Goal: Task Accomplishment & Management: Manage account settings

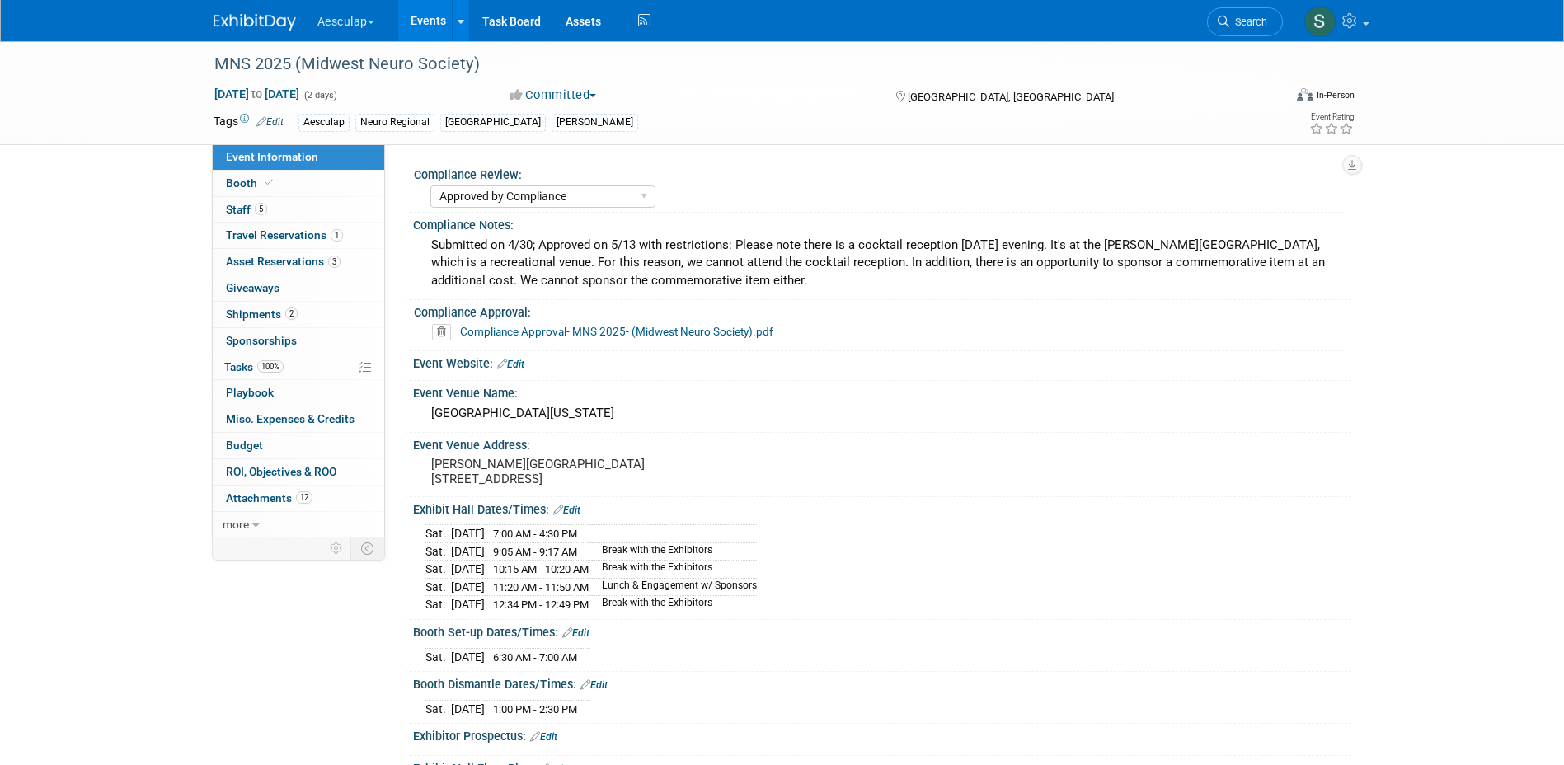
select select "Approved by Compliance"
select select "Neuro"
click at [408, 22] on link "Events" at bounding box center [428, 20] width 60 height 41
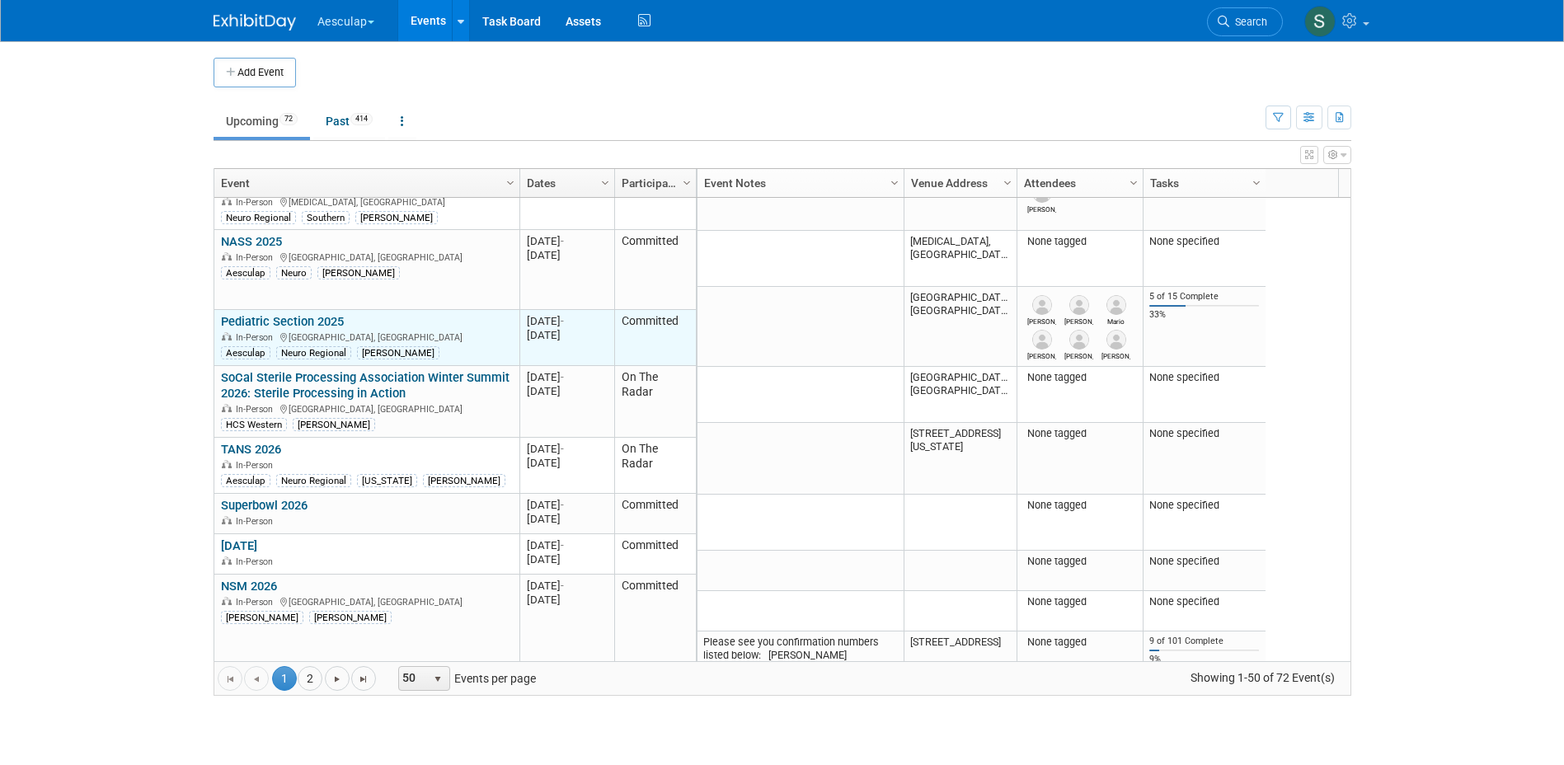
click at [276, 314] on link "Pediatric Section 2025" at bounding box center [282, 321] width 123 height 15
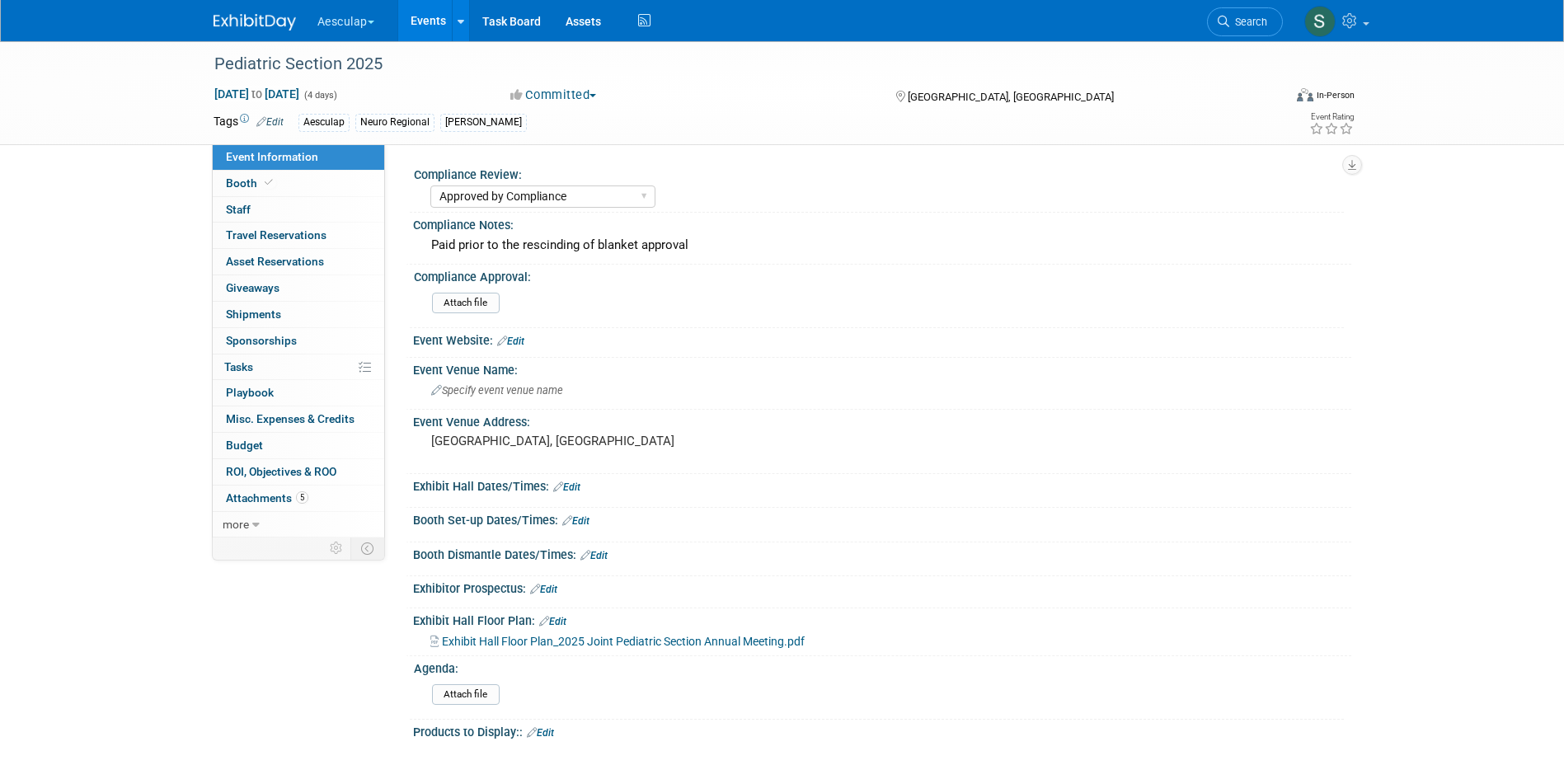
select select "Approved by Compliance"
click at [237, 339] on span "Sponsorships 0" at bounding box center [261, 340] width 71 height 13
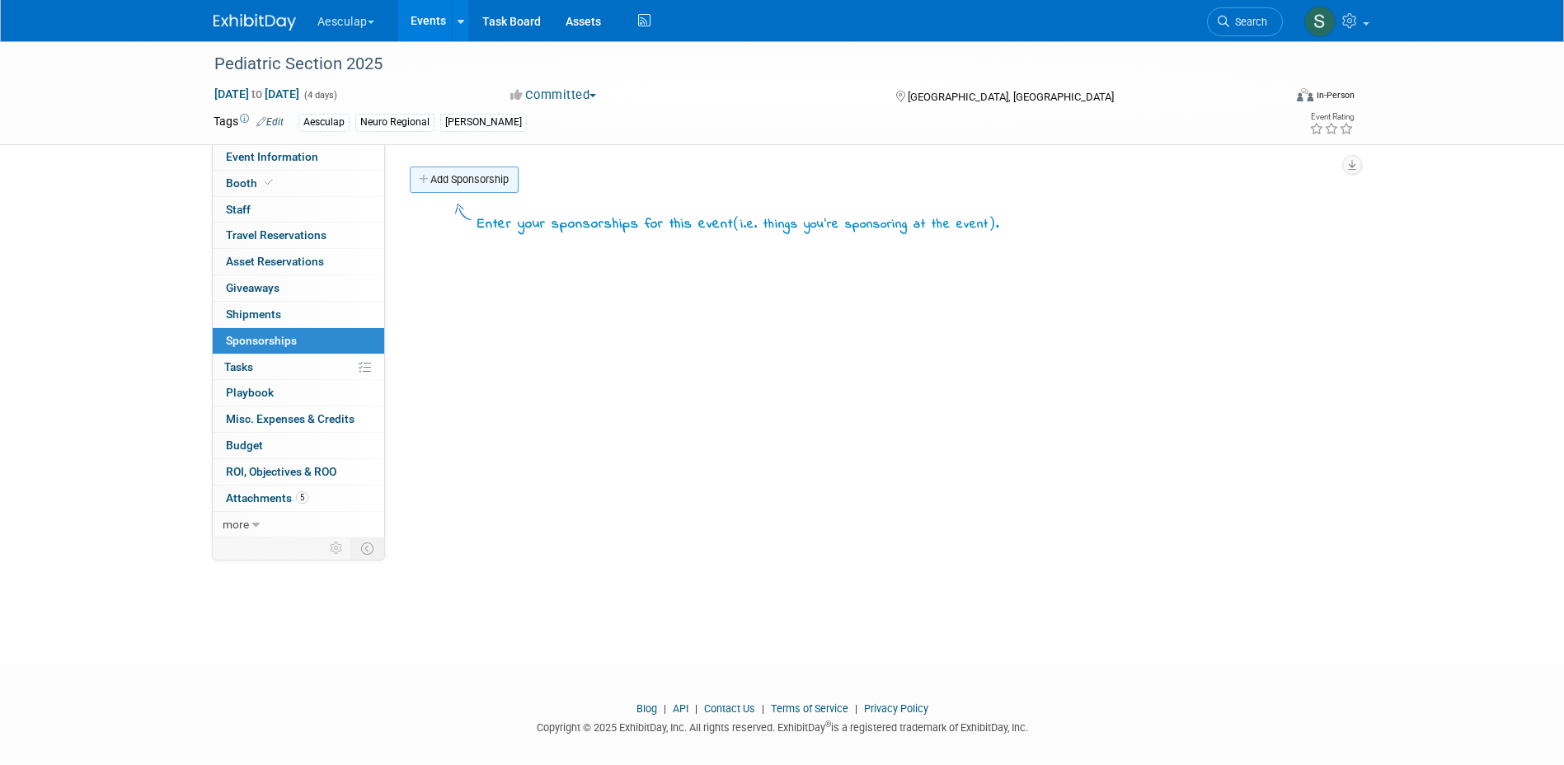
click at [425, 179] on icon at bounding box center [425, 180] width 12 height 11
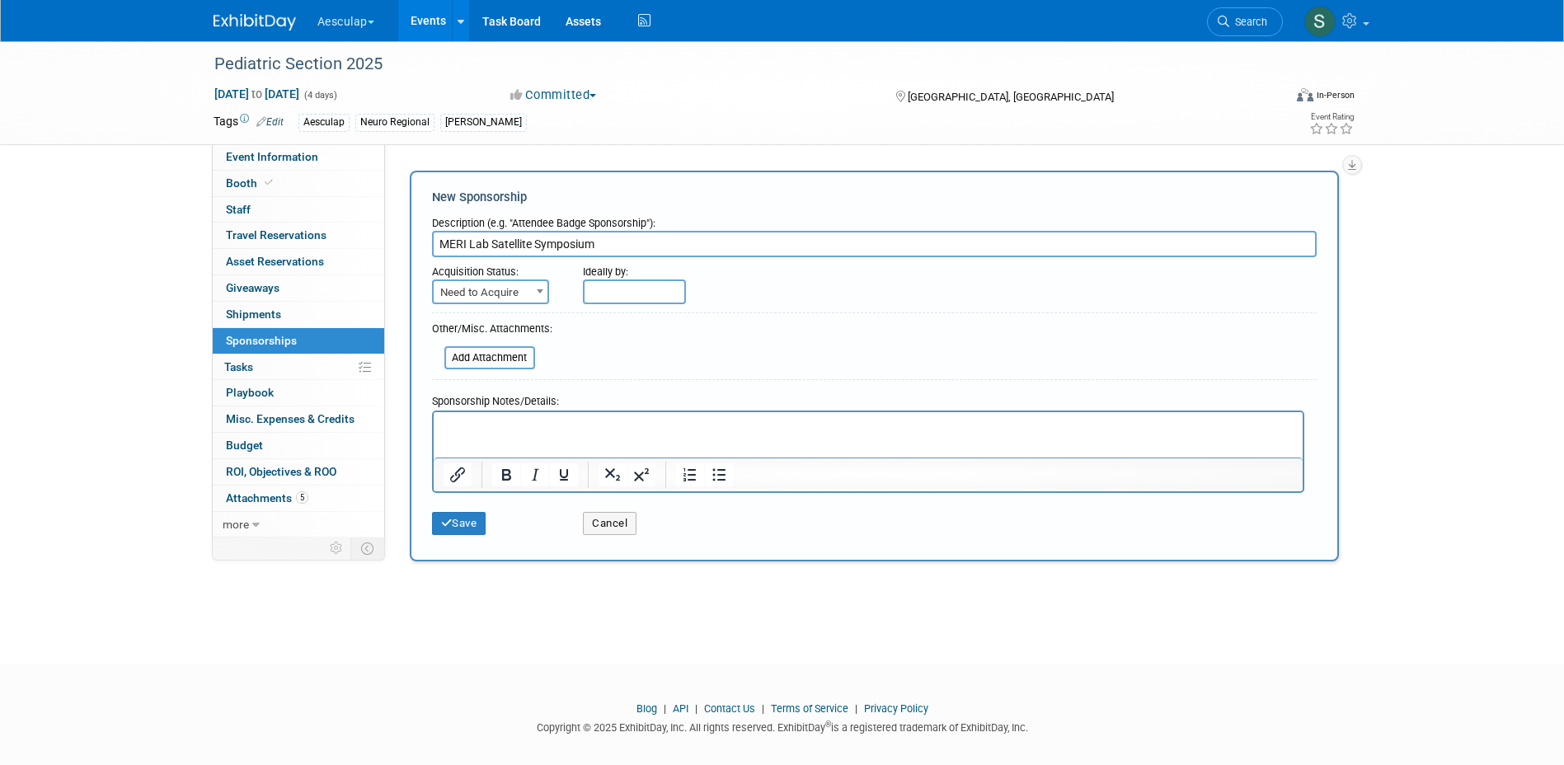
type input "MERI Lab Satellite Symposium"
click at [514, 289] on span "Need to Acquire" at bounding box center [491, 292] width 114 height 23
select select "2"
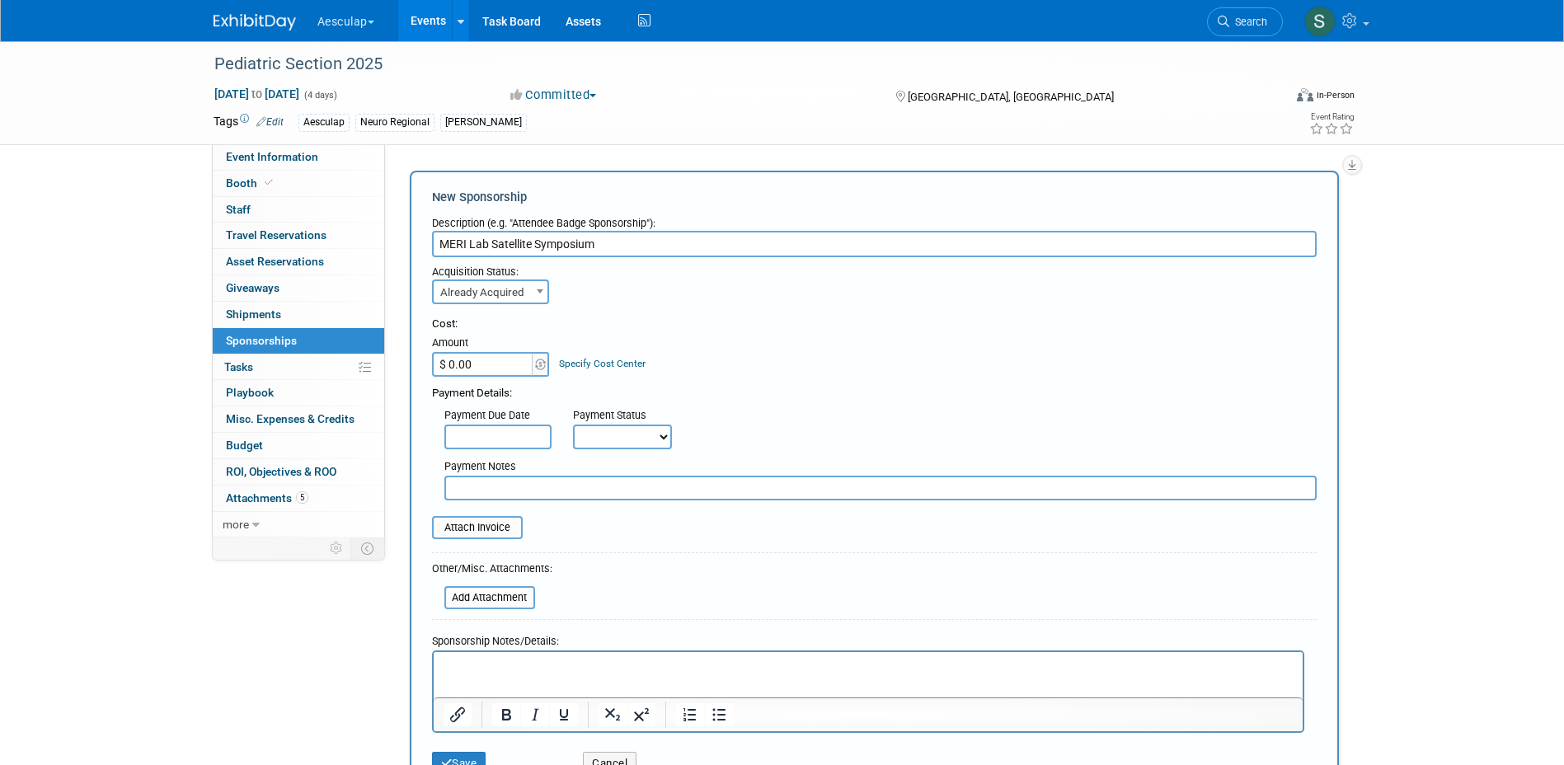
click at [467, 361] on input "$ 0.00" at bounding box center [483, 364] width 103 height 25
type input "$ 10,000.00"
click at [585, 363] on link "Specify Cost Center" at bounding box center [602, 364] width 87 height 12
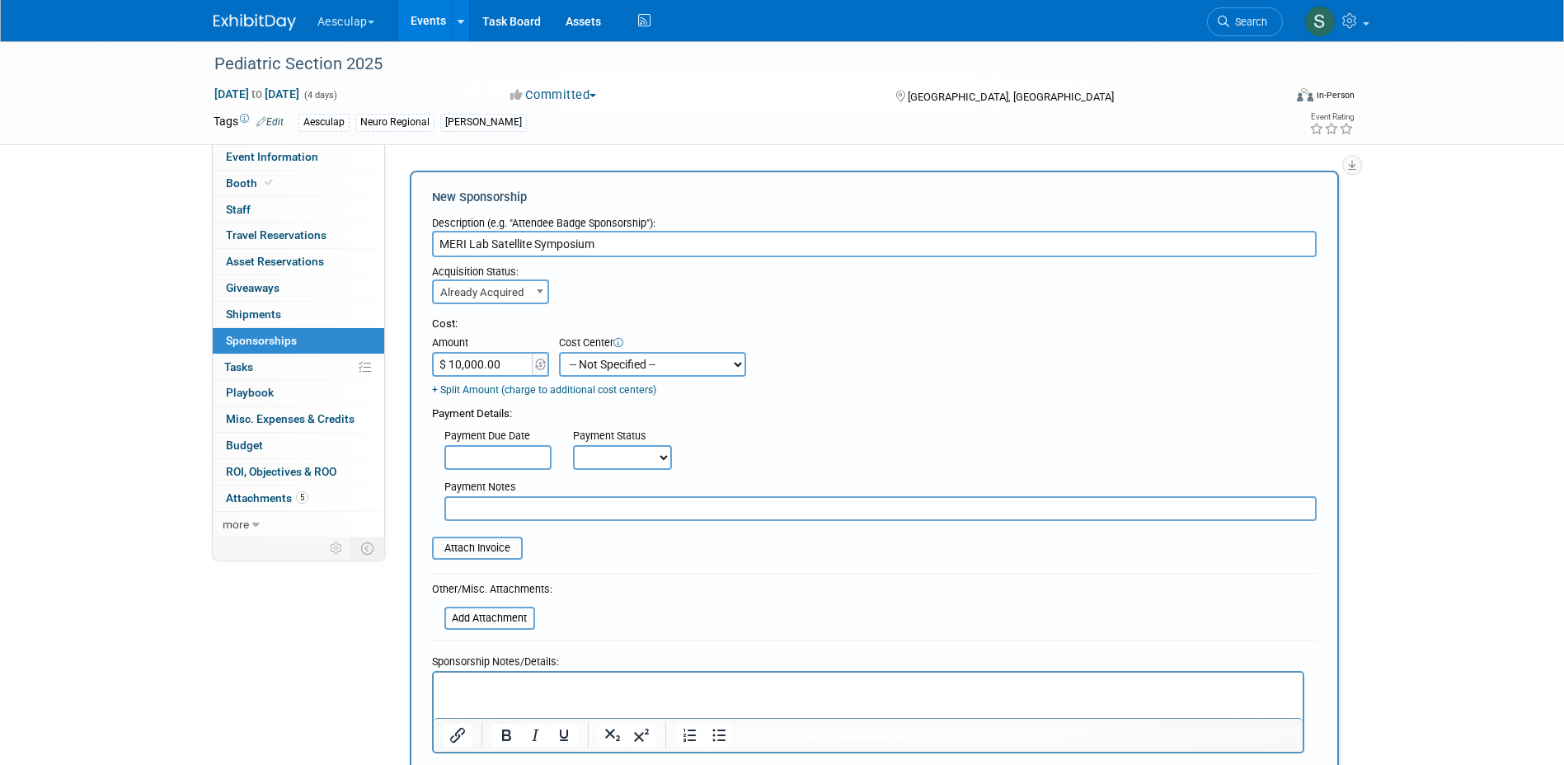
click at [639, 364] on select "-- Not Specified -- AAG B2B: 102736100 AIS - Ortho AIS -Spine Atlantic Neuro Bo…" at bounding box center [652, 364] width 187 height 25
select select "18966029"
click at [559, 352] on select "-- Not Specified -- AAG B2B: 102736100 AIS - Ortho AIS -Spine Atlantic Neuro Bo…" at bounding box center [652, 364] width 187 height 25
click at [631, 459] on select "Not Paid Yet Partially Paid Paid in Full" at bounding box center [622, 457] width 99 height 25
select select "3"
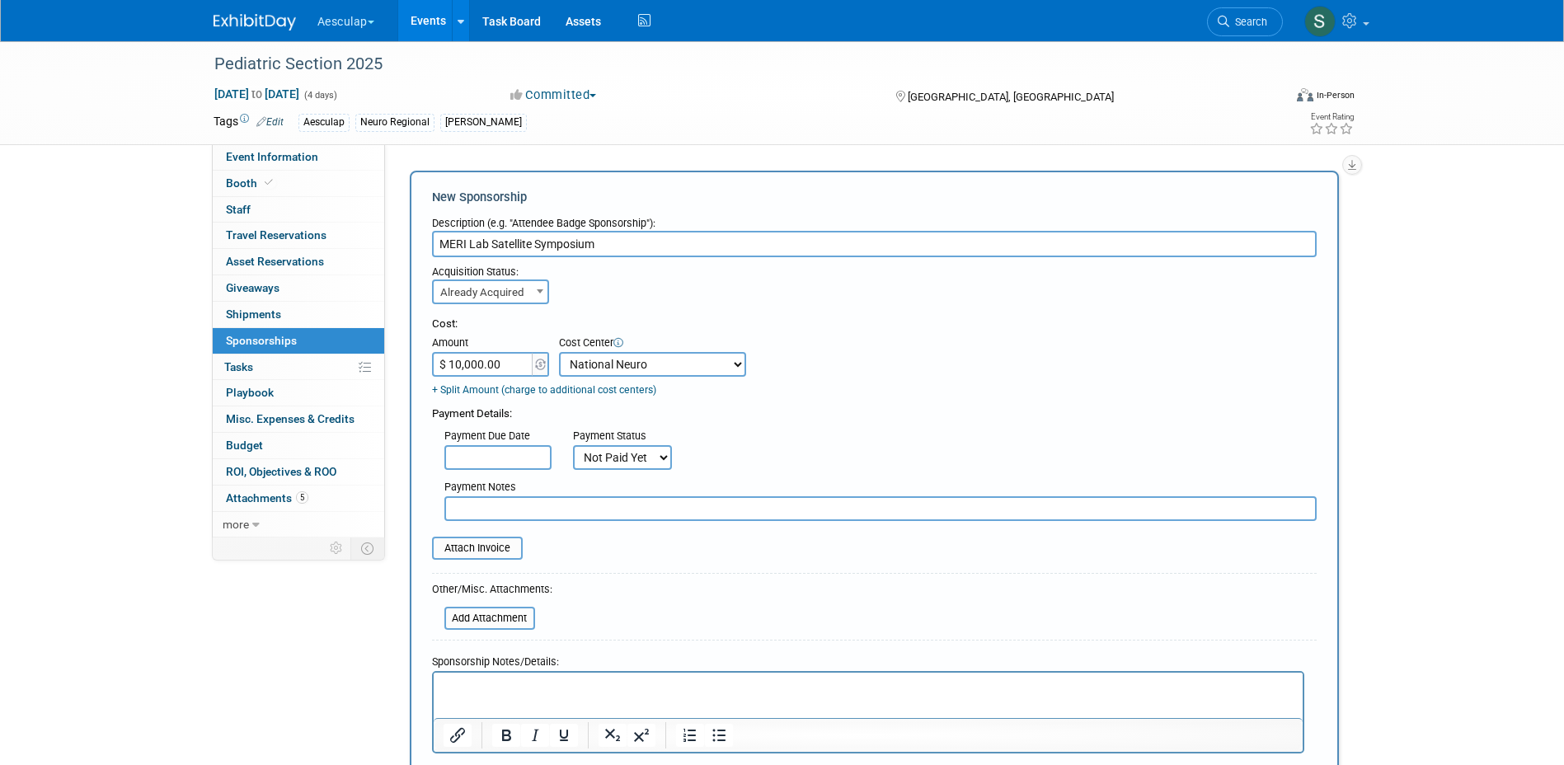
click at [573, 446] on select "Not Paid Yet Partially Paid Paid in Full" at bounding box center [622, 457] width 99 height 25
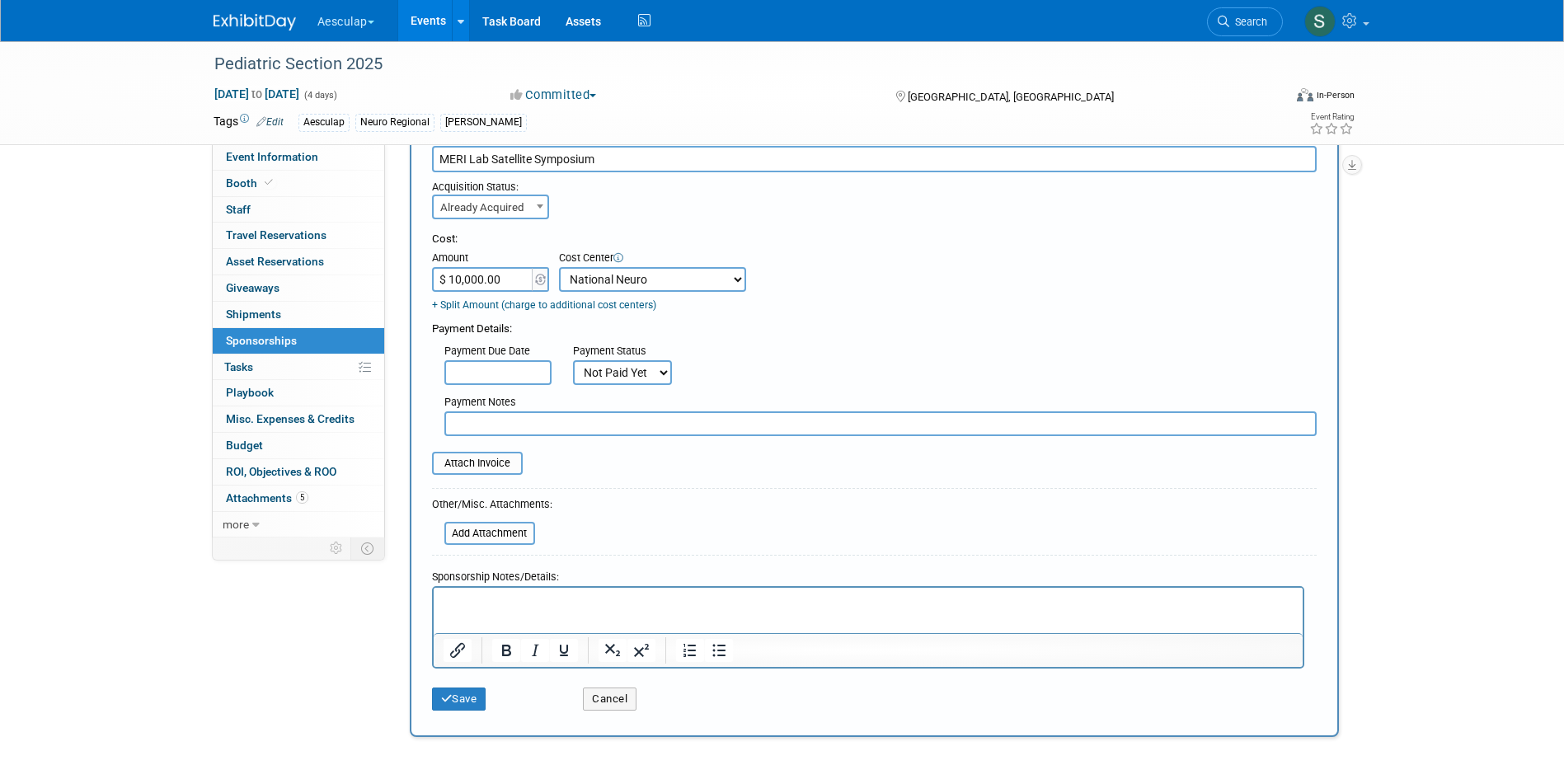
scroll to position [165, 0]
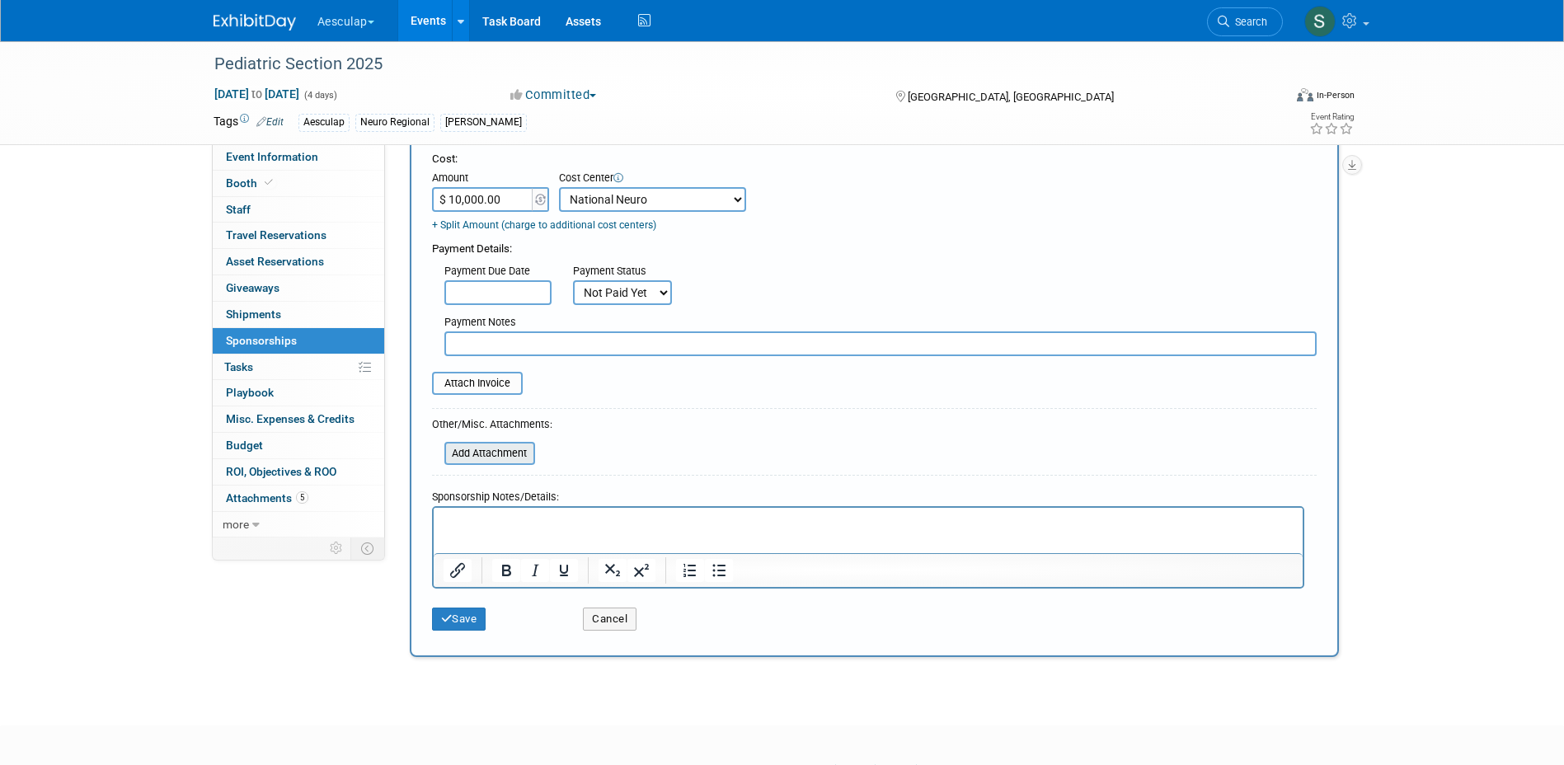
click at [483, 462] on input "file" at bounding box center [435, 454] width 196 height 20
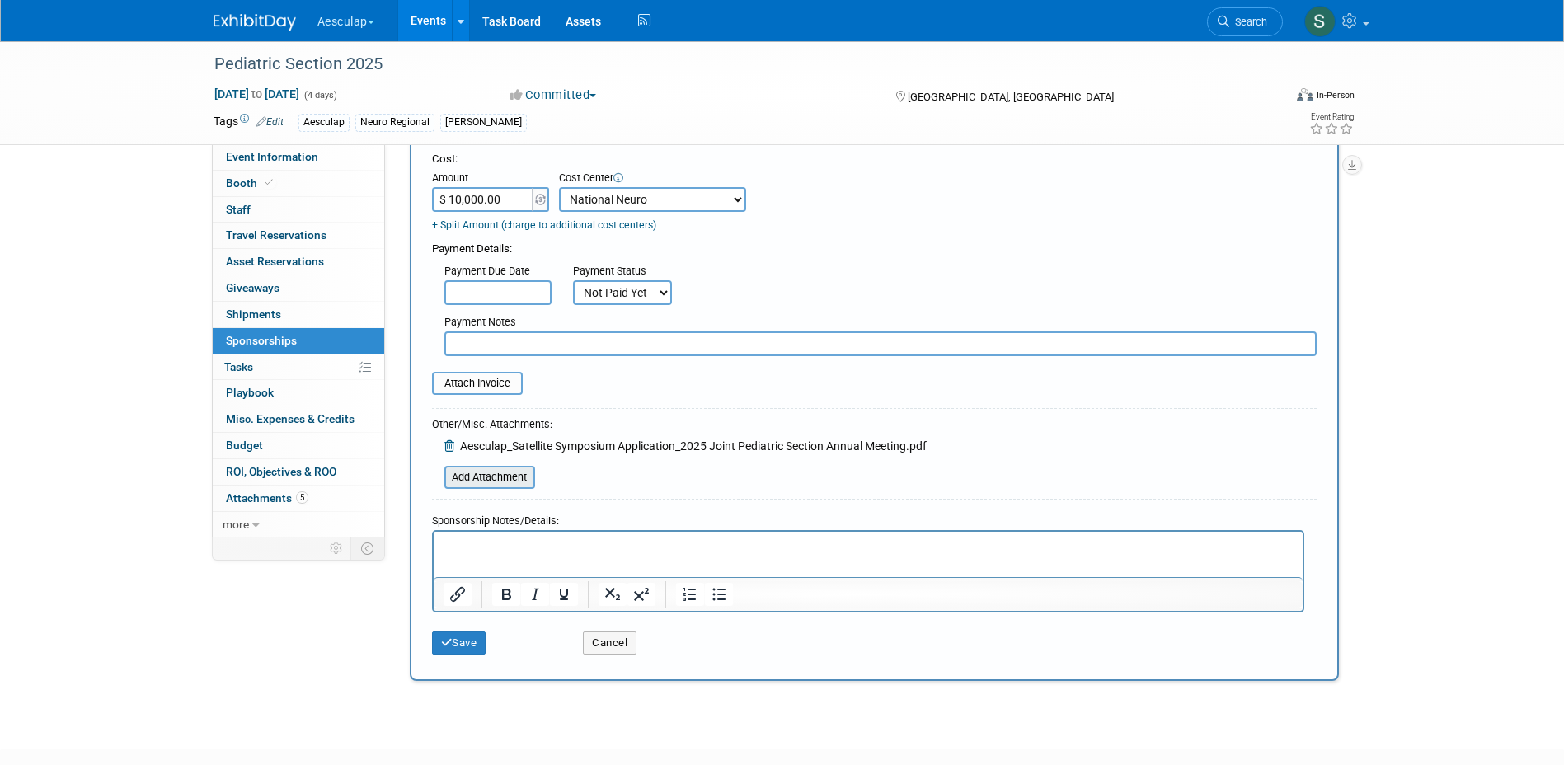
click at [468, 478] on input "file" at bounding box center [435, 477] width 196 height 20
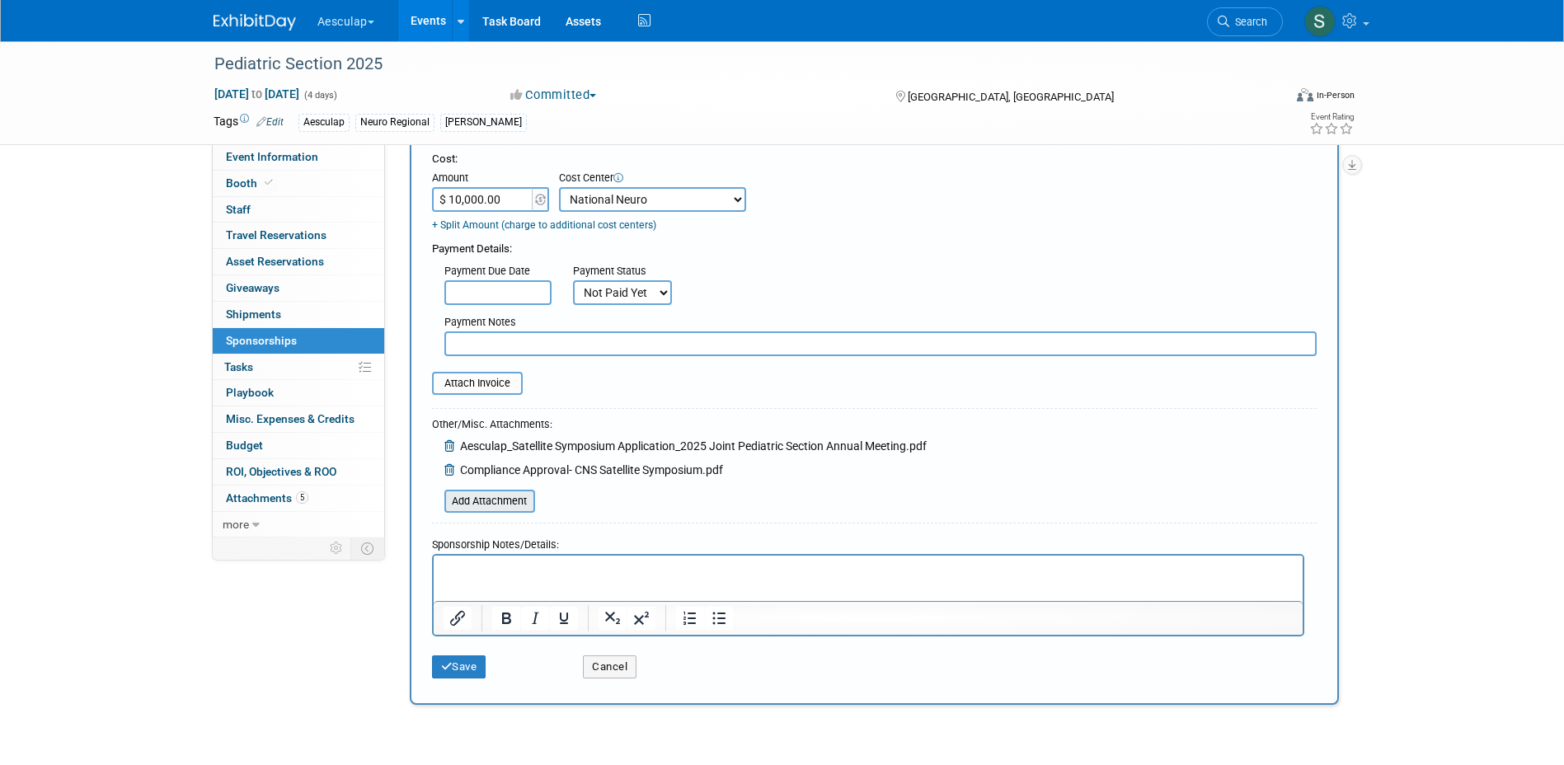
click at [484, 496] on input "file" at bounding box center [435, 501] width 196 height 20
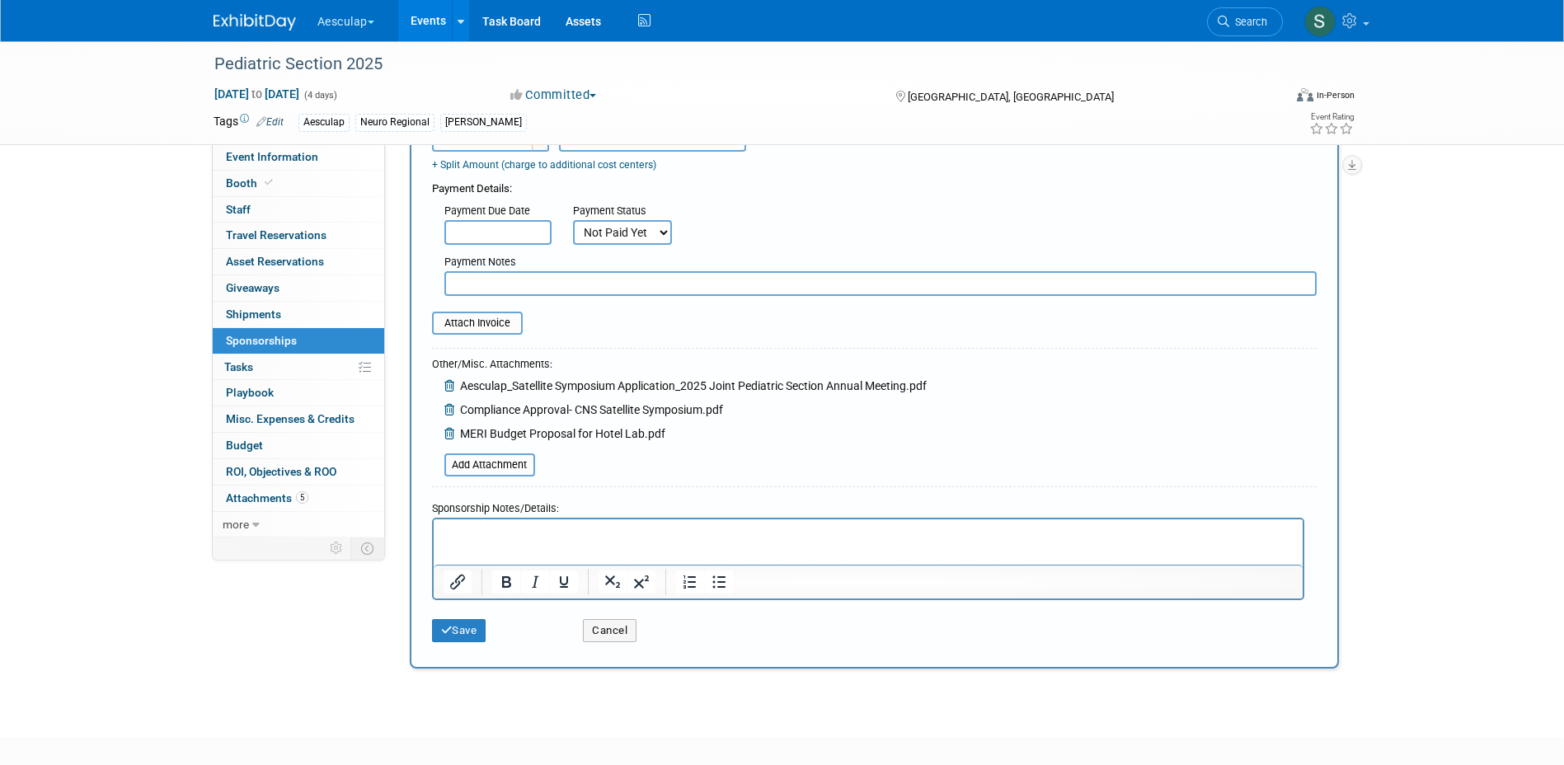
scroll to position [247, 0]
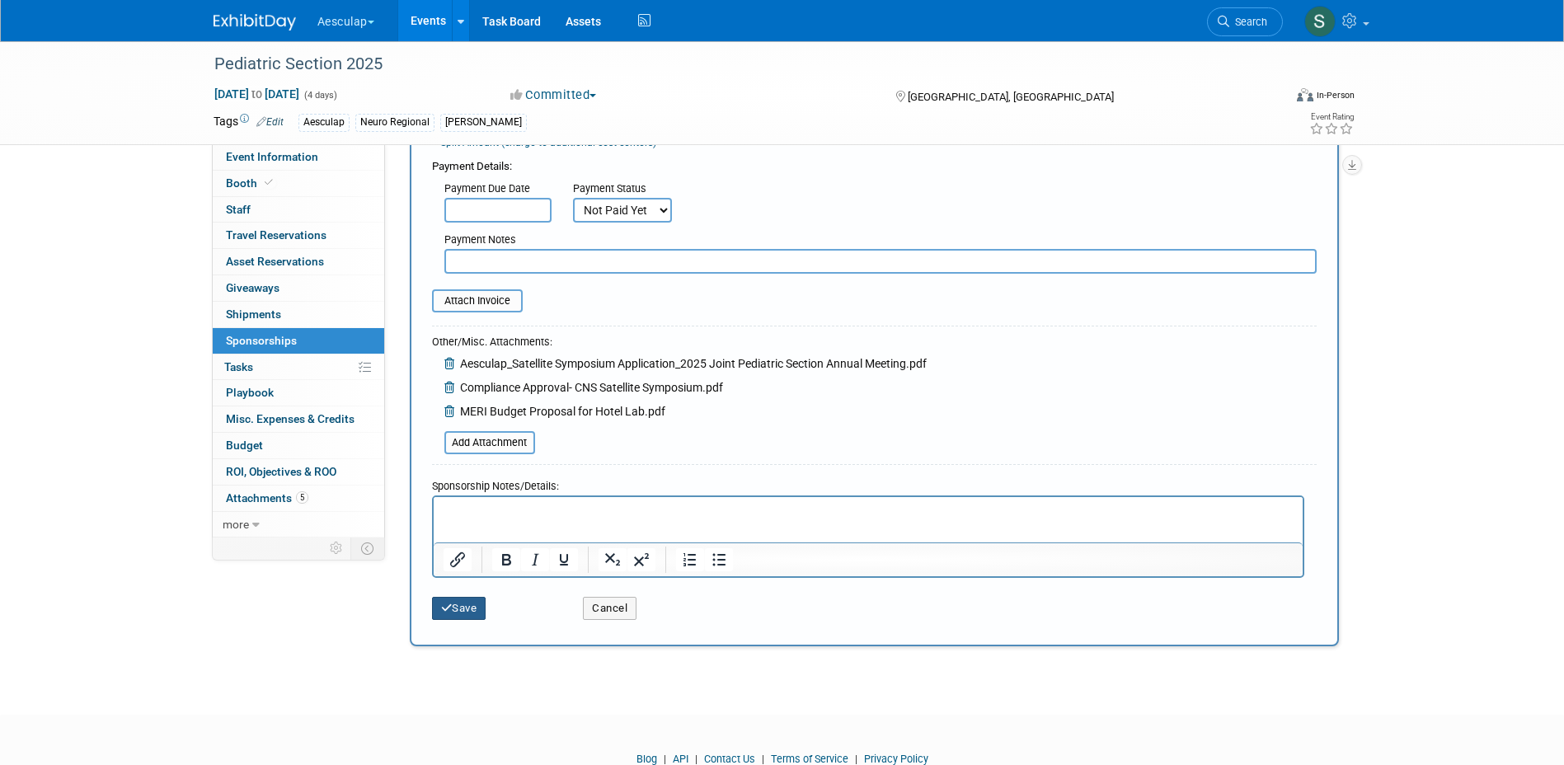
click at [449, 609] on icon "submit" at bounding box center [447, 608] width 12 height 11
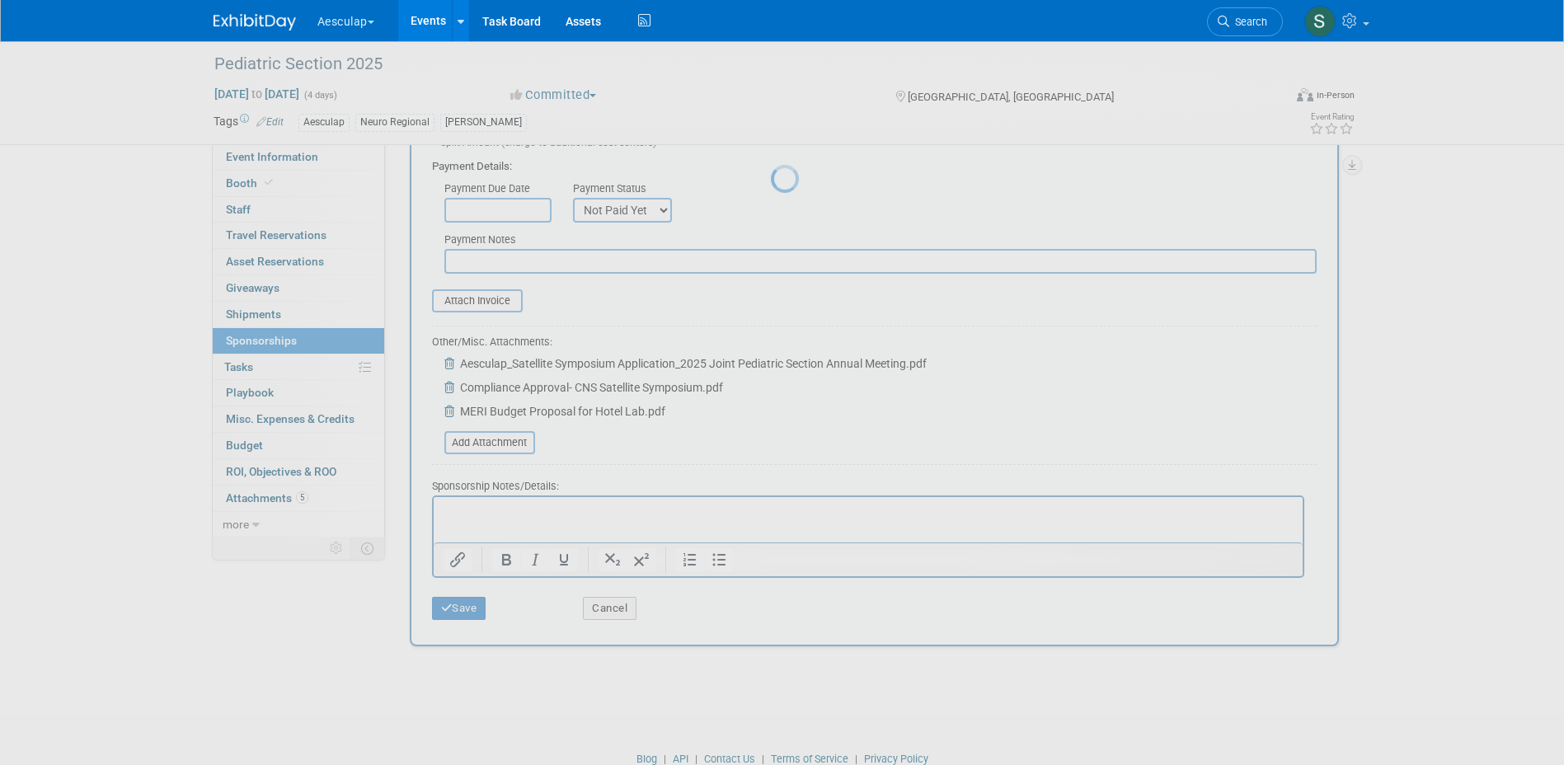
scroll to position [15, 0]
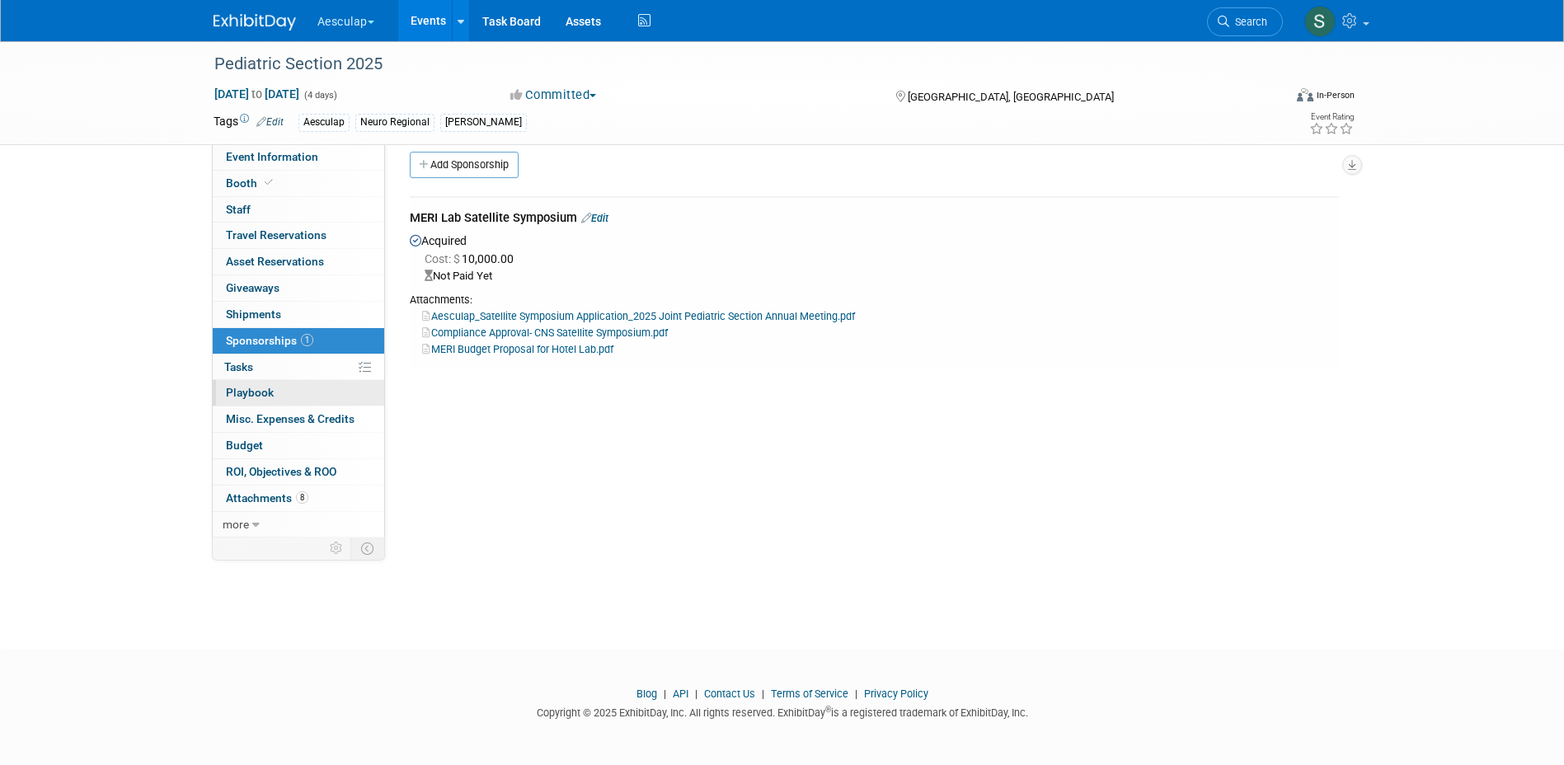
click at [259, 397] on span "Playbook 0" at bounding box center [250, 392] width 48 height 13
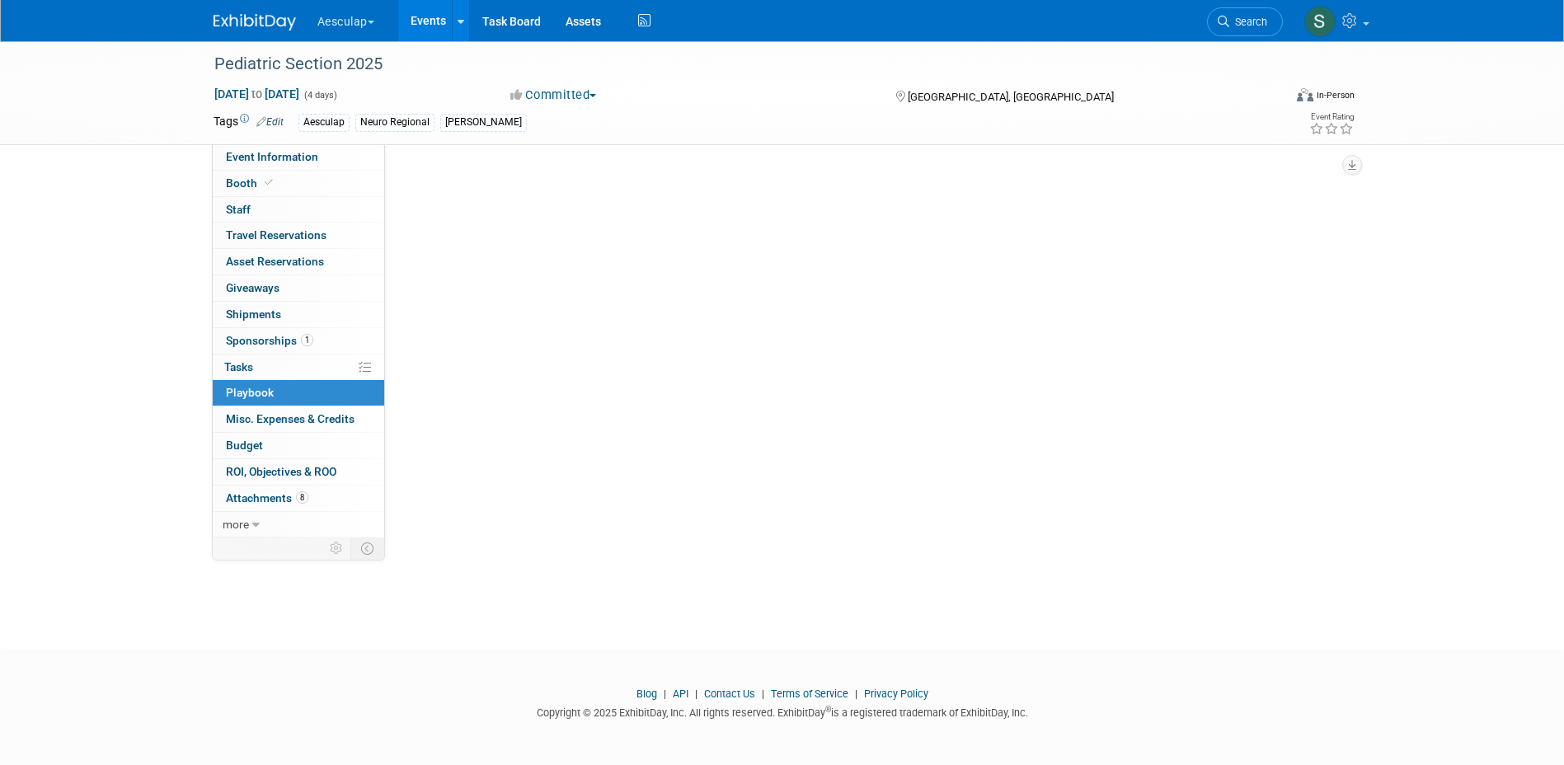
scroll to position [0, 0]
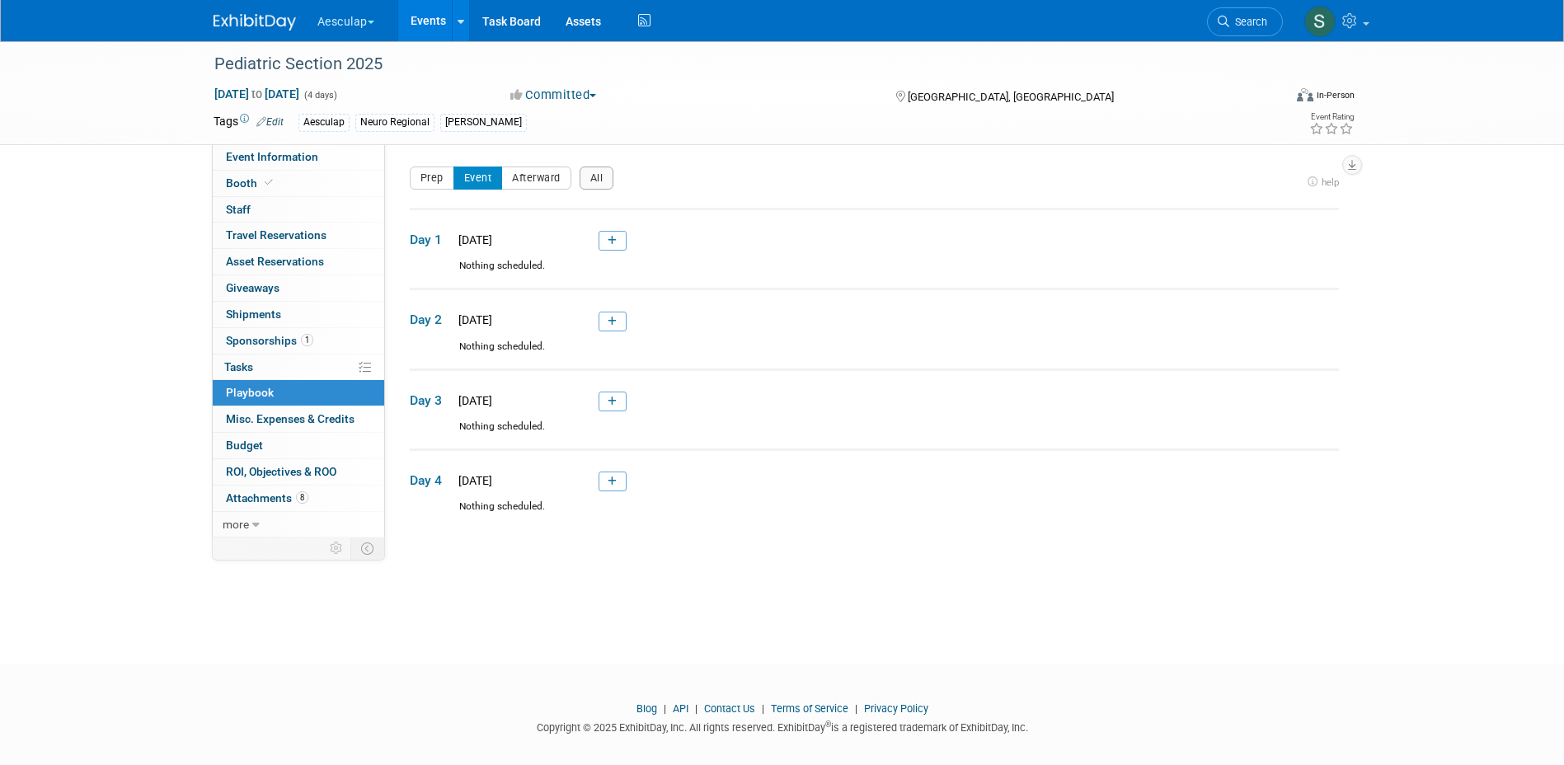
click at [606, 239] on link at bounding box center [613, 241] width 28 height 20
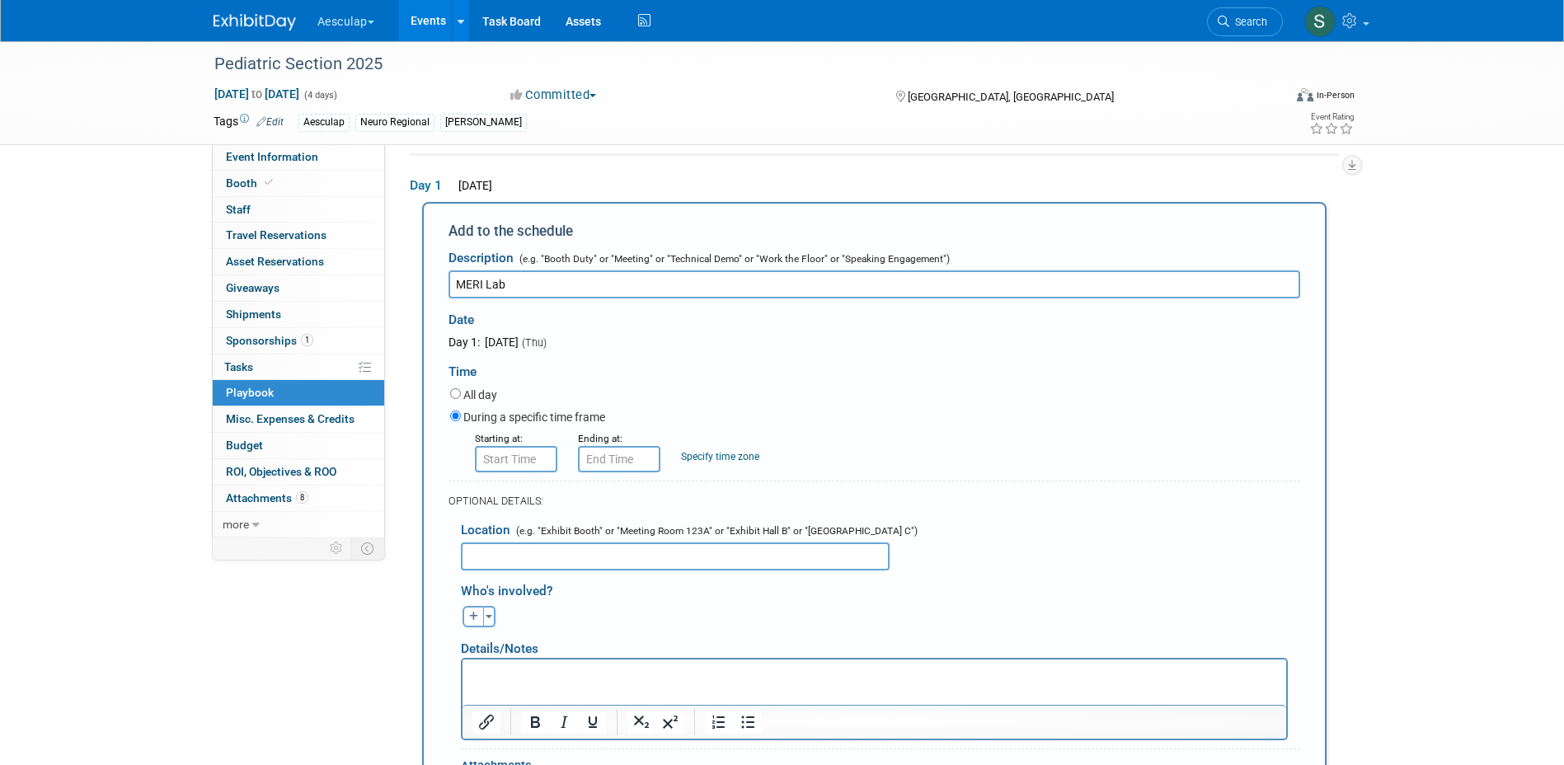
type input "MERI Lab"
click at [594, 569] on input "text" at bounding box center [675, 557] width 429 height 28
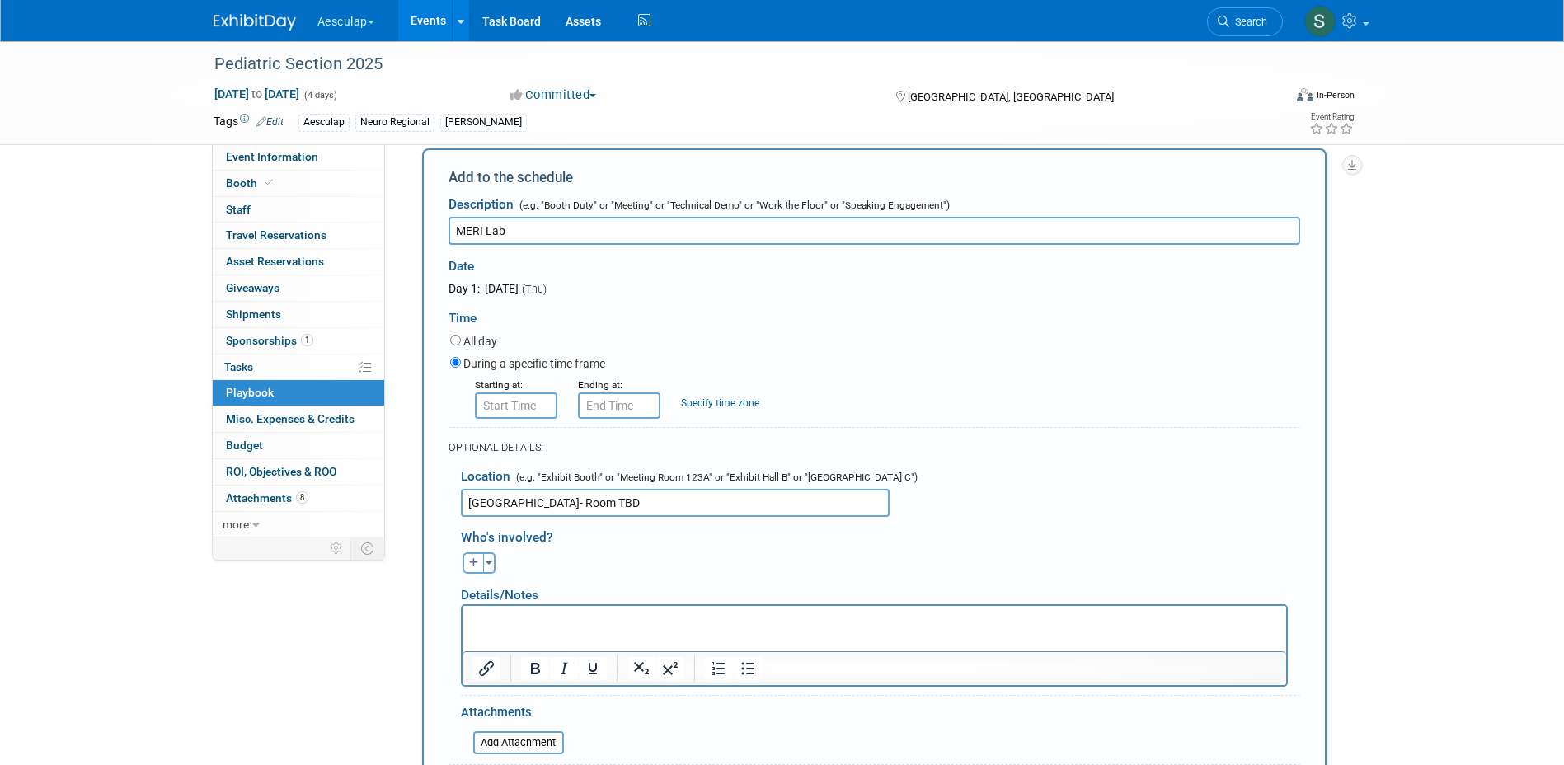
scroll to position [137, 0]
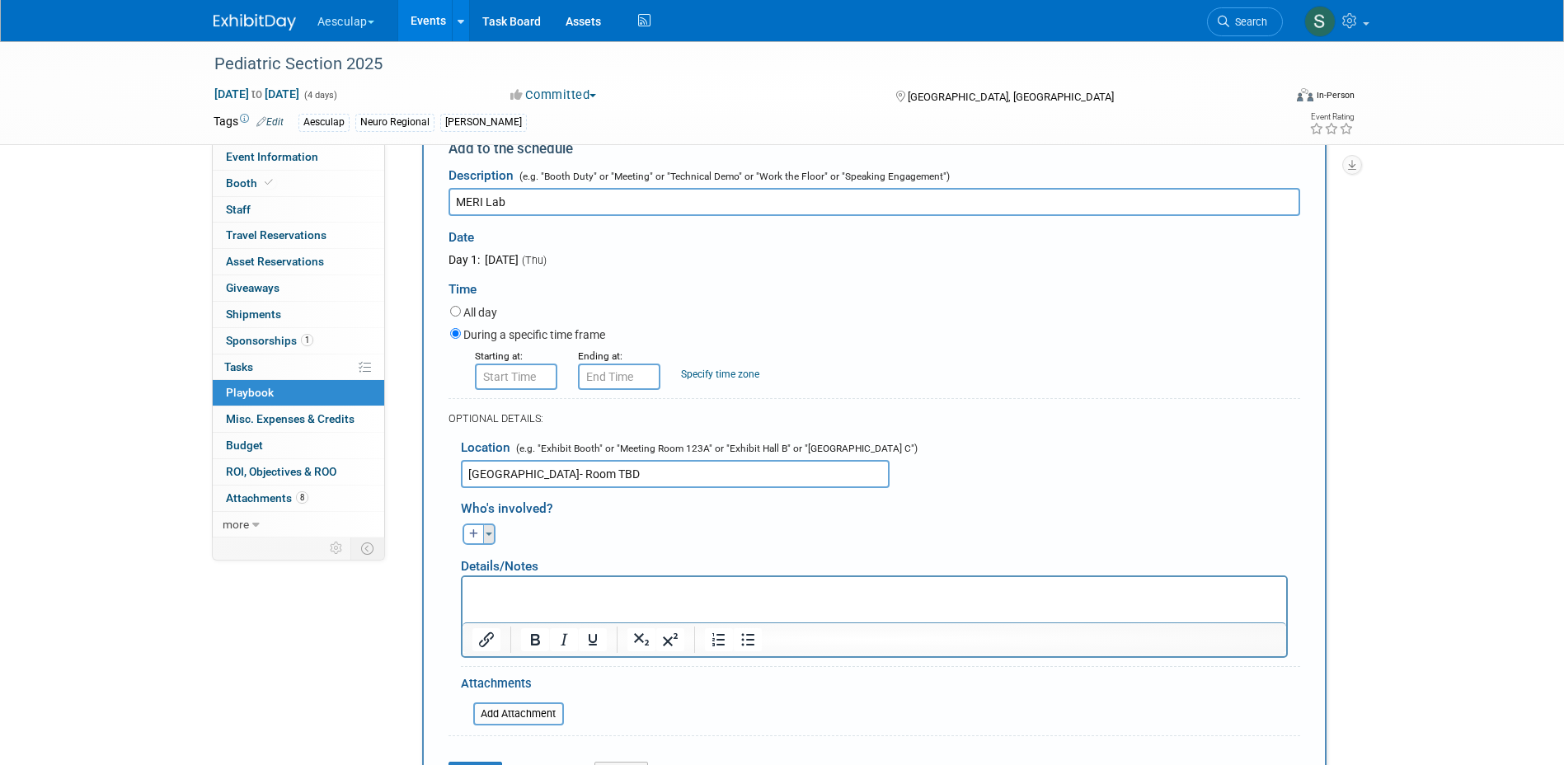
type input "Peabody Hotel- Room TBD"
click at [489, 536] on span "button" at bounding box center [489, 534] width 7 height 3
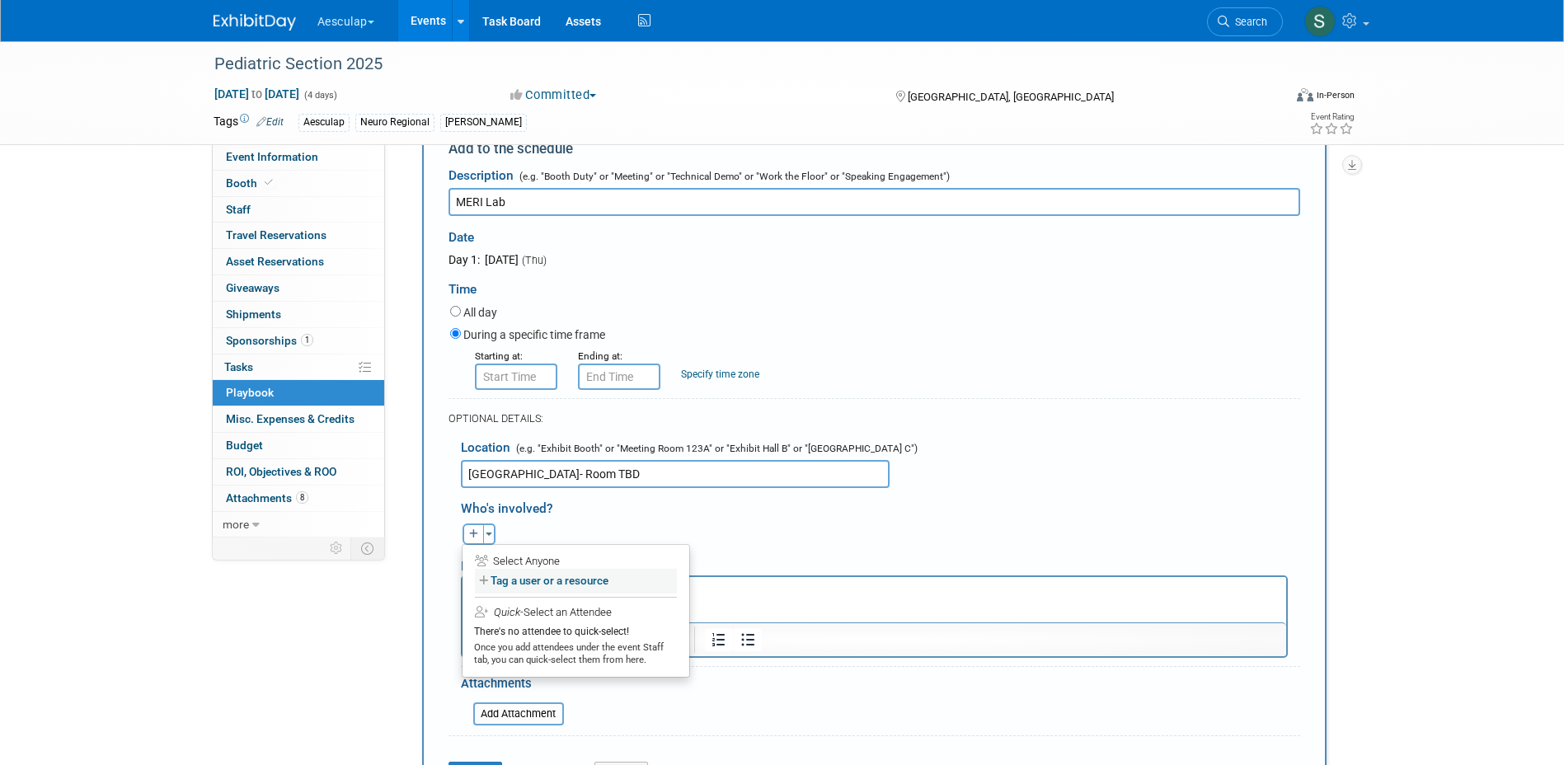
click at [530, 585] on label "Tag a user or a resource" at bounding box center [576, 581] width 202 height 24
select select
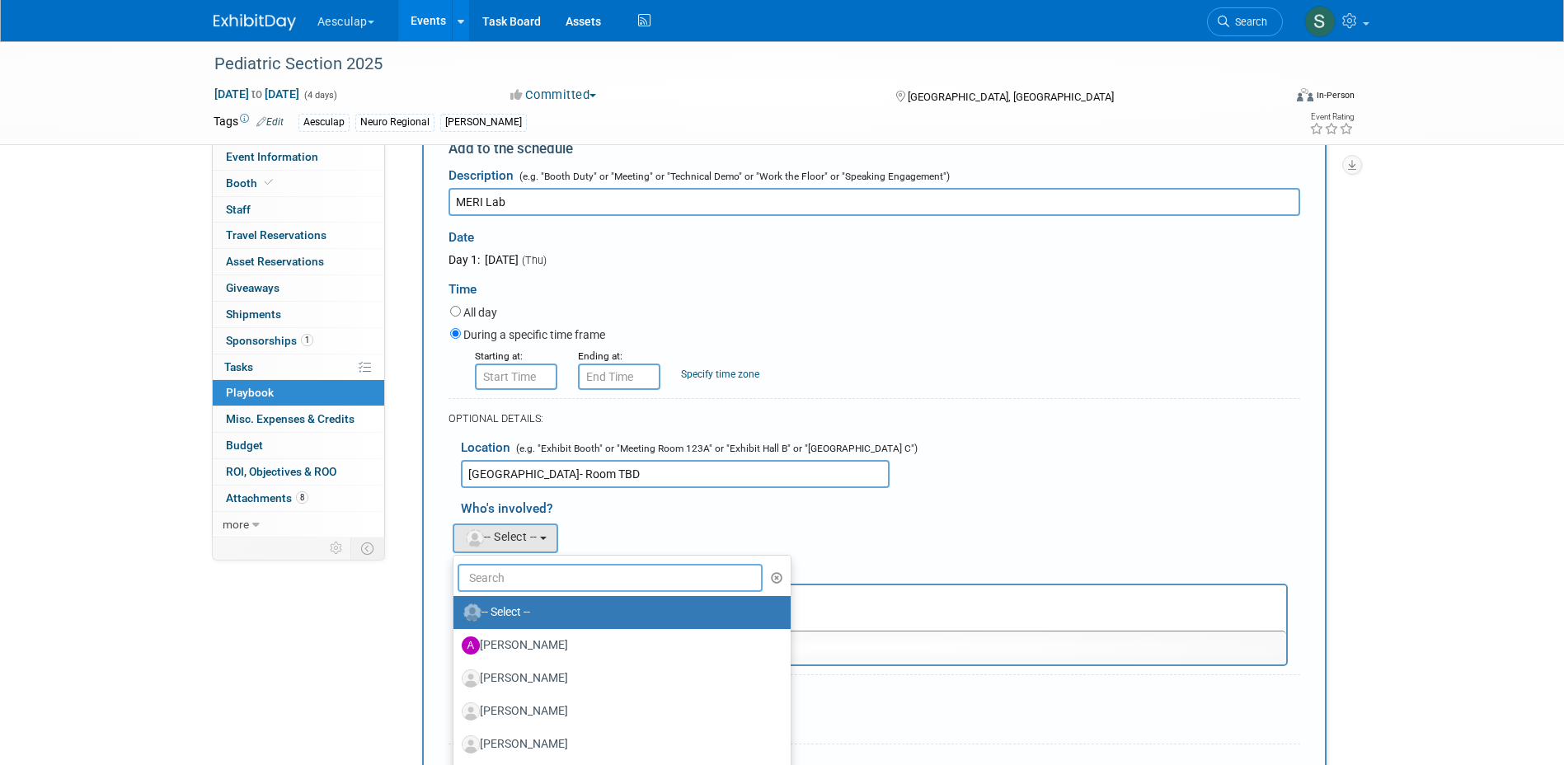
click at [506, 582] on input "text" at bounding box center [611, 578] width 306 height 28
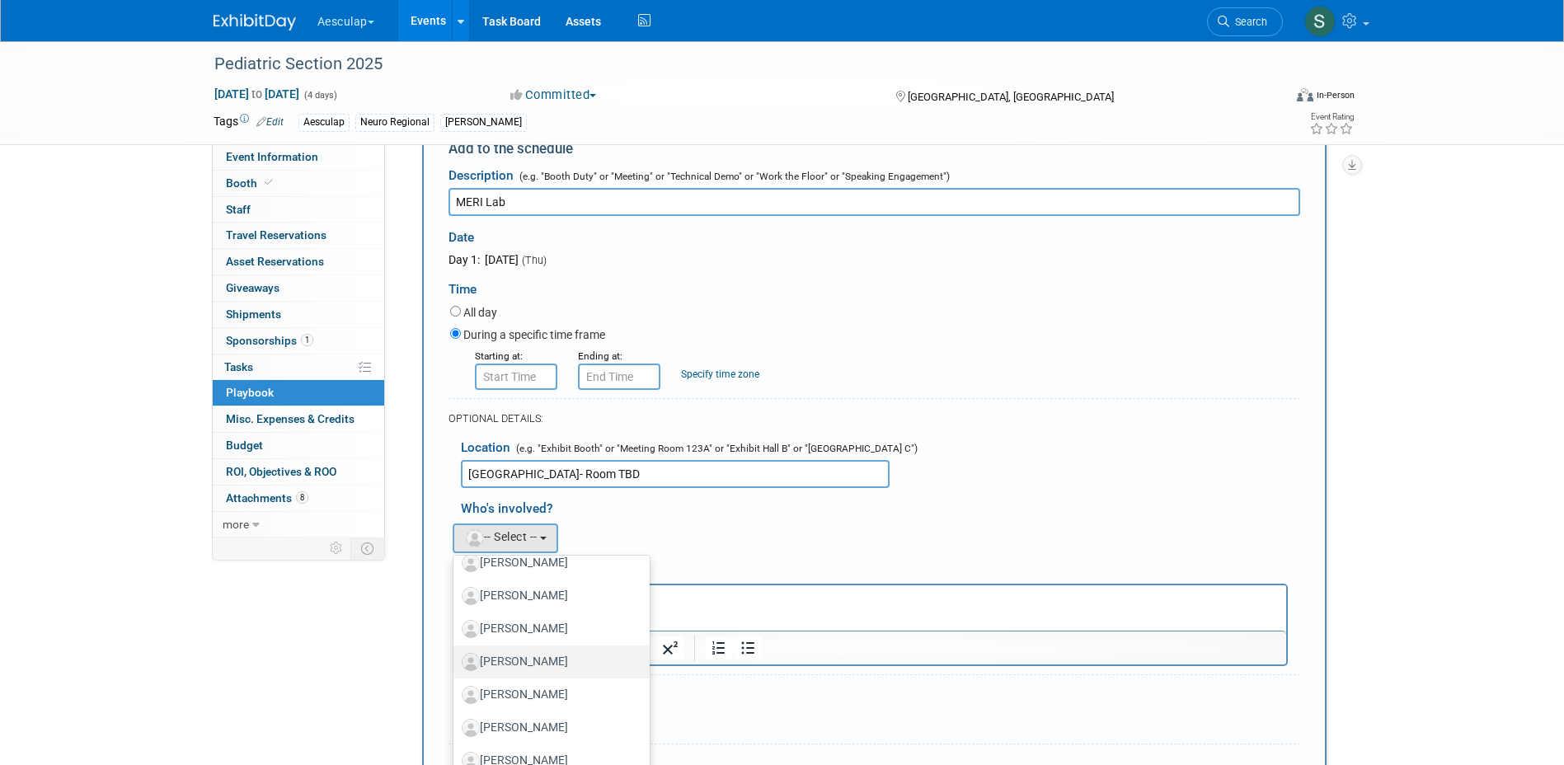
scroll to position [96, 0]
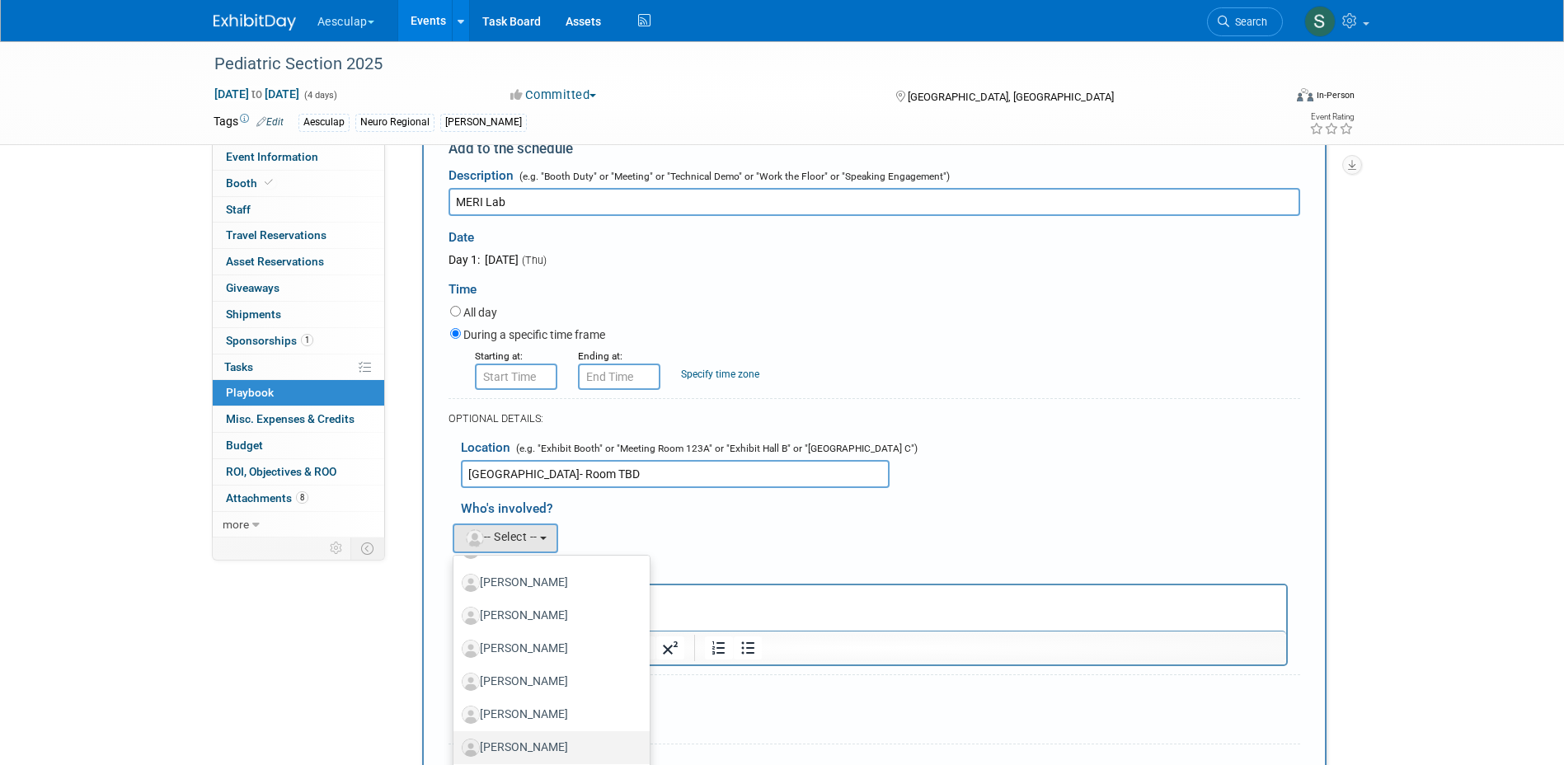
type input "ryan"
click at [495, 753] on label "[PERSON_NAME]" at bounding box center [548, 748] width 172 height 26
click at [456, 751] on input "[PERSON_NAME]" at bounding box center [450, 745] width 11 height 11
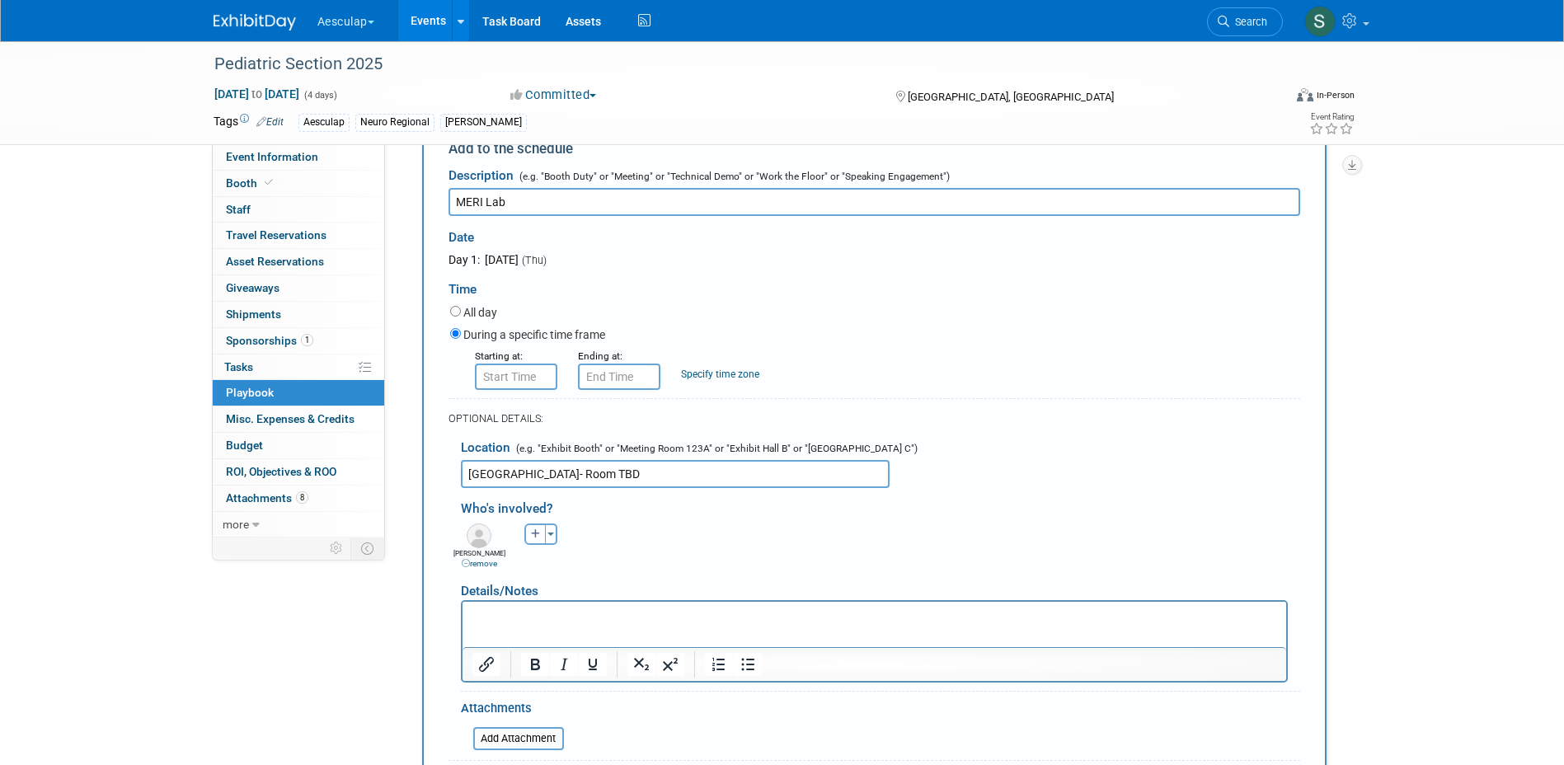
click at [543, 541] on button "button" at bounding box center [534, 534] width 21 height 21
select select
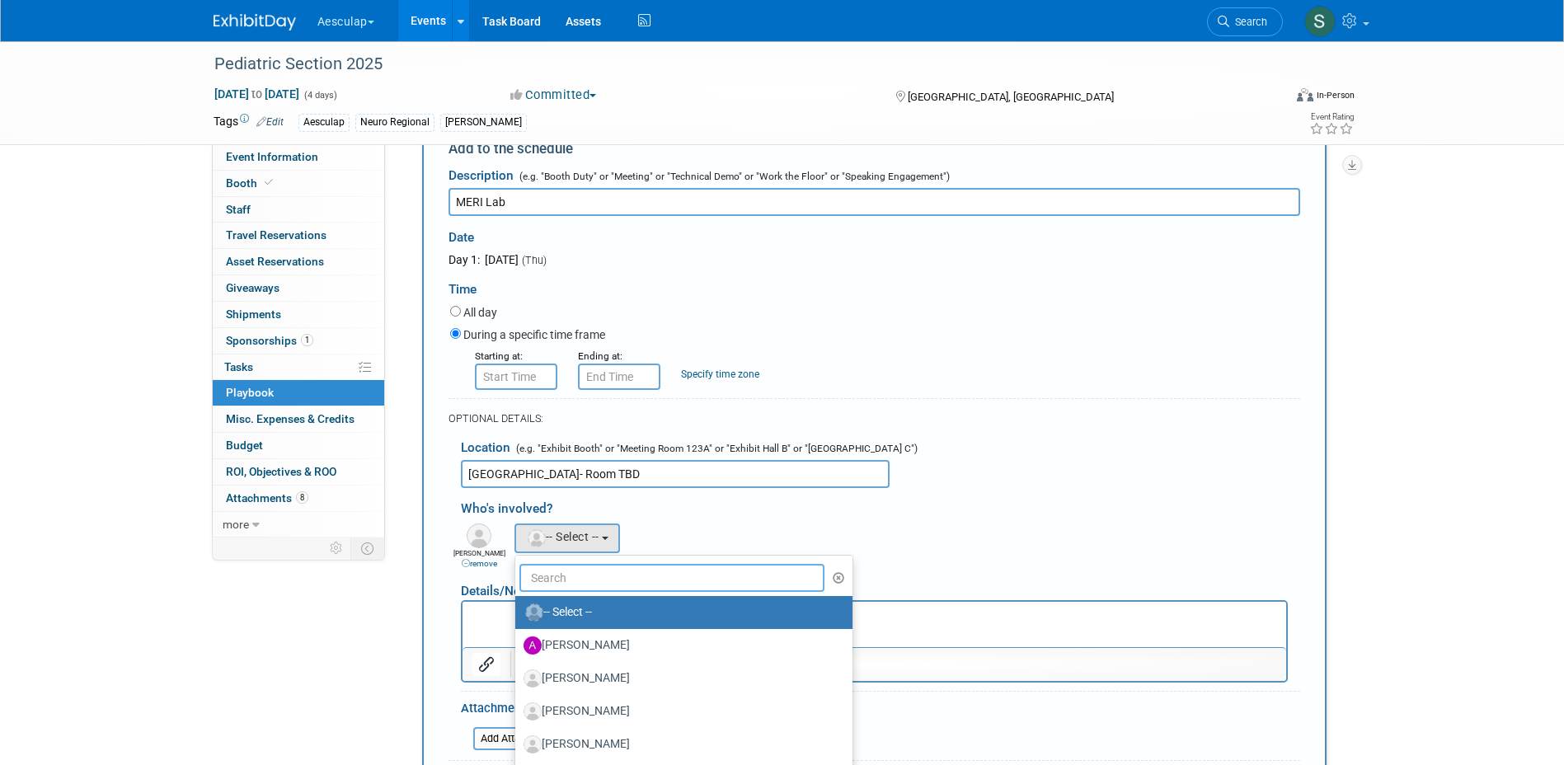
click at [566, 576] on input "text" at bounding box center [672, 578] width 306 height 28
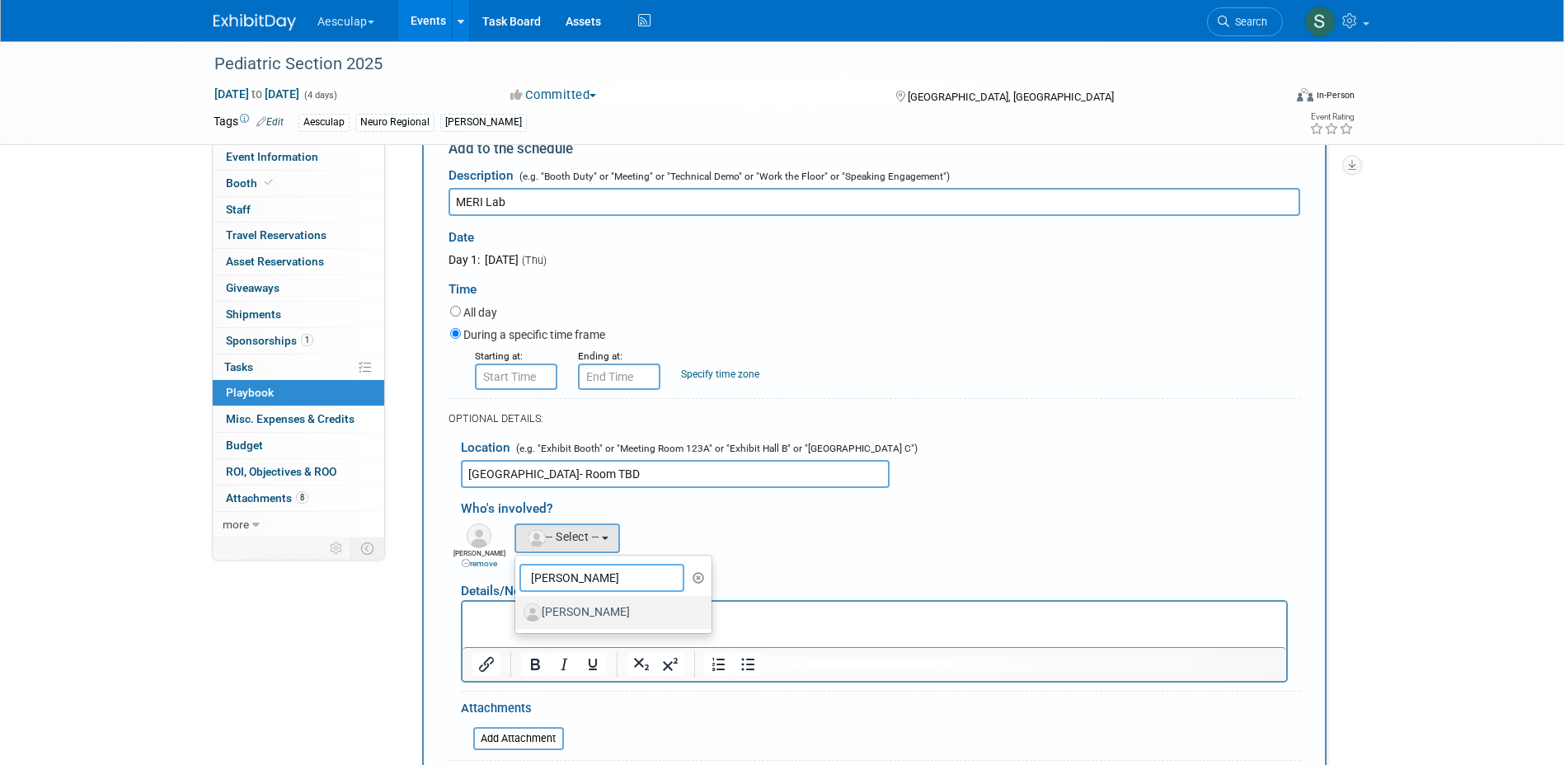
type input "jay"
click at [561, 618] on label "[PERSON_NAME]" at bounding box center [610, 612] width 172 height 26
click at [518, 616] on input "[PERSON_NAME]" at bounding box center [512, 610] width 11 height 11
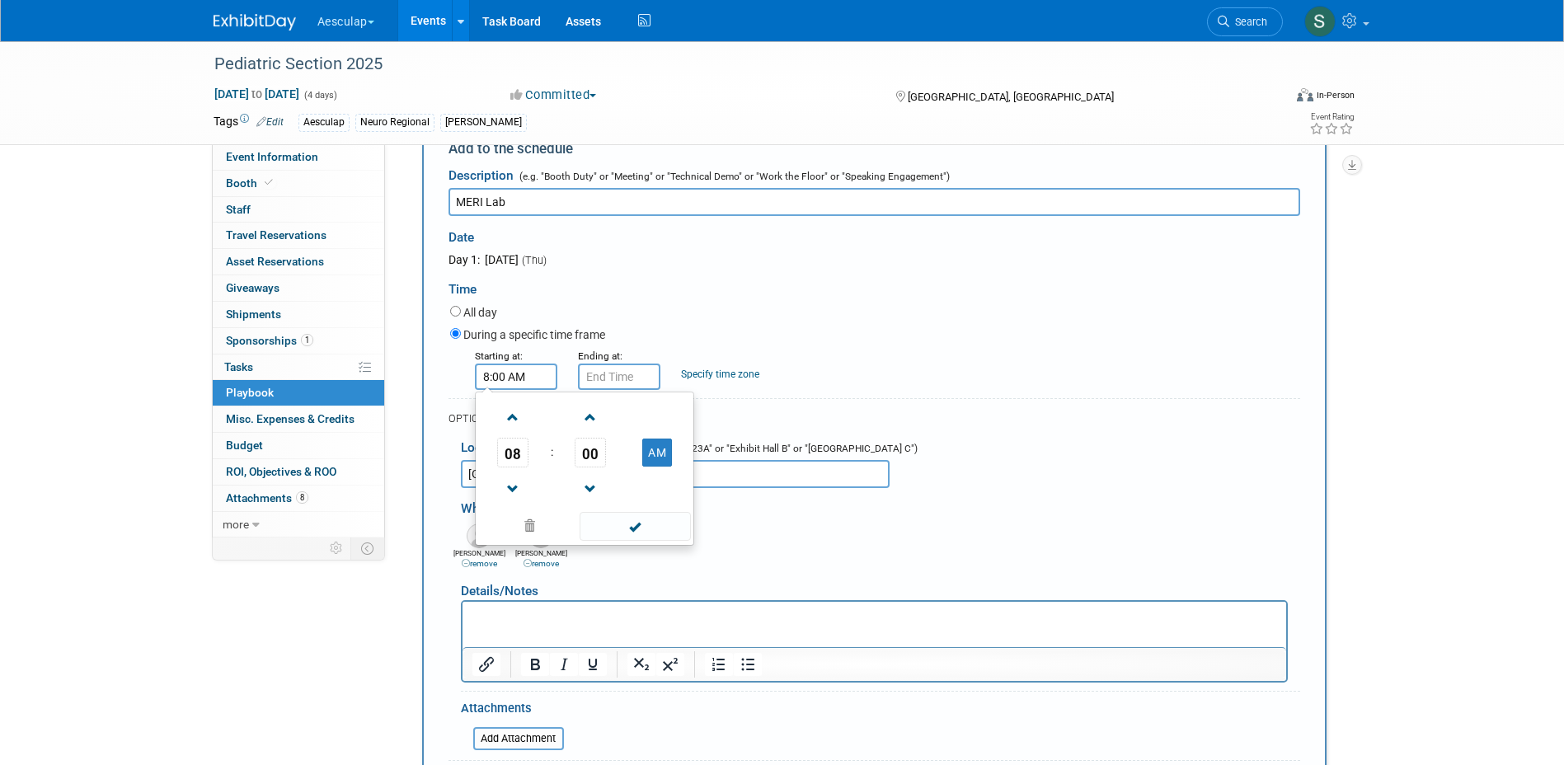
click at [505, 375] on input "8:00 AM" at bounding box center [516, 377] width 82 height 26
click at [530, 458] on td "08" at bounding box center [513, 453] width 68 height 30
click at [517, 458] on span "08" at bounding box center [512, 453] width 31 height 30
click at [555, 419] on td "01" at bounding box center [558, 418] width 53 height 45
type input "1:00 AM"
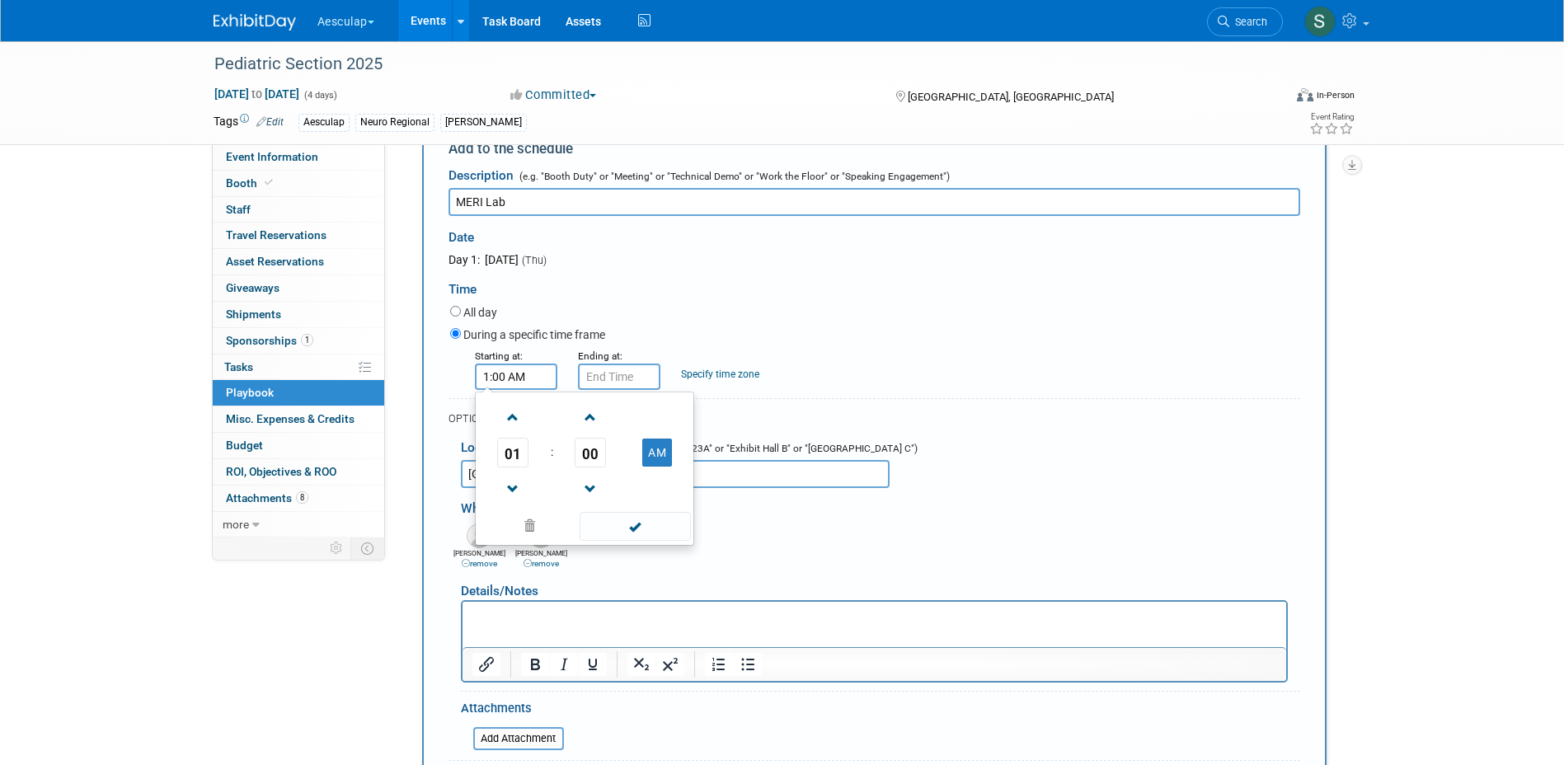
type input "1:00 AM"
click at [614, 373] on input "1:00 AM" at bounding box center [619, 377] width 82 height 26
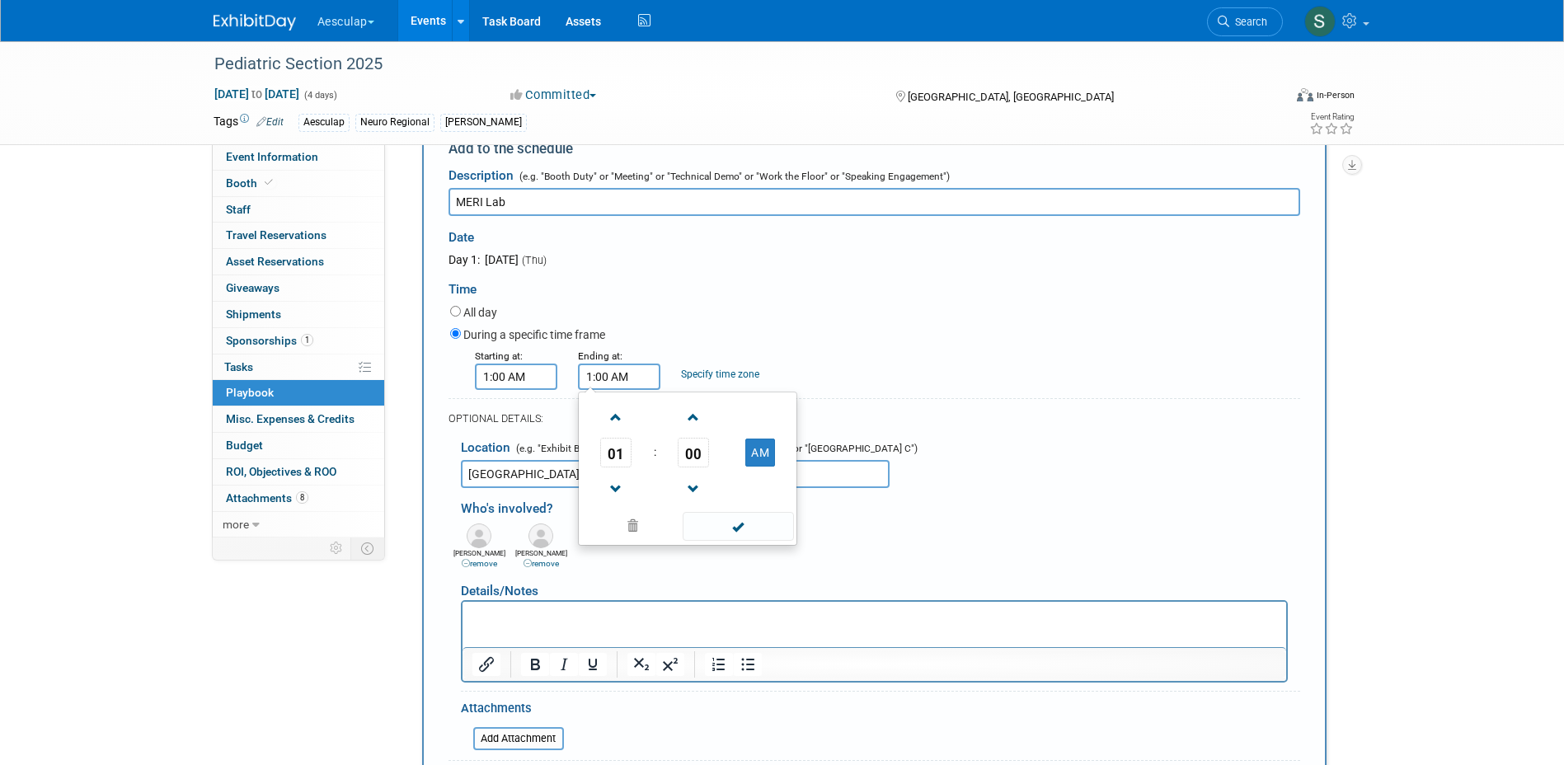
click at [516, 379] on input "1:00 AM" at bounding box center [516, 377] width 82 height 26
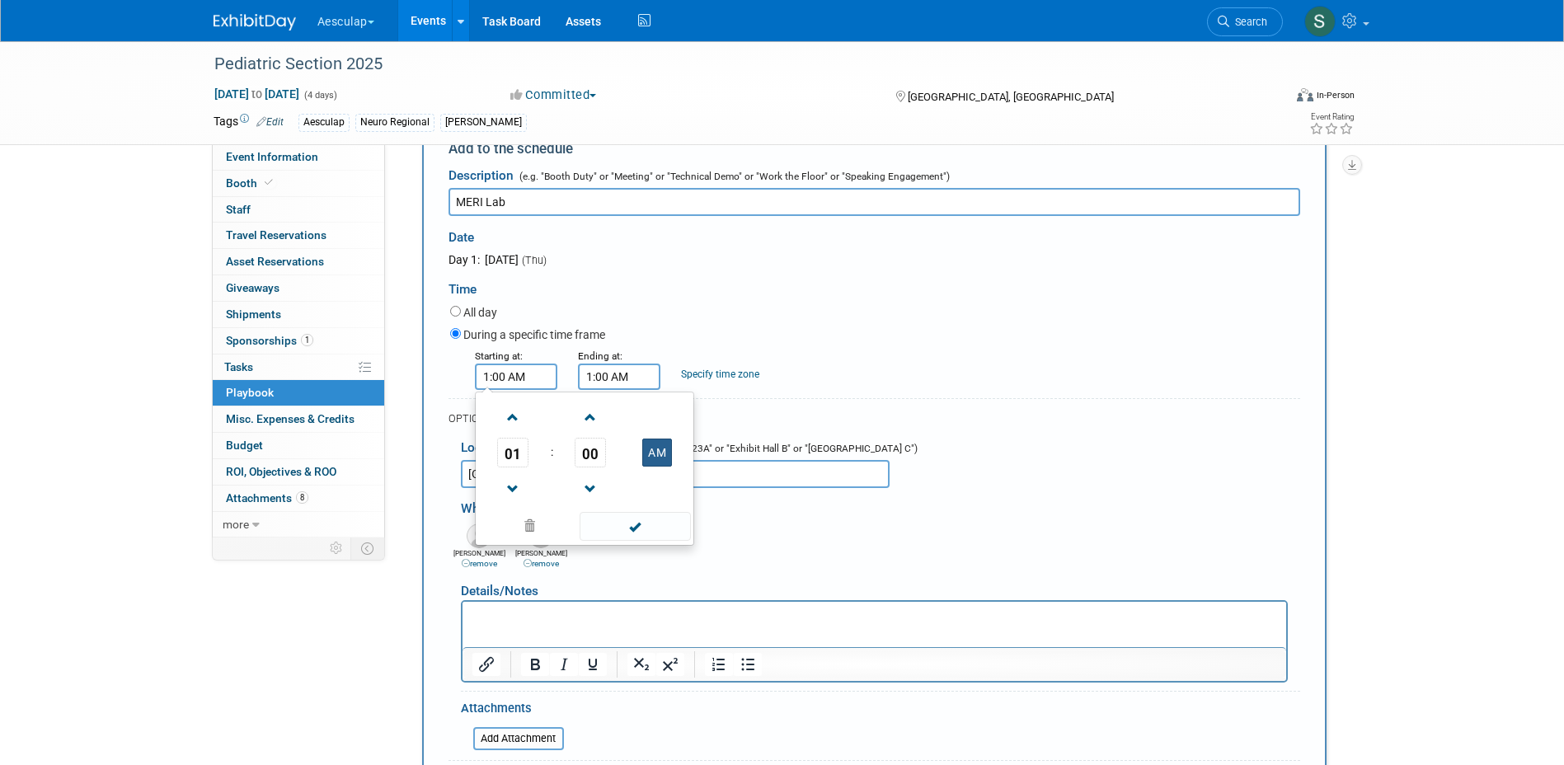
click at [662, 462] on button "AM" at bounding box center [657, 453] width 30 height 28
type input "1:00 PM"
click at [625, 384] on input "1:00 AM" at bounding box center [619, 377] width 82 height 26
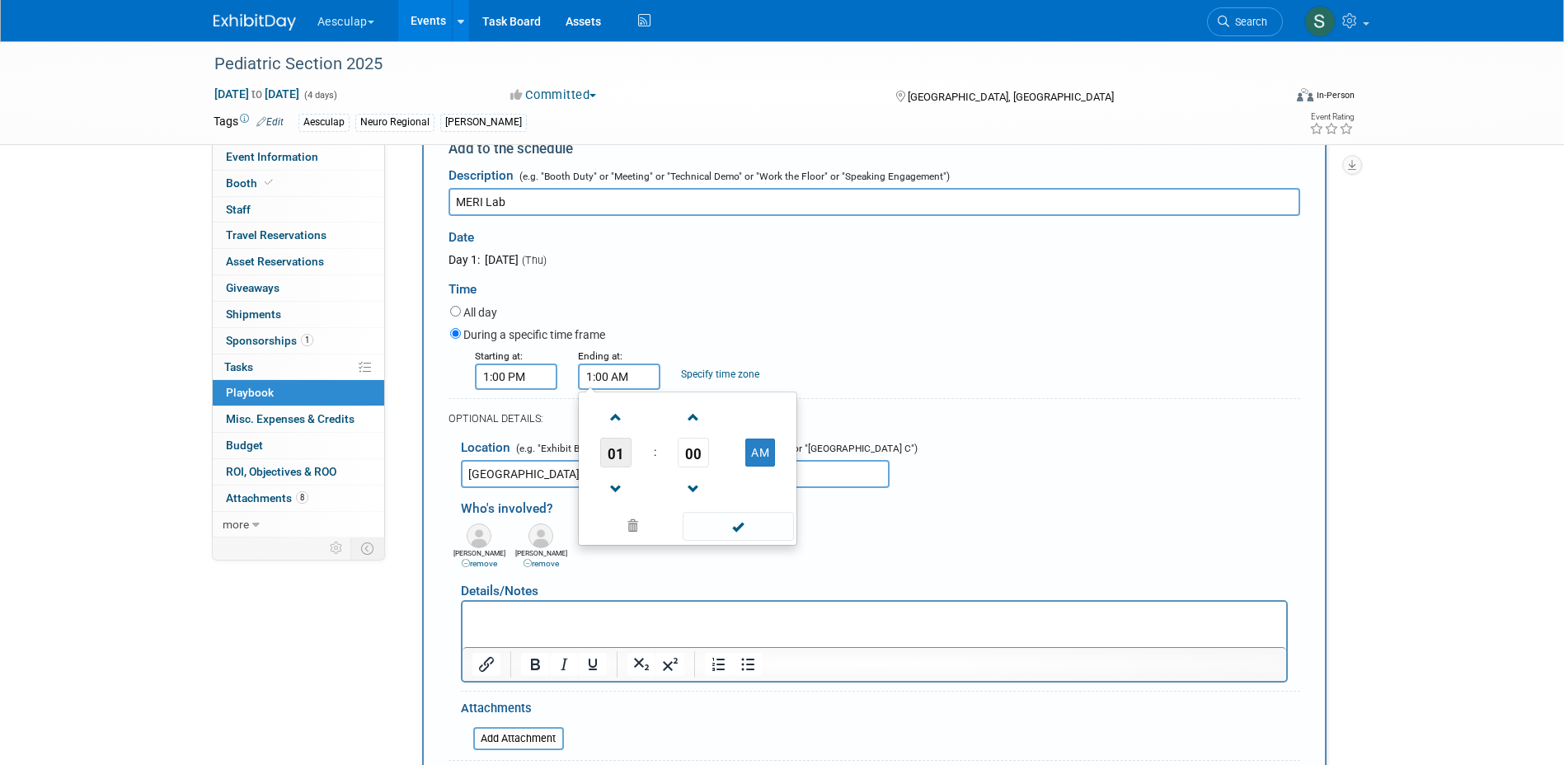
click at [605, 454] on span "01" at bounding box center [615, 453] width 31 height 30
click at [660, 465] on td "05" at bounding box center [661, 462] width 53 height 45
click at [766, 453] on button "AM" at bounding box center [760, 453] width 30 height 28
type input "5:00 PM"
click at [758, 528] on span at bounding box center [738, 526] width 111 height 29
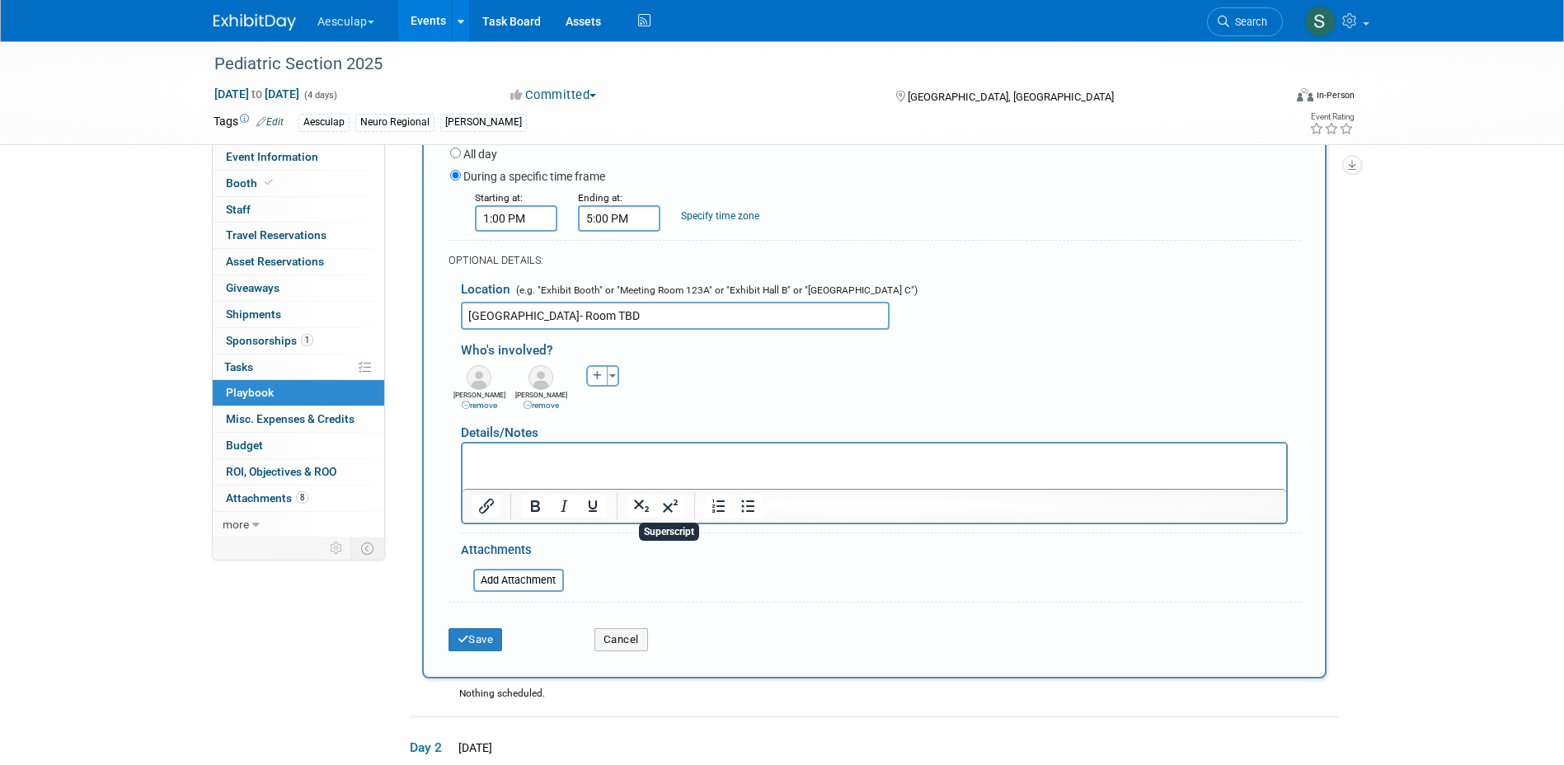
scroll to position [302, 0]
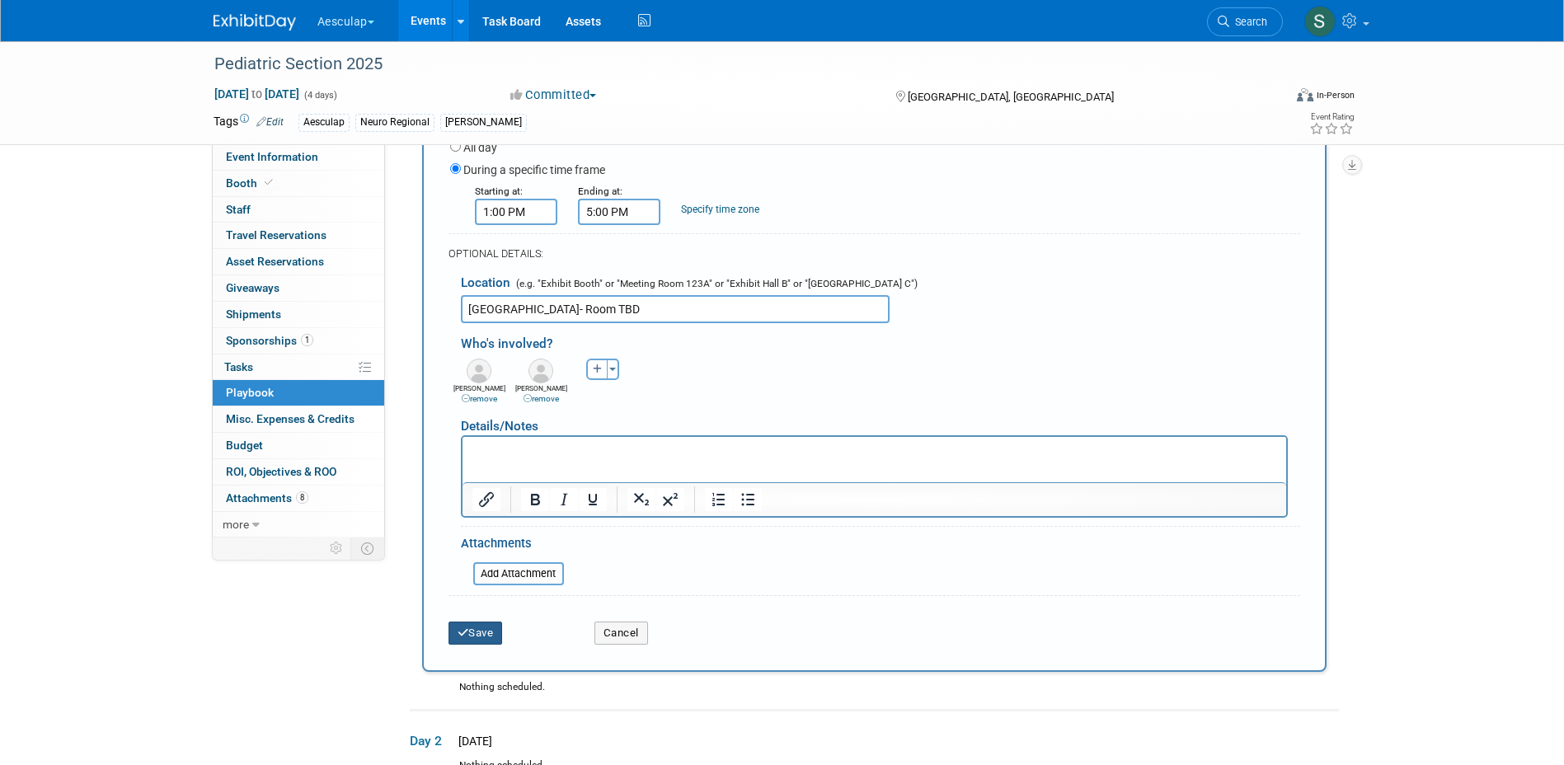
click at [479, 635] on button "Save" at bounding box center [476, 633] width 54 height 23
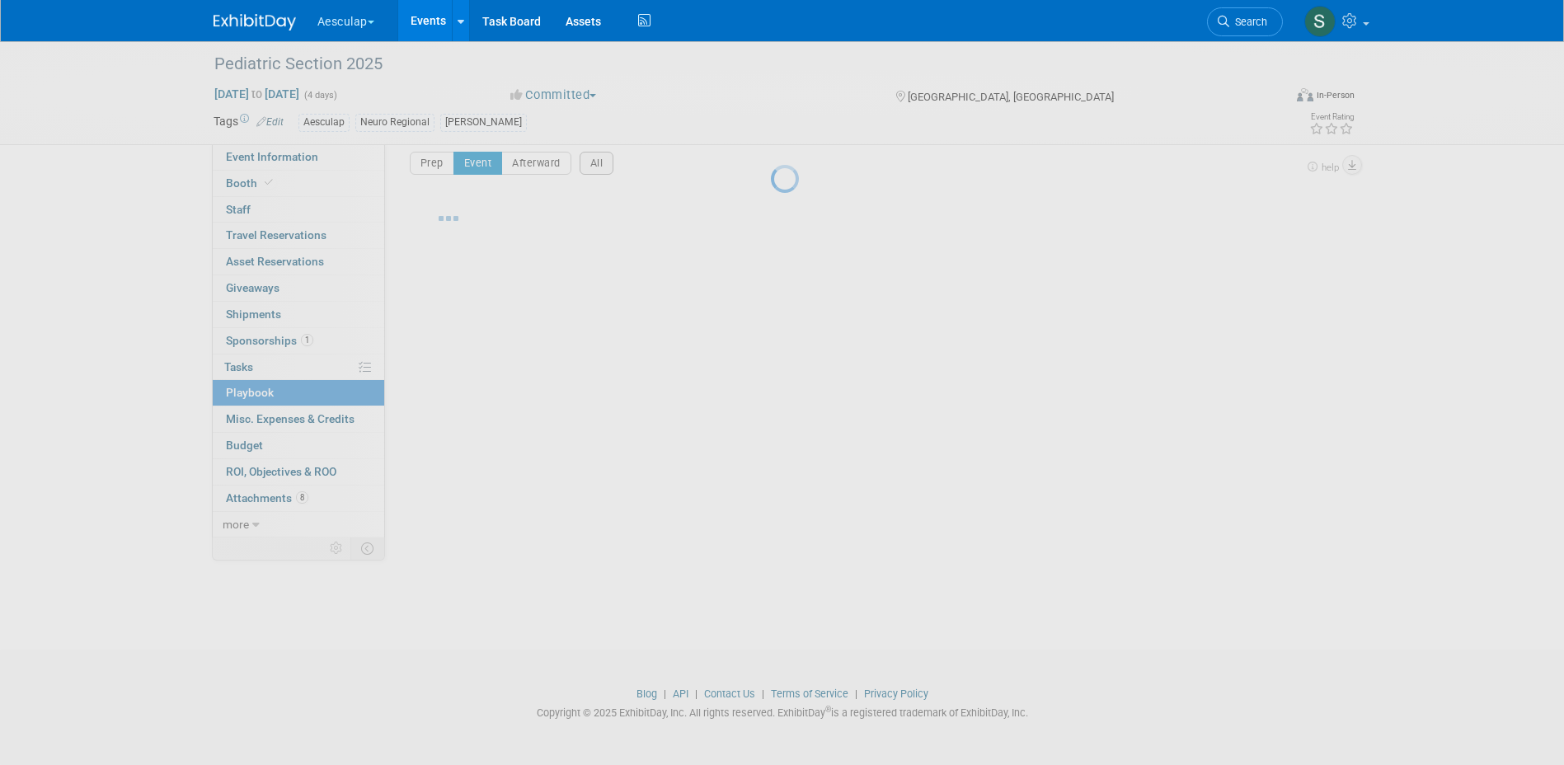
scroll to position [15, 0]
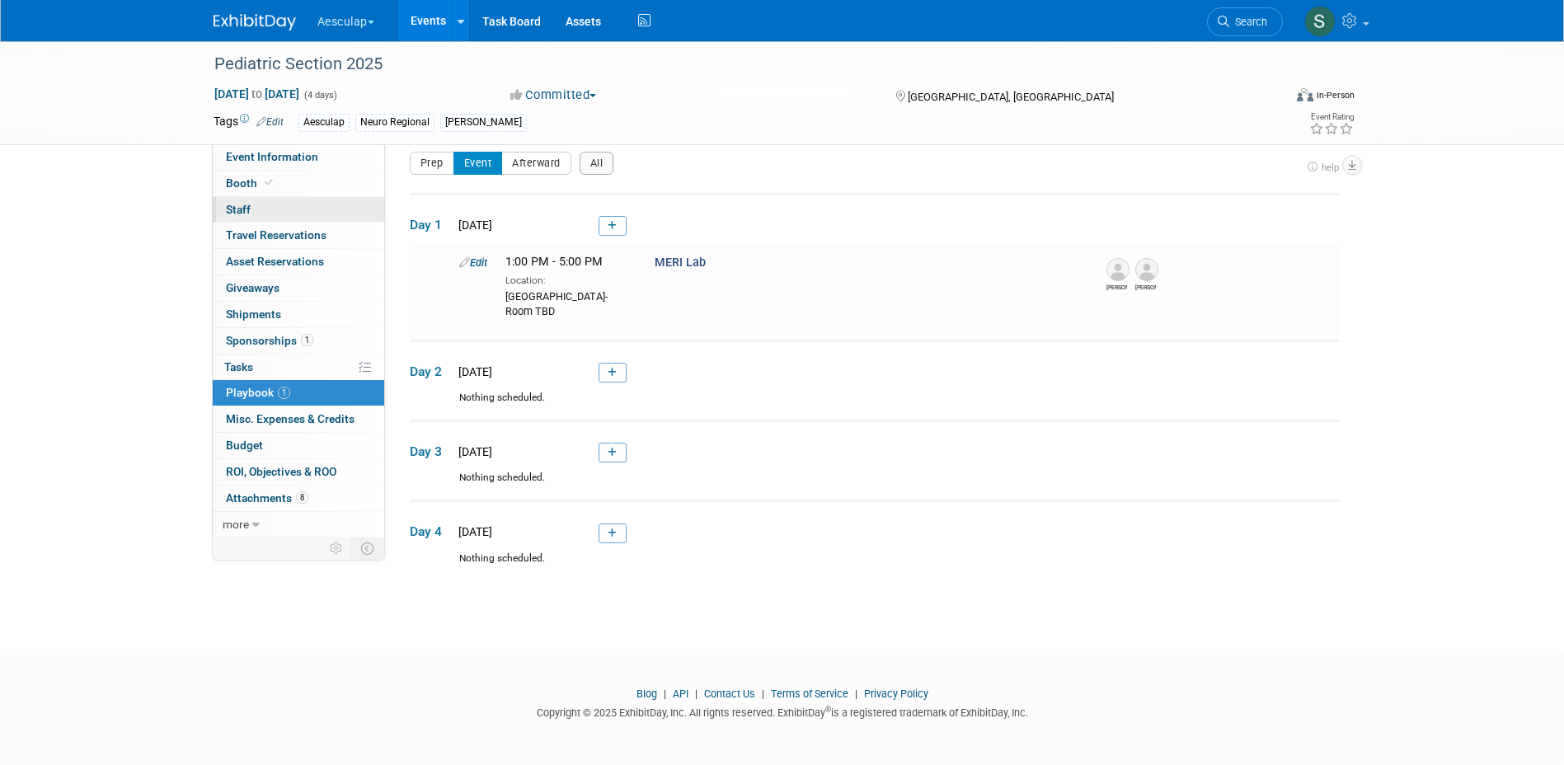
click at [236, 210] on span "Staff 0" at bounding box center [238, 209] width 25 height 13
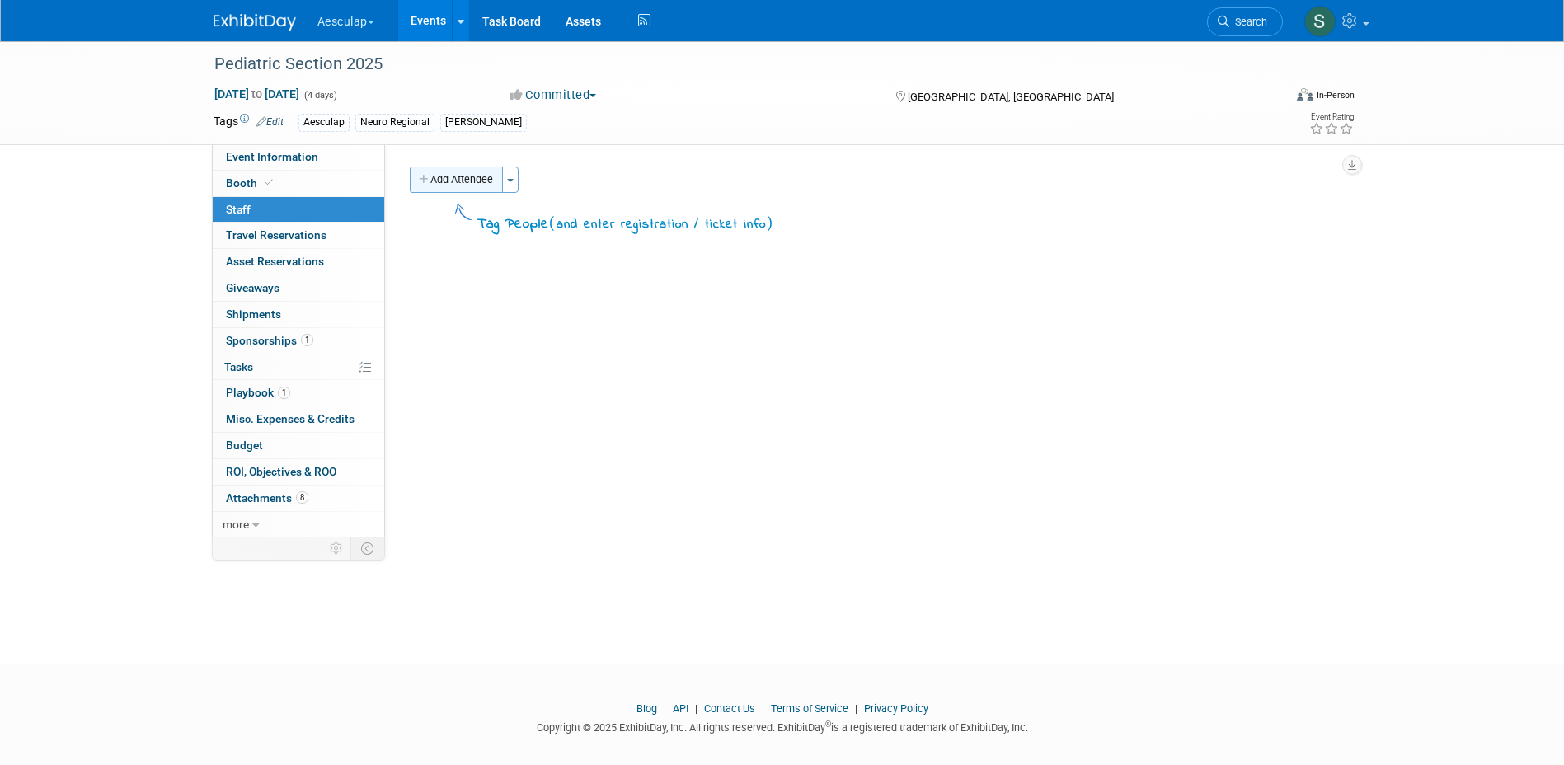
click at [440, 179] on button "Add Attendee" at bounding box center [456, 180] width 93 height 26
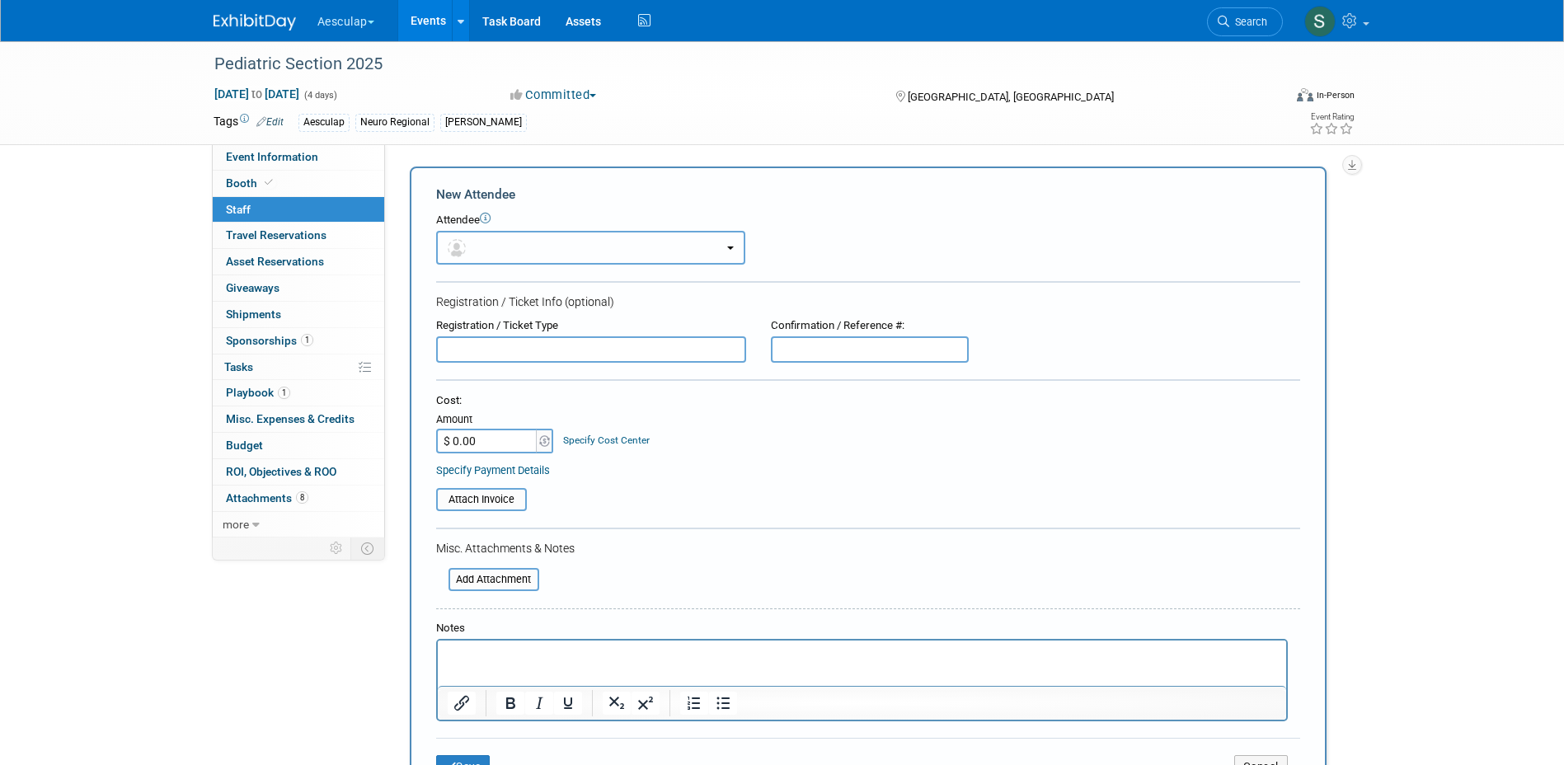
click at [516, 254] on button "button" at bounding box center [590, 248] width 309 height 34
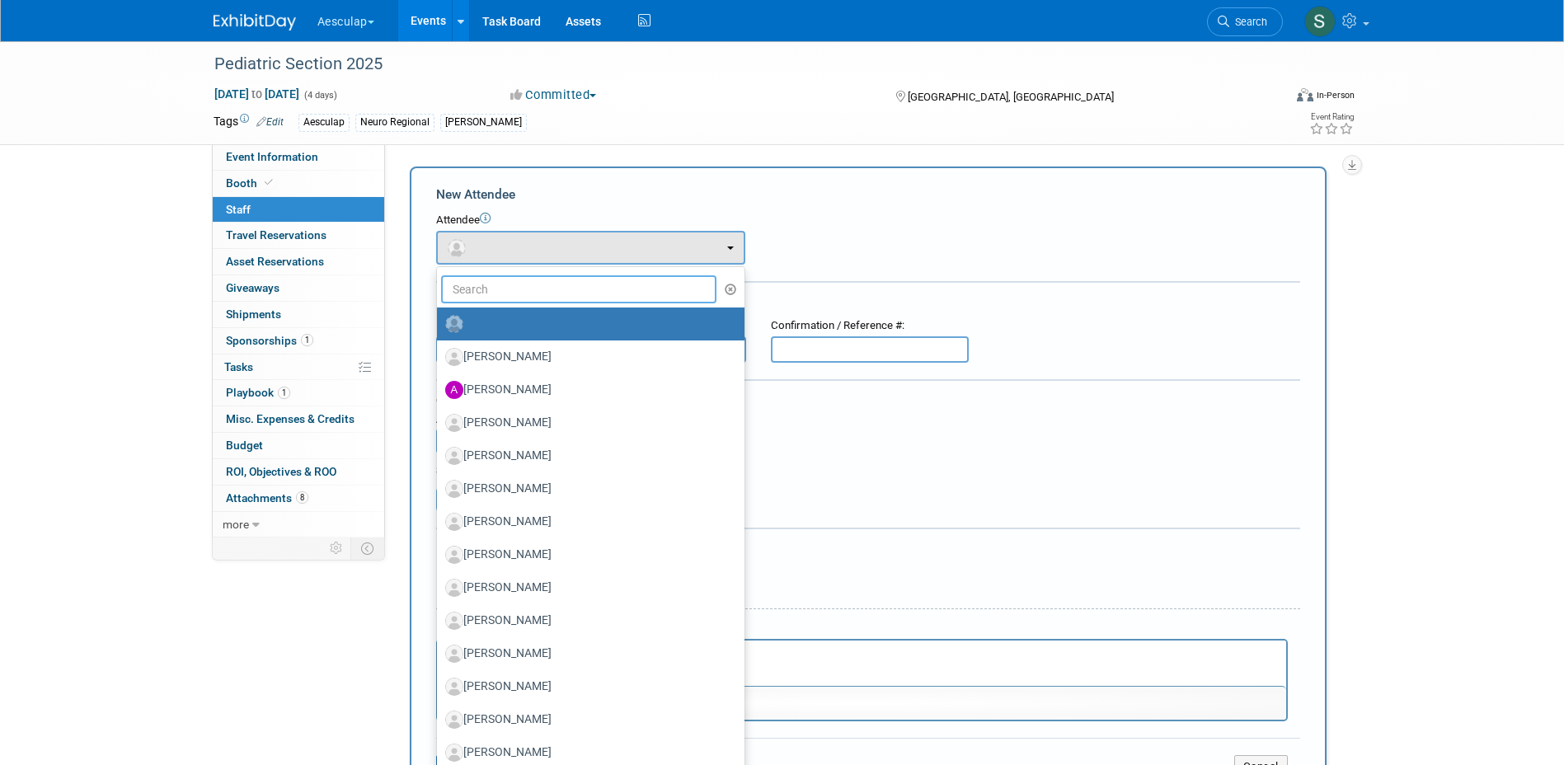
click at [543, 296] on input "text" at bounding box center [579, 289] width 276 height 28
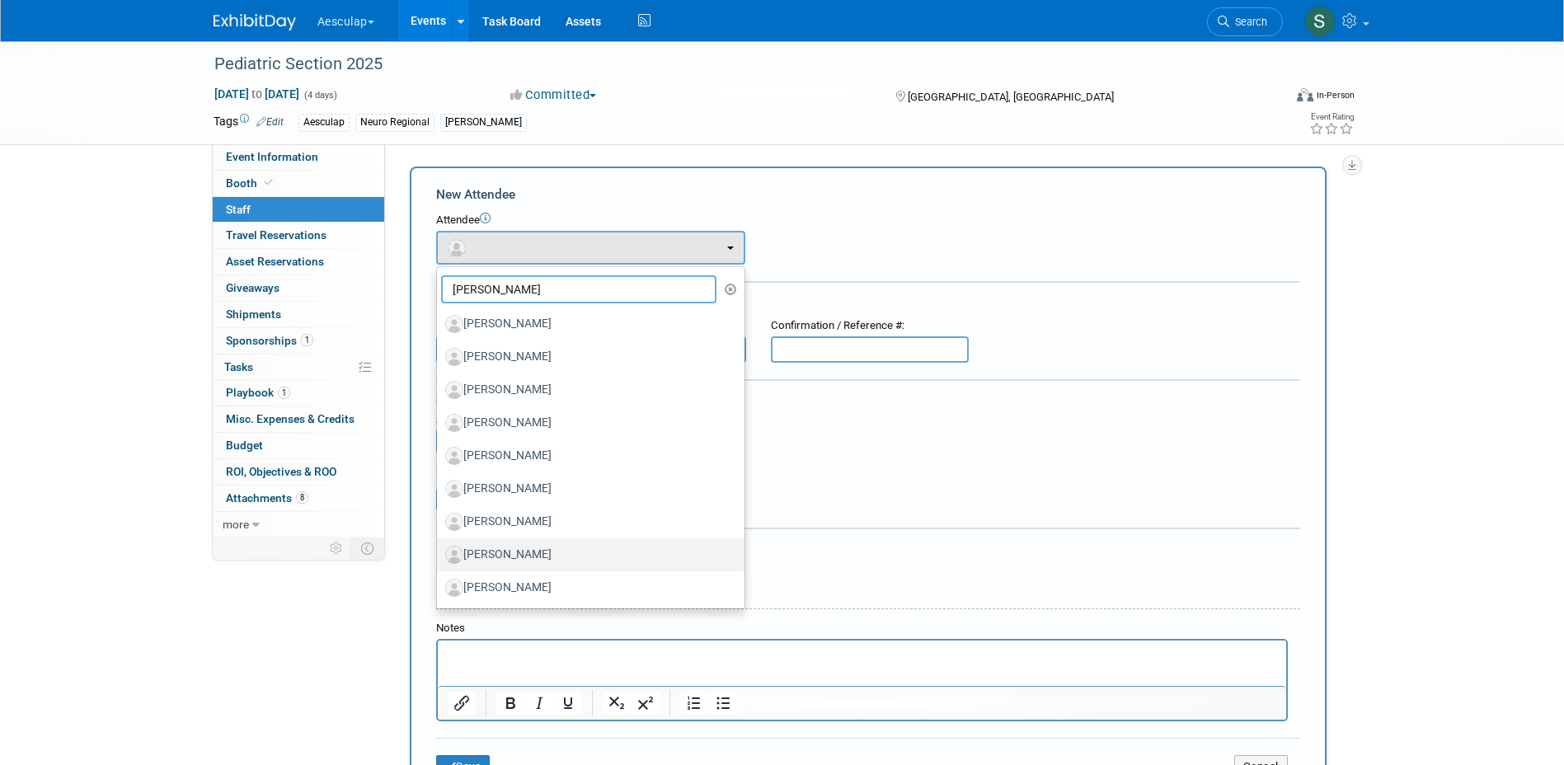
type input "ryan"
click at [532, 552] on label "[PERSON_NAME]" at bounding box center [586, 555] width 283 height 26
click at [439, 552] on input "[PERSON_NAME]" at bounding box center [434, 552] width 11 height 11
select select "9d8438b7-e0ba-4ec6-a09c-162c0740a4e5"
select select "1000"
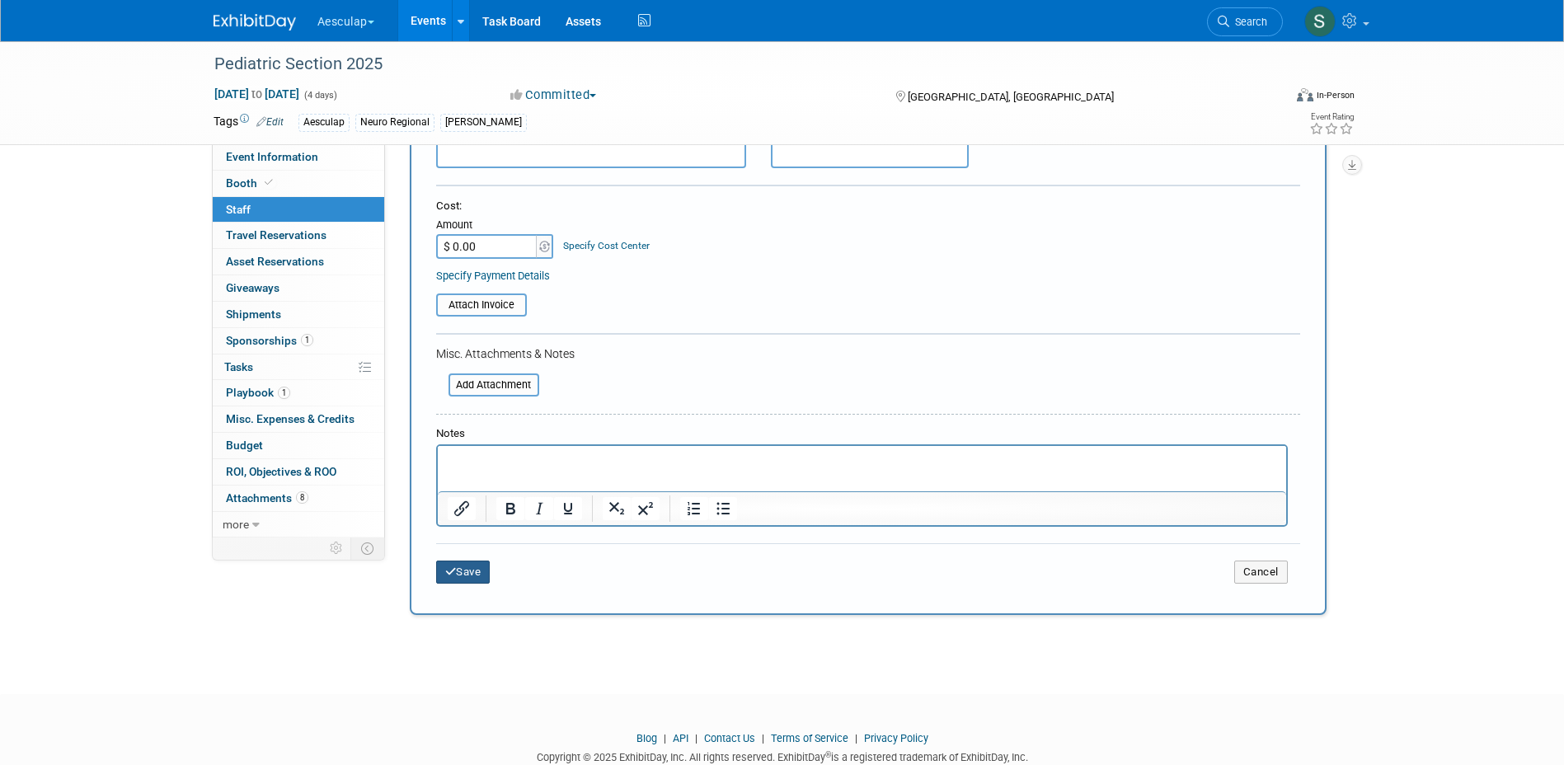
click at [475, 570] on button "Save" at bounding box center [463, 572] width 54 height 23
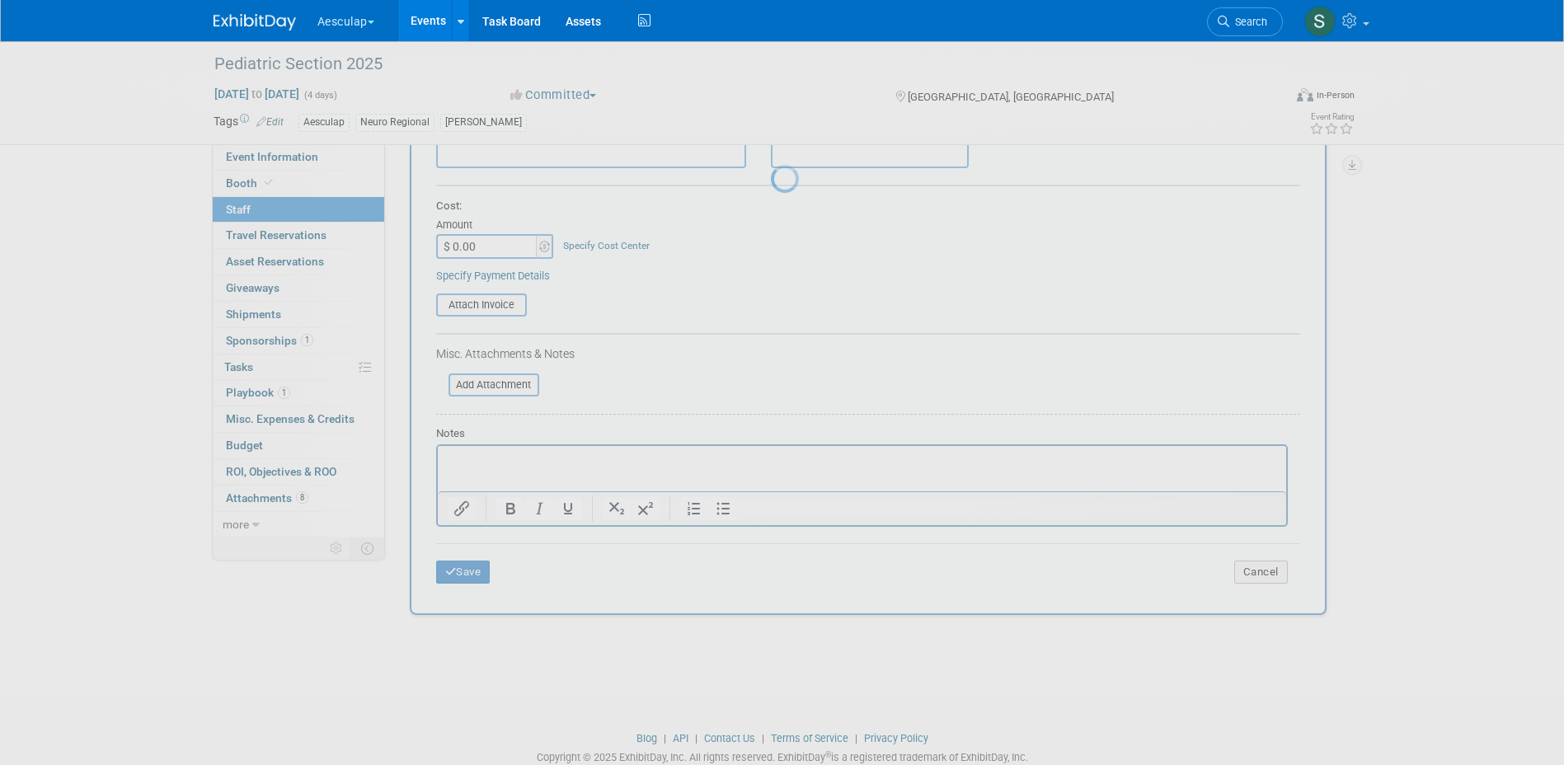
scroll to position [15, 0]
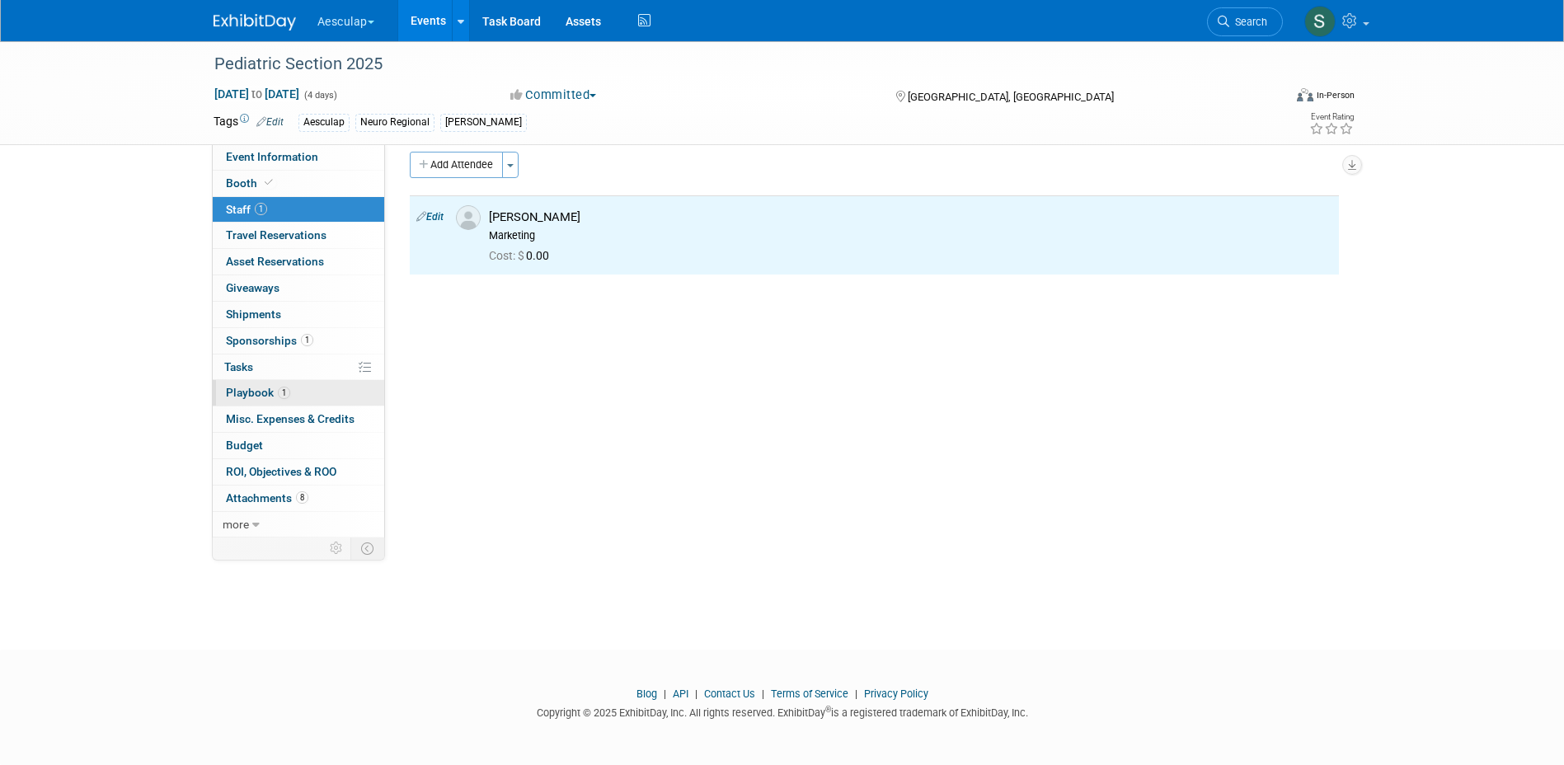
click at [262, 392] on span "Playbook 1" at bounding box center [258, 392] width 64 height 13
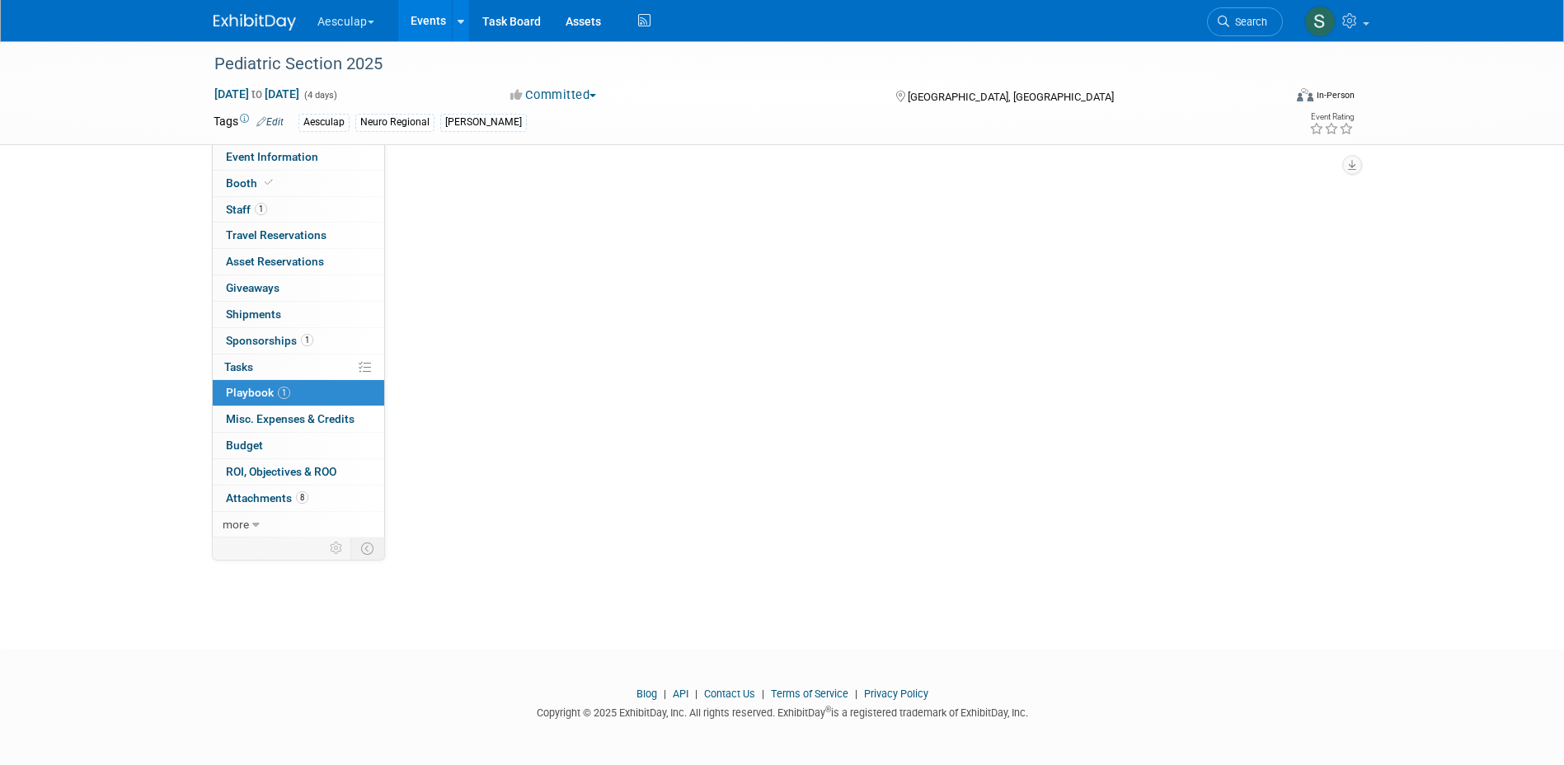
scroll to position [0, 0]
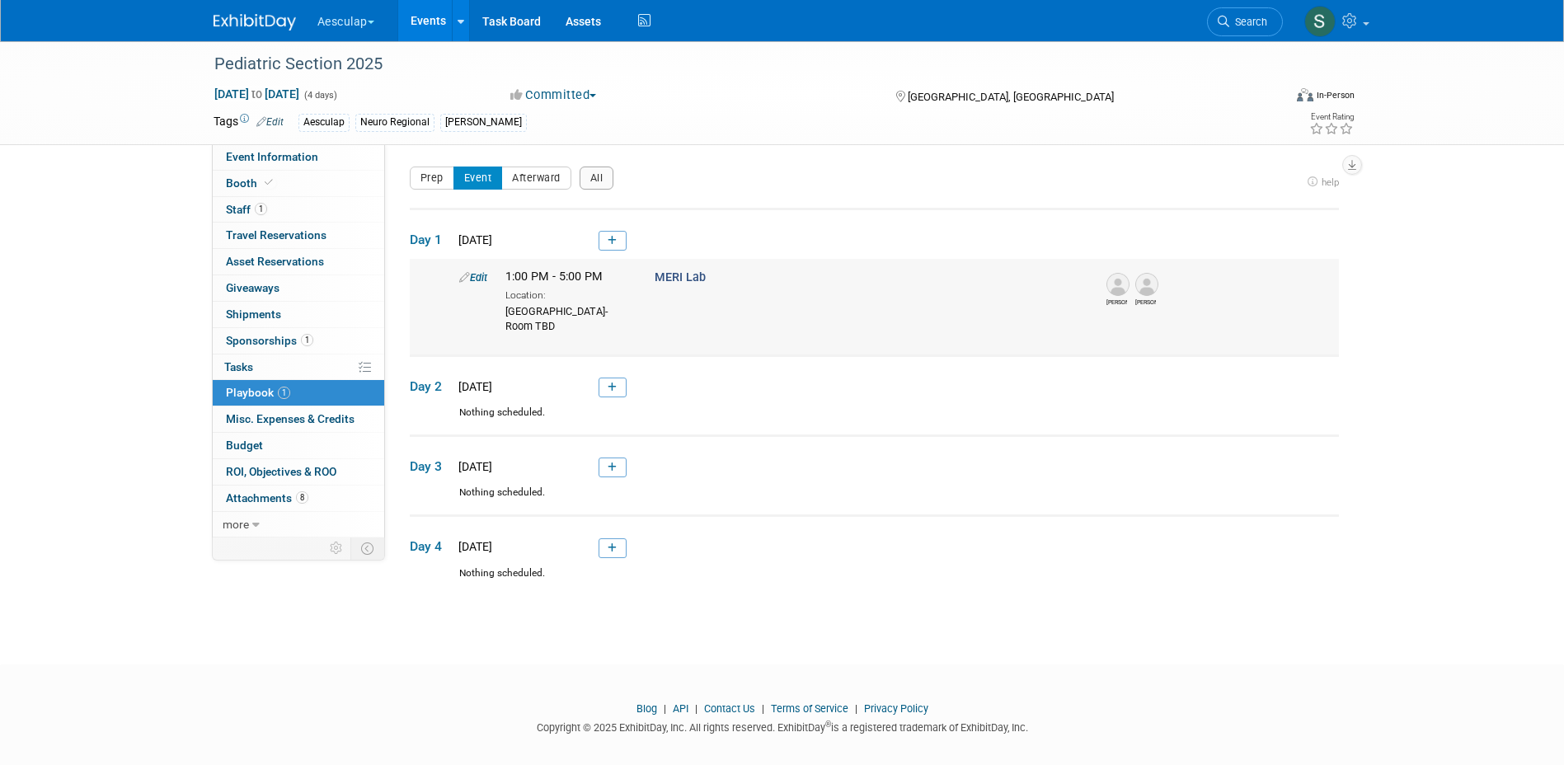
click at [468, 273] on icon at bounding box center [464, 277] width 11 height 11
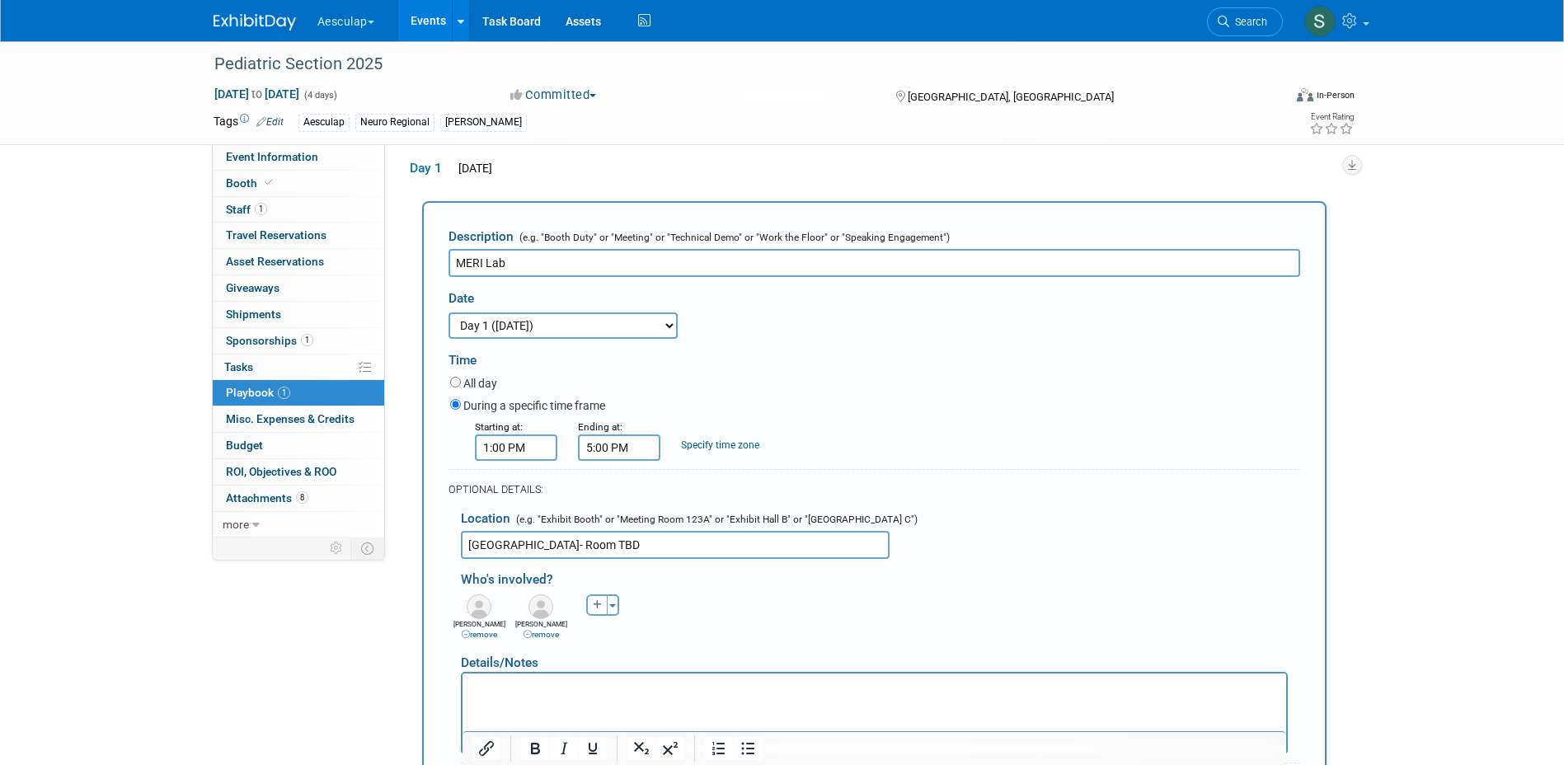
click at [470, 635] on link "remove" at bounding box center [479, 634] width 35 height 9
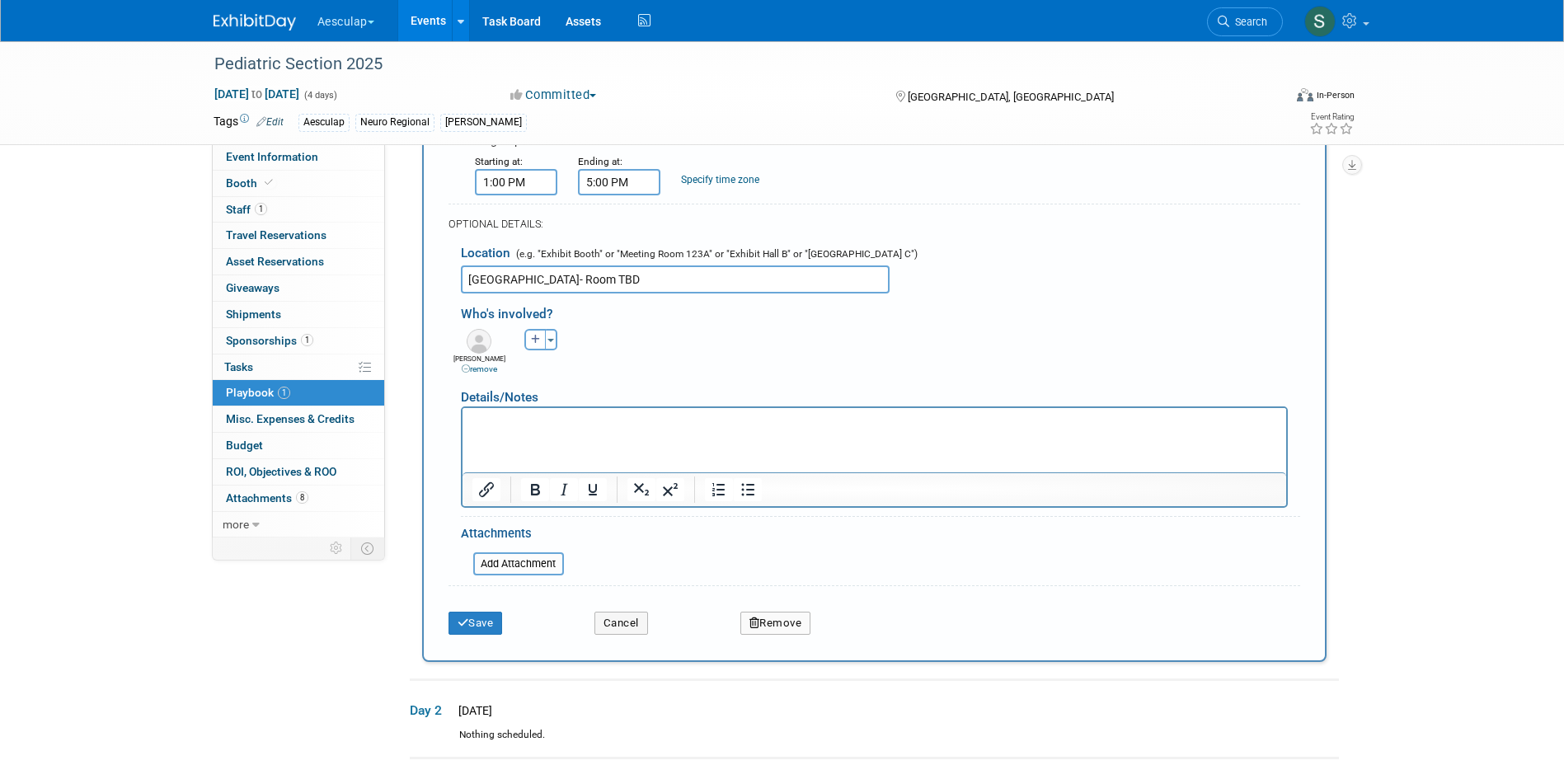
scroll to position [484, 0]
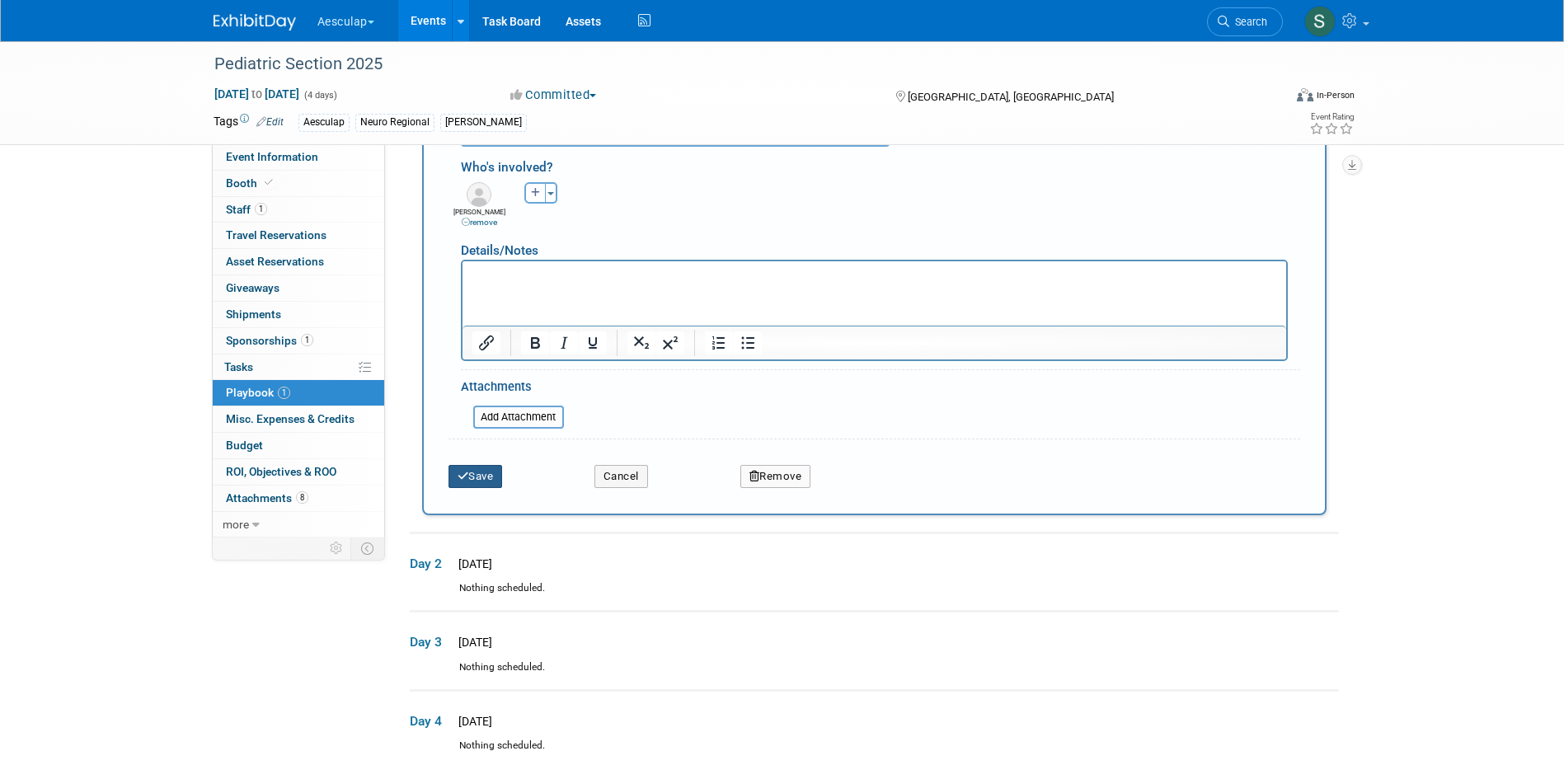
click at [463, 479] on icon "submit" at bounding box center [464, 476] width 12 height 11
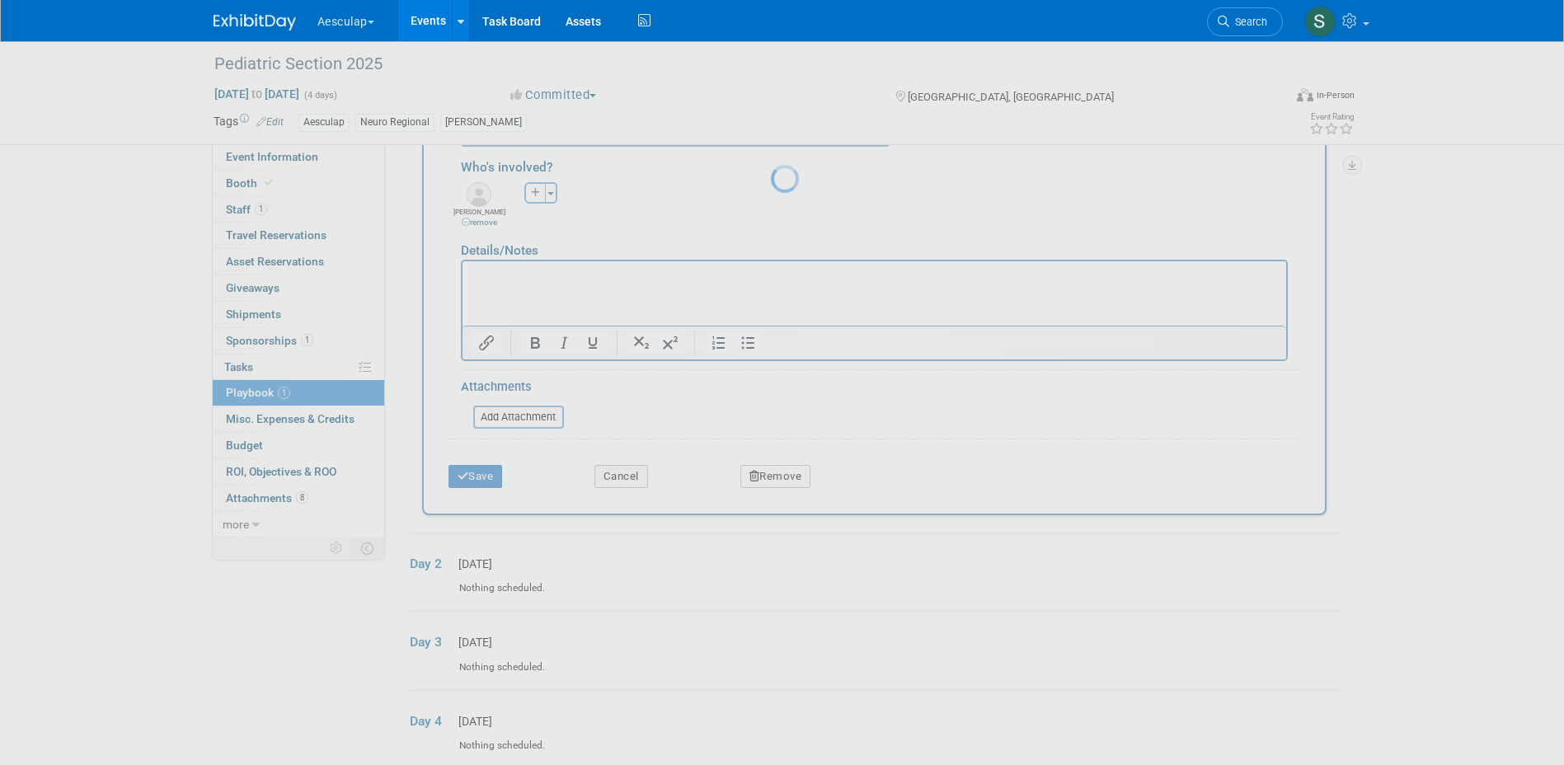
scroll to position [15, 0]
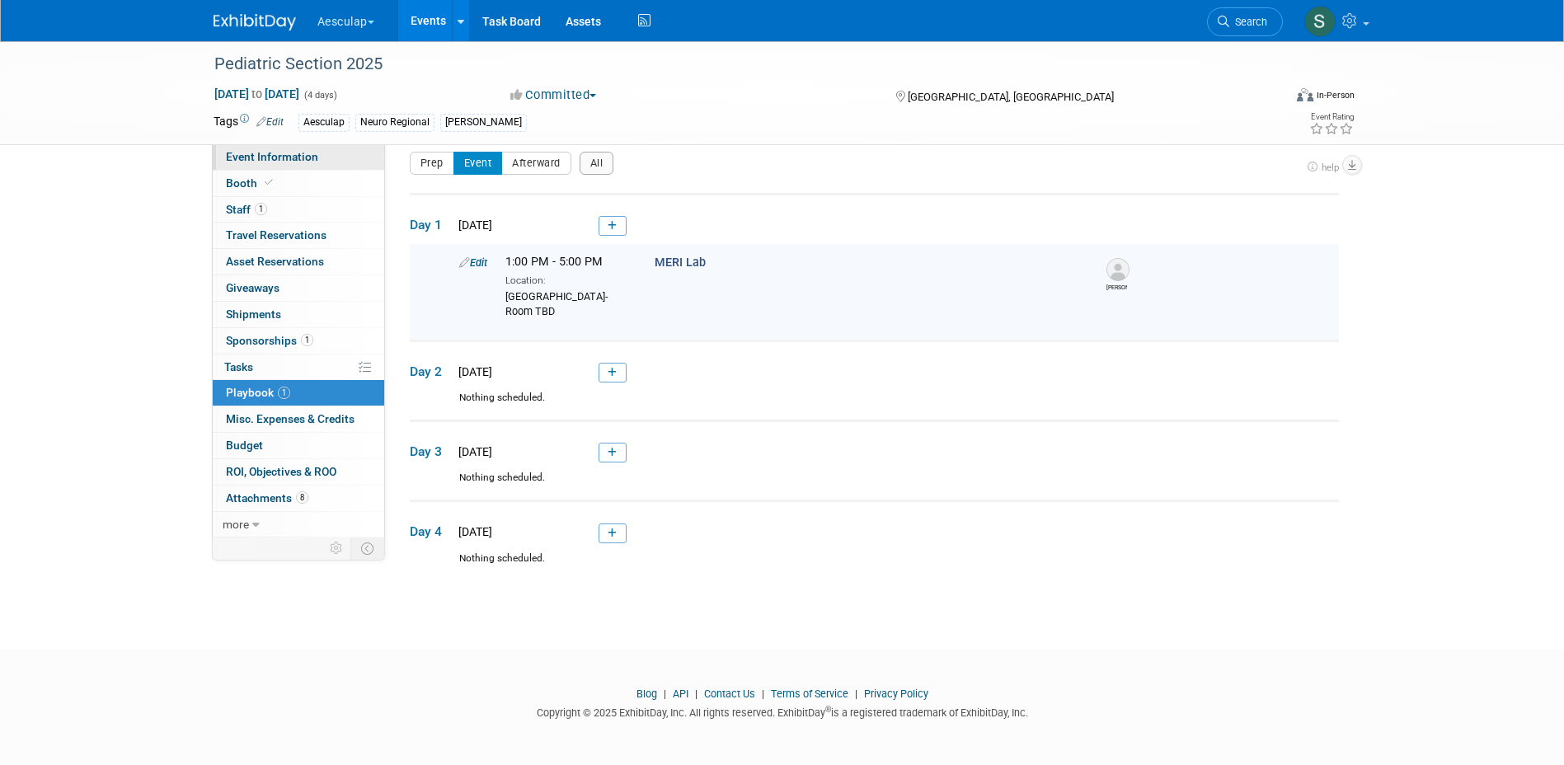
click at [256, 162] on span "Event Information" at bounding box center [272, 156] width 92 height 13
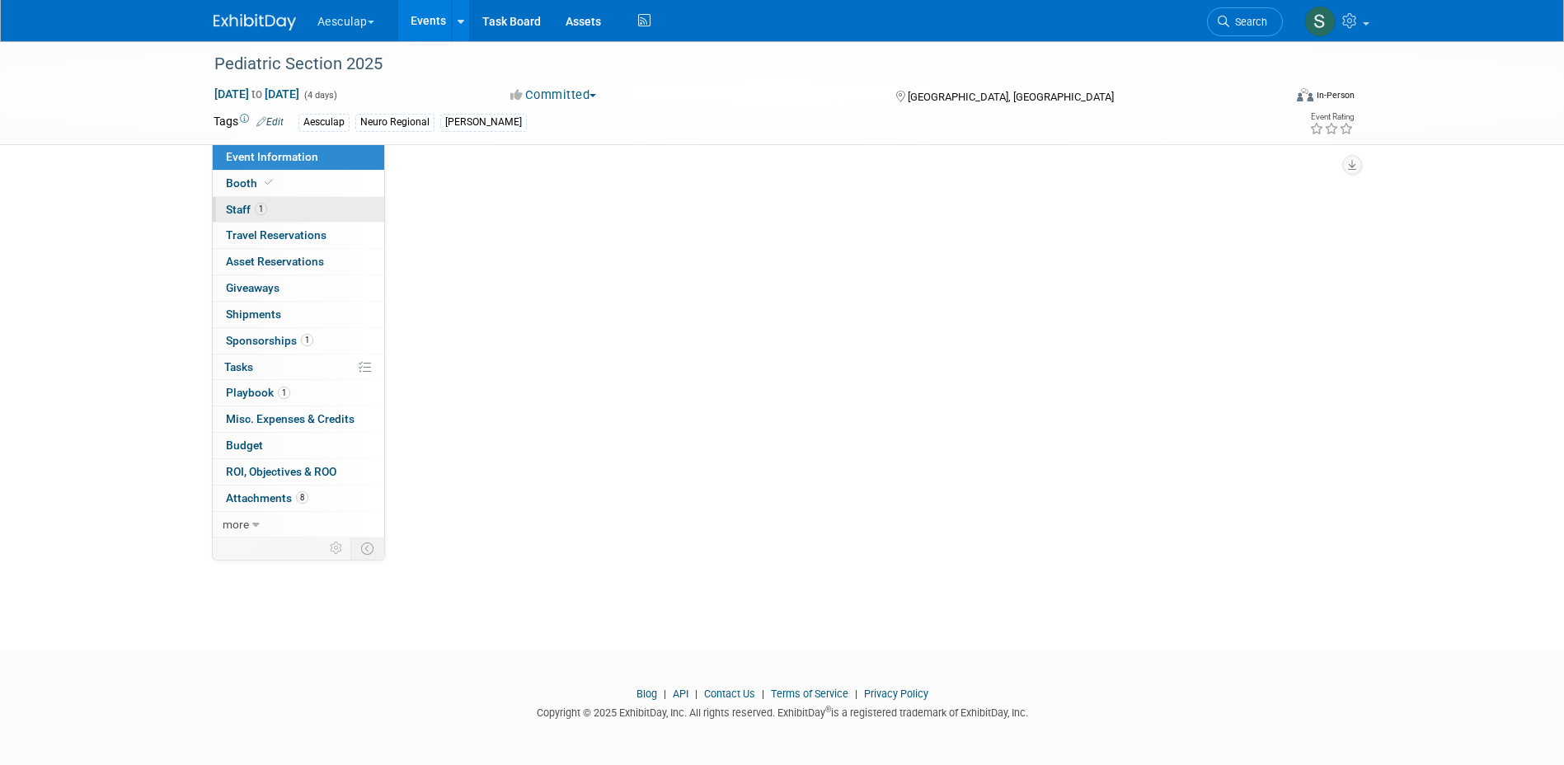
scroll to position [0, 0]
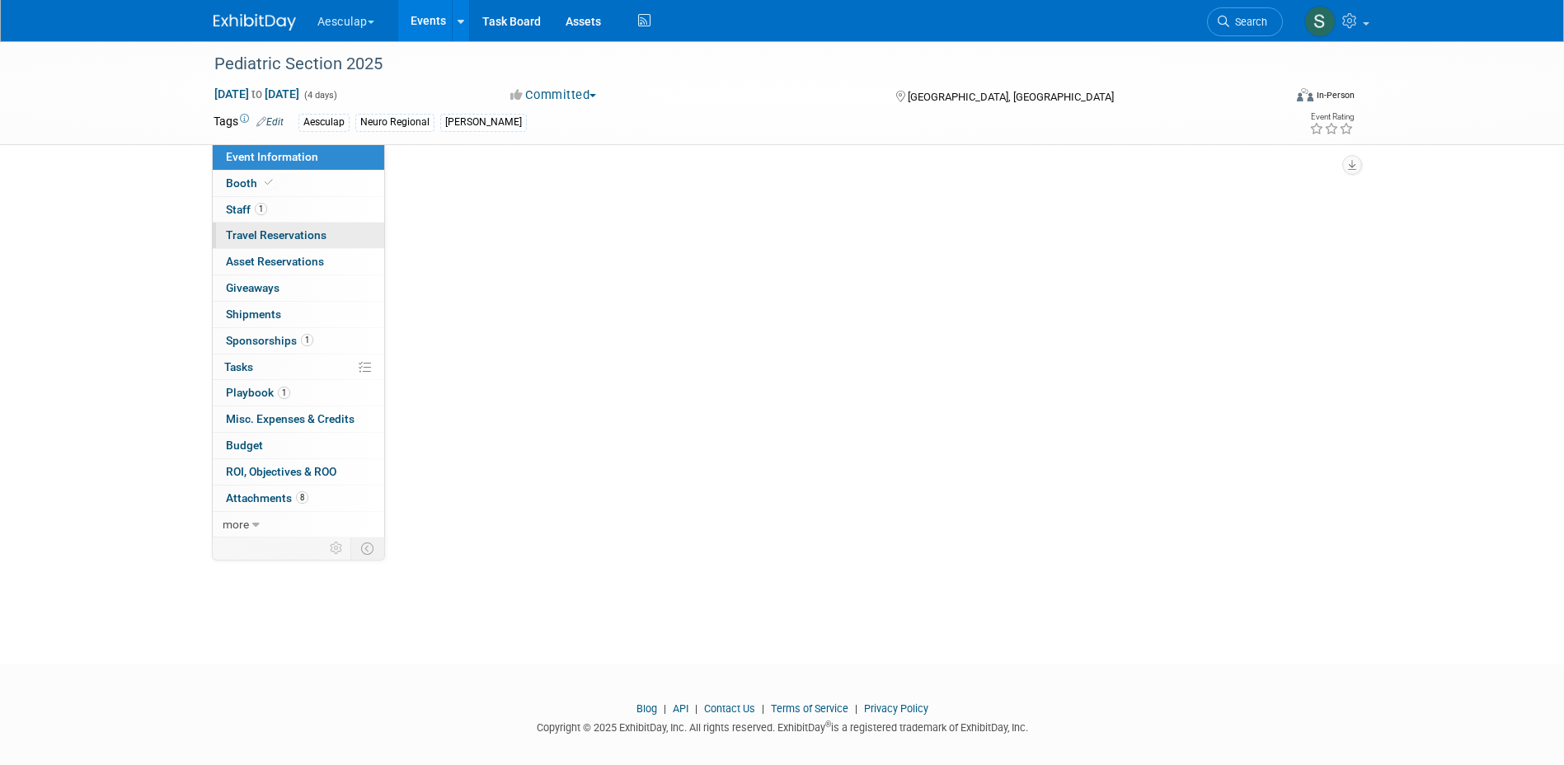
select select "Approved by Compliance"
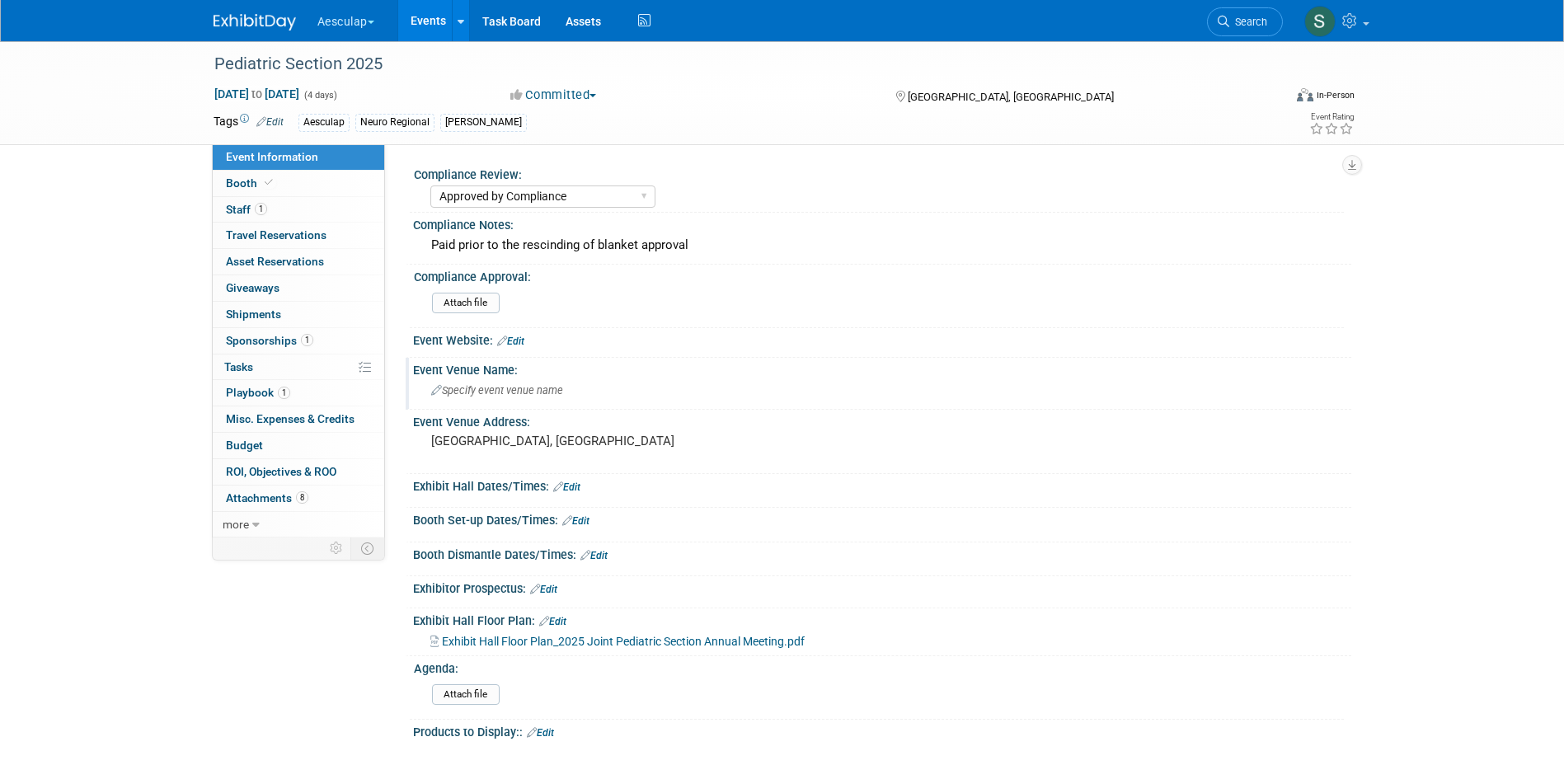
click at [443, 392] on span "Specify event venue name" at bounding box center [497, 390] width 132 height 12
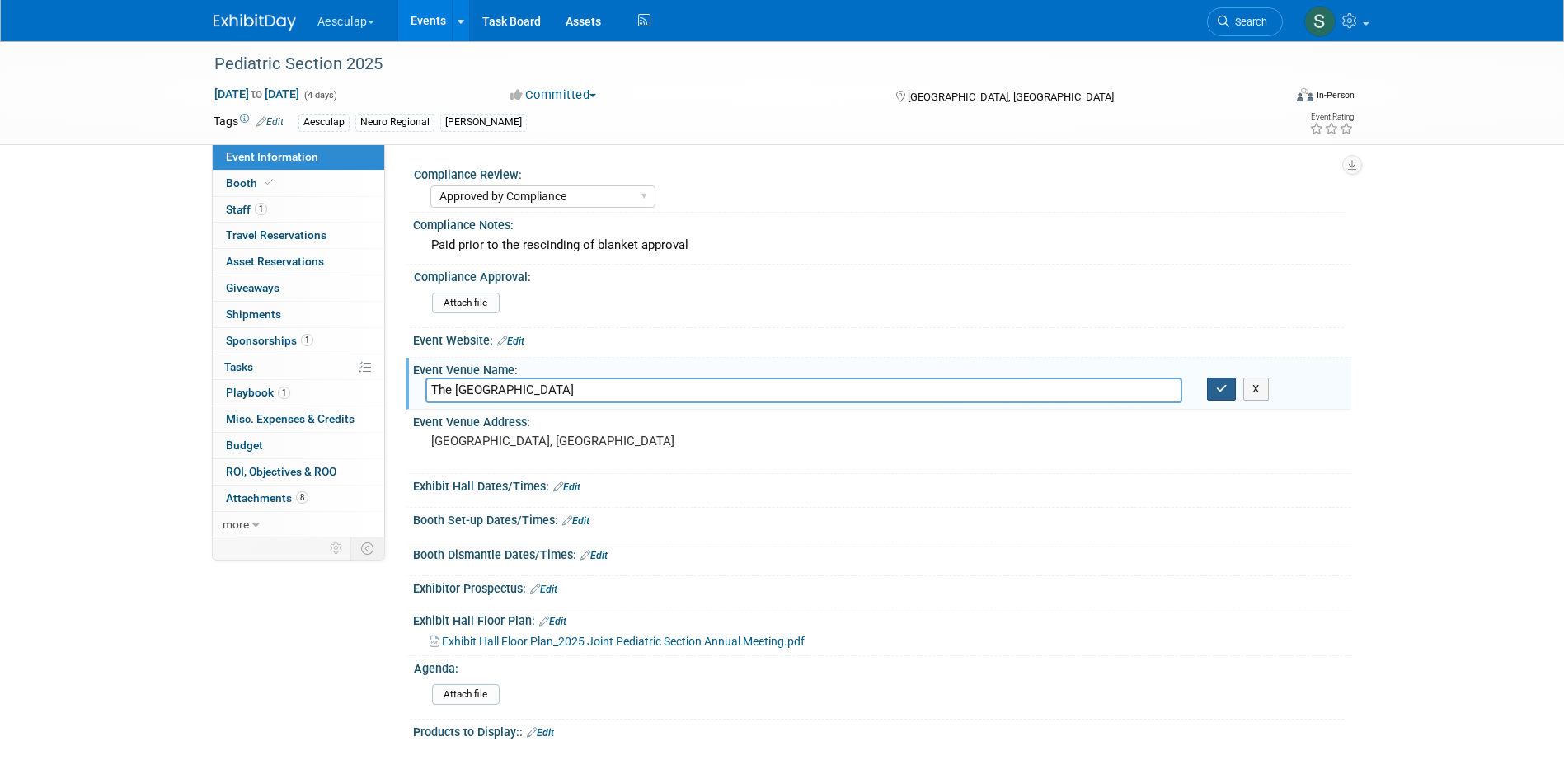
type input "The Peabody Hotel"
click at [1227, 392] on icon "button" at bounding box center [1222, 388] width 12 height 11
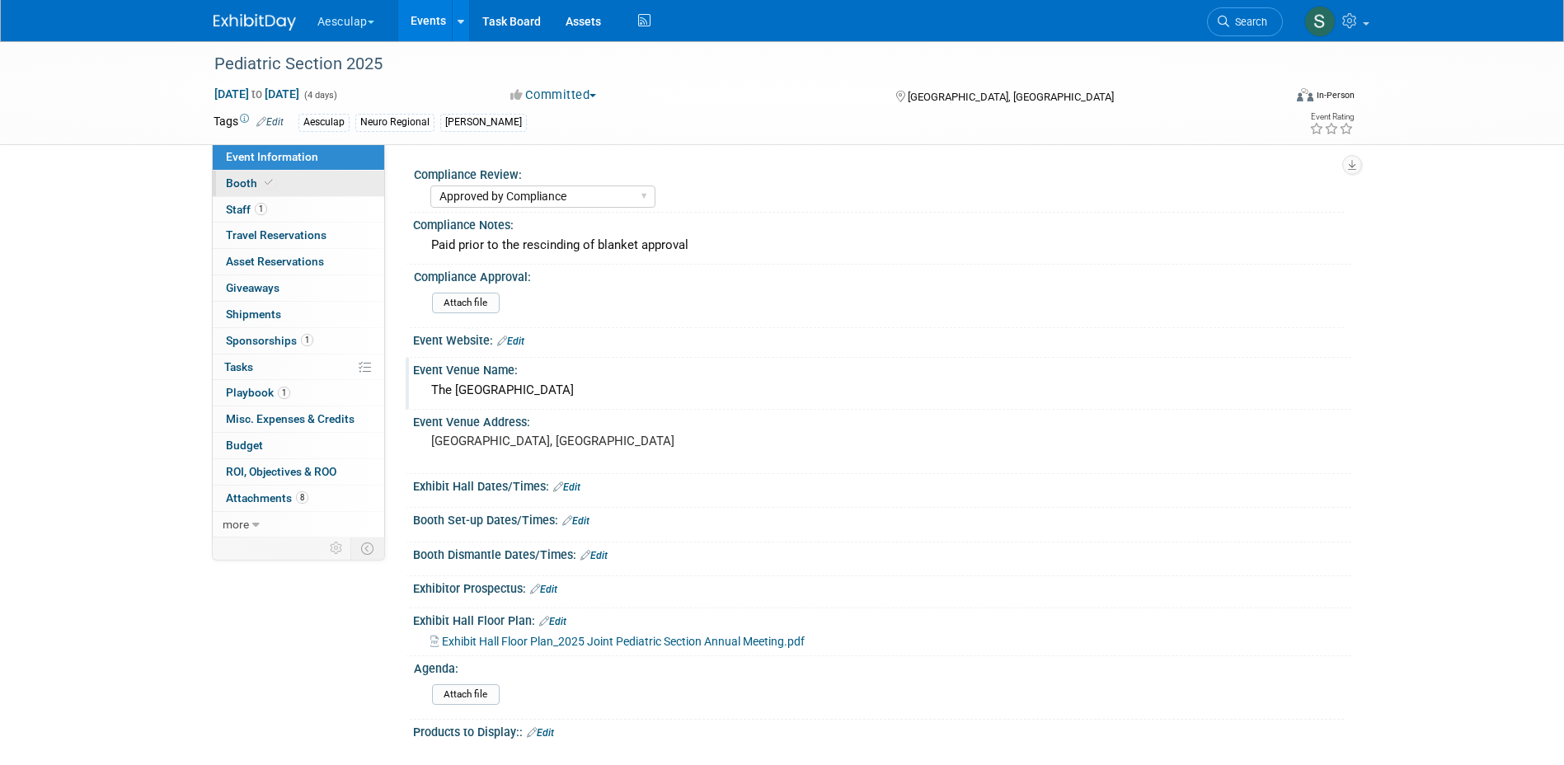
click at [246, 184] on span "Booth" at bounding box center [251, 182] width 50 height 13
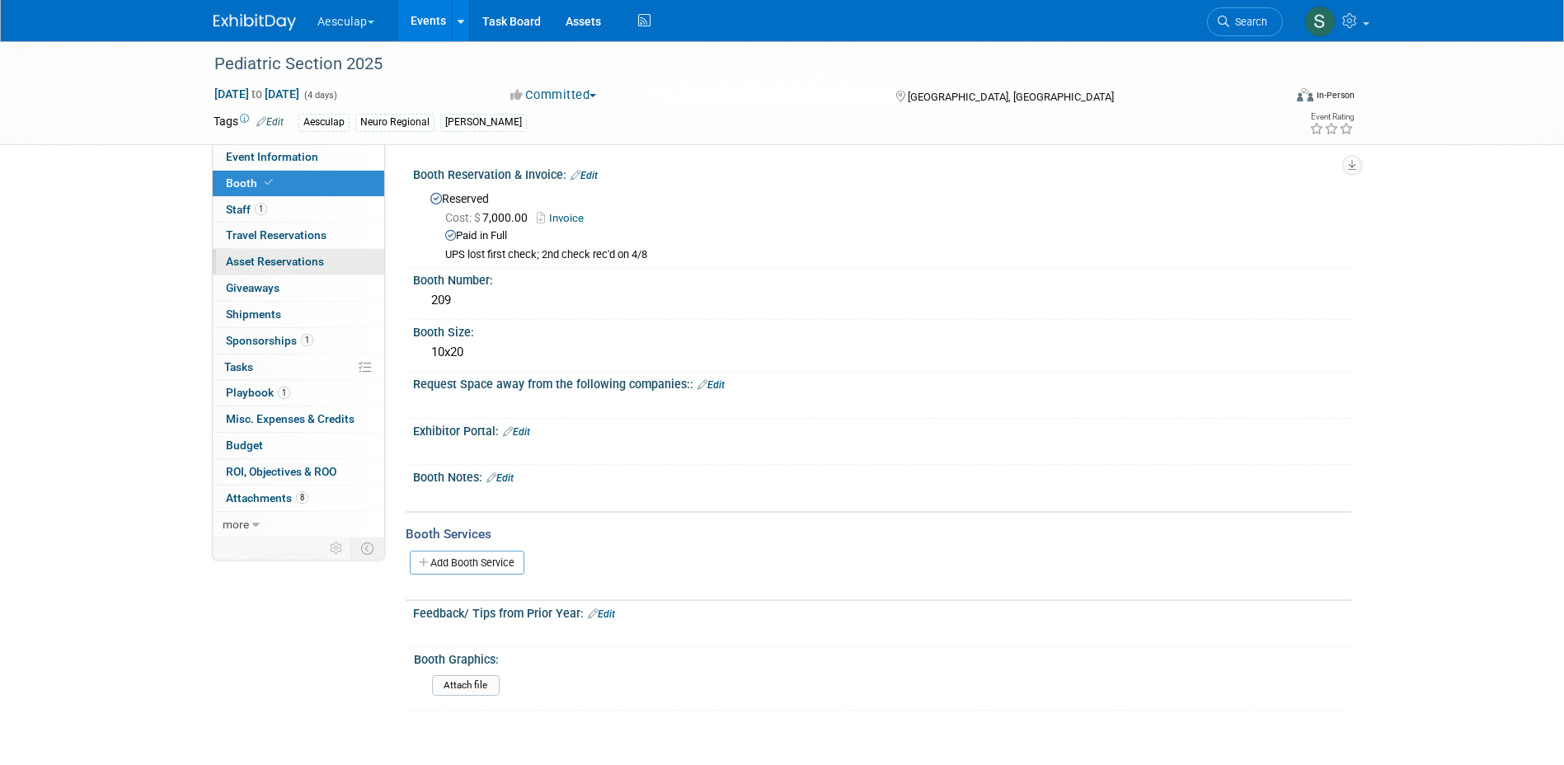
click at [264, 262] on span "Asset Reservations 0" at bounding box center [275, 261] width 98 height 13
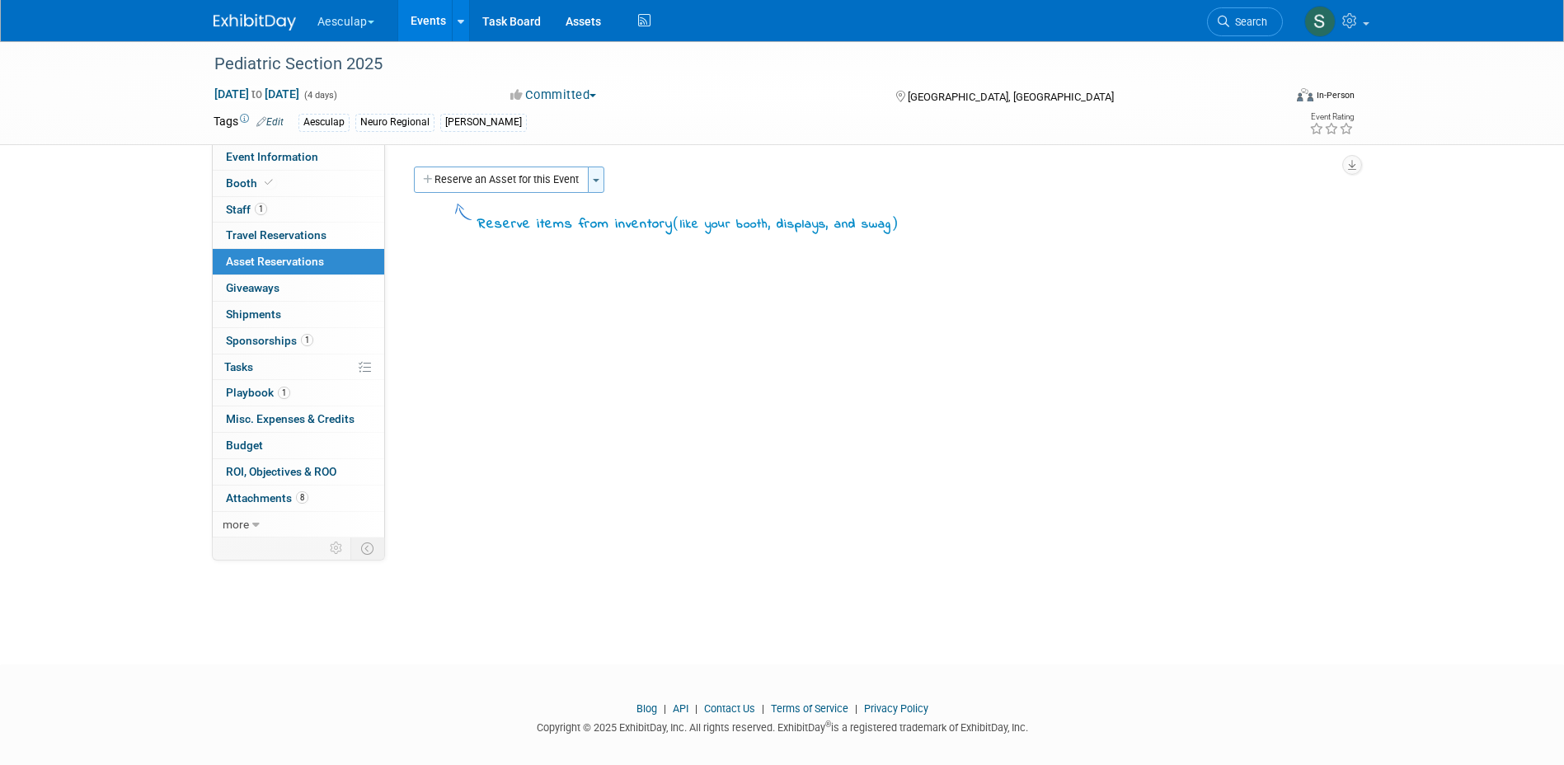
click at [597, 184] on button "Toggle Dropdown" at bounding box center [596, 180] width 16 height 26
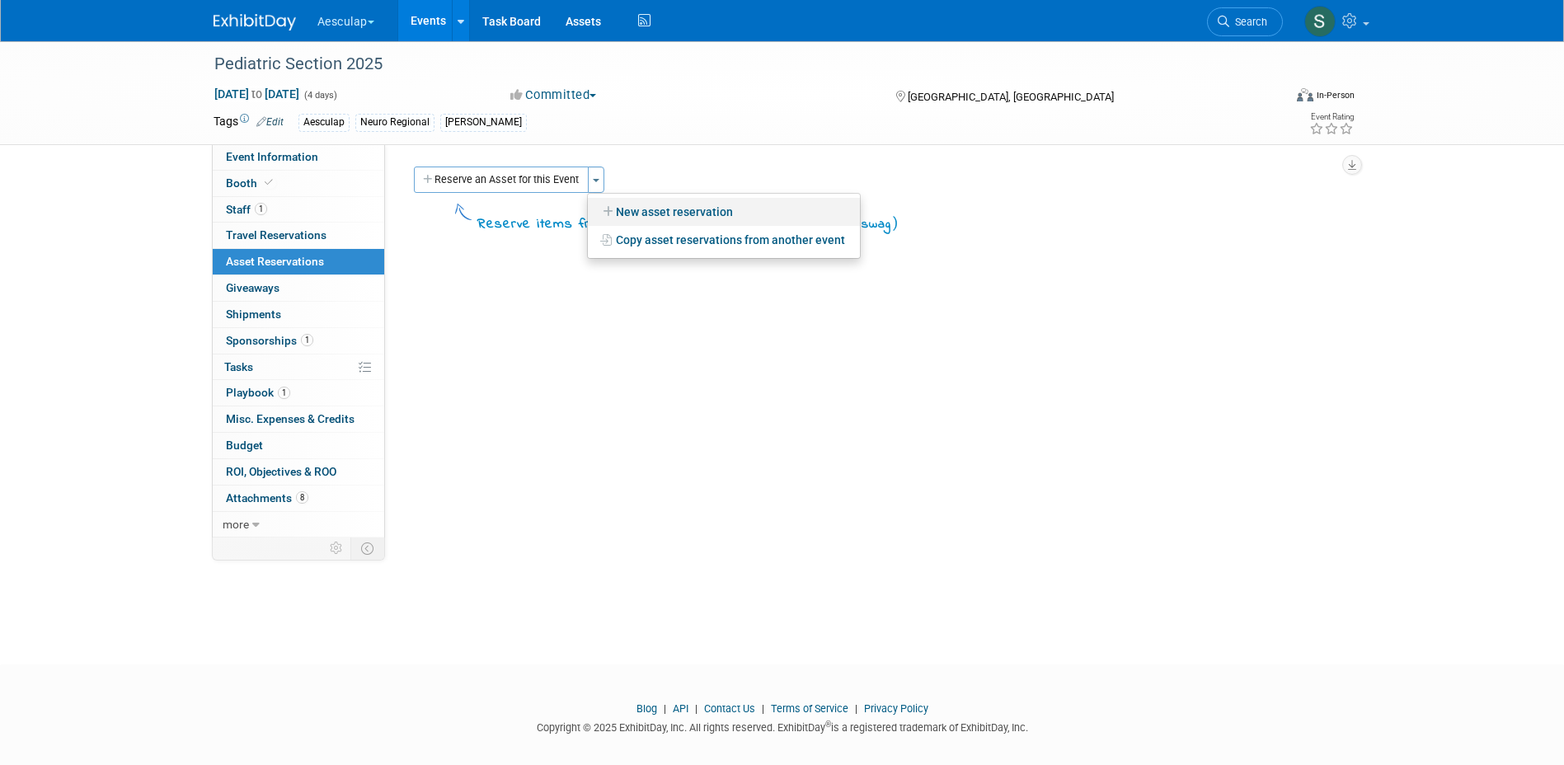
click at [647, 212] on link "New asset reservation" at bounding box center [724, 212] width 272 height 28
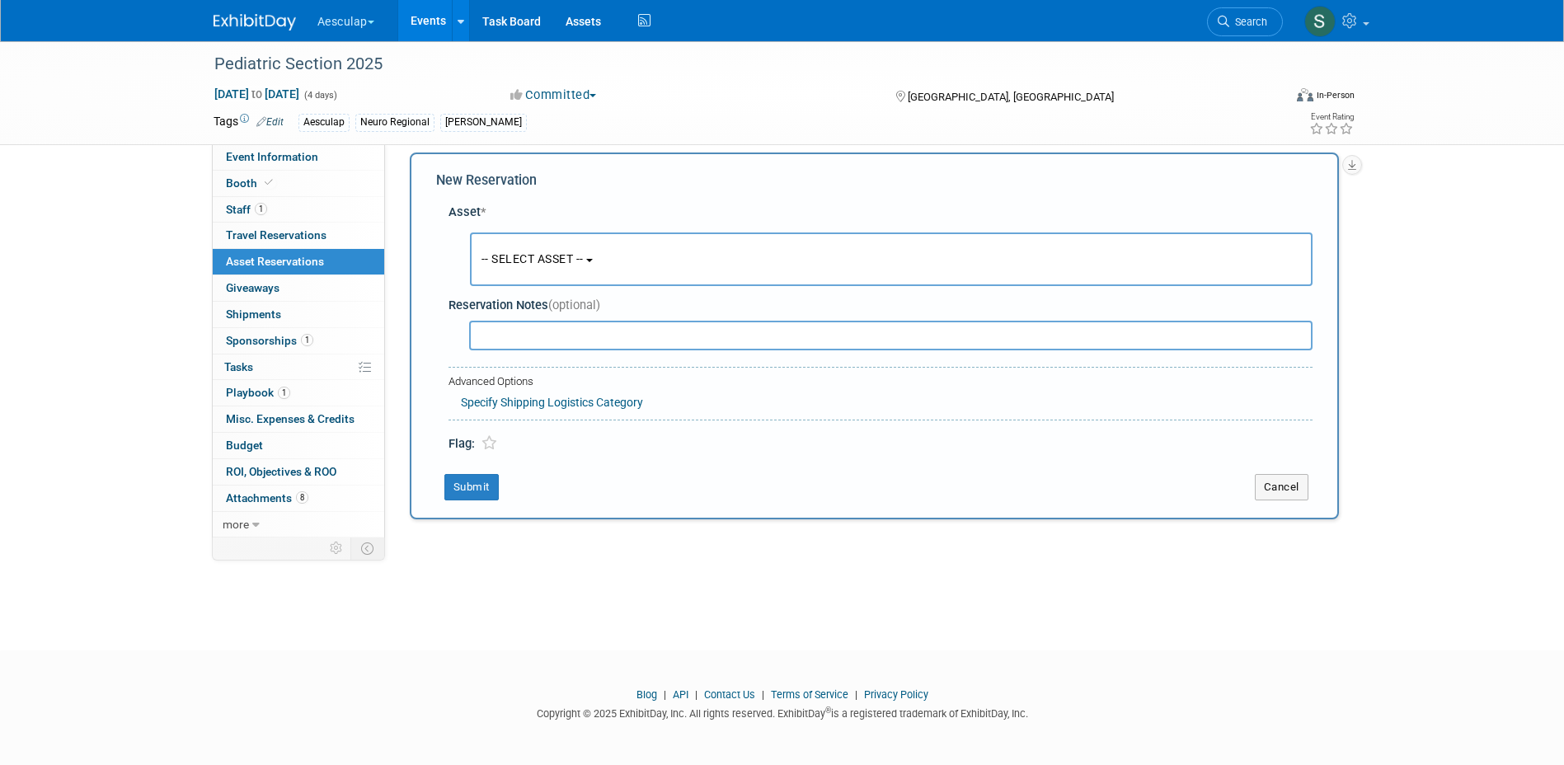
scroll to position [15, 0]
drag, startPoint x: 566, startPoint y: 251, endPoint x: 571, endPoint y: 284, distance: 33.3
click at [567, 250] on button "-- SELECT ASSET --" at bounding box center [891, 259] width 843 height 54
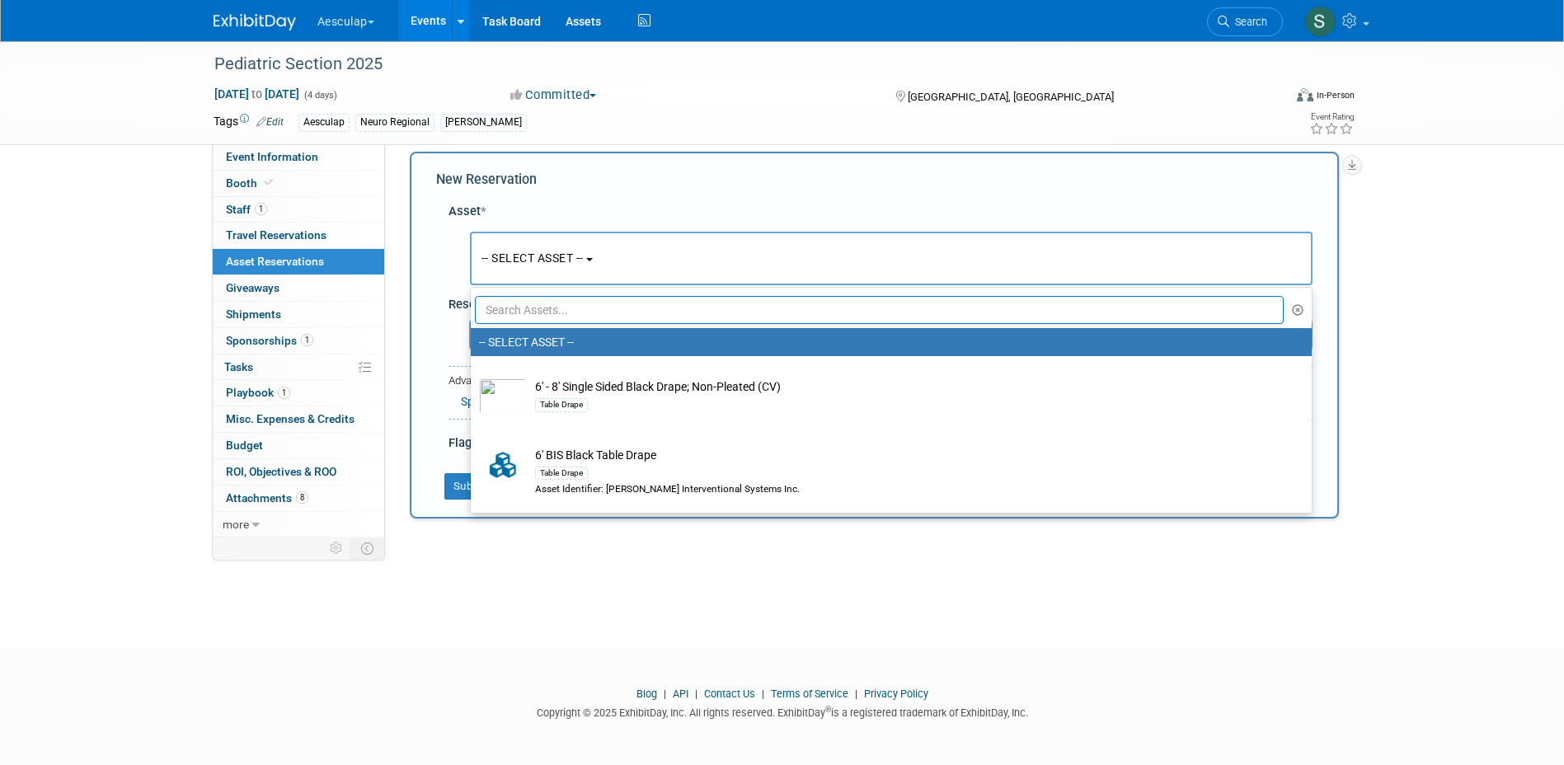
click at [560, 308] on input "text" at bounding box center [880, 310] width 810 height 28
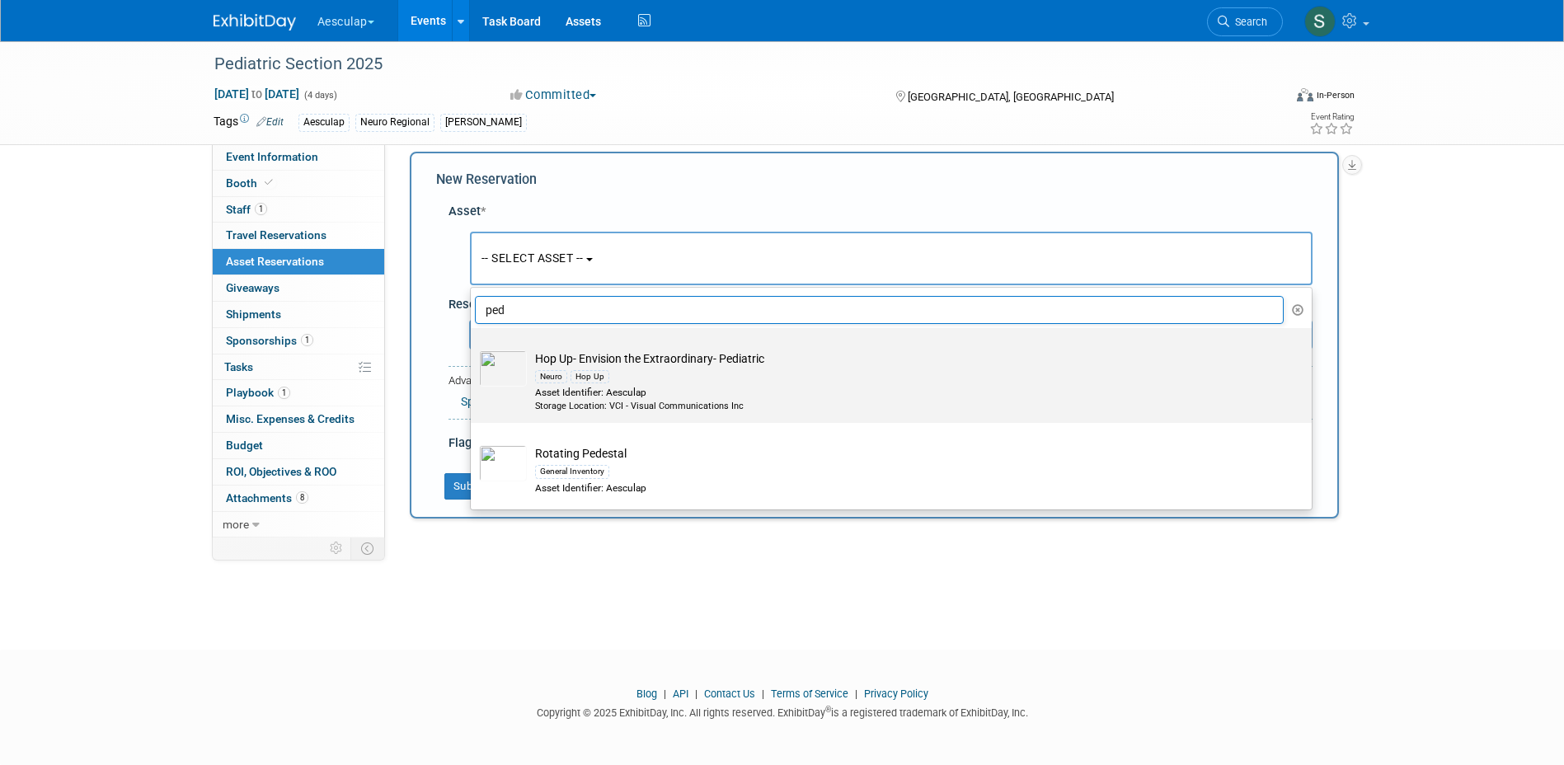
type input "ped"
click at [568, 364] on td "Hop Up- Envision the Extraordinary- Pediatric Neuro Hop Up Asset Identifier: Ae…" at bounding box center [903, 381] width 752 height 63
click at [473, 348] on input "Hop Up- Envision the Extraordinary- Pediatric Neuro Hop Up Asset Identifier: Ae…" at bounding box center [468, 342] width 11 height 11
select select "10711449"
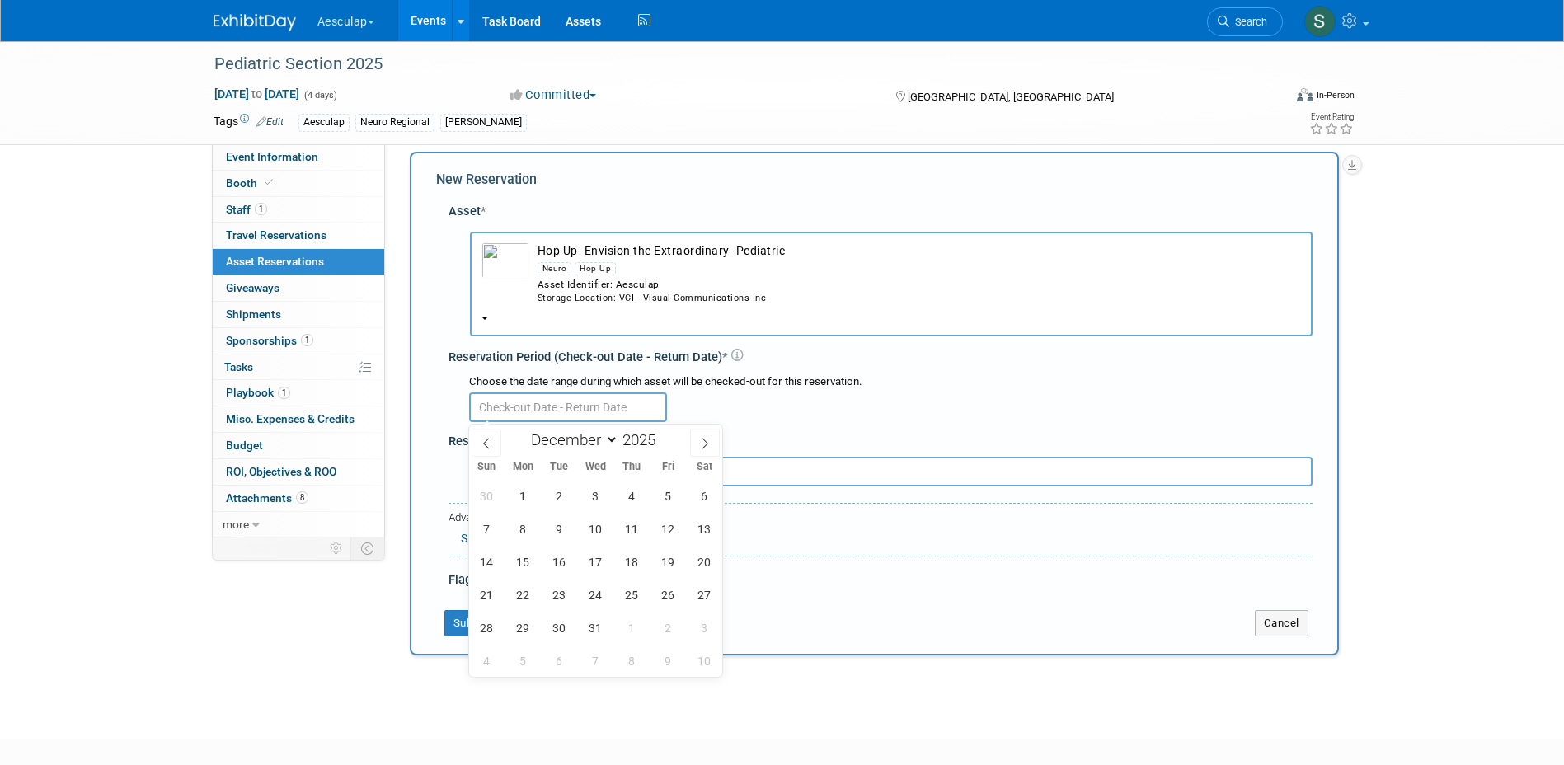
click at [538, 410] on input "text" at bounding box center [568, 407] width 198 height 30
click at [916, 543] on div "Specify Shipping Logistics Category" at bounding box center [887, 536] width 852 height 21
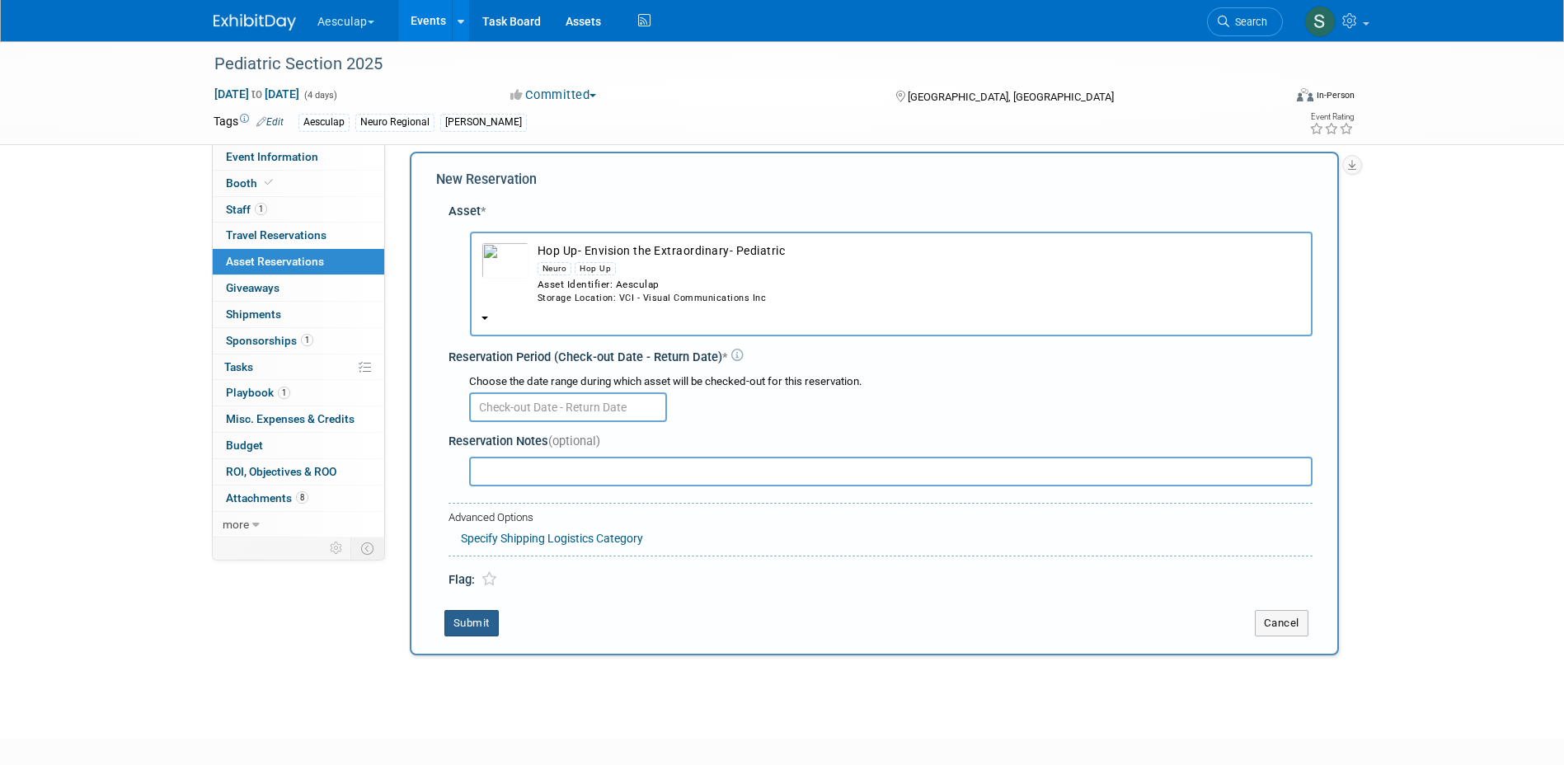
click at [463, 619] on button "Submit" at bounding box center [471, 623] width 54 height 26
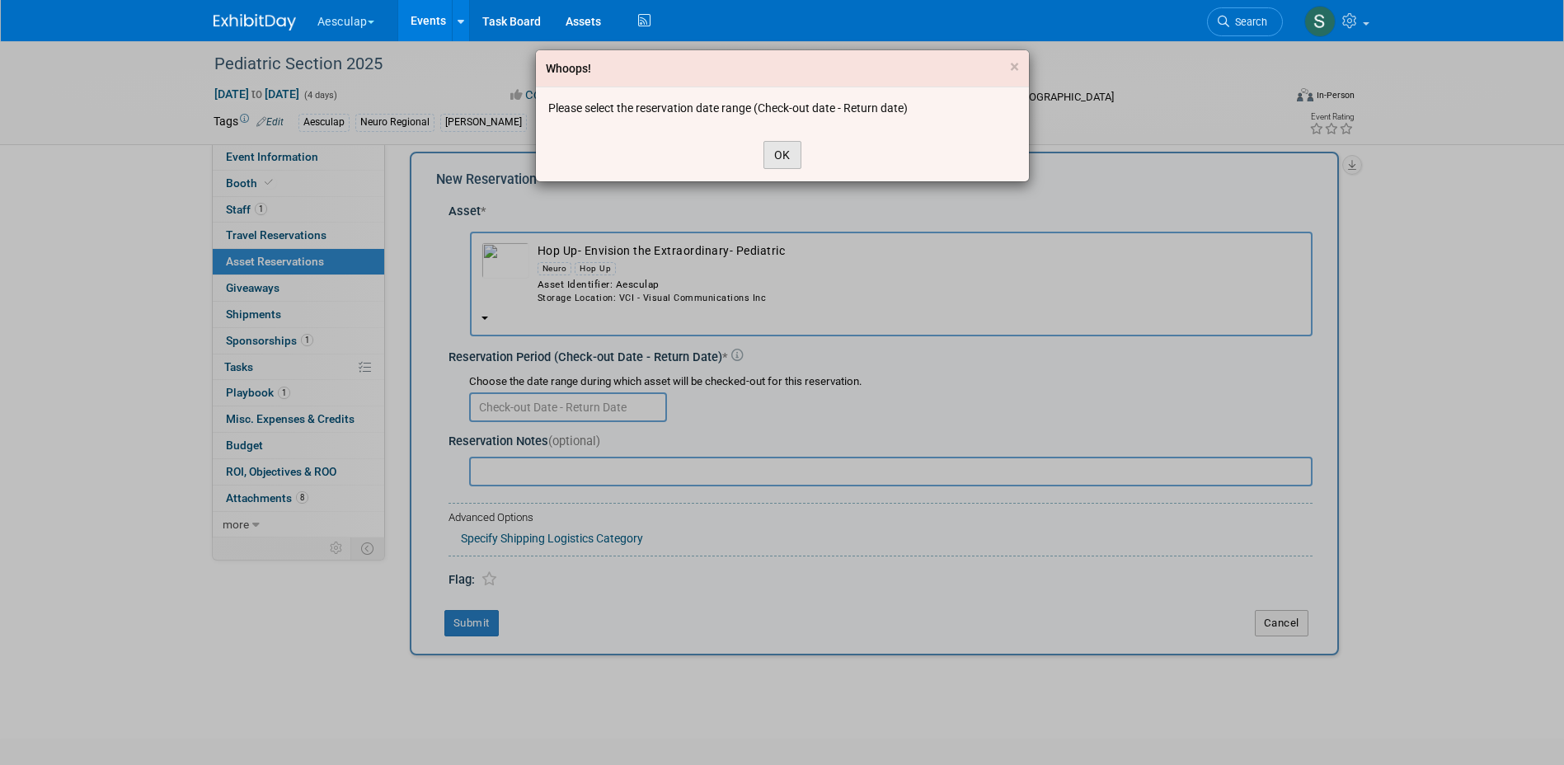
click at [773, 158] on button "OK" at bounding box center [782, 155] width 38 height 28
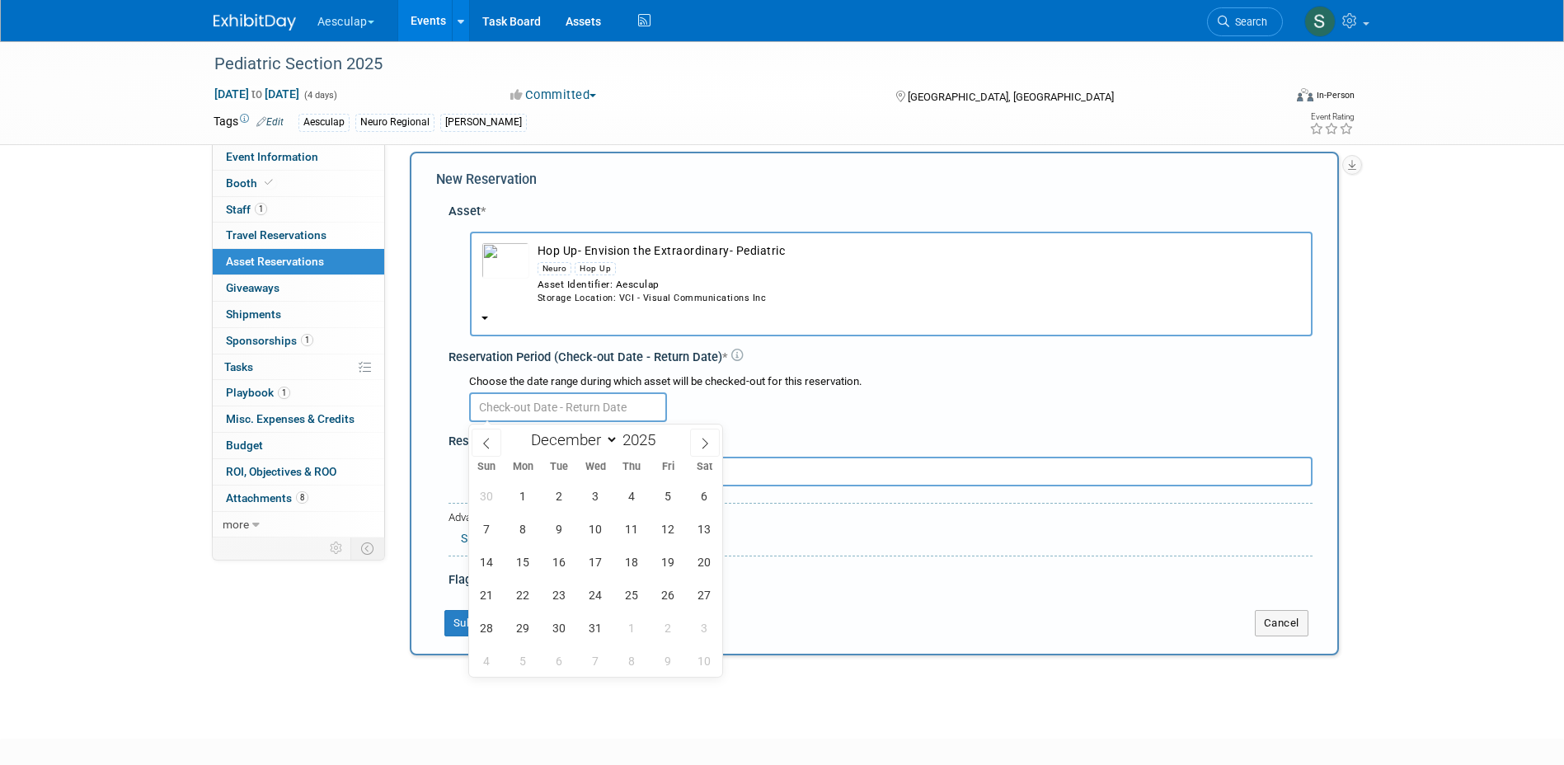
click at [524, 412] on input "text" at bounding box center [568, 407] width 198 height 30
click at [483, 441] on icon at bounding box center [487, 444] width 12 height 12
select select "10"
click at [713, 504] on span "1" at bounding box center [704, 496] width 32 height 32
type input "Nov 1, 2025"
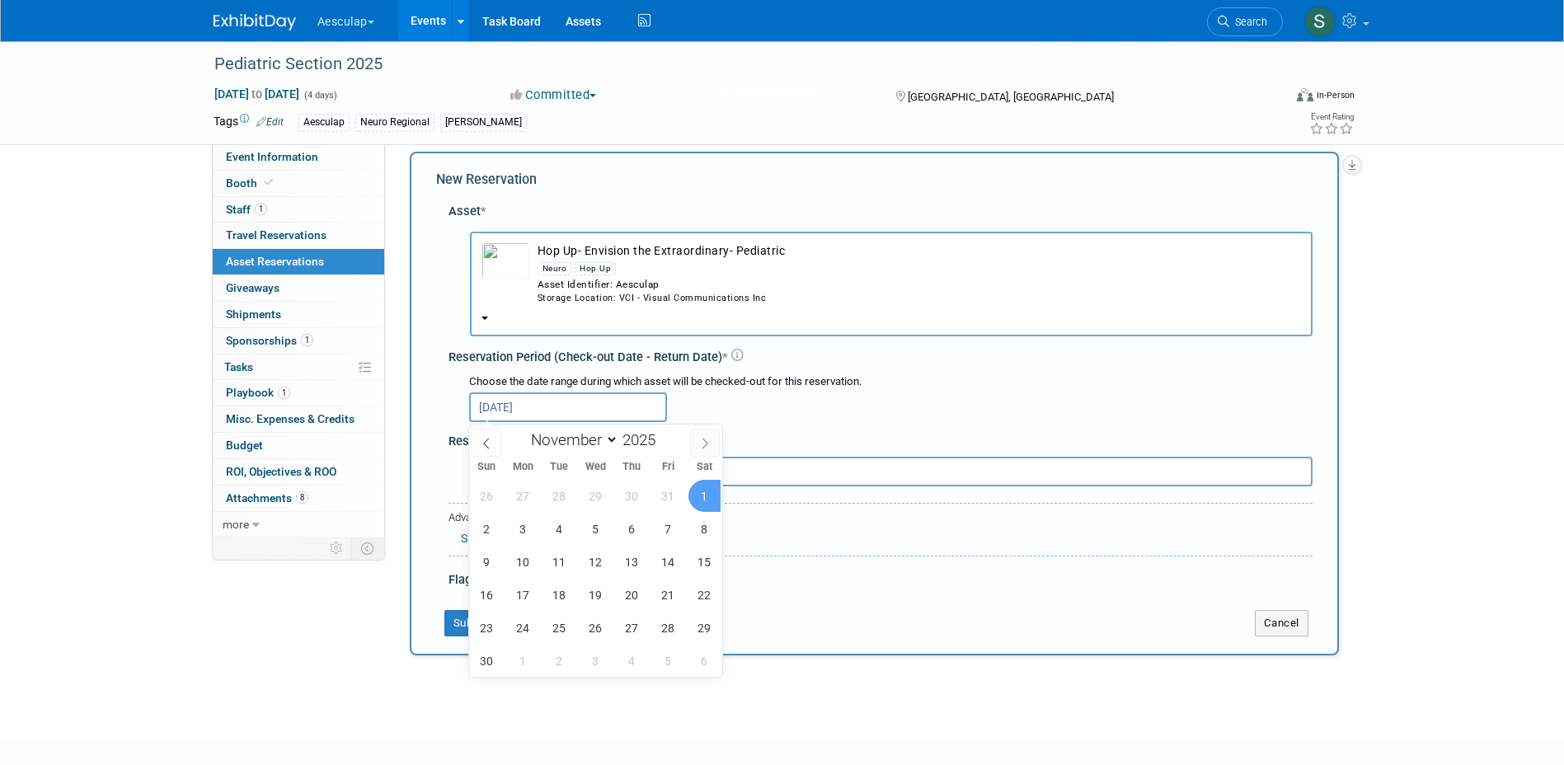
click at [696, 443] on span at bounding box center [705, 443] width 30 height 28
select select "11"
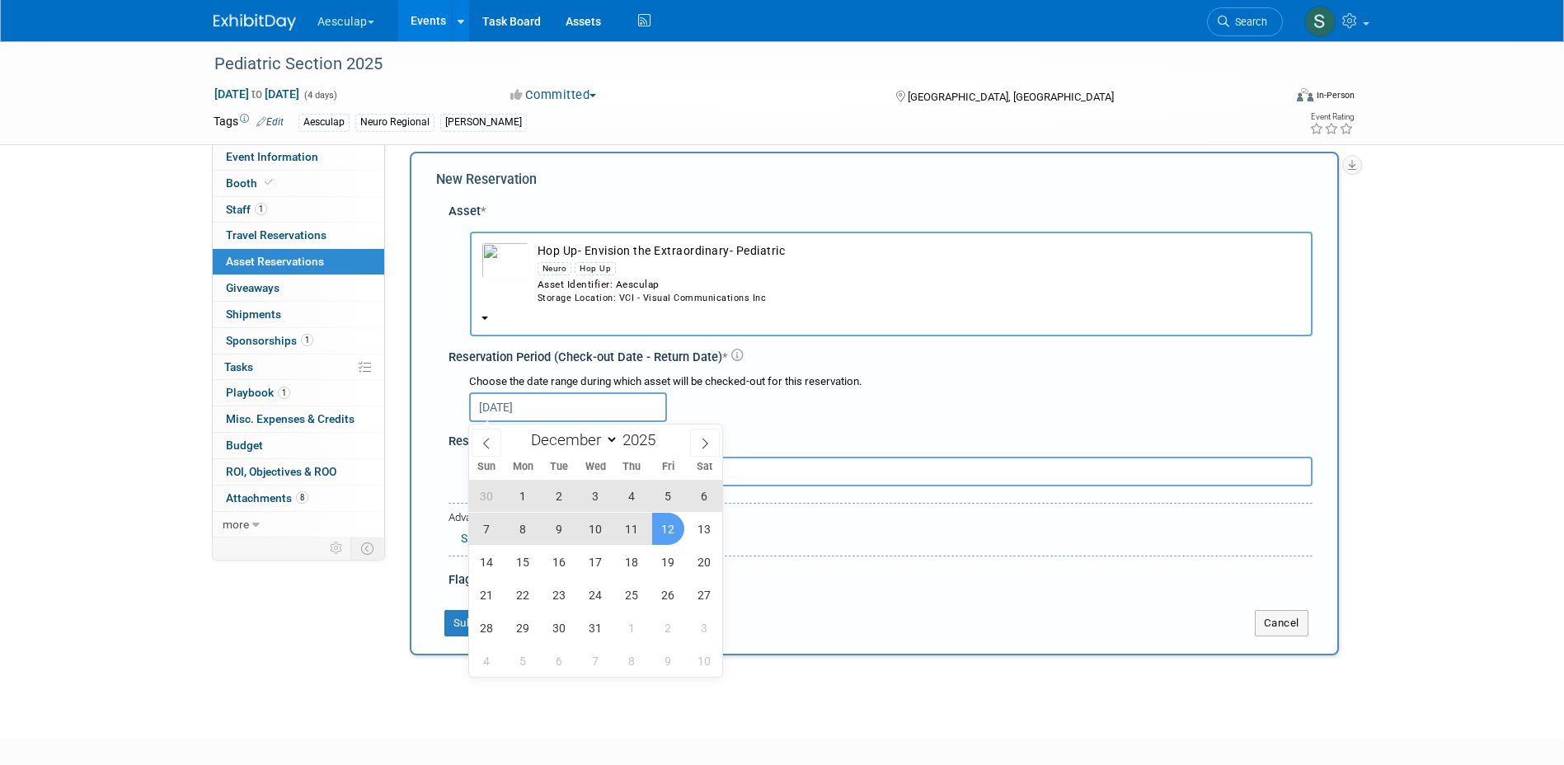
click at [664, 530] on span "12" at bounding box center [668, 529] width 32 height 32
type input "Nov 1, 2025 to Dec 12, 2025"
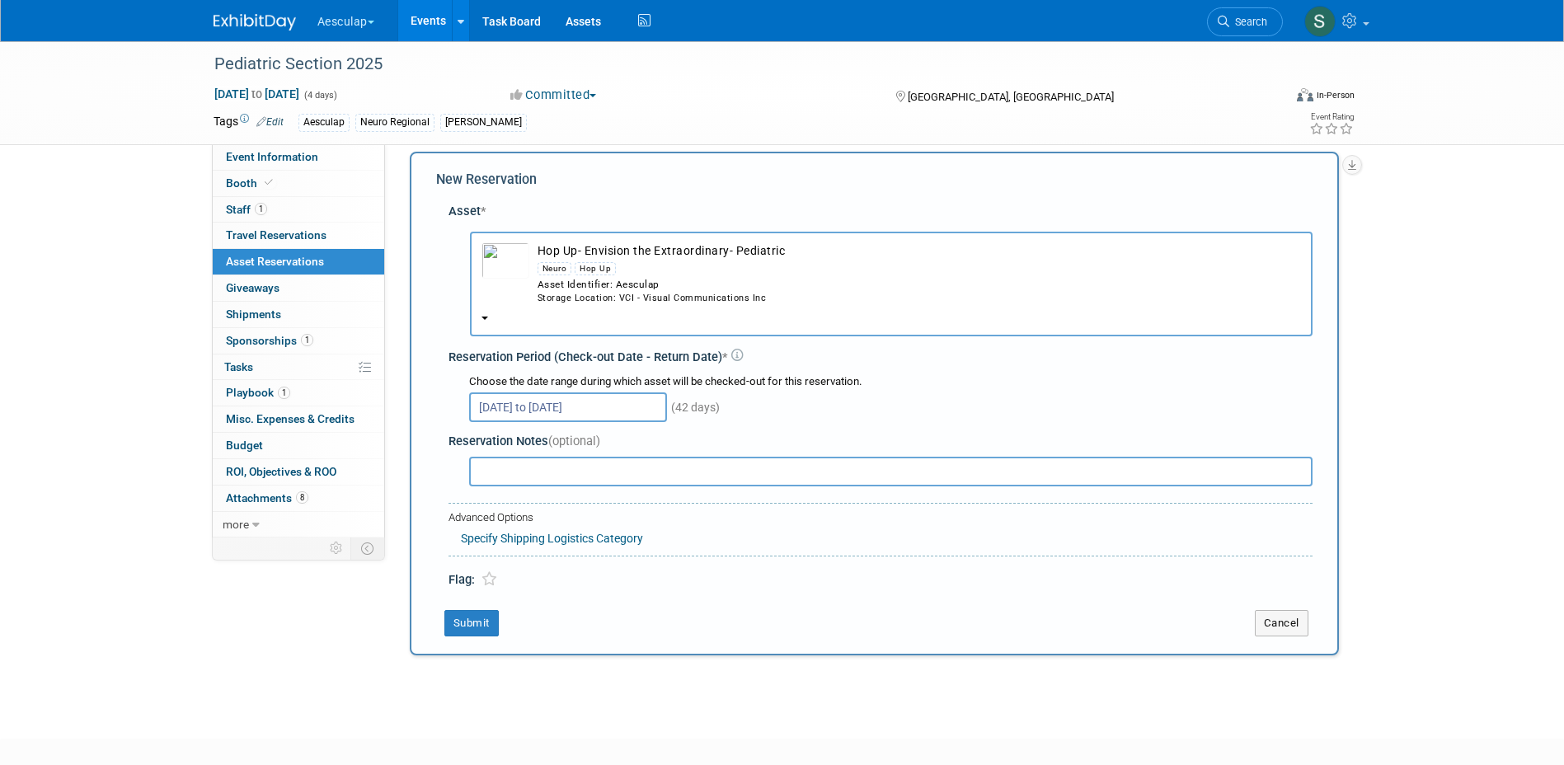
click at [531, 470] on input "text" at bounding box center [890, 472] width 843 height 30
type input "Dates are a guess- TBD once Freeman sends Adv. WH Info"
click at [477, 626] on button "Submit" at bounding box center [471, 623] width 54 height 26
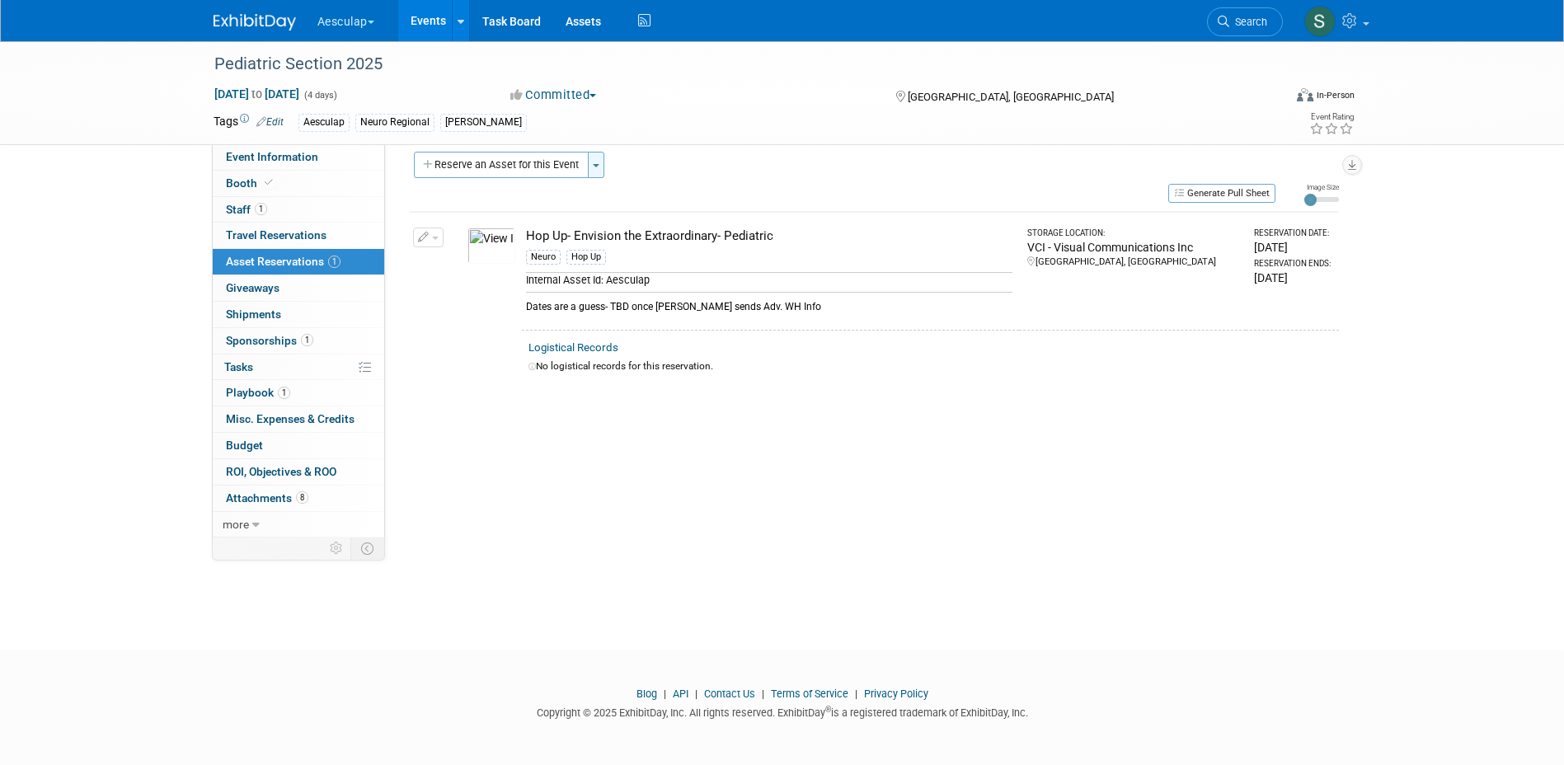
click at [601, 166] on button "Toggle Dropdown" at bounding box center [596, 165] width 16 height 26
click at [604, 445] on div "Compliance Review: Needs to be submitted to Compliance In Review with Complianc…" at bounding box center [868, 325] width 966 height 393
click at [250, 161] on span "Event Information" at bounding box center [272, 156] width 92 height 13
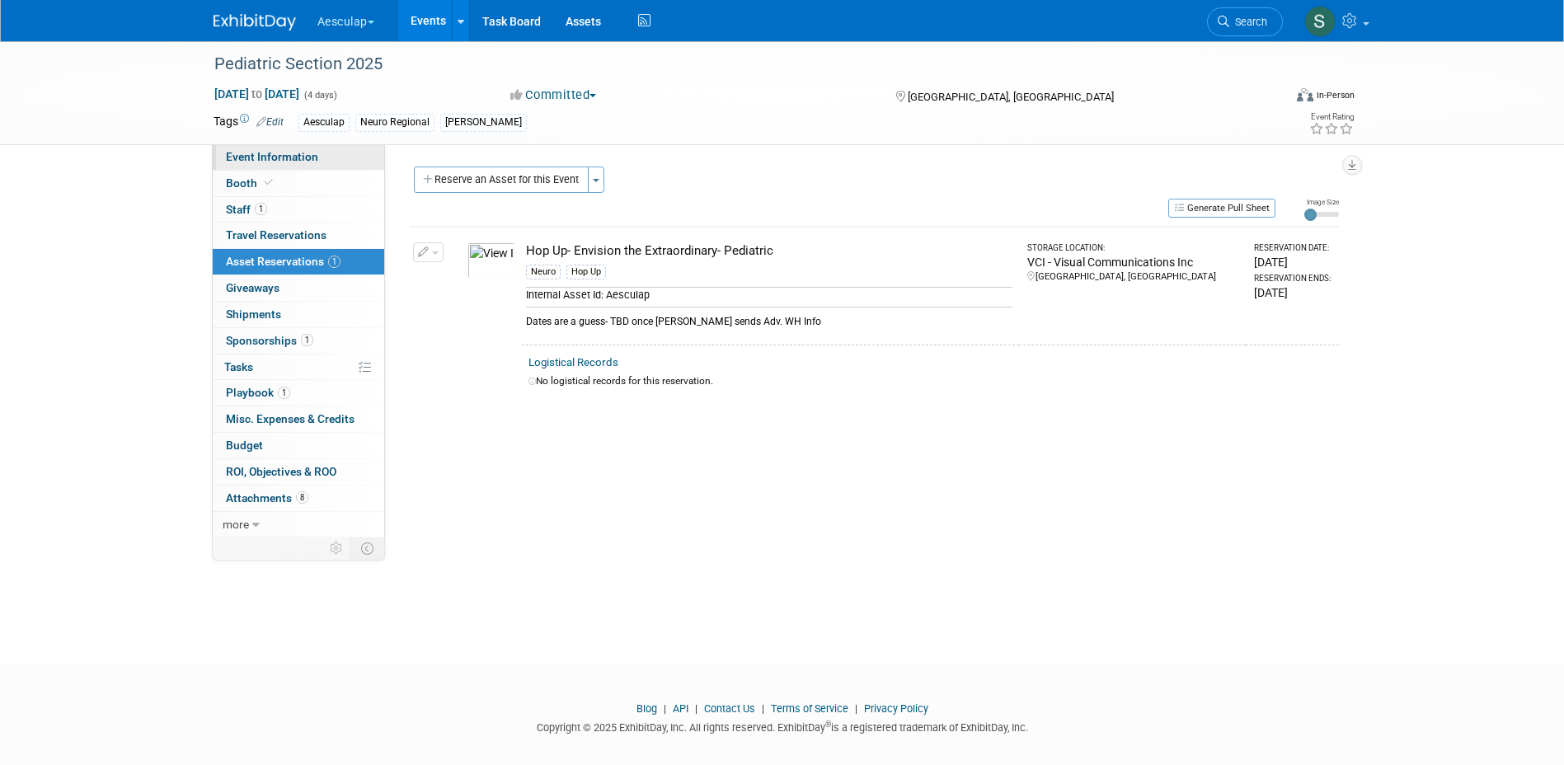
select select "Approved by Compliance"
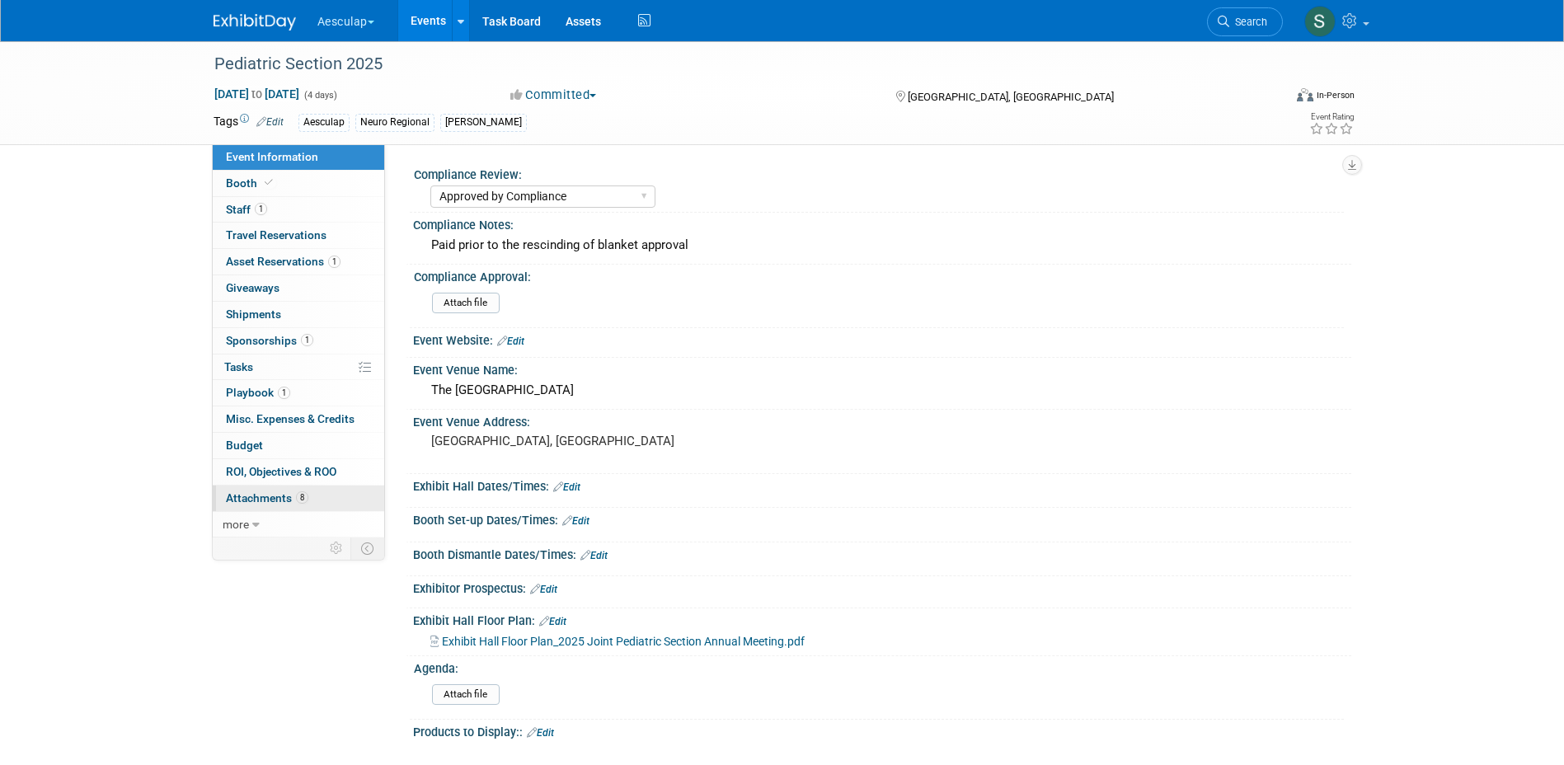
click at [261, 507] on link "8 Attachments 8" at bounding box center [298, 499] width 171 height 26
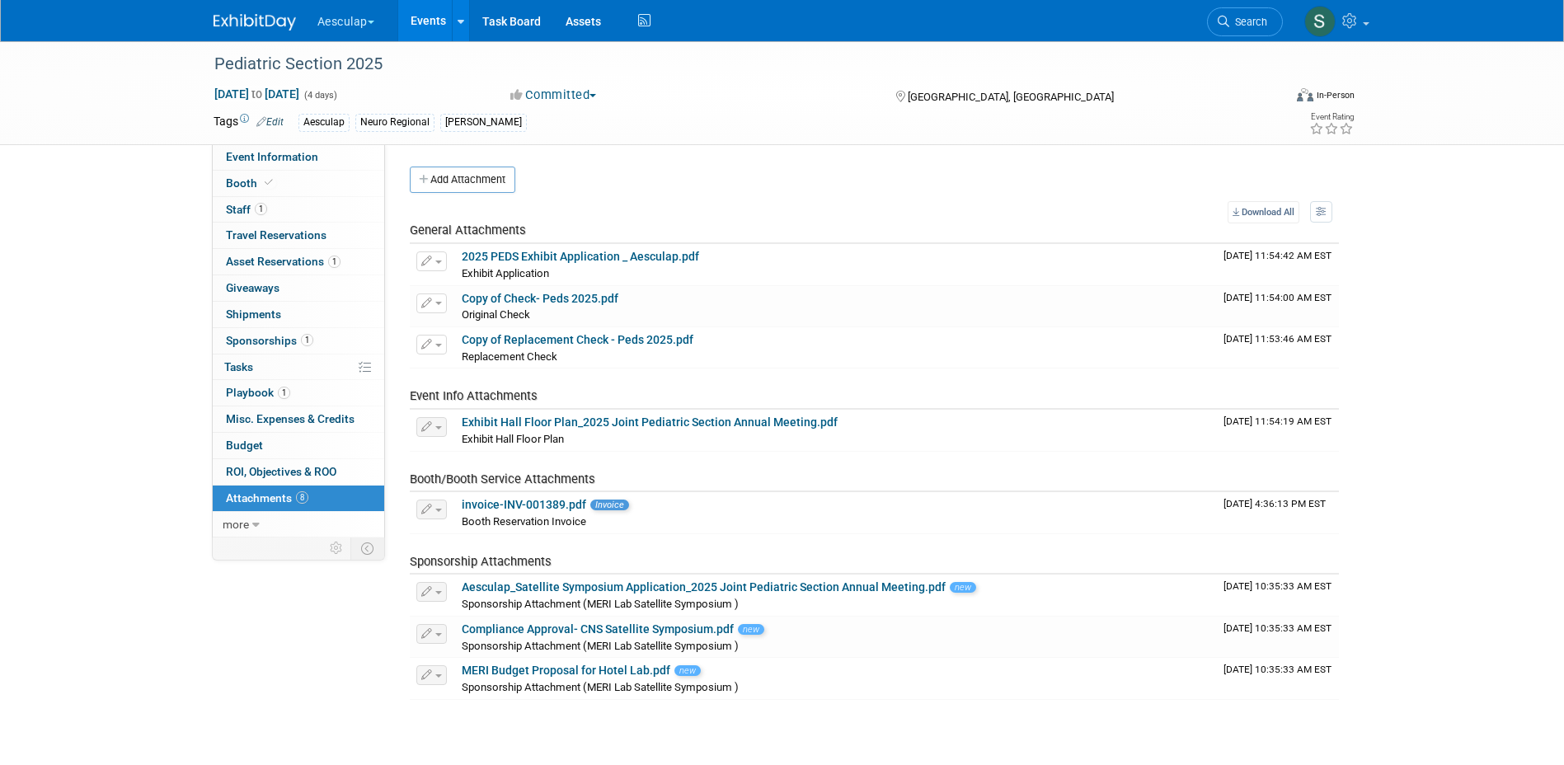
click at [414, 19] on link "Events" at bounding box center [428, 20] width 60 height 41
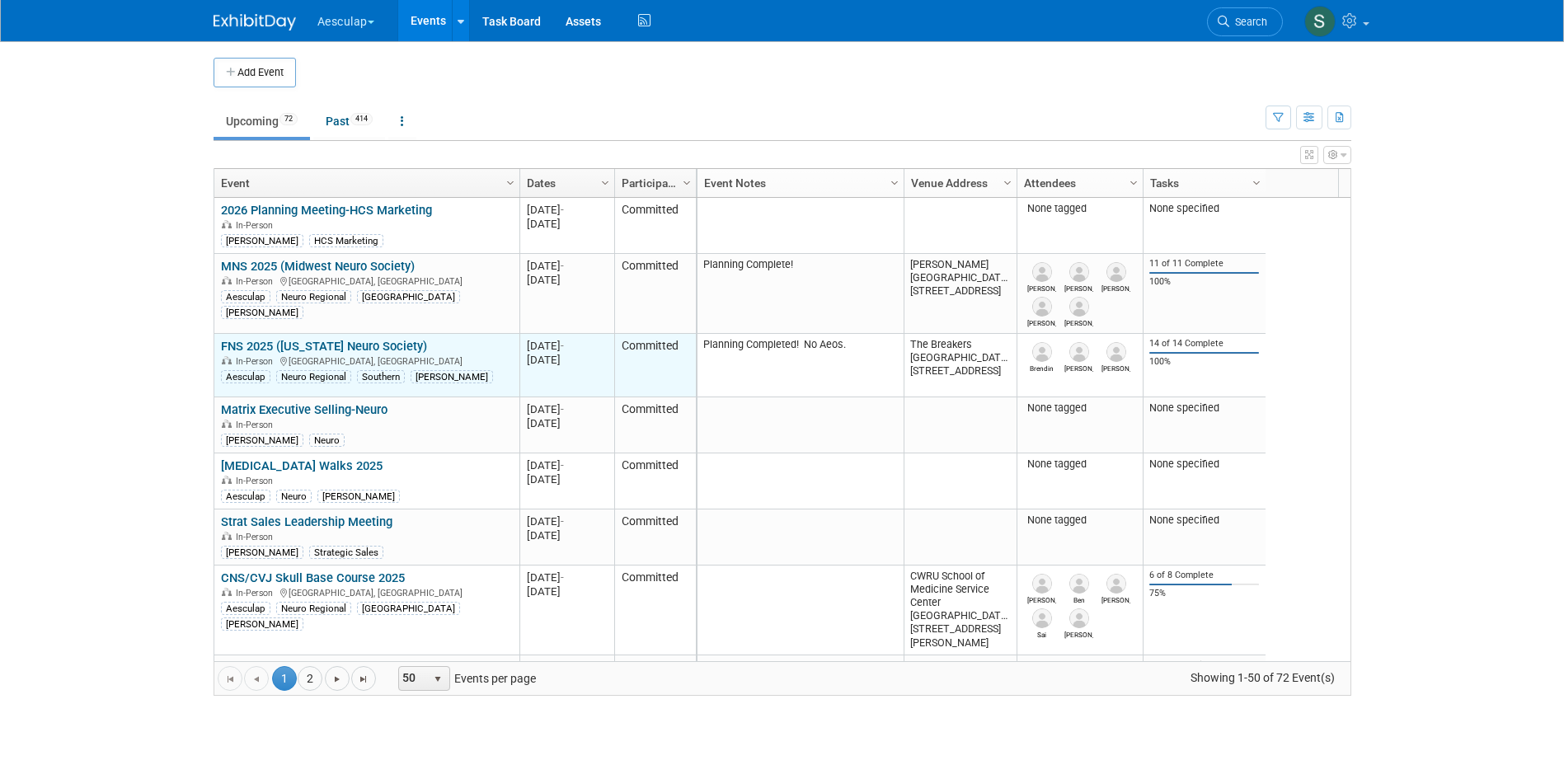
click at [297, 343] on link "FNS 2025 ([US_STATE] Neuro Society)" at bounding box center [324, 346] width 206 height 15
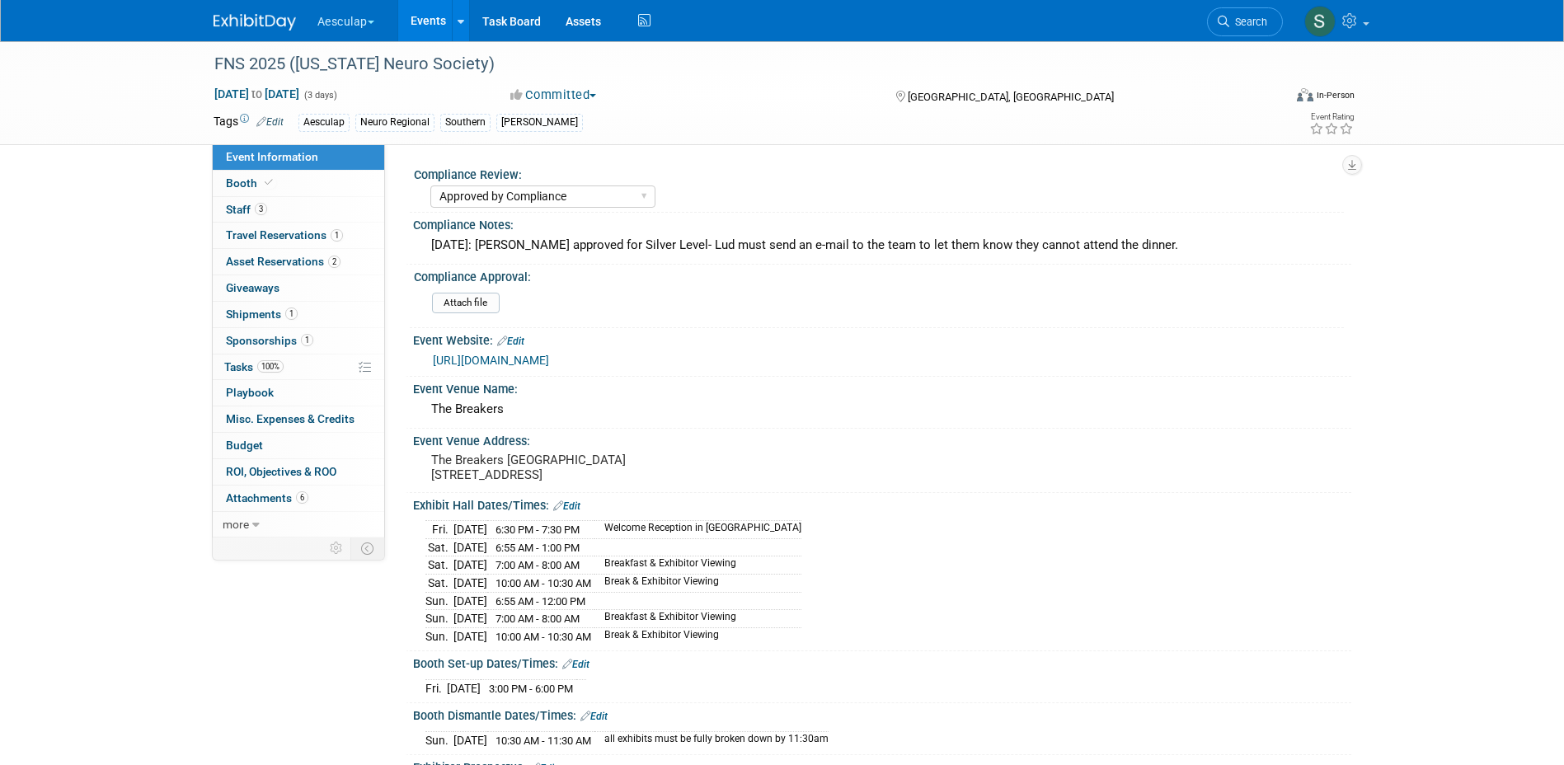
select select "Approved by Compliance"
select select "Neuro"
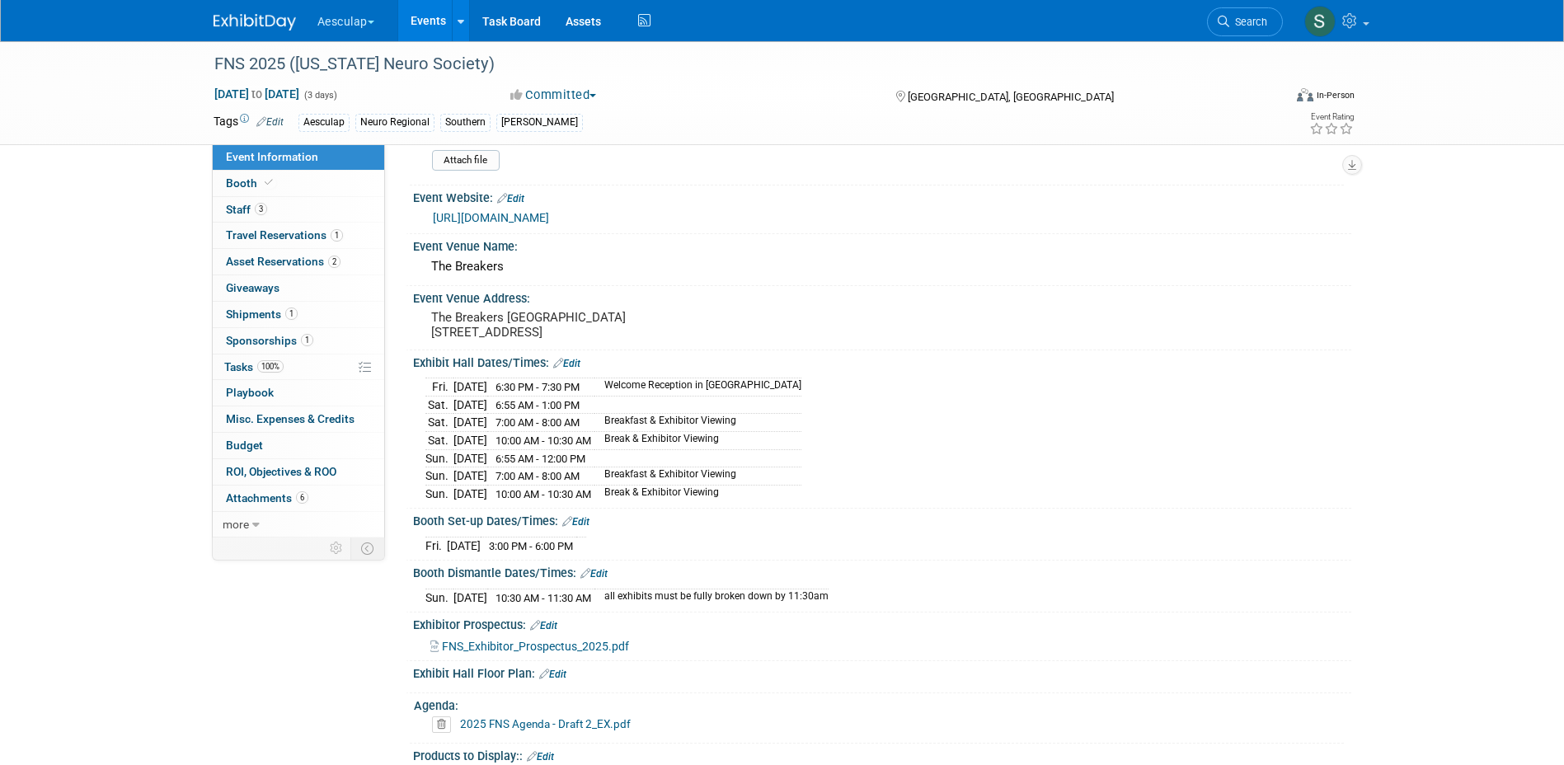
scroll to position [165, 0]
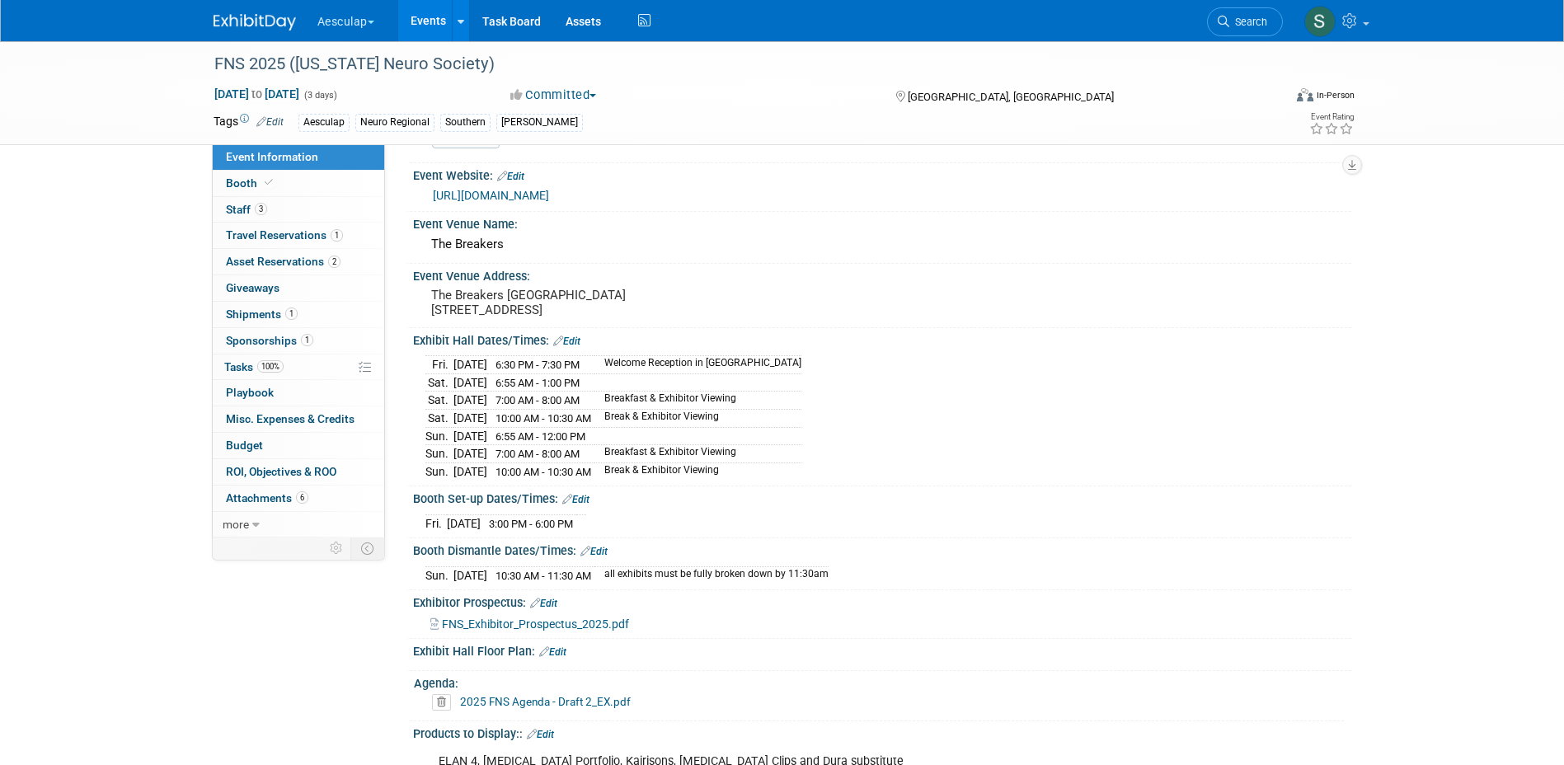
click at [568, 347] on link "Edit" at bounding box center [566, 342] width 27 height 12
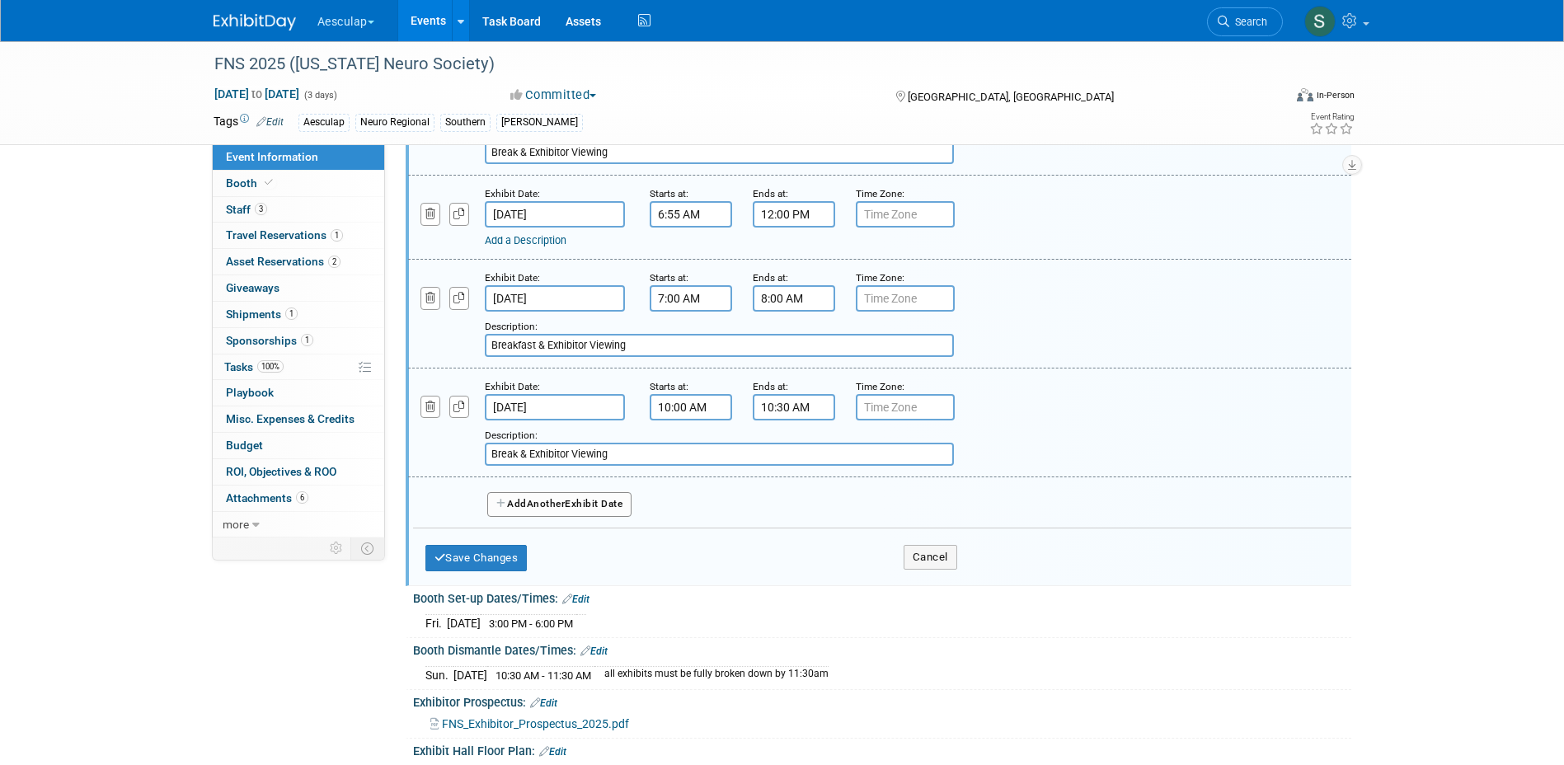
scroll to position [825, 0]
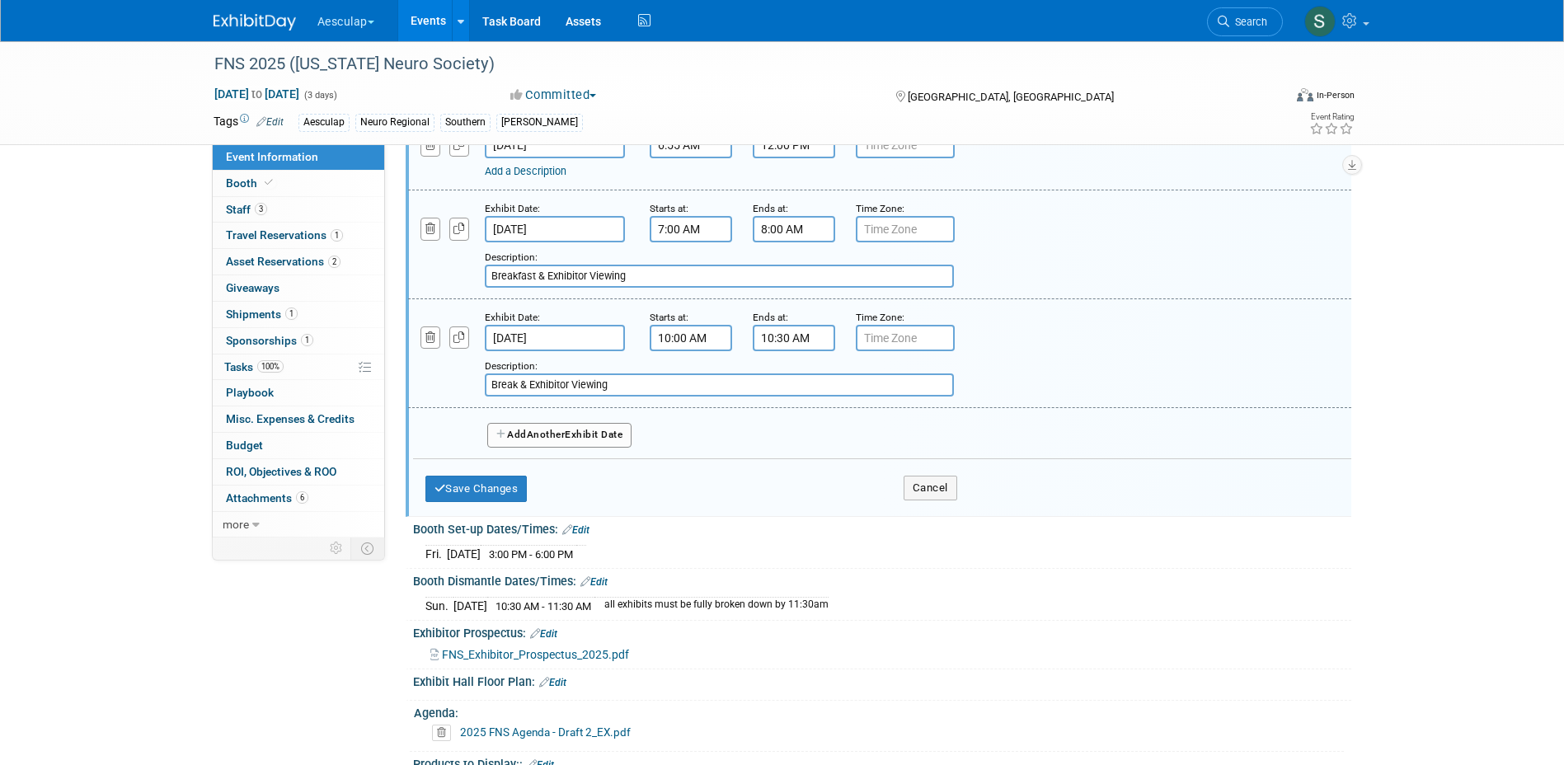
click at [546, 448] on button "Add Another Exhibit Date" at bounding box center [559, 435] width 145 height 25
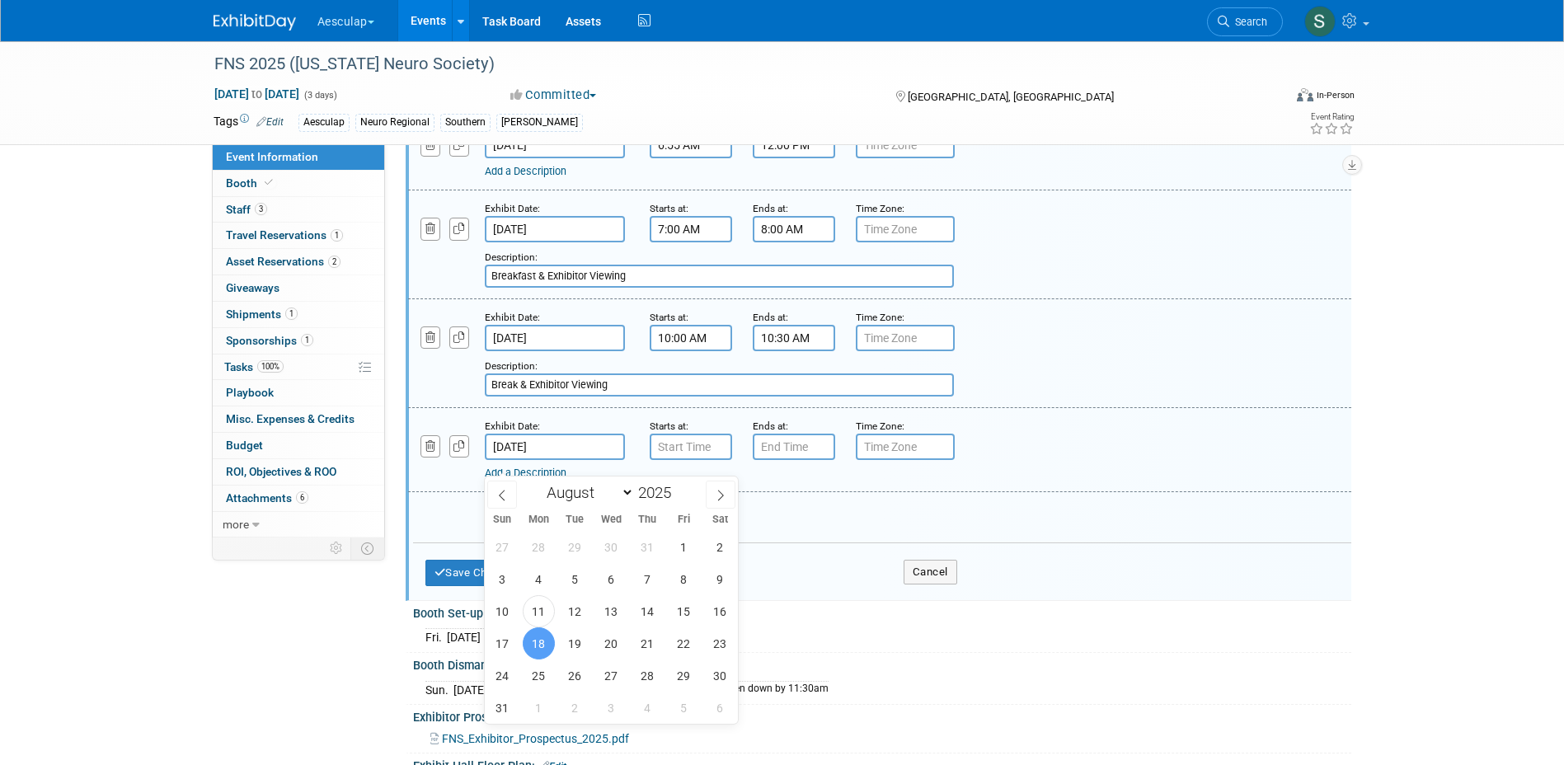
click at [547, 460] on input "Aug 18, 2025" at bounding box center [555, 447] width 140 height 26
click at [723, 617] on span "16" at bounding box center [720, 611] width 32 height 32
type input "[DATE]"
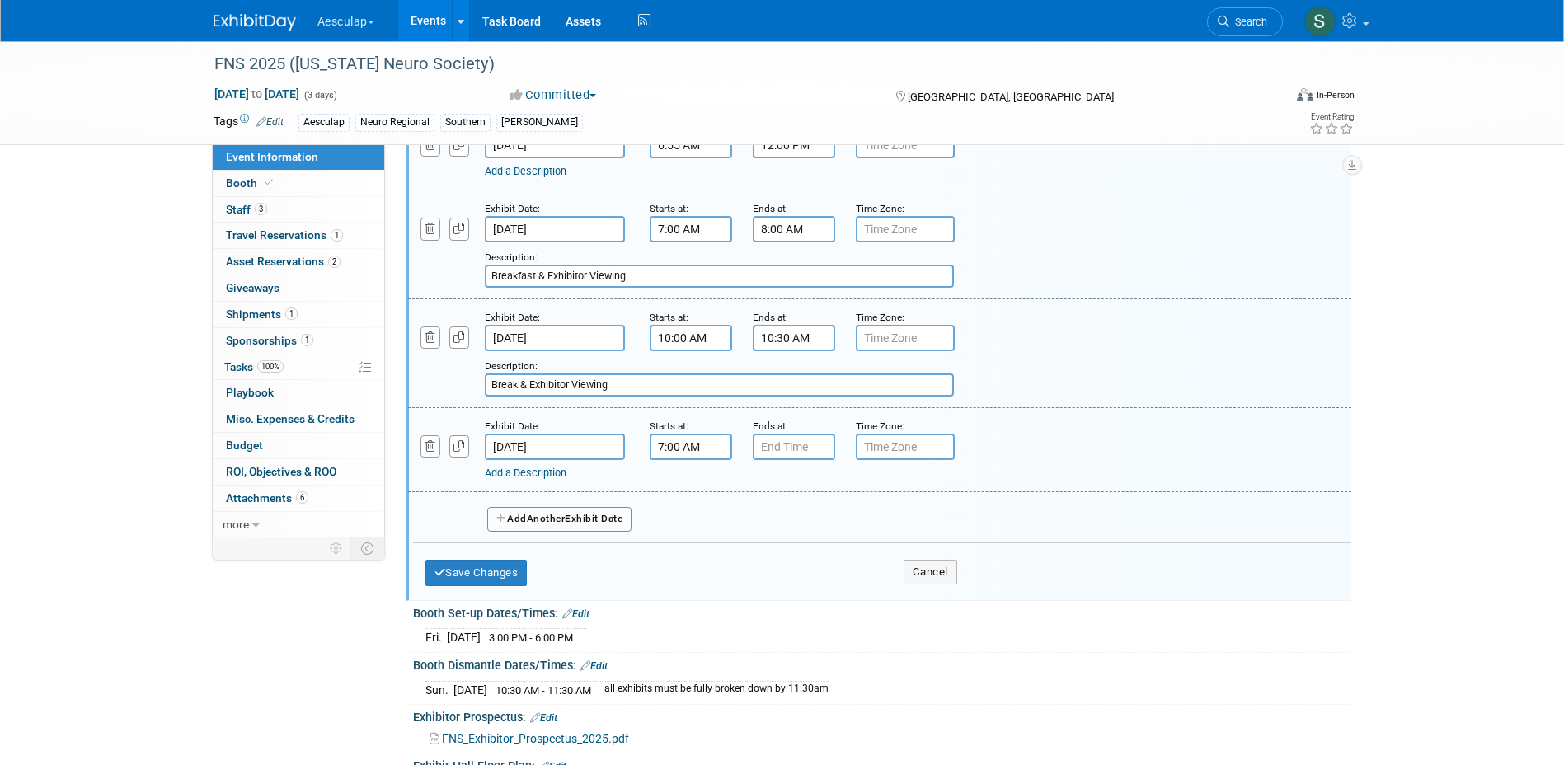
click at [689, 457] on input "7:00 AM" at bounding box center [691, 447] width 82 height 26
click at [678, 538] on span "07" at bounding box center [687, 523] width 31 height 30
click at [720, 505] on td "01" at bounding box center [733, 488] width 53 height 45
click at [828, 532] on button "AM" at bounding box center [832, 523] width 30 height 28
type input "1:00 PM"
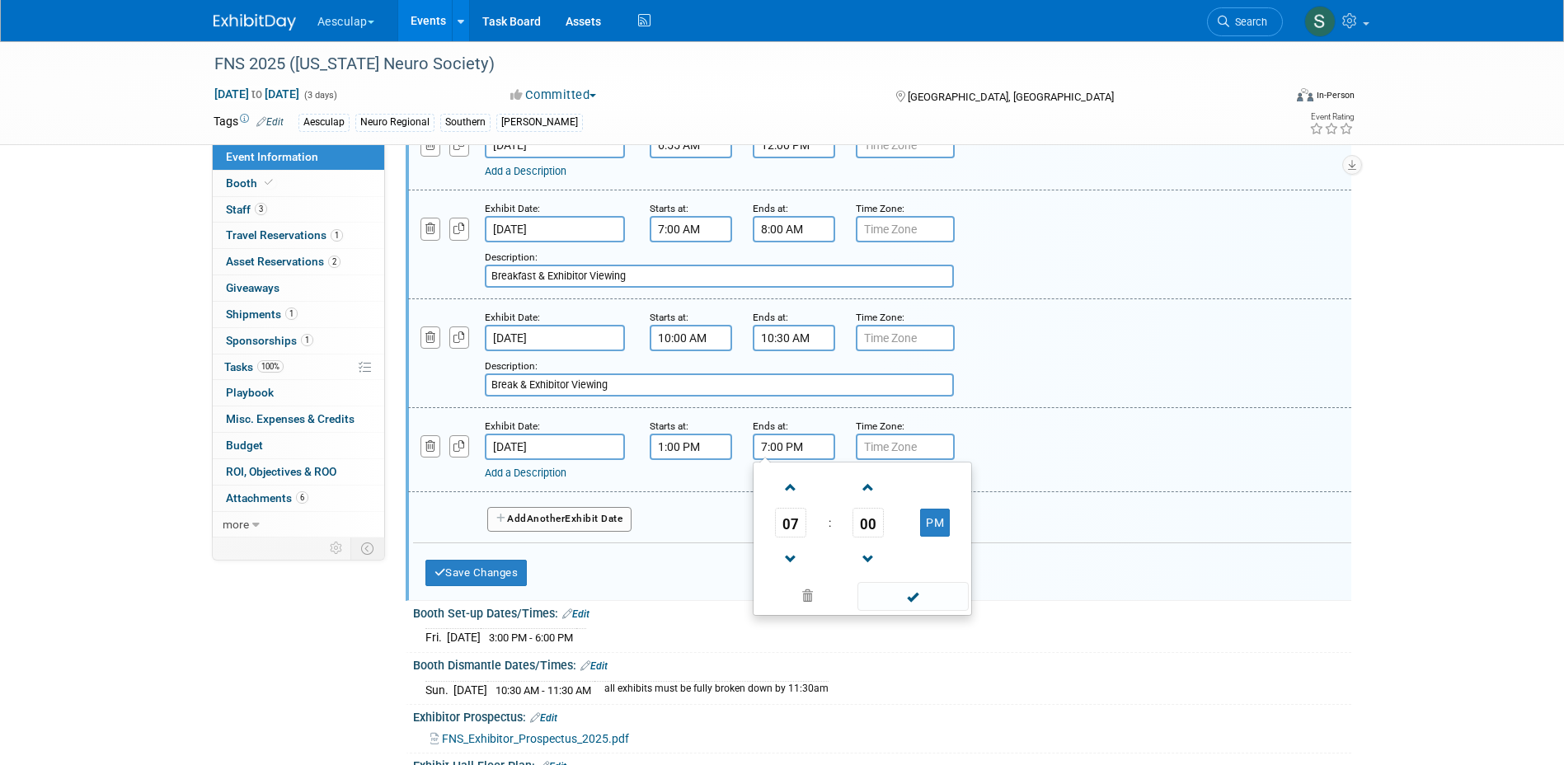
click at [785, 458] on input "7:00 PM" at bounding box center [794, 447] width 82 height 26
click at [797, 538] on span "07" at bounding box center [790, 523] width 31 height 30
click at [830, 500] on td "01" at bounding box center [836, 488] width 53 height 45
click at [872, 538] on span "00" at bounding box center [868, 523] width 31 height 30
drag, startPoint x: 890, startPoint y: 547, endPoint x: 897, endPoint y: 574, distance: 27.4
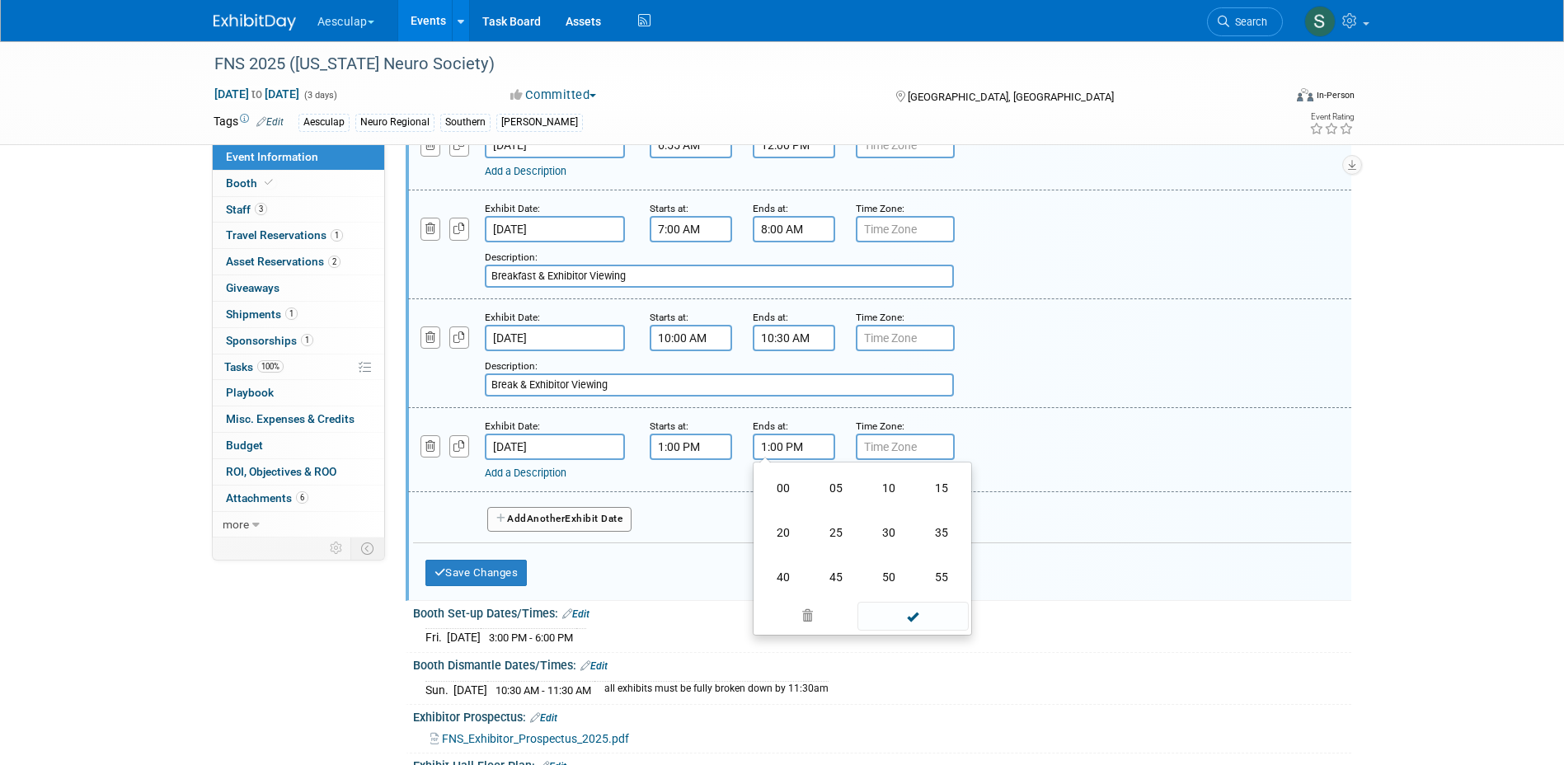
click at [890, 548] on td "30" at bounding box center [888, 532] width 53 height 45
type input "1:30 PM"
drag, startPoint x: 541, startPoint y: 488, endPoint x: 550, endPoint y: 491, distance: 9.7
click at [540, 479] on link "Add a Description" at bounding box center [526, 473] width 82 height 12
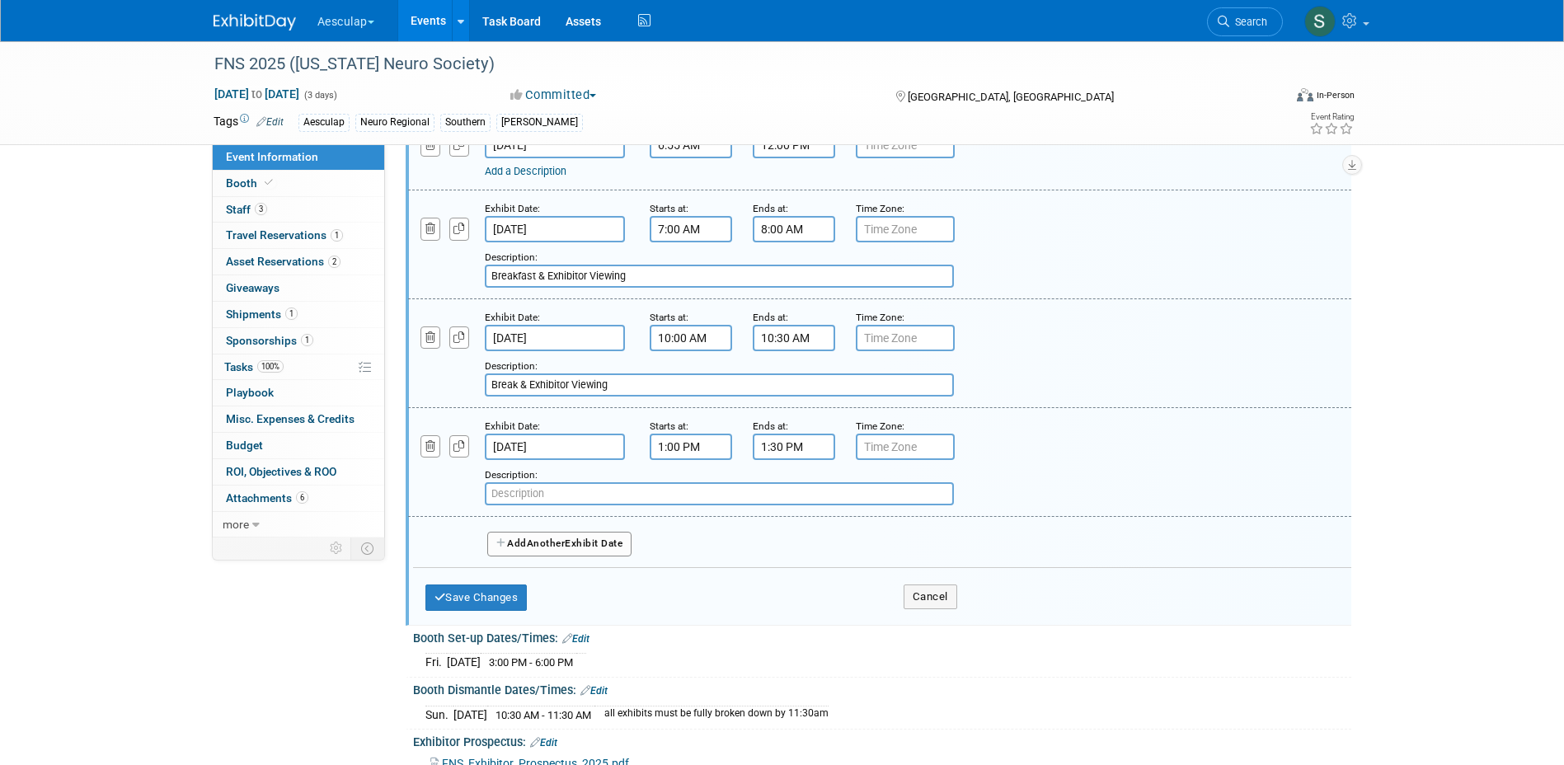
paste input "Lunch with Exhibitors"
type input "Lunch with Exhibitors"
click at [482, 608] on button "Save Changes" at bounding box center [476, 598] width 102 height 26
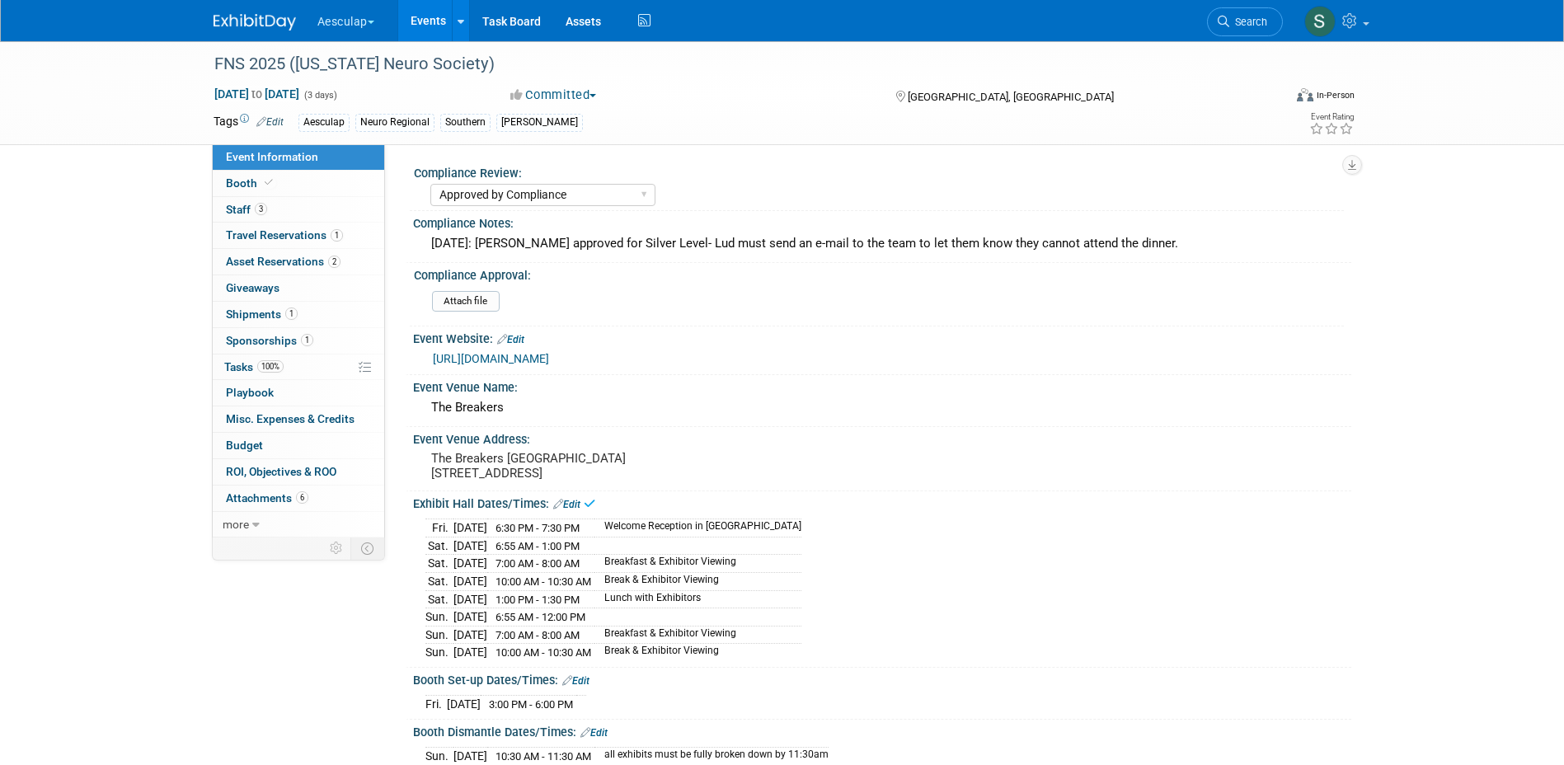
scroll to position [0, 0]
click at [524, 406] on div "The Breakers" at bounding box center [882, 410] width 914 height 26
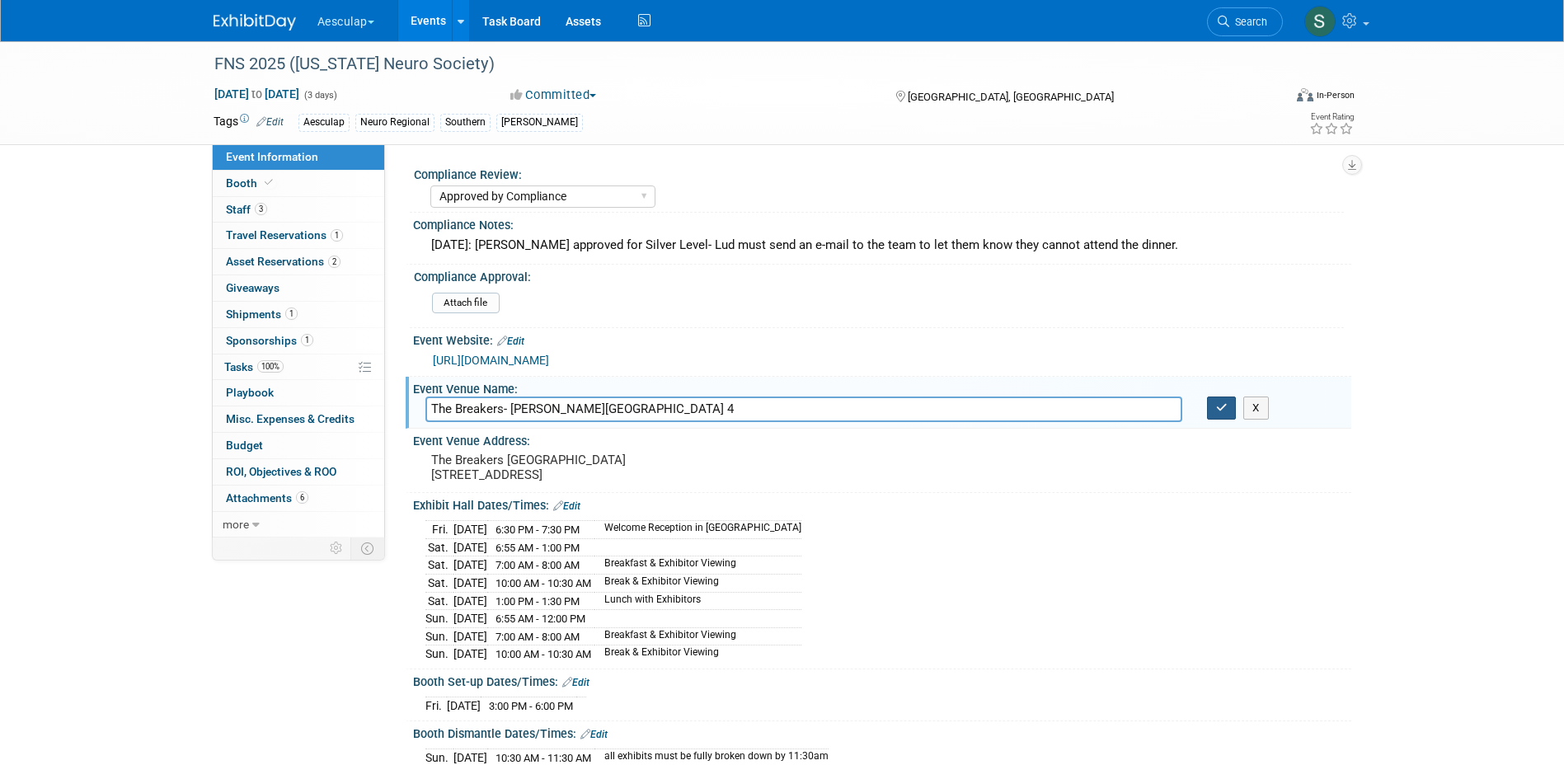
type input "The Breakers- Ponce Ballroom 4"
click at [1227, 415] on button "button" at bounding box center [1222, 408] width 30 height 23
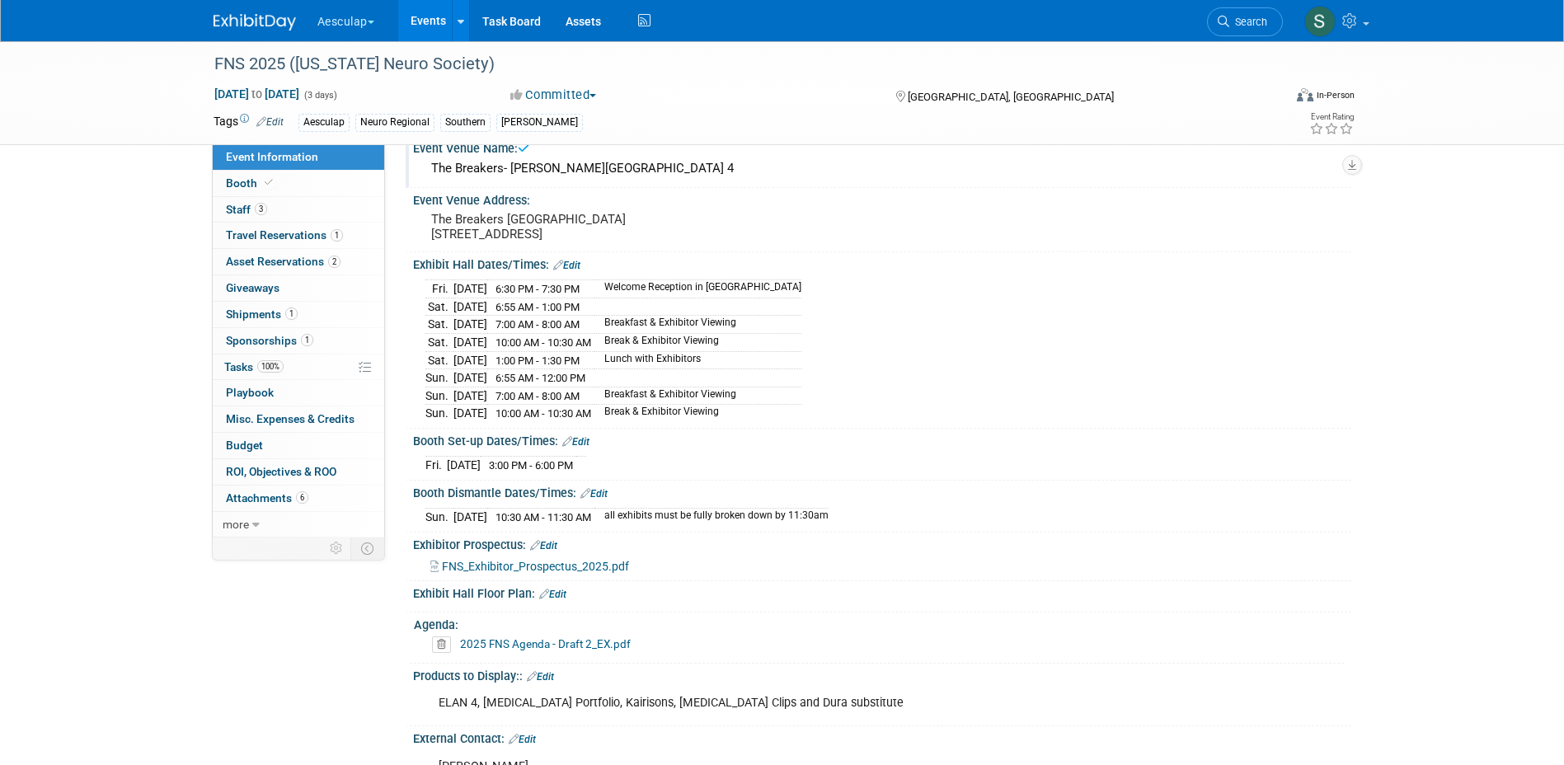
scroll to position [247, 0]
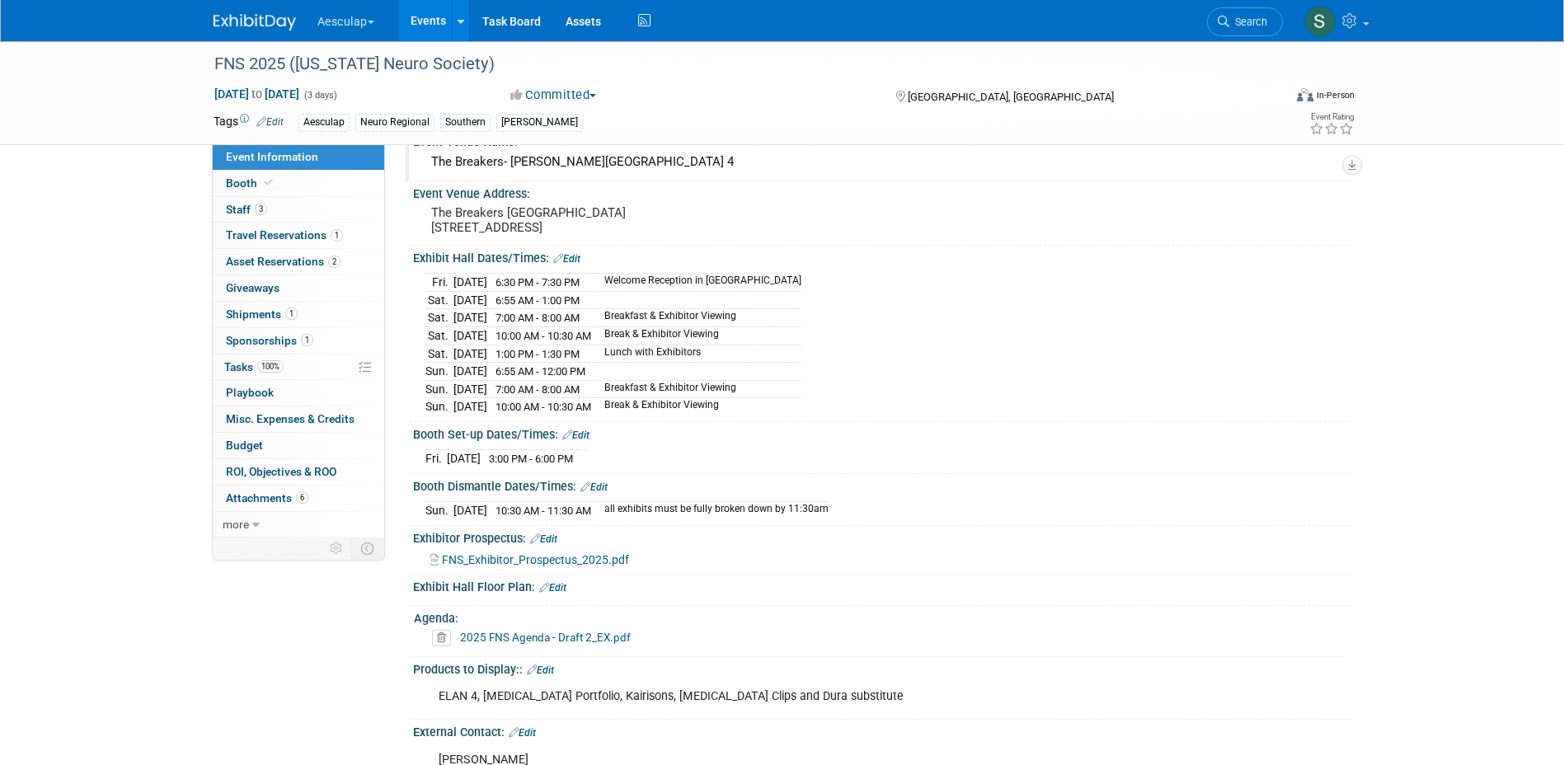
click at [571, 266] on div "Exhibit Hall Dates/Times: Edit" at bounding box center [882, 256] width 938 height 21
click at [574, 265] on link "Edit" at bounding box center [566, 259] width 27 height 12
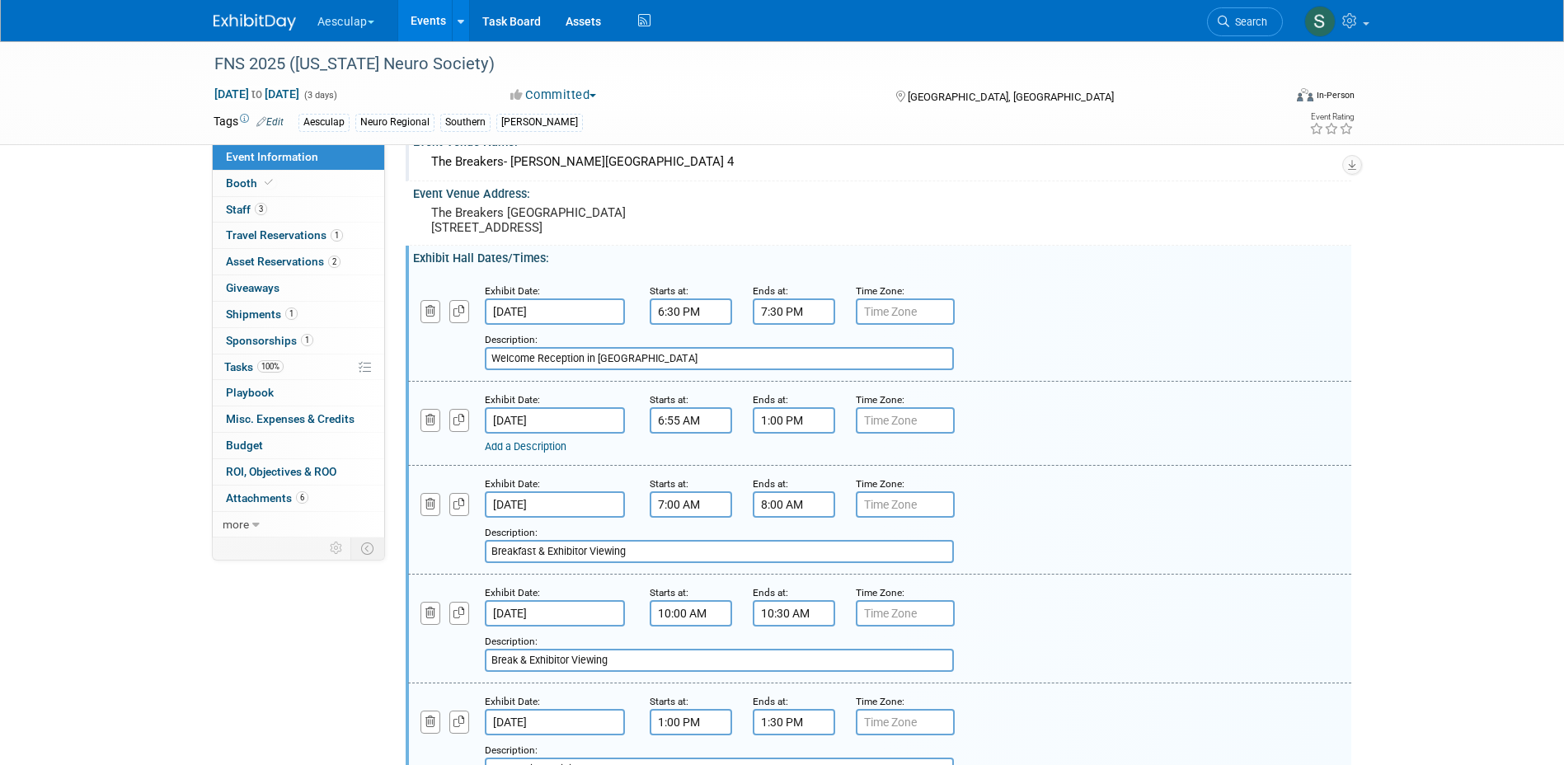
click at [799, 429] on input "1:00 PM" at bounding box center [794, 420] width 82 height 26
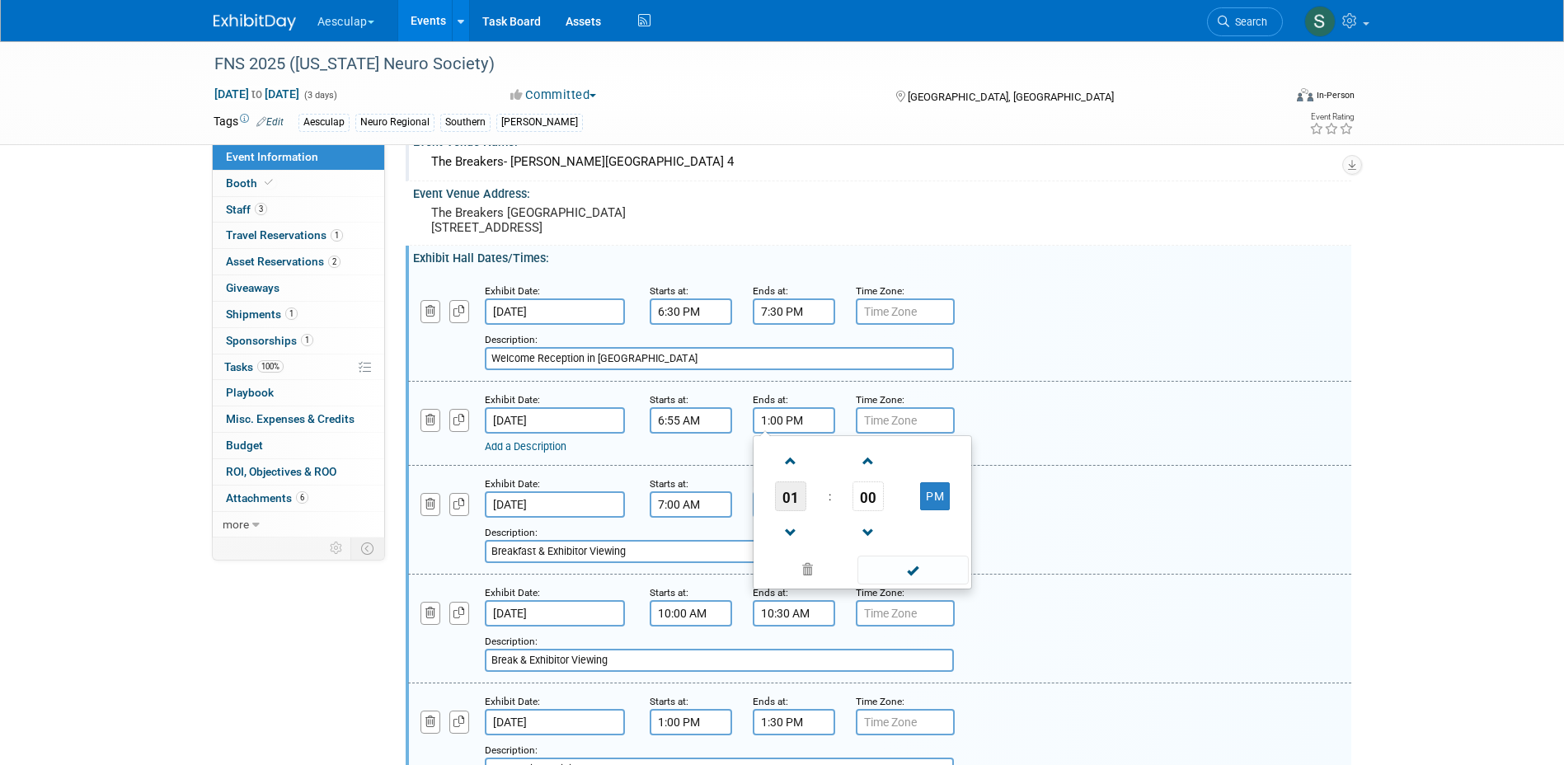
click at [804, 511] on span "01" at bounding box center [790, 497] width 31 height 30
click at [927, 472] on td "03" at bounding box center [941, 461] width 53 height 45
click at [880, 511] on span "00" at bounding box center [868, 497] width 31 height 30
click at [890, 519] on td "30" at bounding box center [888, 506] width 53 height 45
type input "3:30 PM"
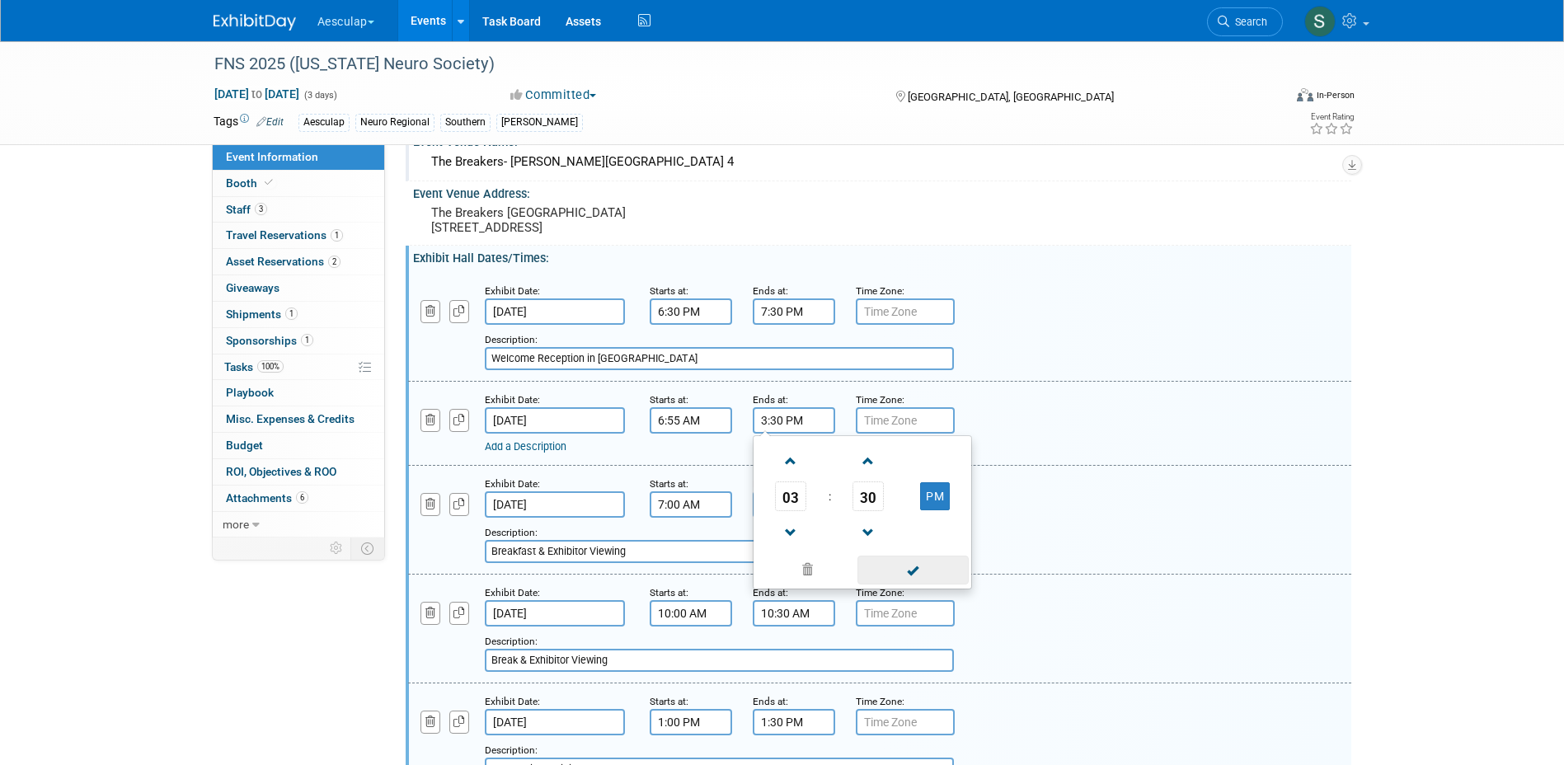
click at [918, 585] on span at bounding box center [912, 570] width 111 height 29
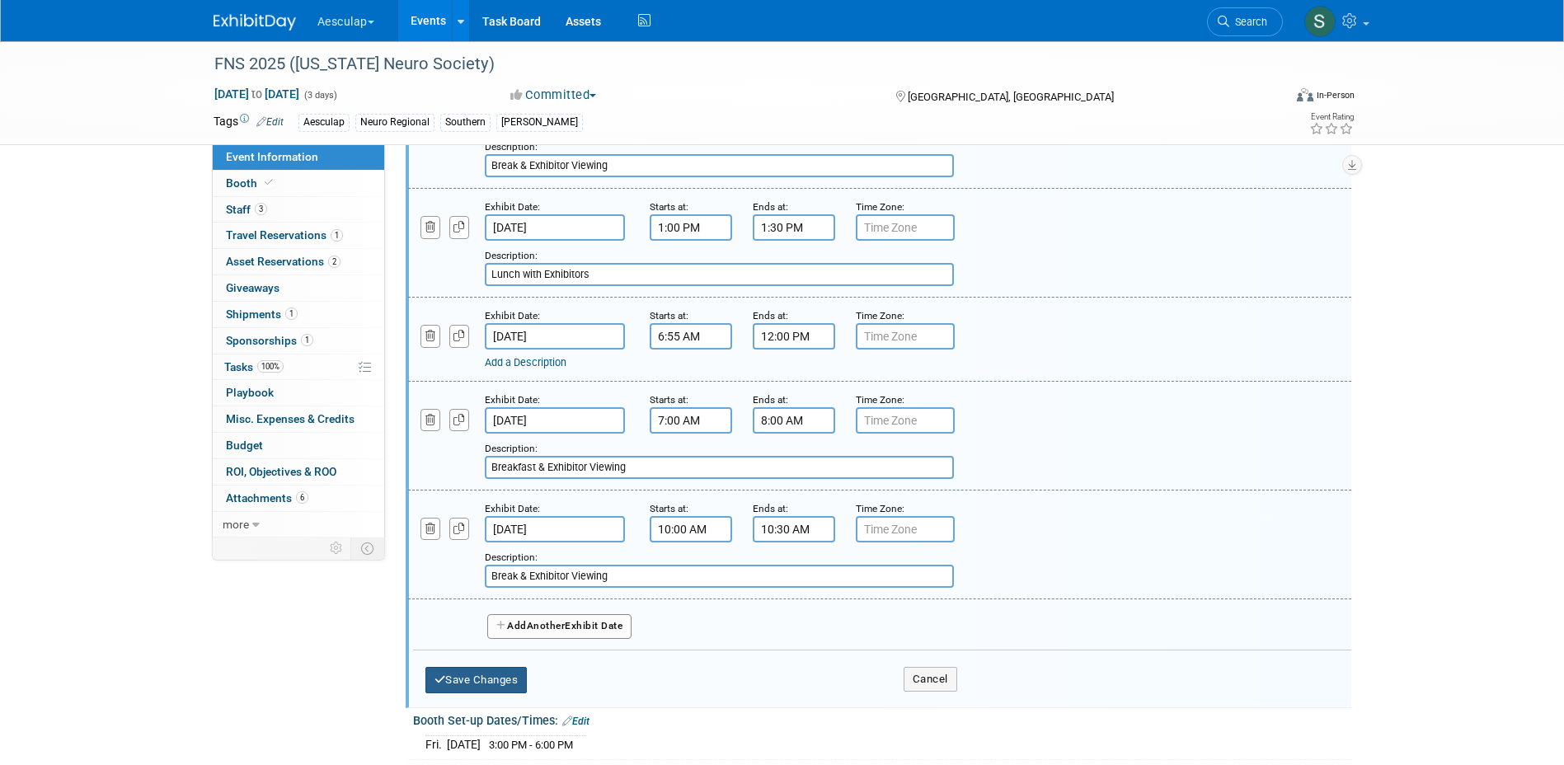
click at [484, 693] on button "Save Changes" at bounding box center [476, 680] width 102 height 26
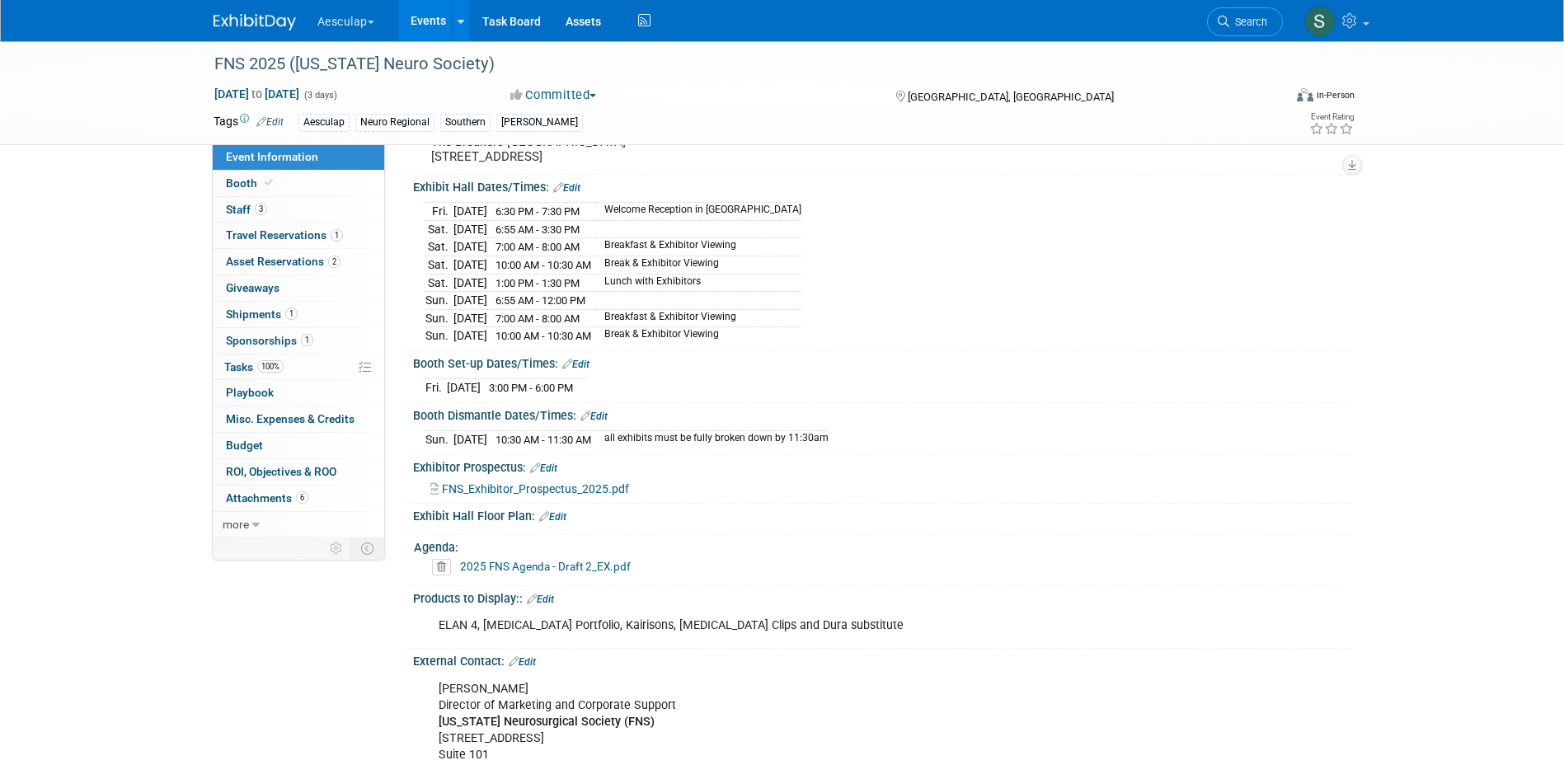
scroll to position [280, 0]
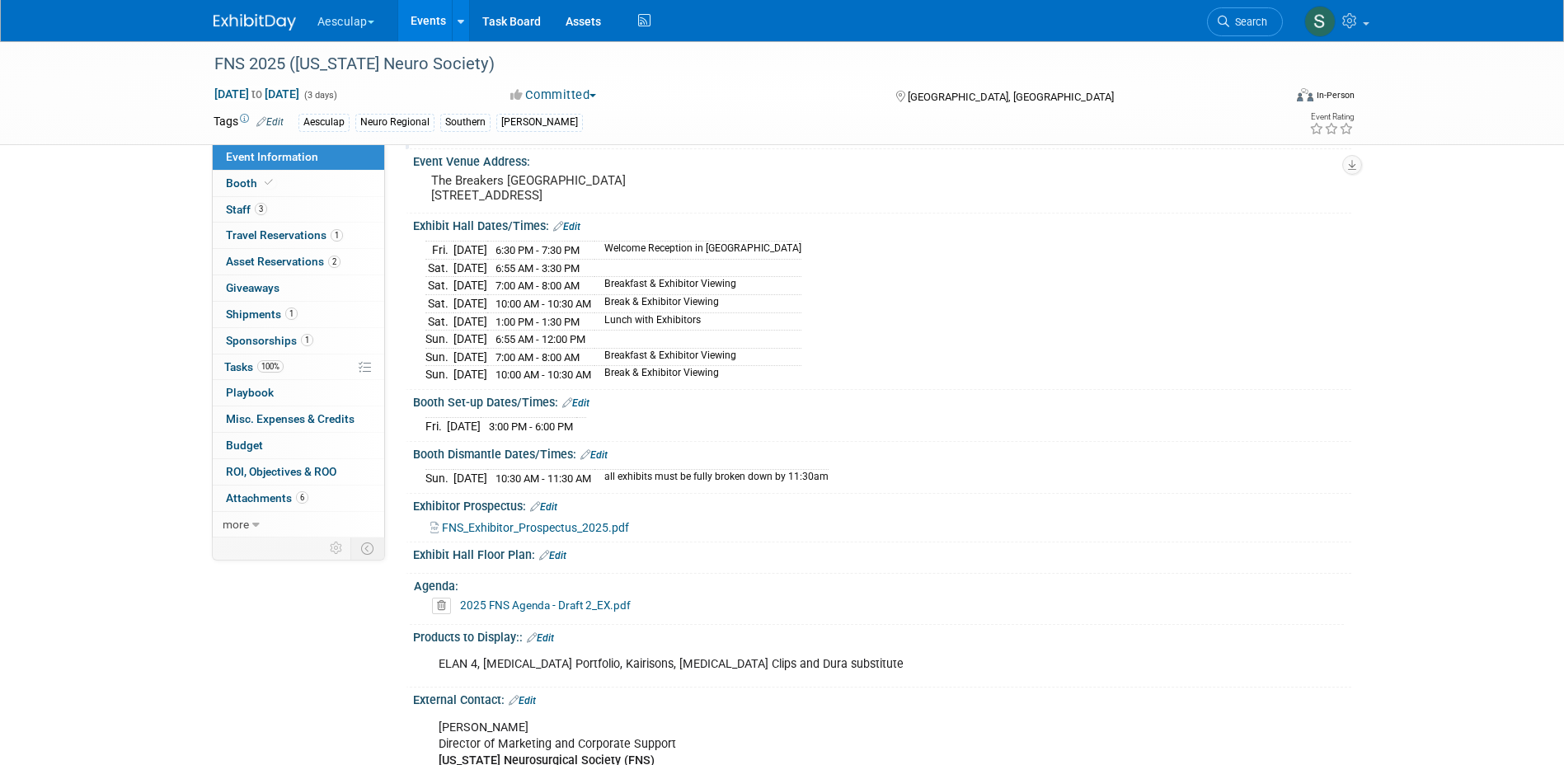
click at [440, 614] on icon at bounding box center [441, 606] width 19 height 16
click at [434, 683] on link "Yes" at bounding box center [423, 678] width 48 height 26
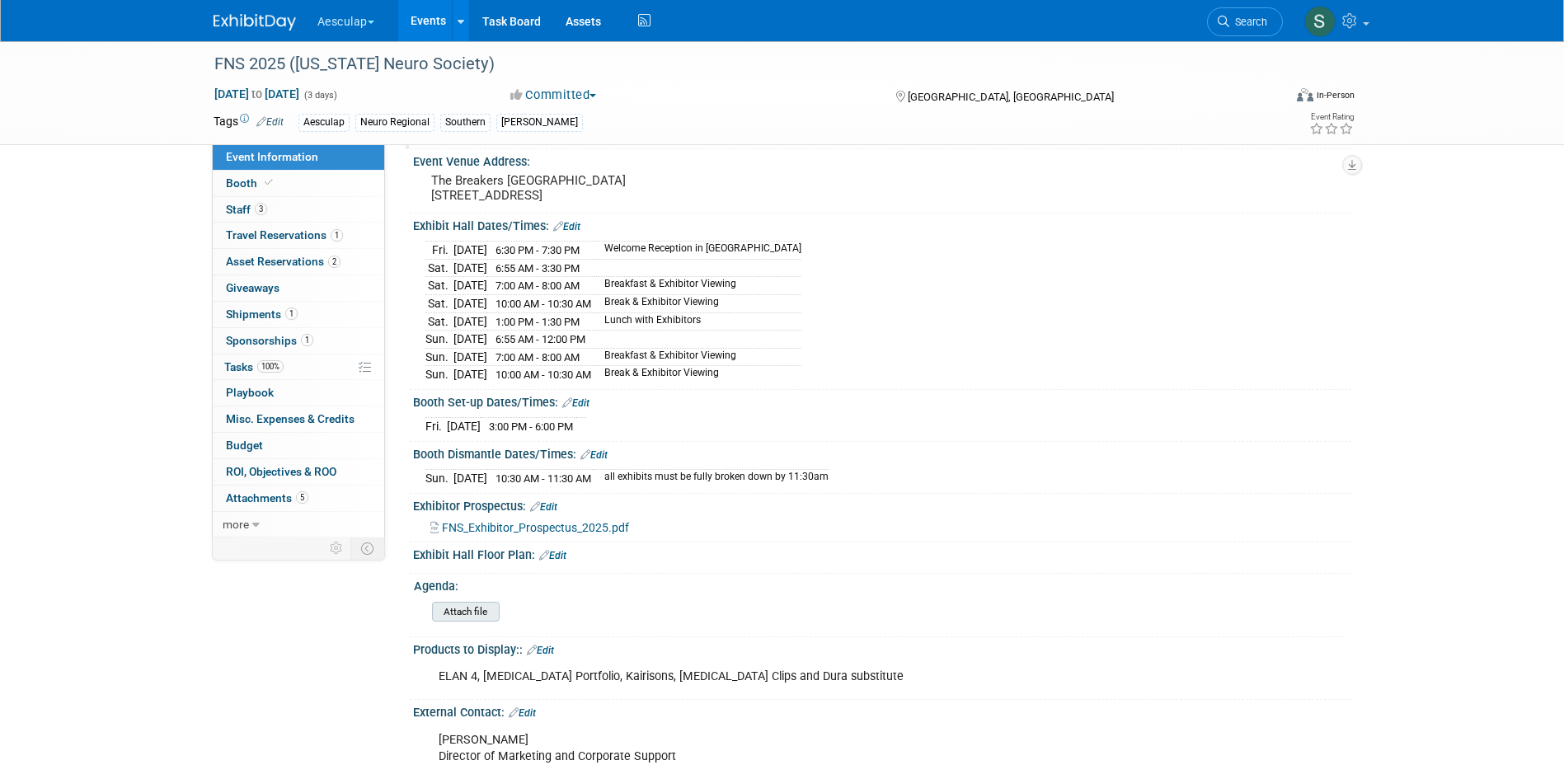
click at [452, 622] on input "file" at bounding box center [387, 612] width 224 height 19
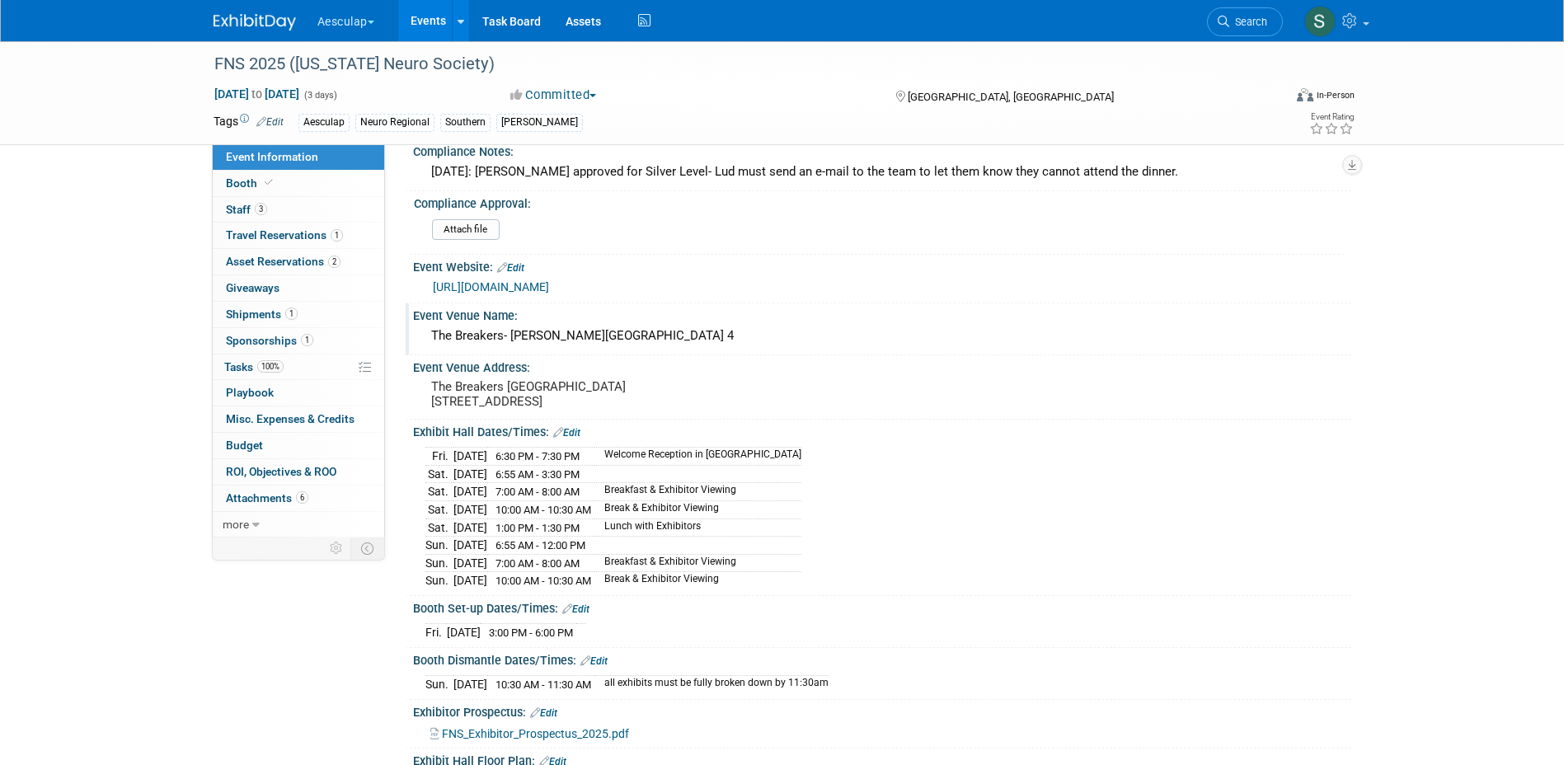
scroll to position [0, 0]
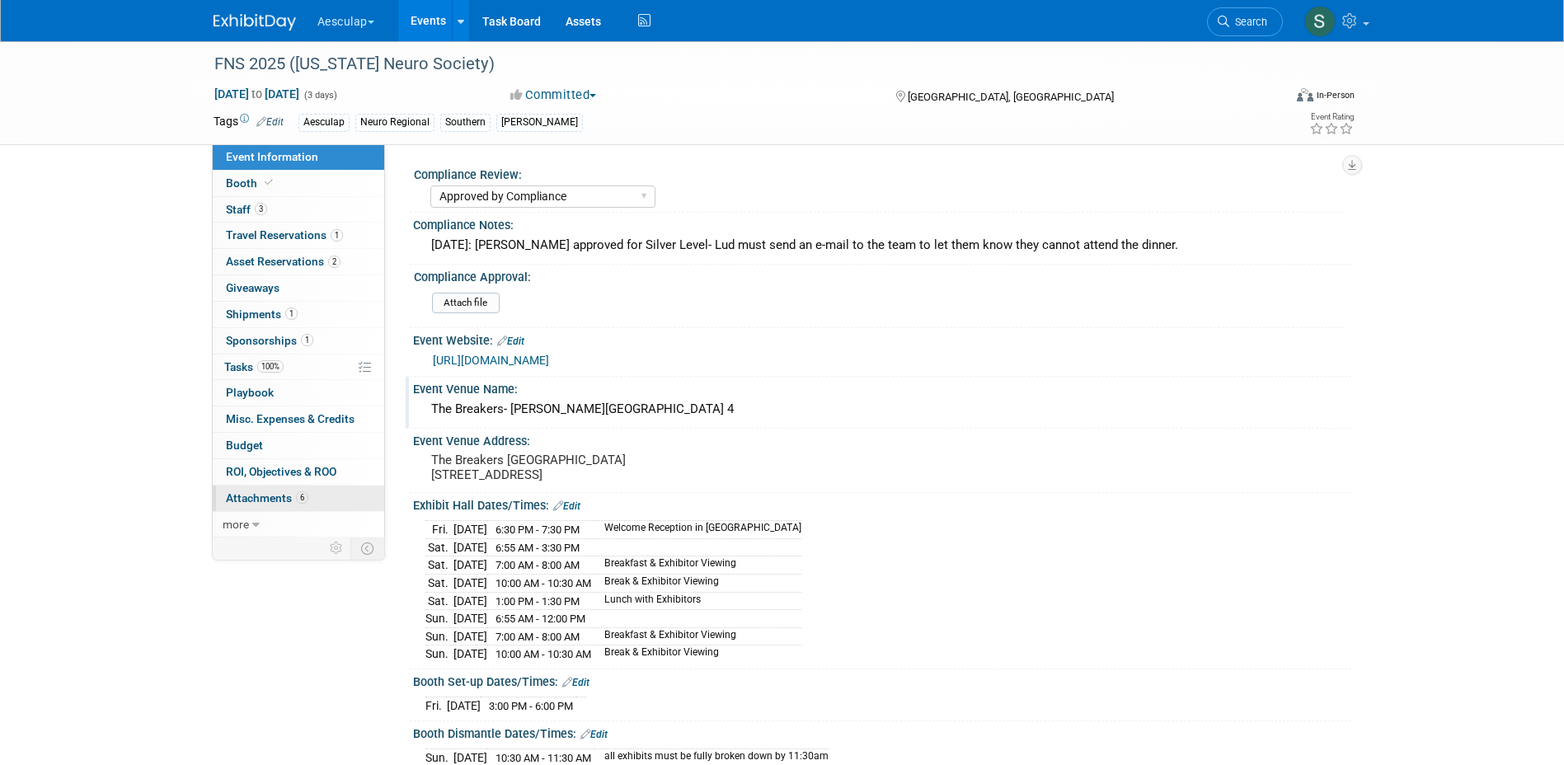
click at [248, 496] on span "Attachments 6" at bounding box center [267, 497] width 82 height 13
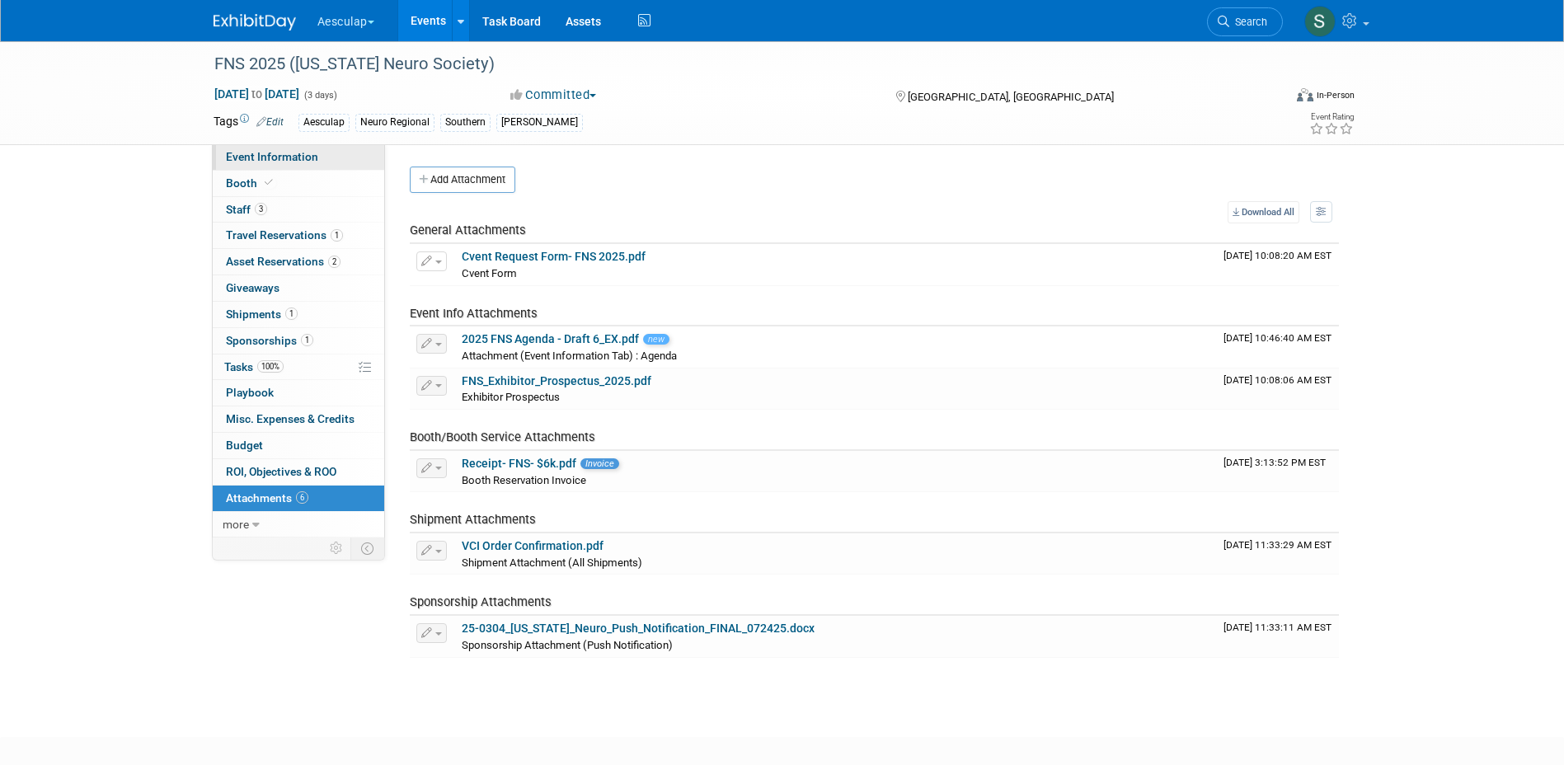
click at [257, 162] on span "Event Information" at bounding box center [272, 156] width 92 height 13
select select "Approved by Compliance"
select select "Neuro"
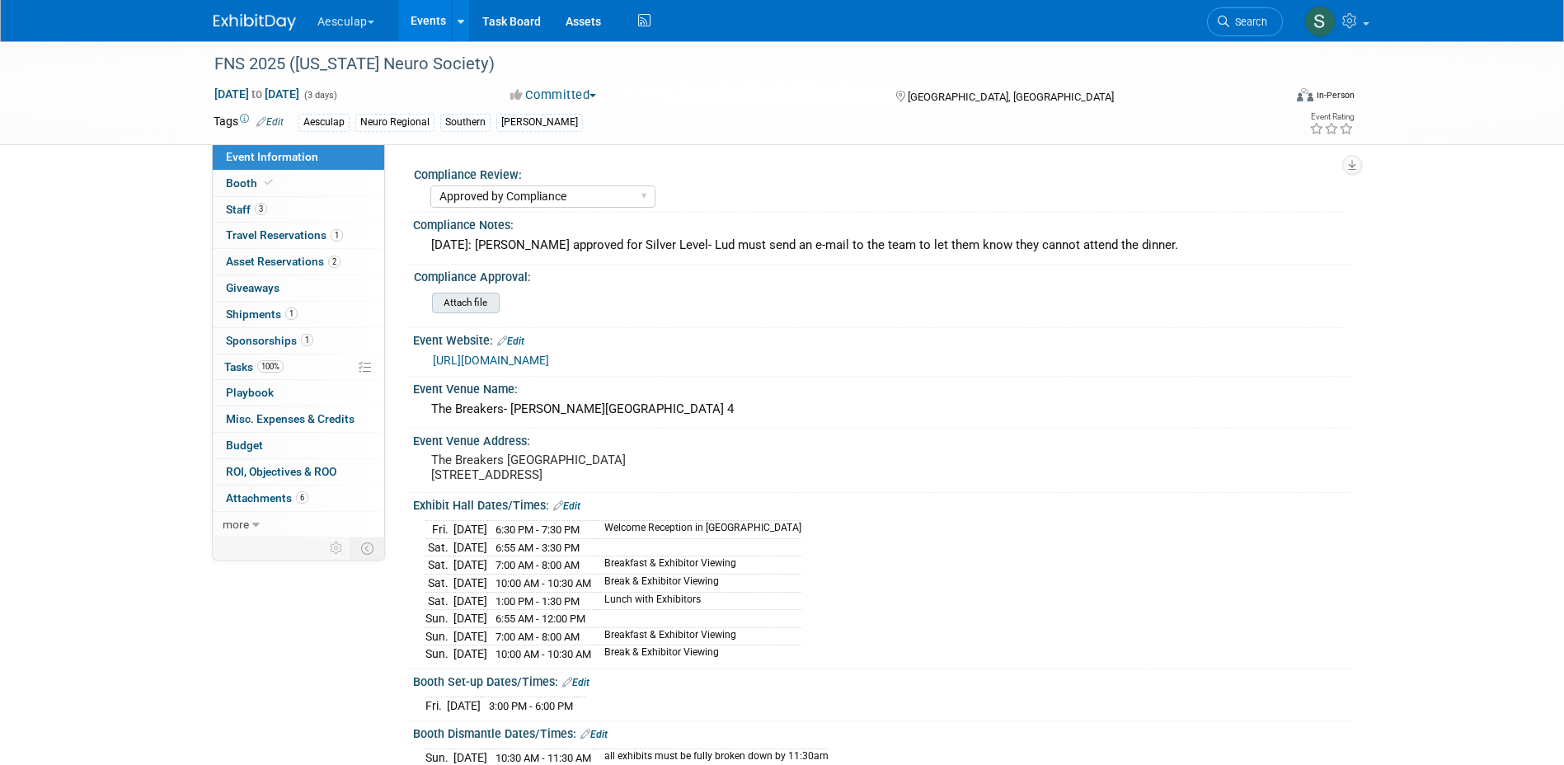
click at [479, 306] on input "file" at bounding box center [387, 303] width 224 height 19
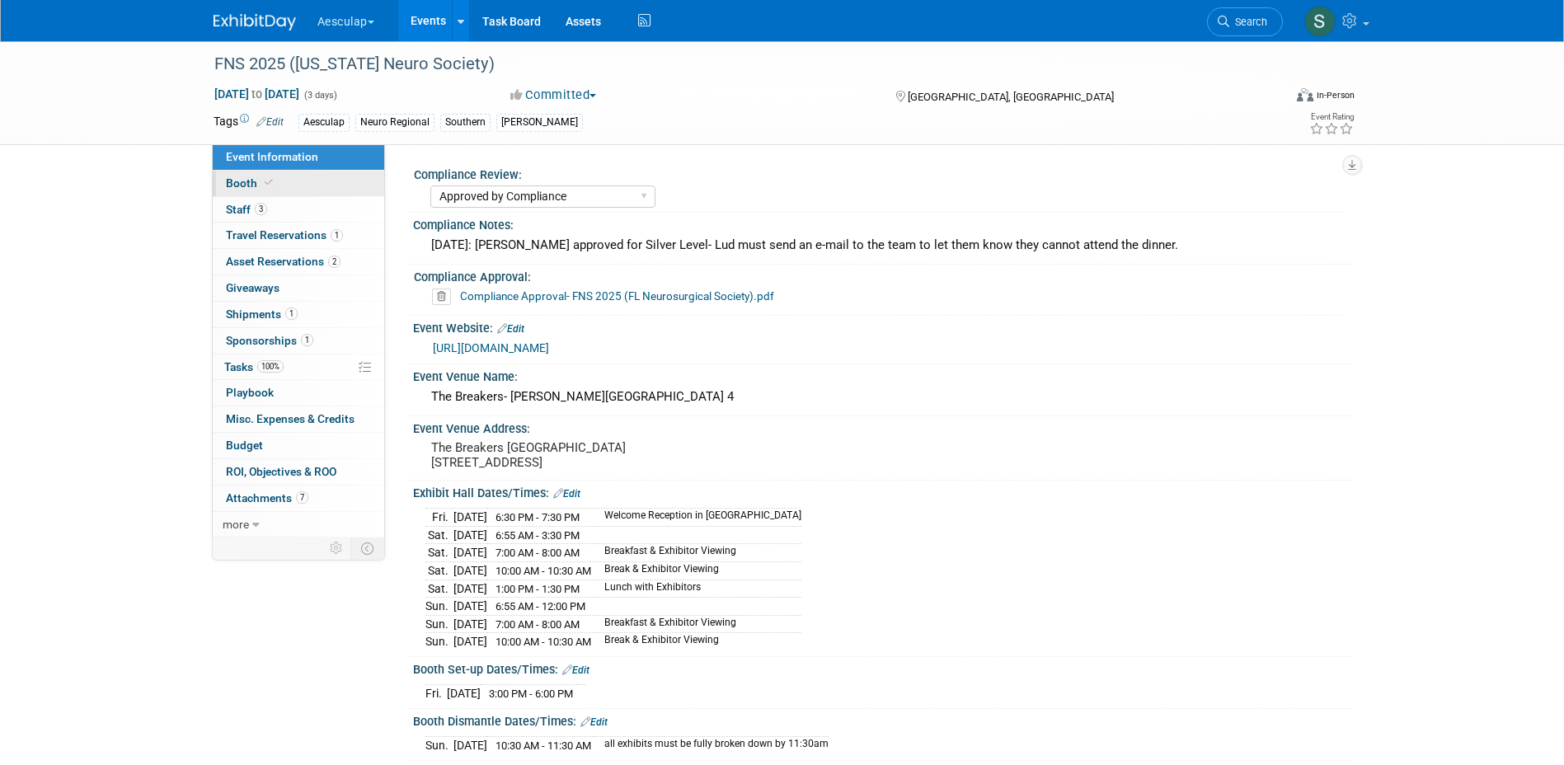
click at [237, 191] on link "Booth" at bounding box center [298, 184] width 171 height 26
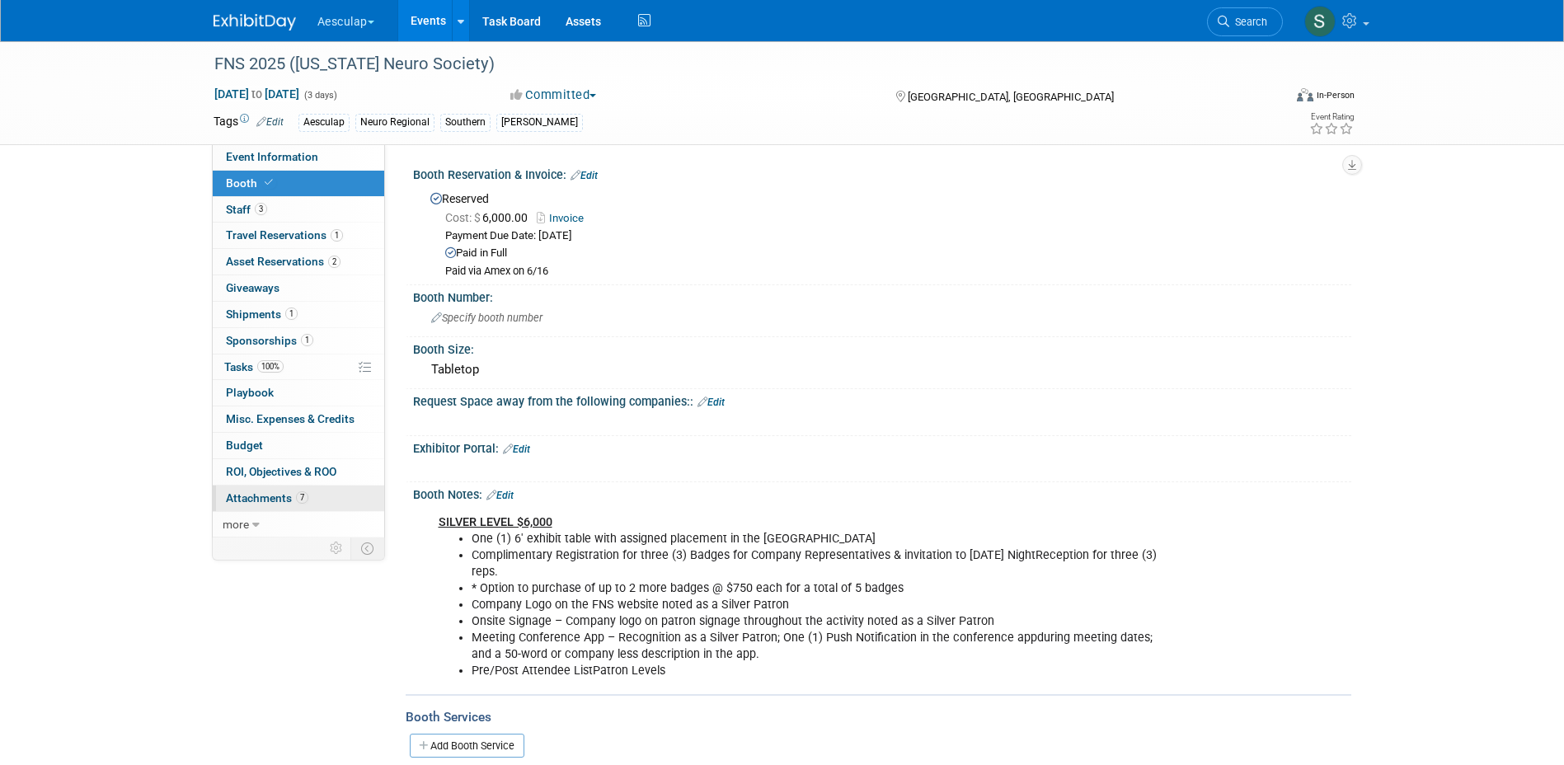
click at [252, 501] on span "Attachments 7" at bounding box center [267, 497] width 82 height 13
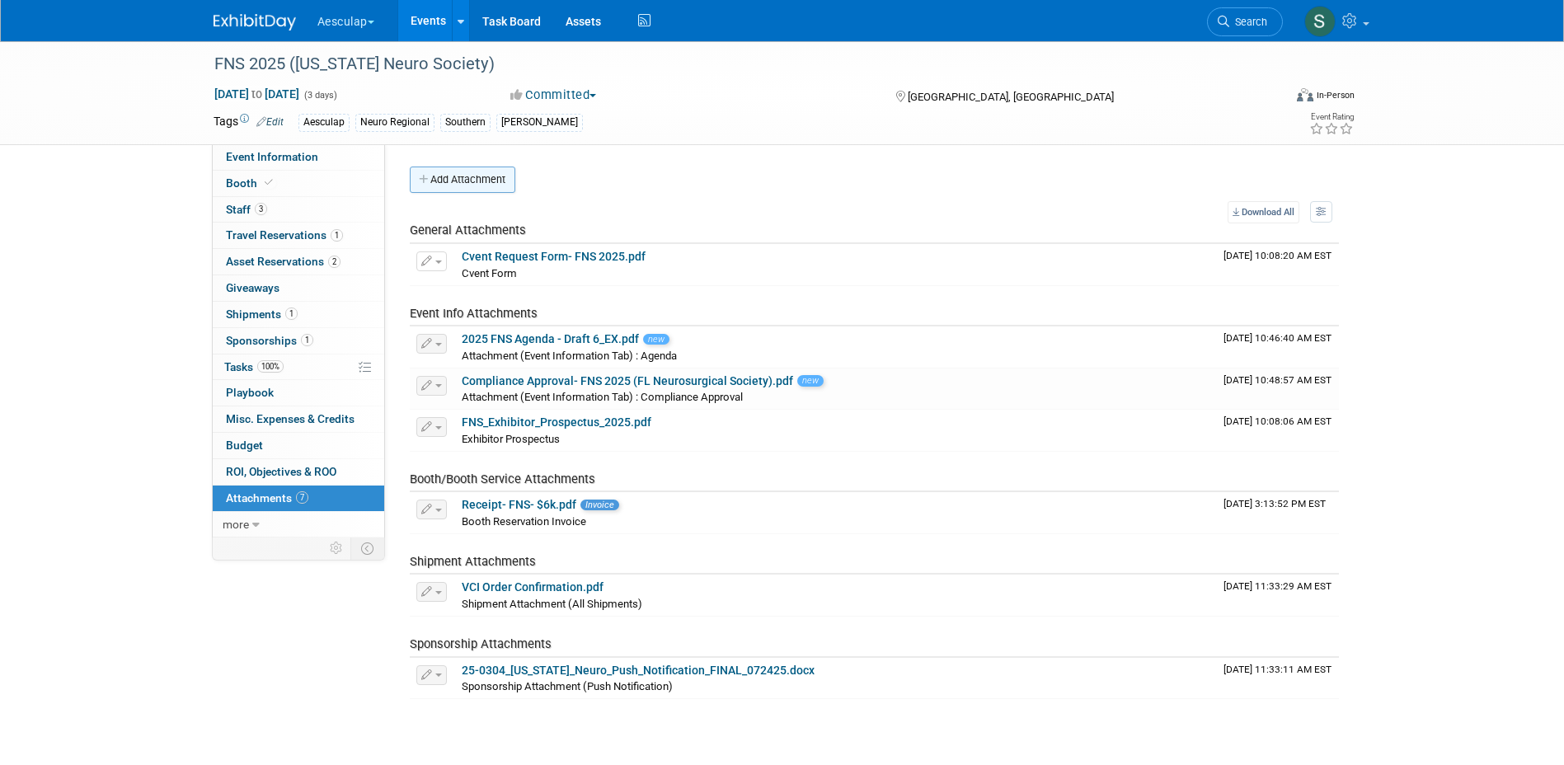
click at [455, 186] on button "Add Attachment" at bounding box center [463, 180] width 106 height 26
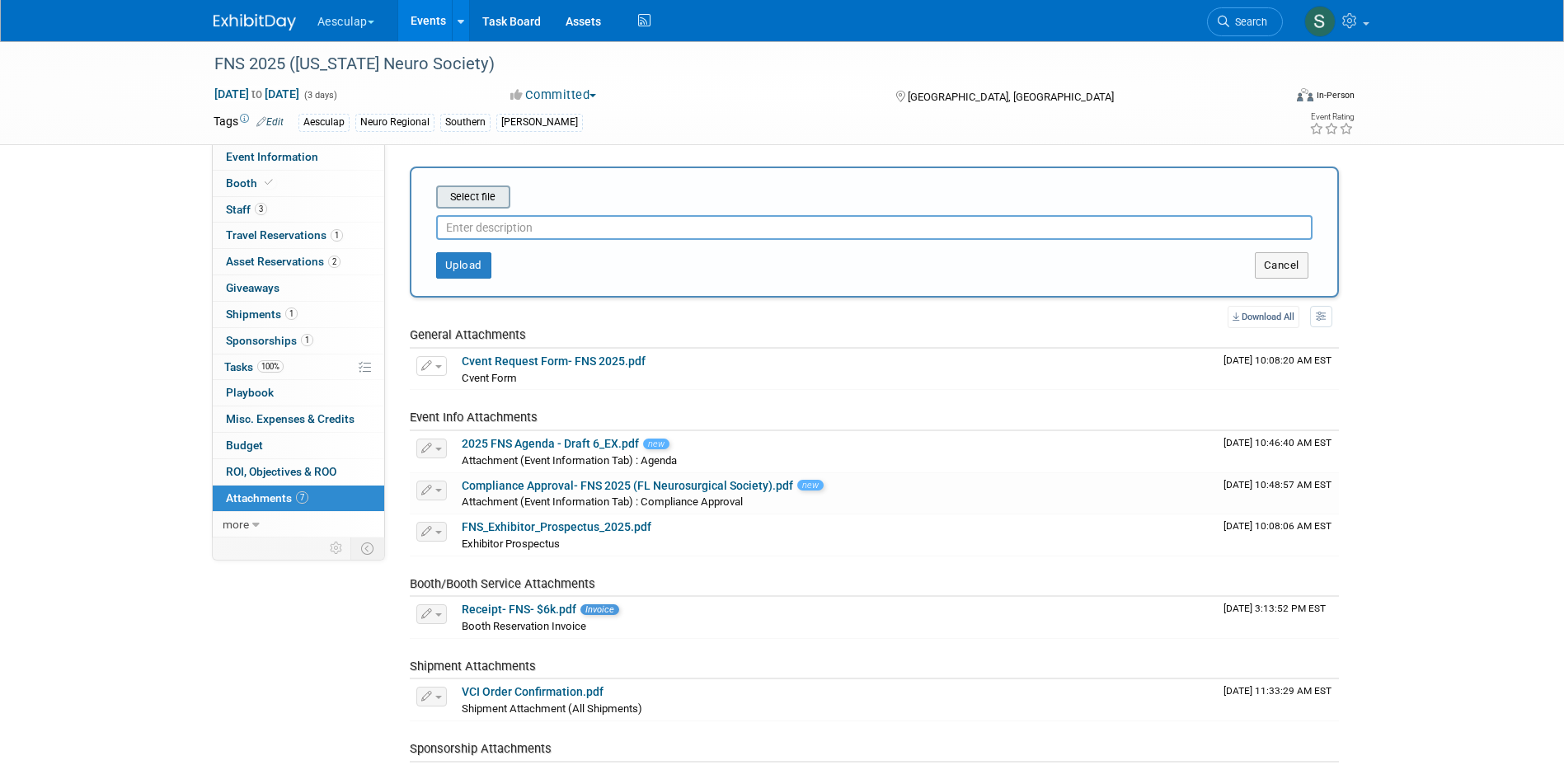
click at [454, 203] on input "file" at bounding box center [410, 197] width 196 height 20
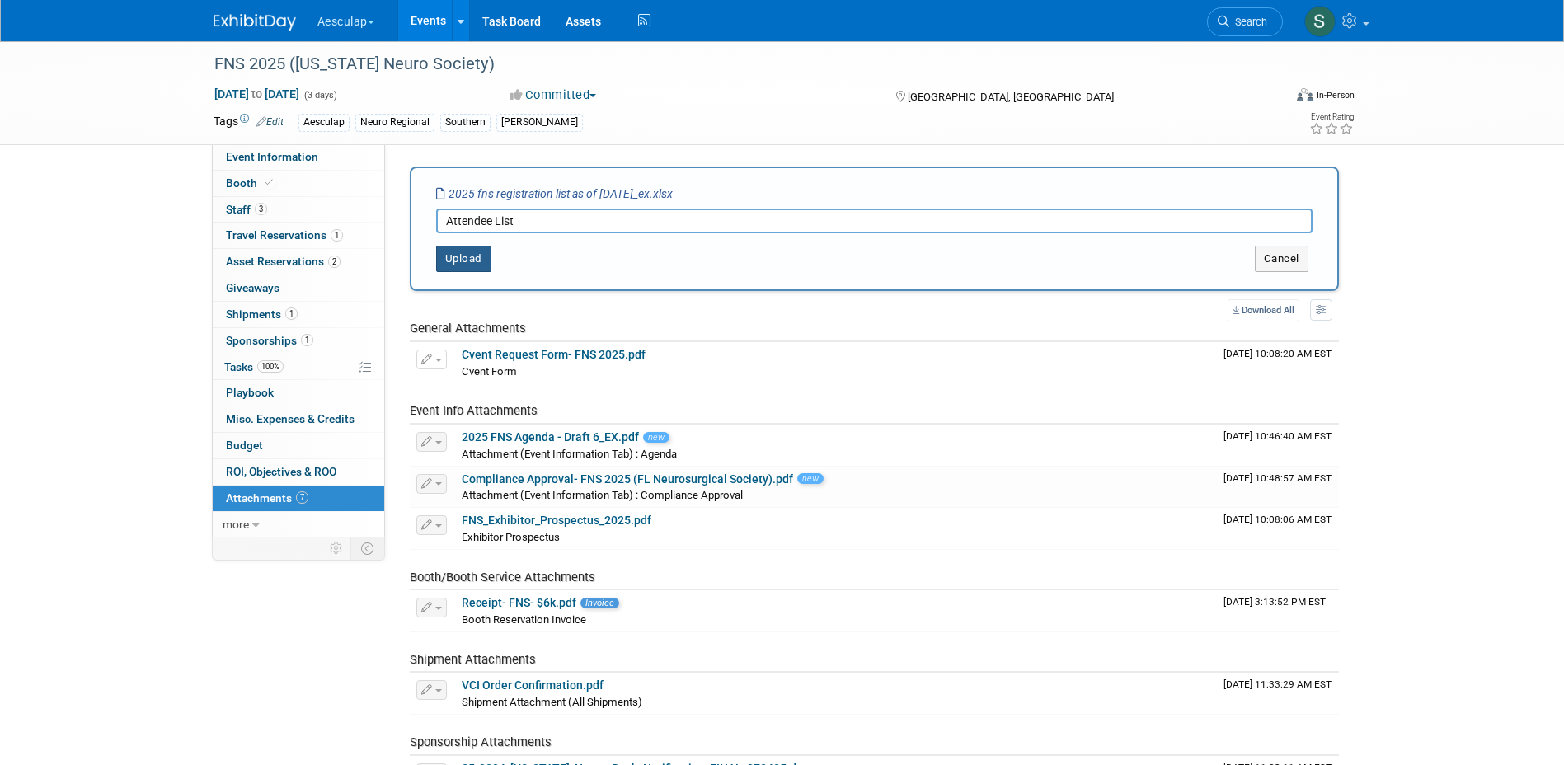
type input "Attendee List"
click at [477, 263] on button "Upload" at bounding box center [463, 259] width 55 height 26
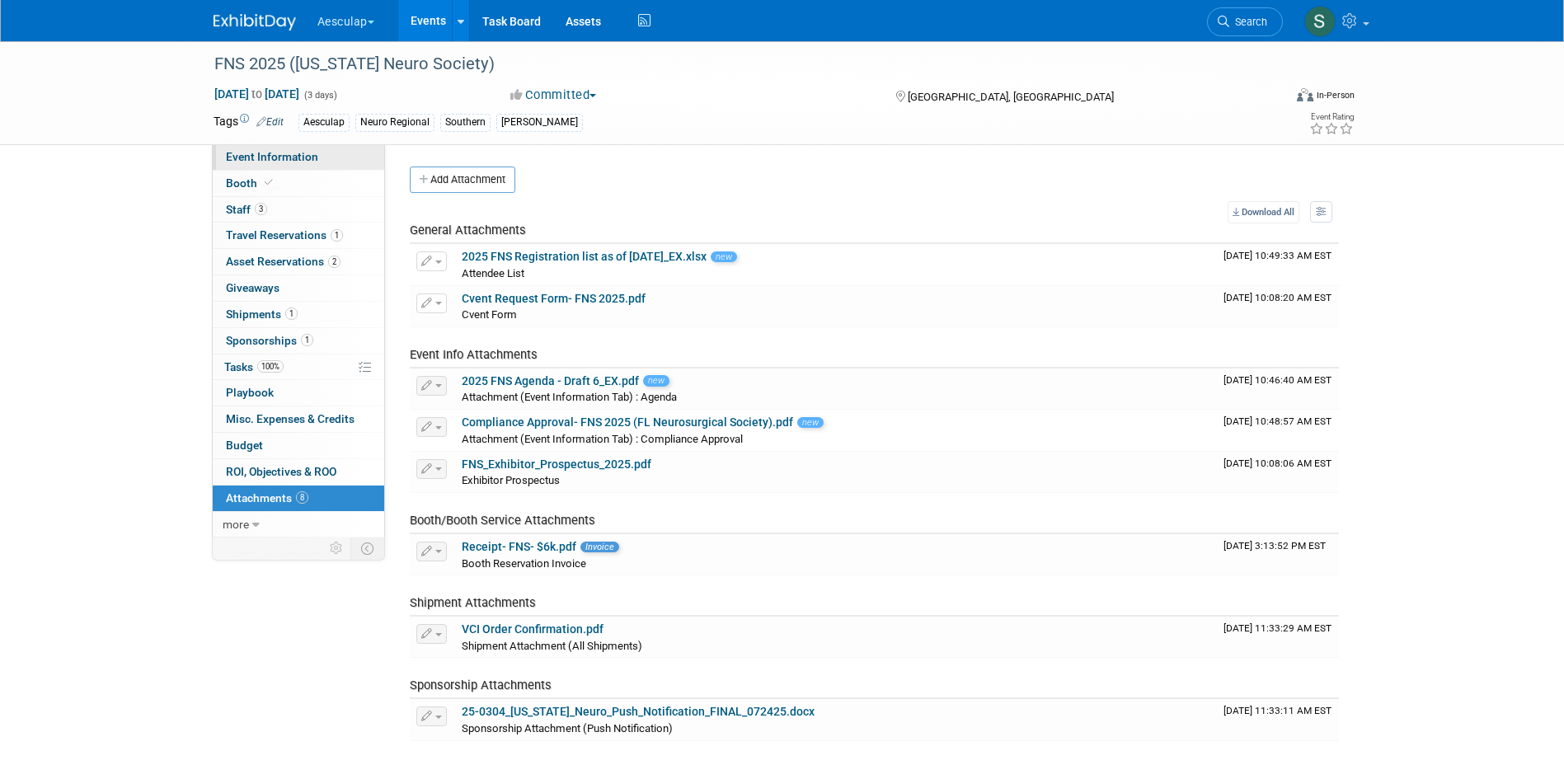
click at [259, 157] on span "Event Information" at bounding box center [272, 156] width 92 height 13
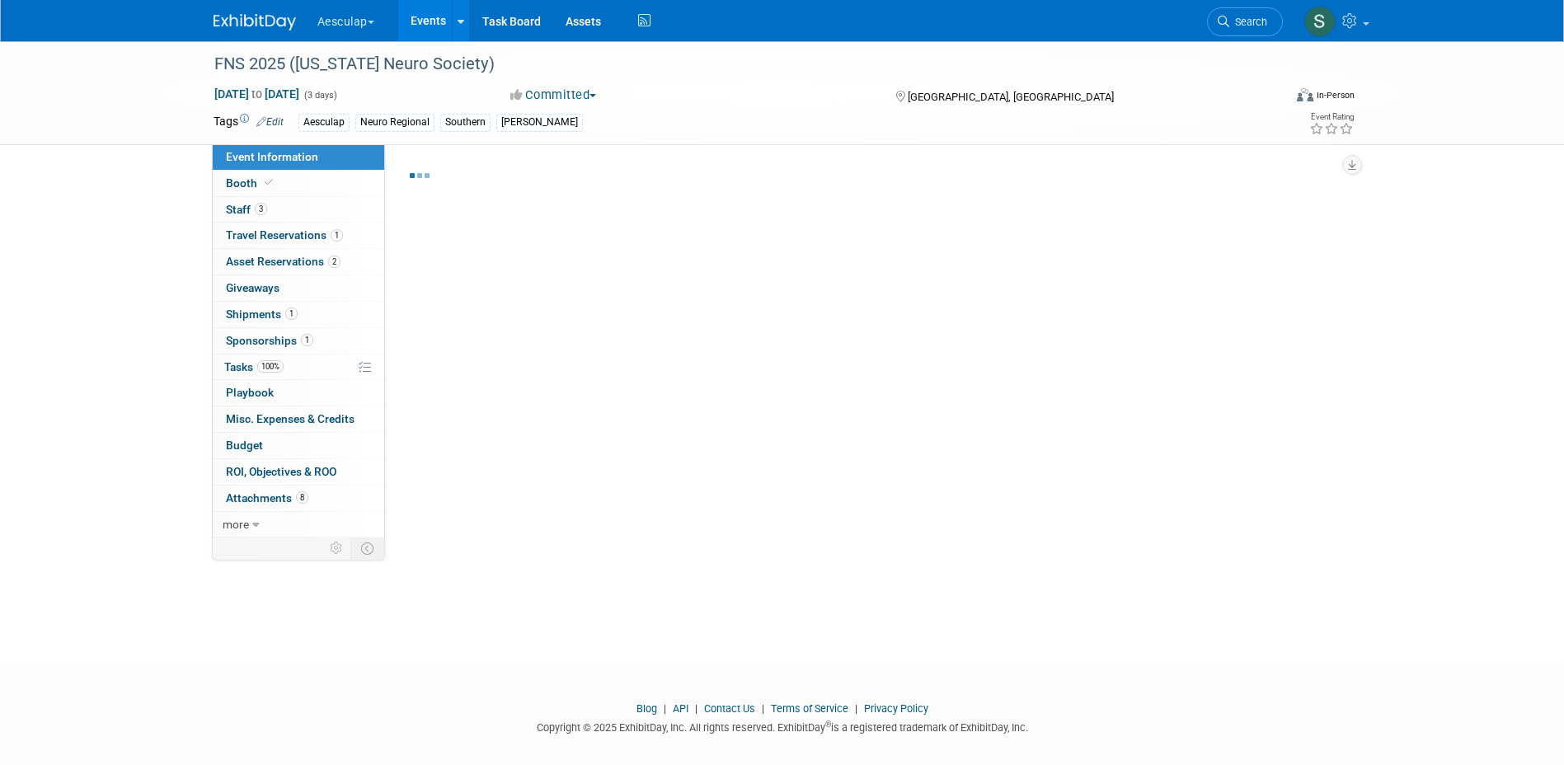
select select "Approved by Compliance"
select select "Neuro"
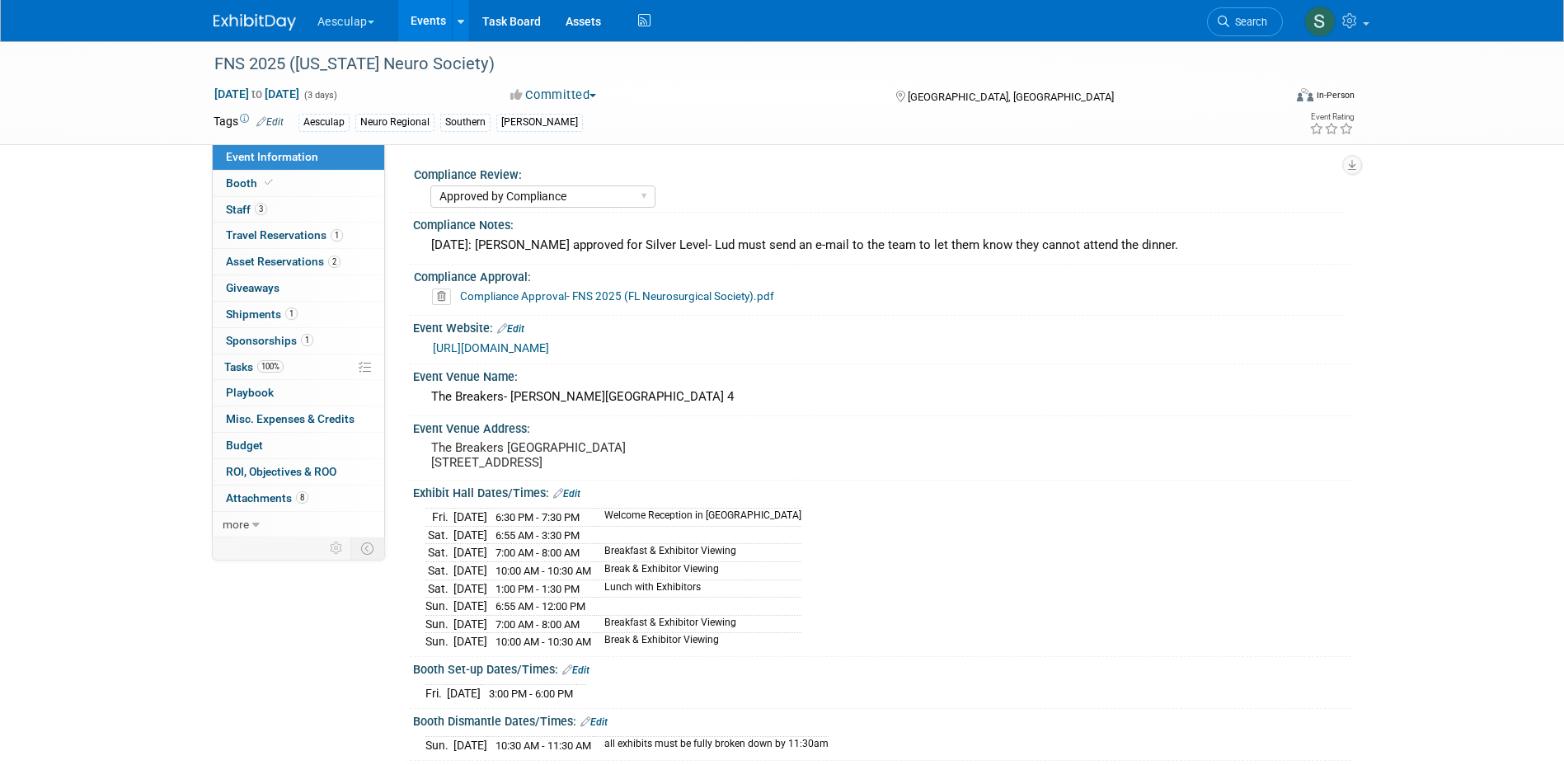
click at [424, 11] on link "Events" at bounding box center [428, 20] width 60 height 41
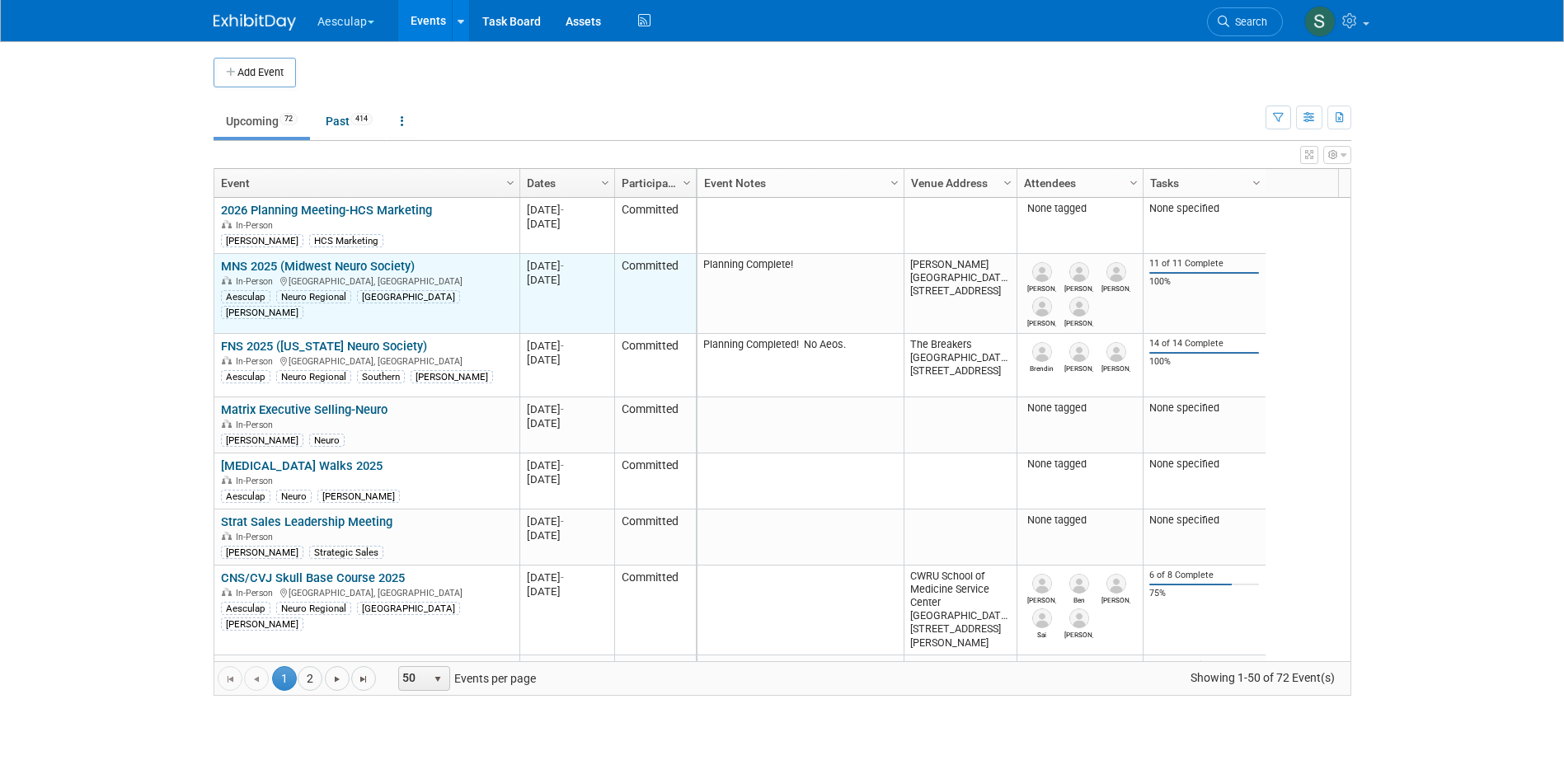
click at [278, 268] on link "MNS 2025 (Midwest Neuro Society)" at bounding box center [318, 266] width 194 height 15
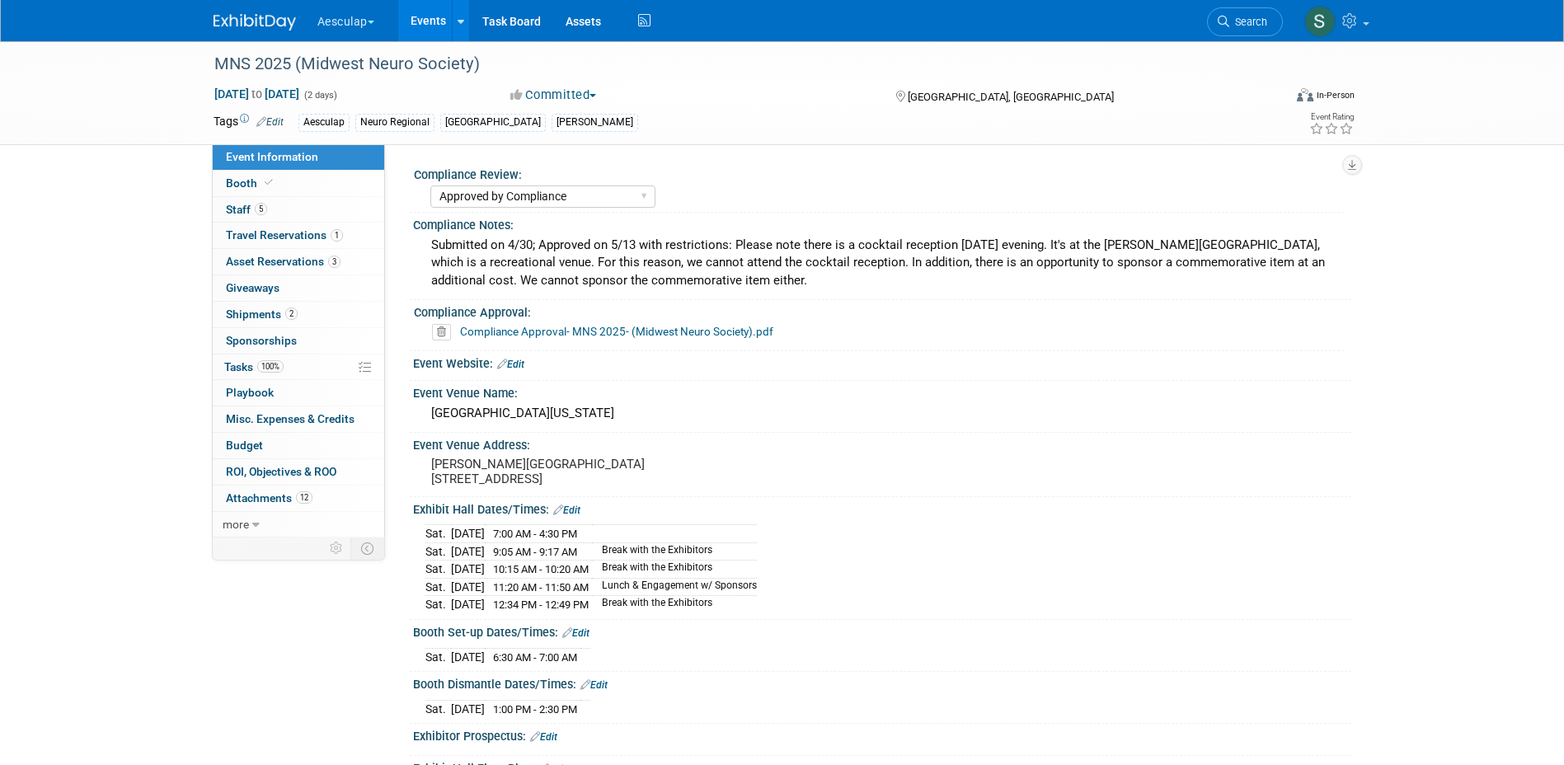
select select "Approved by Compliance"
select select "Neuro"
drag, startPoint x: 257, startPoint y: 319, endPoint x: 408, endPoint y: 364, distance: 157.6
click at [256, 319] on span "Shipments 2" at bounding box center [262, 314] width 72 height 13
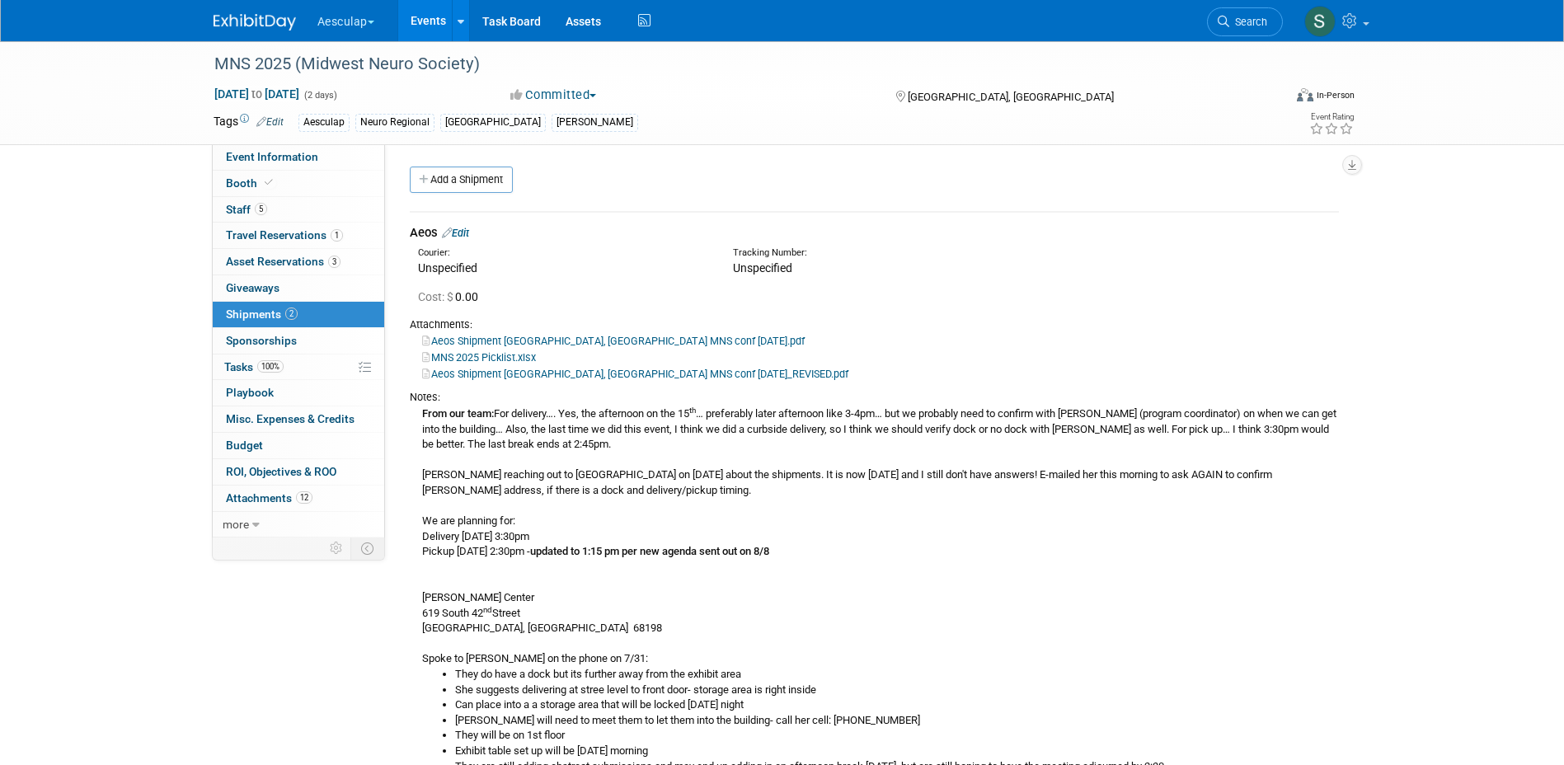
click at [466, 228] on link "Edit" at bounding box center [455, 233] width 27 height 12
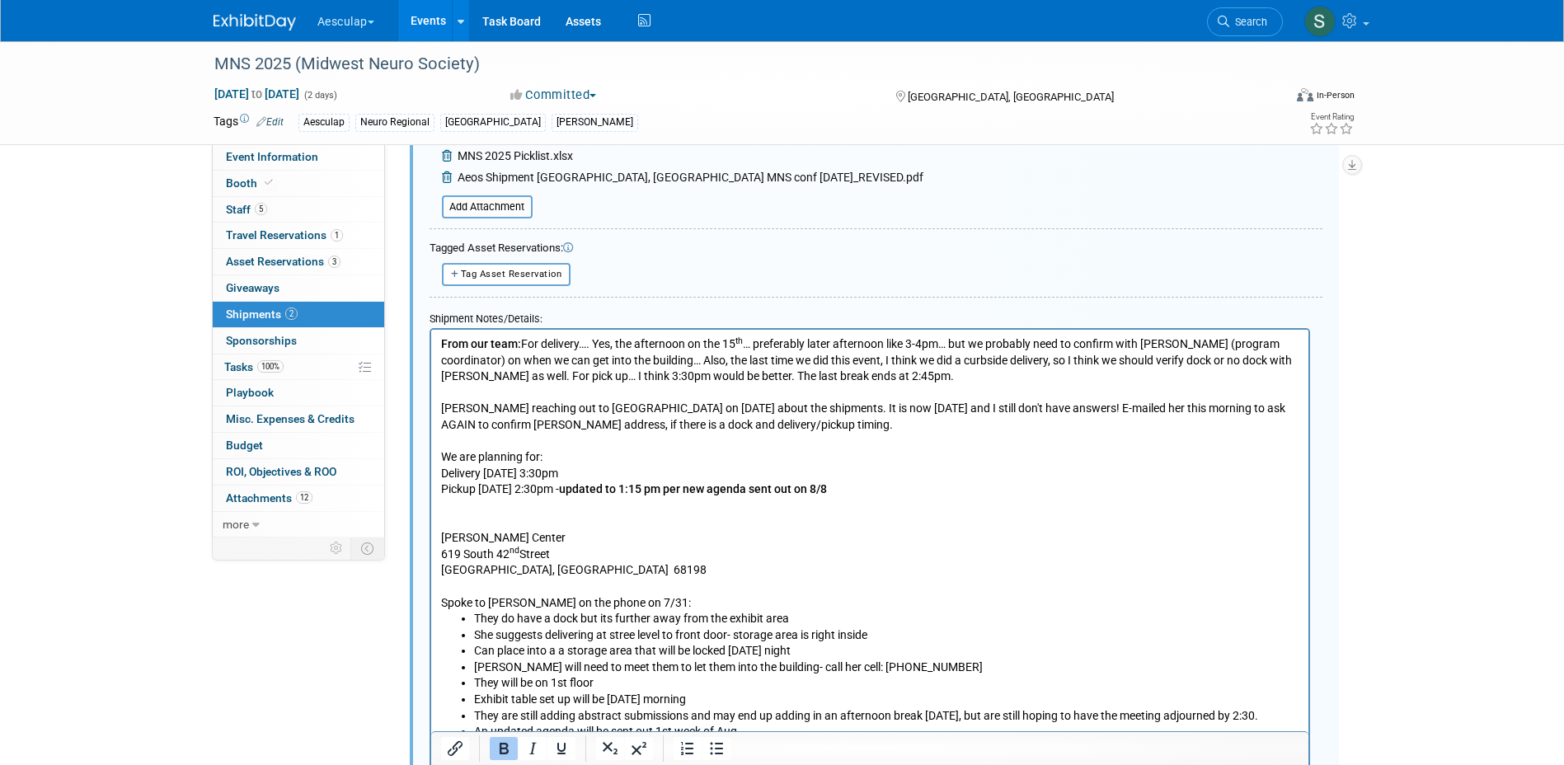
scroll to position [519, 0]
click at [884, 482] on p "From our team: For delivery…. Yes, the afternoon on the 15 th … preferably late…" at bounding box center [869, 471] width 858 height 275
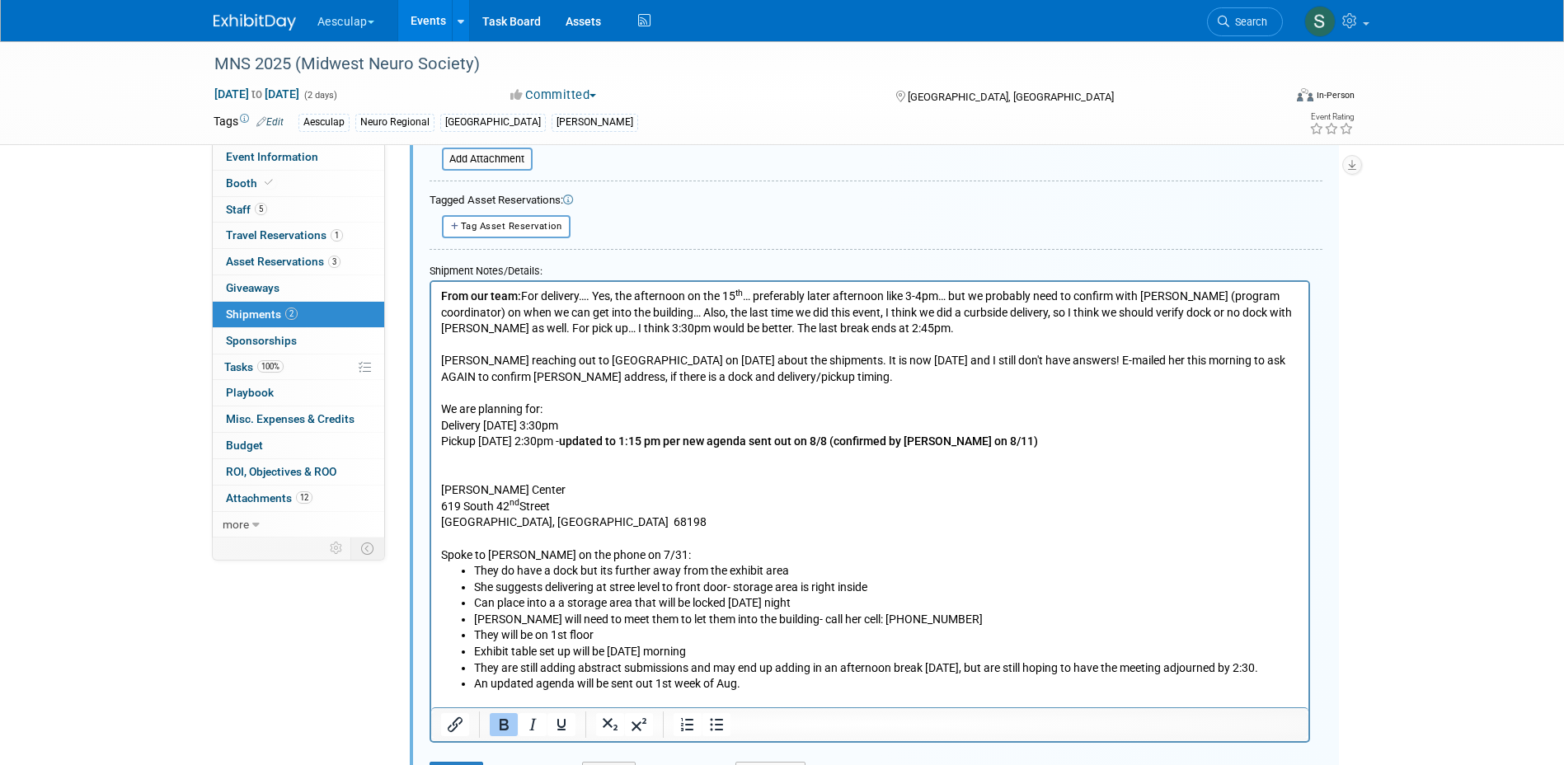
scroll to position [602, 0]
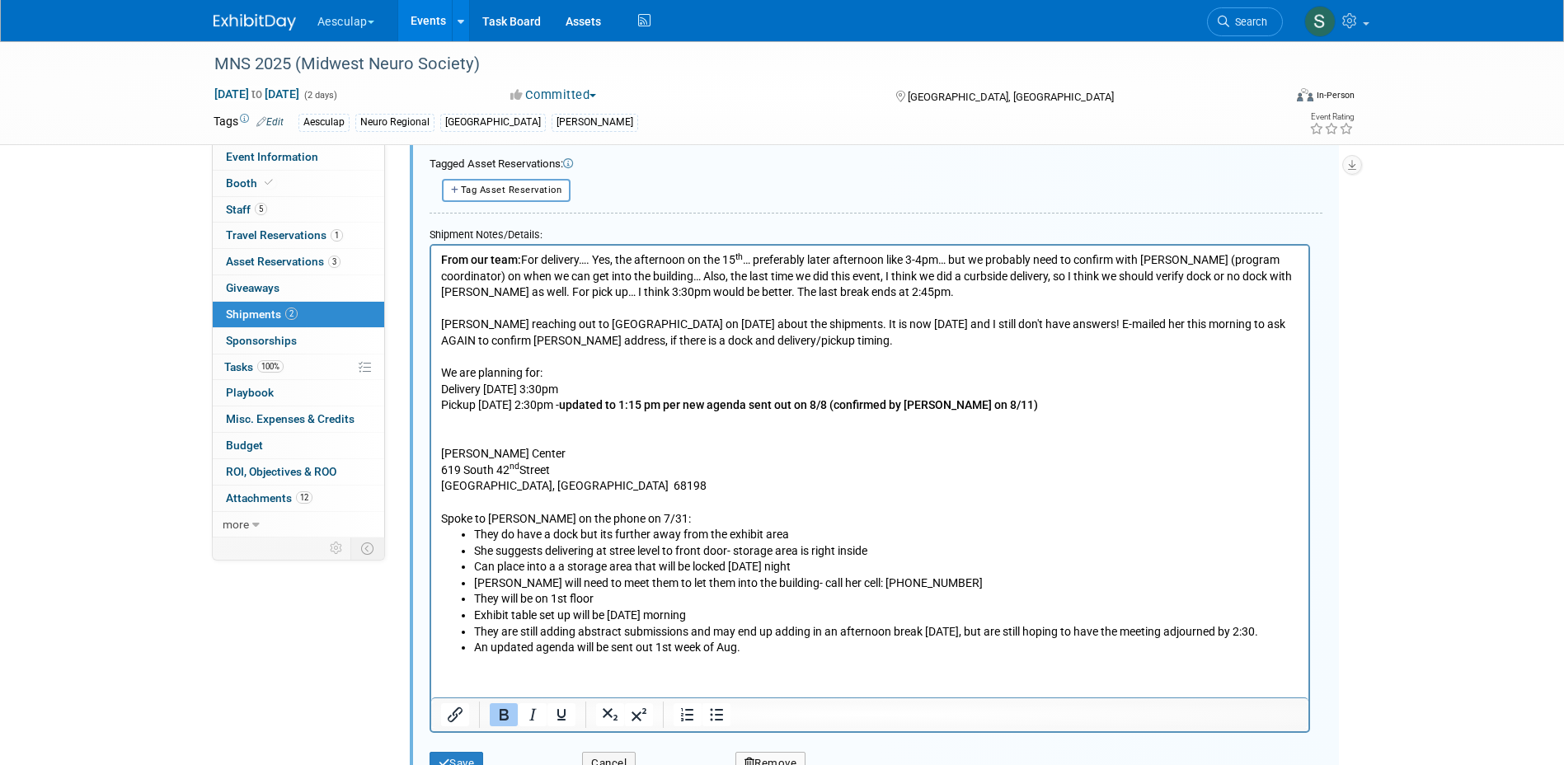
click at [839, 406] on b "updated to 1:15 pm per new agenda sent out on 8/8 (confirmed by Miranda on 8/11)" at bounding box center [797, 403] width 479 height 13
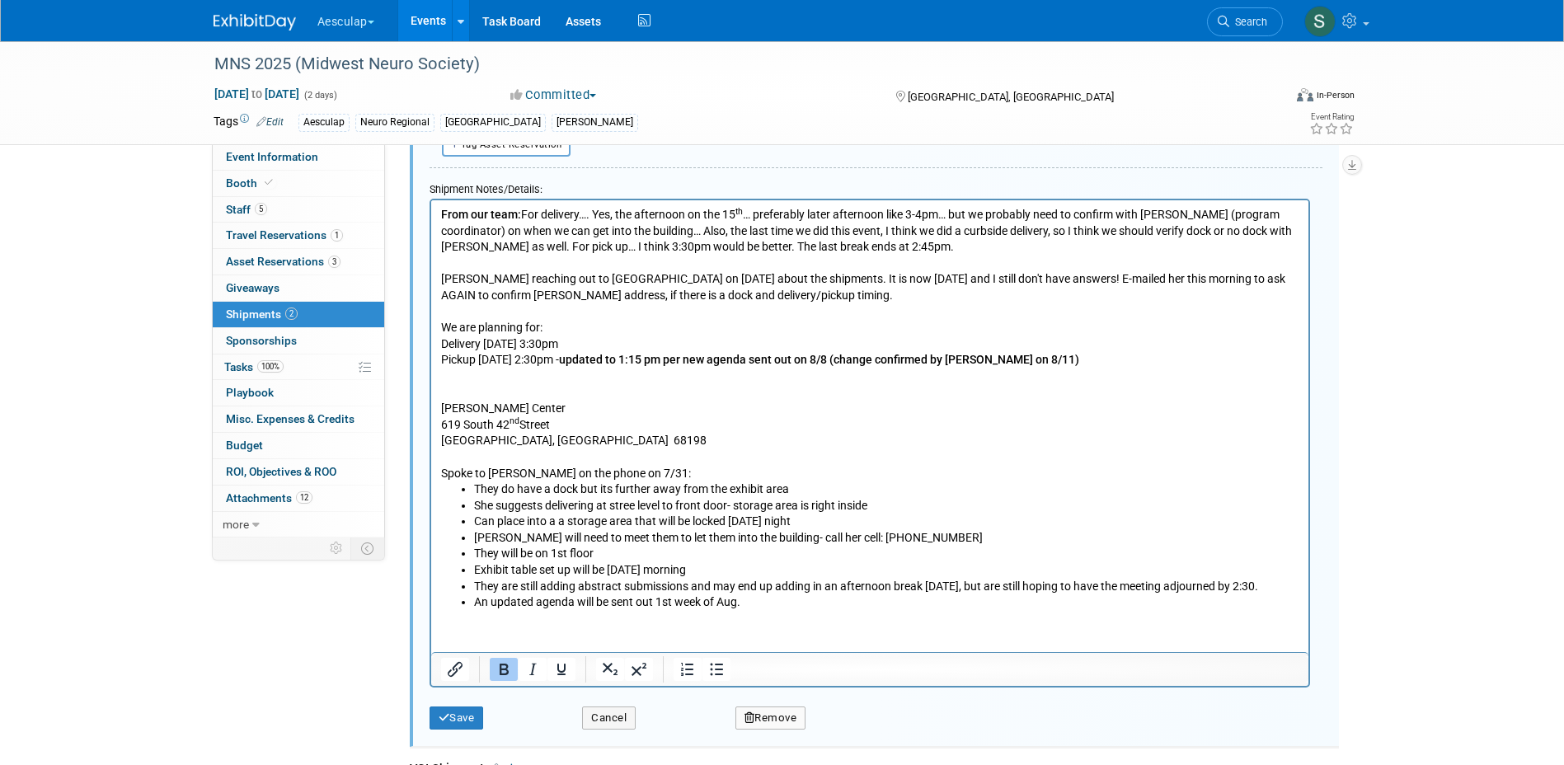
scroll to position [684, 0]
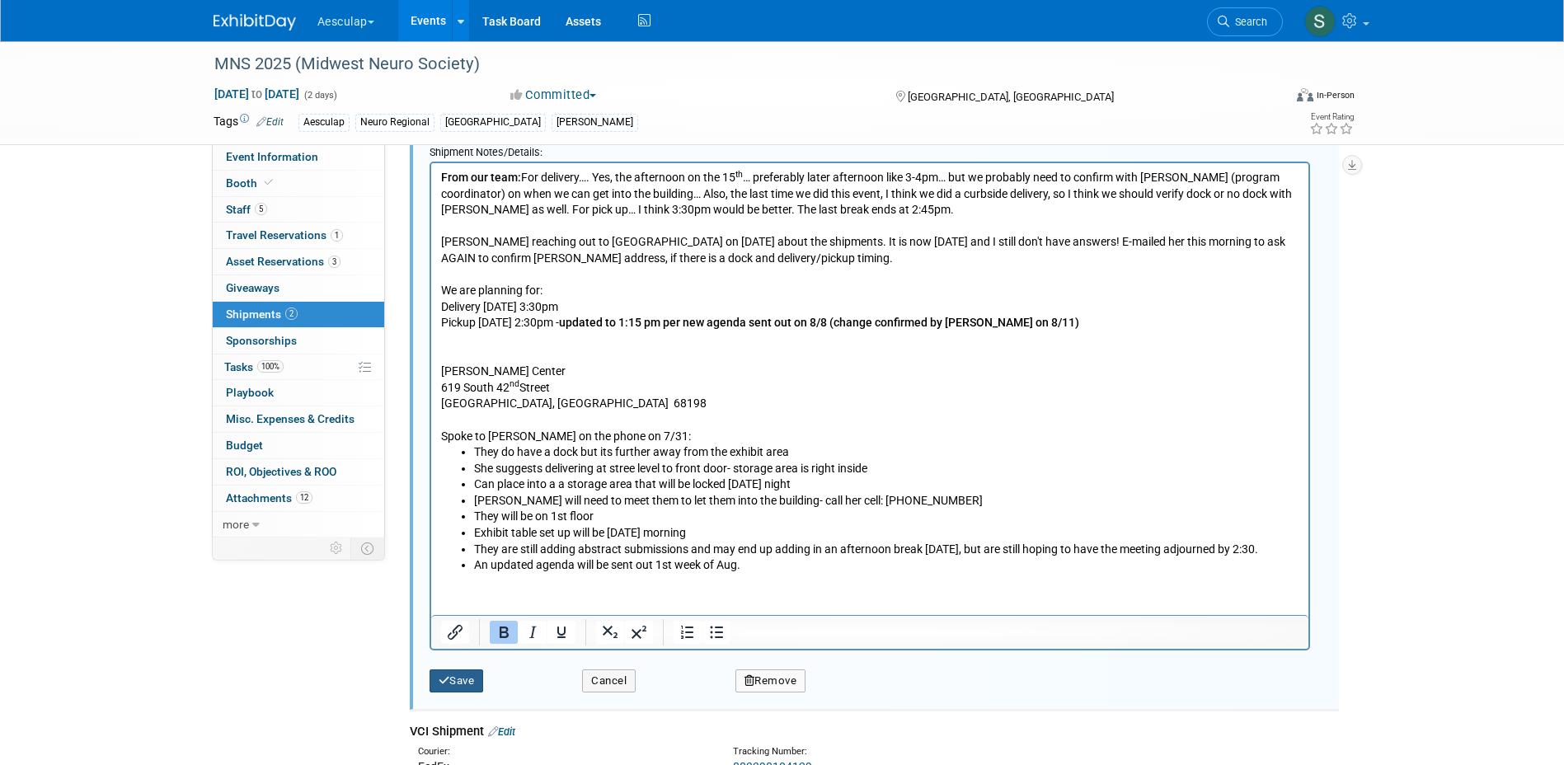
click at [445, 679] on icon "submit" at bounding box center [445, 680] width 12 height 11
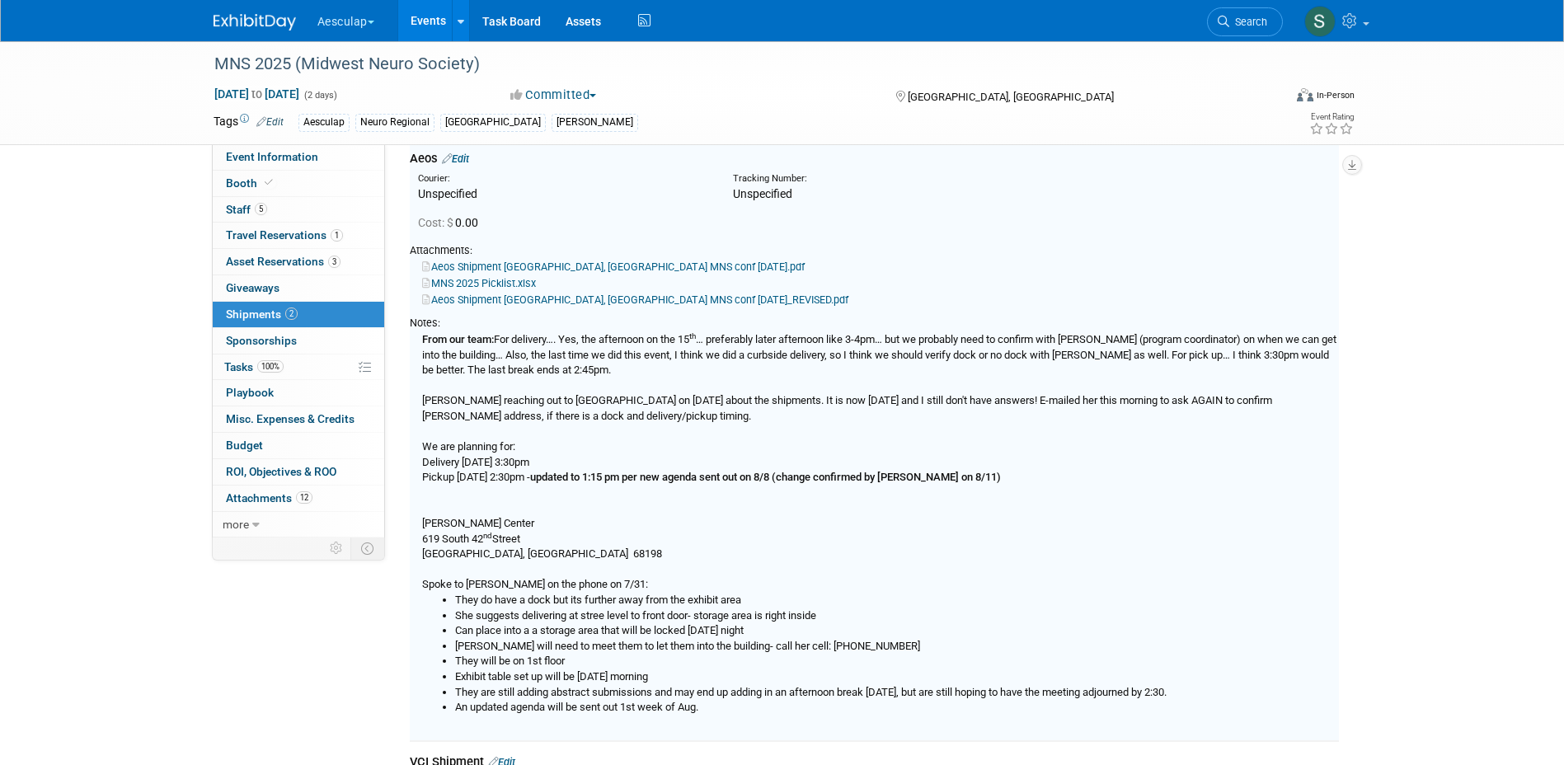
scroll to position [25, 0]
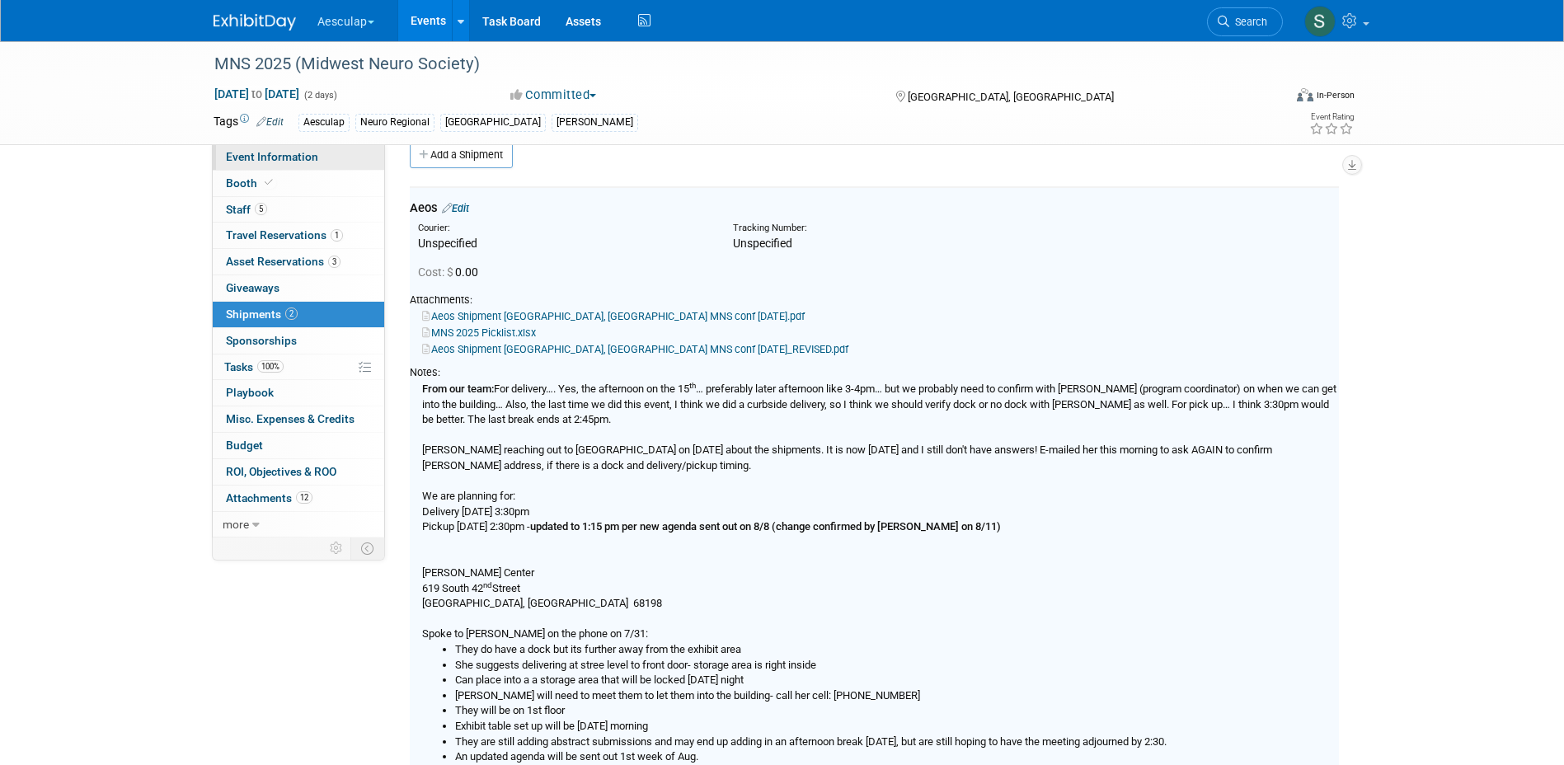
click at [271, 157] on span "Event Information" at bounding box center [272, 156] width 92 height 13
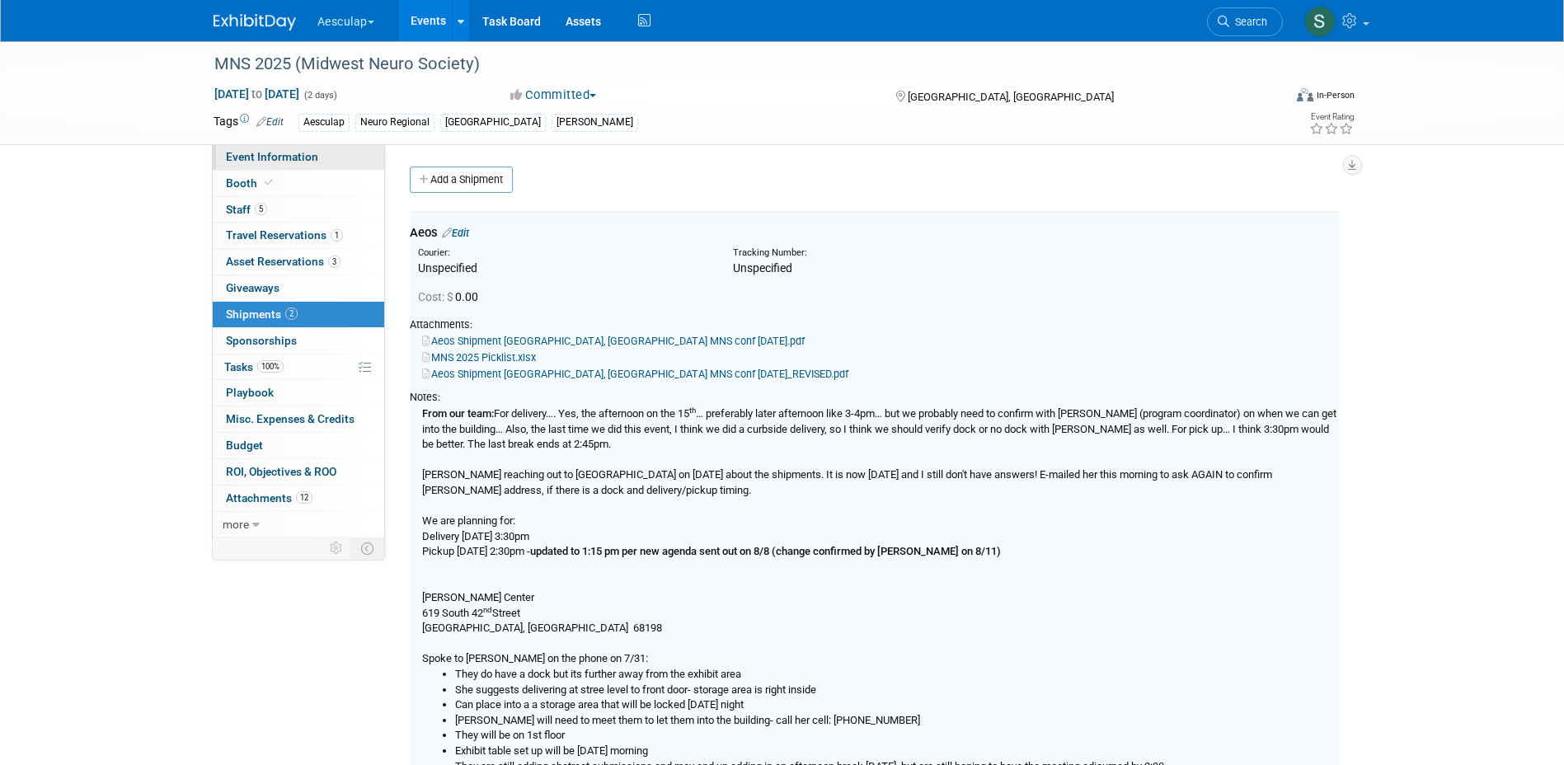
select select "Approved by Compliance"
select select "Neuro"
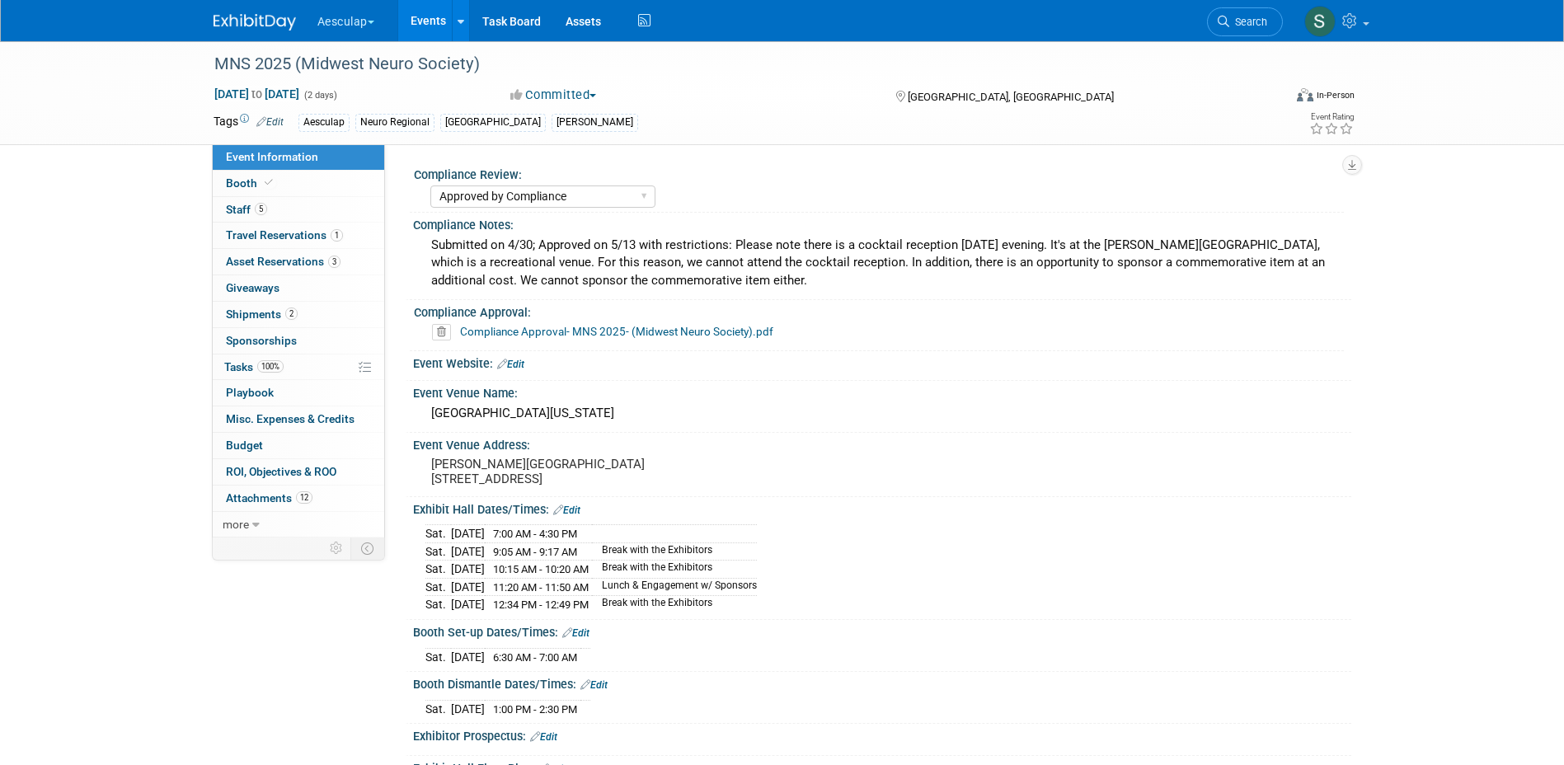
click at [432, 18] on link "Events" at bounding box center [428, 20] width 60 height 41
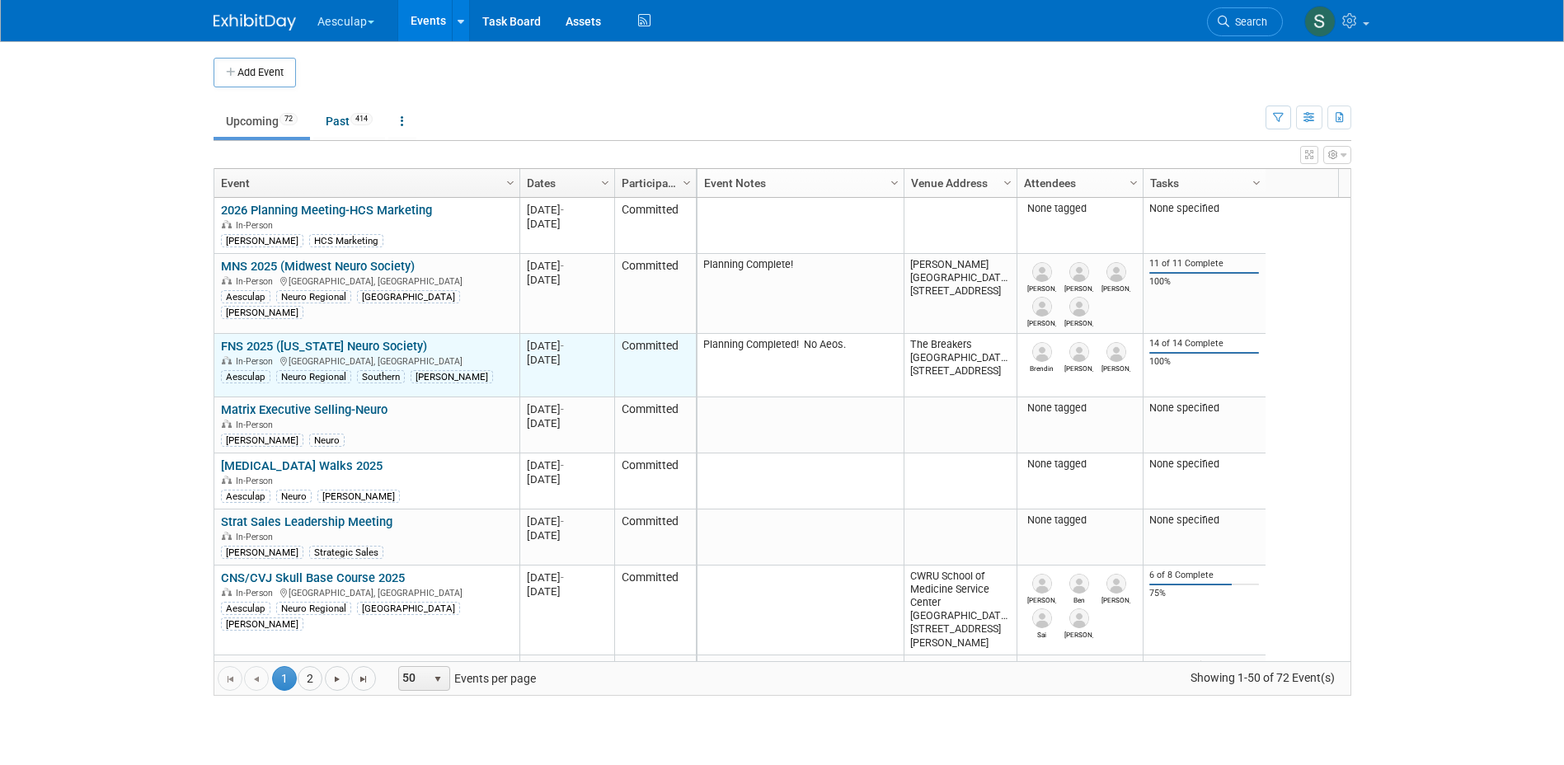
click at [289, 348] on link "FNS 2025 ([US_STATE] Neuro Society)" at bounding box center [324, 346] width 206 height 15
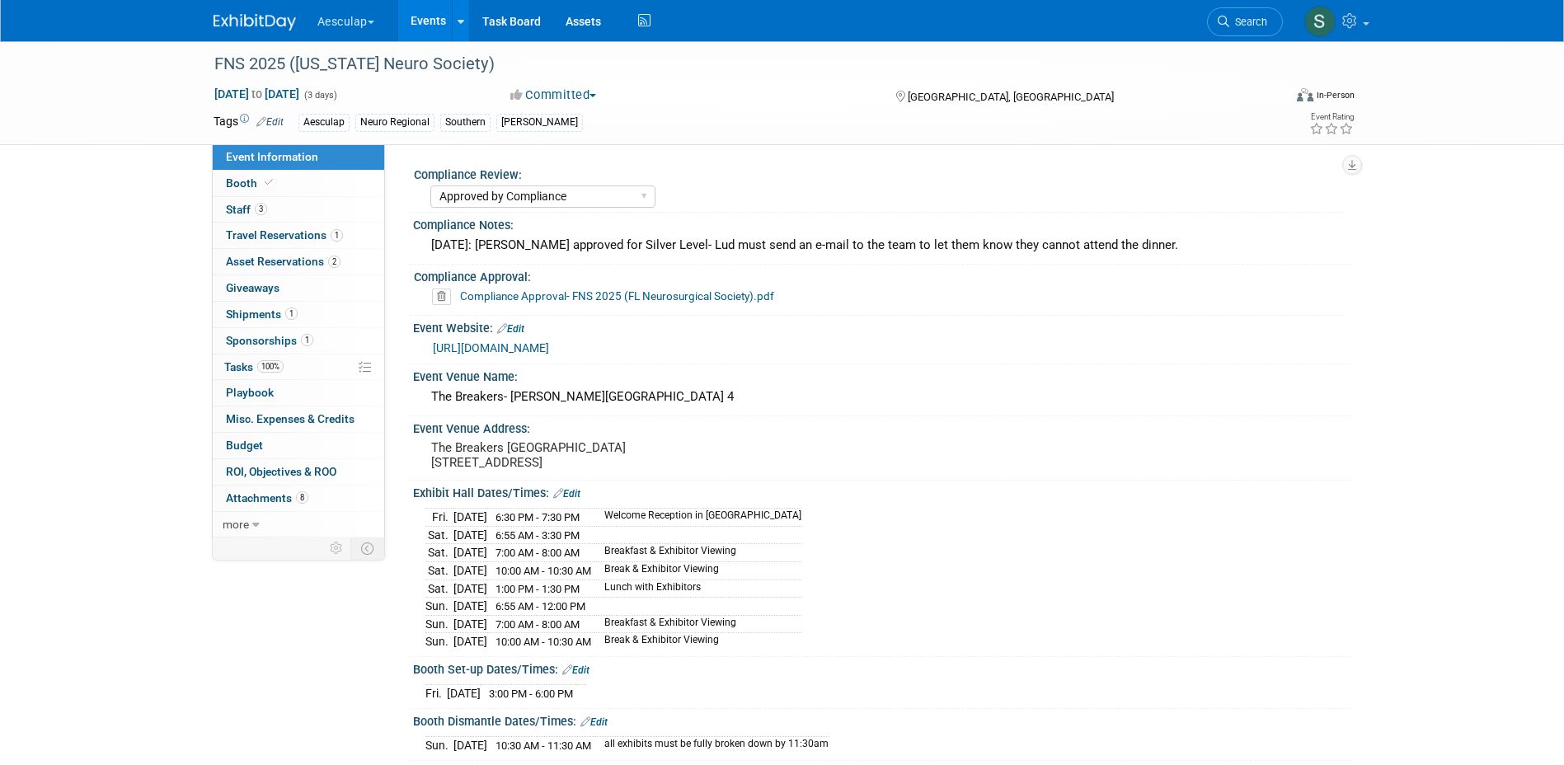
select select "Approved by Compliance"
select select "Neuro"
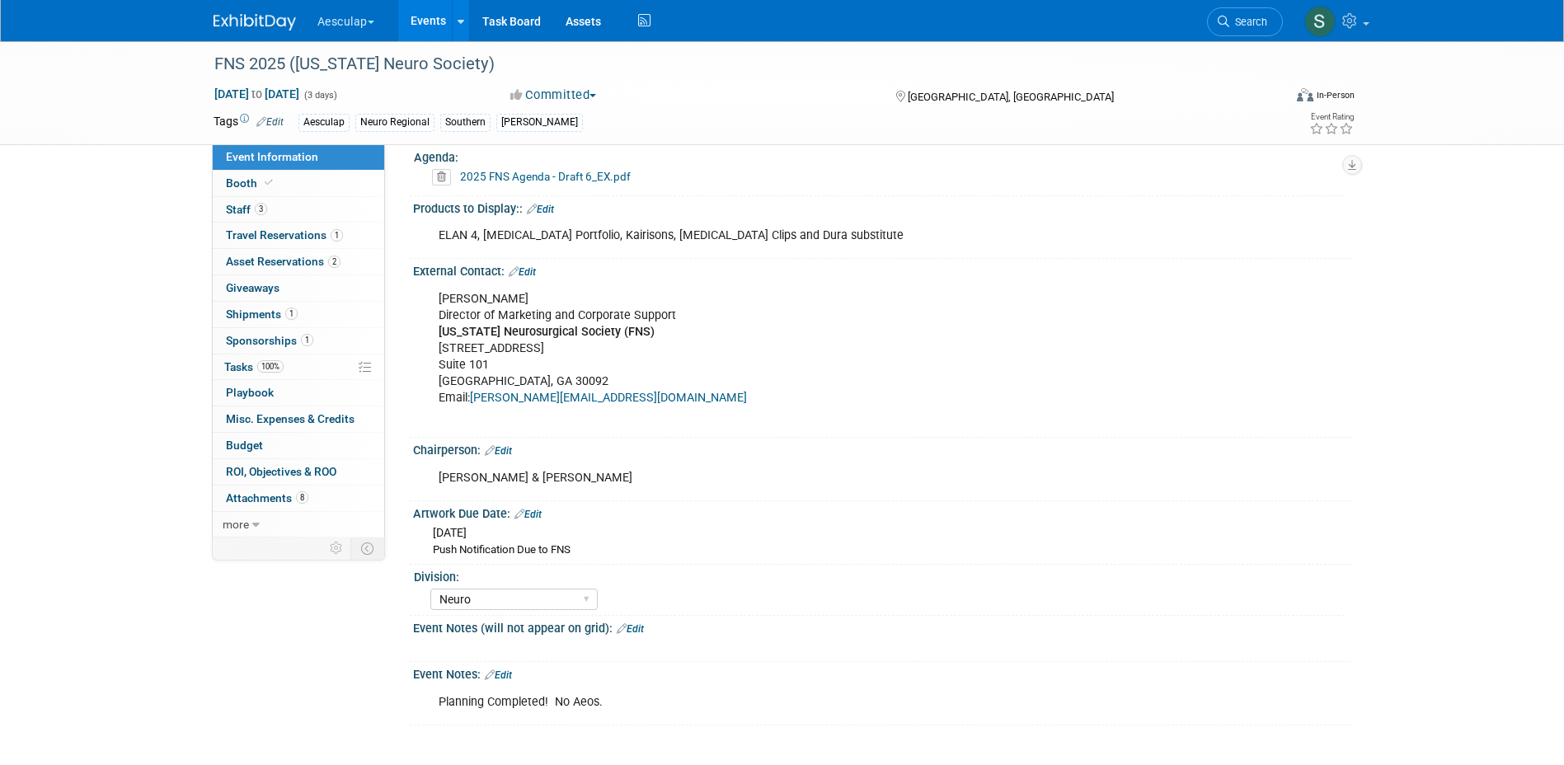
scroll to position [660, 0]
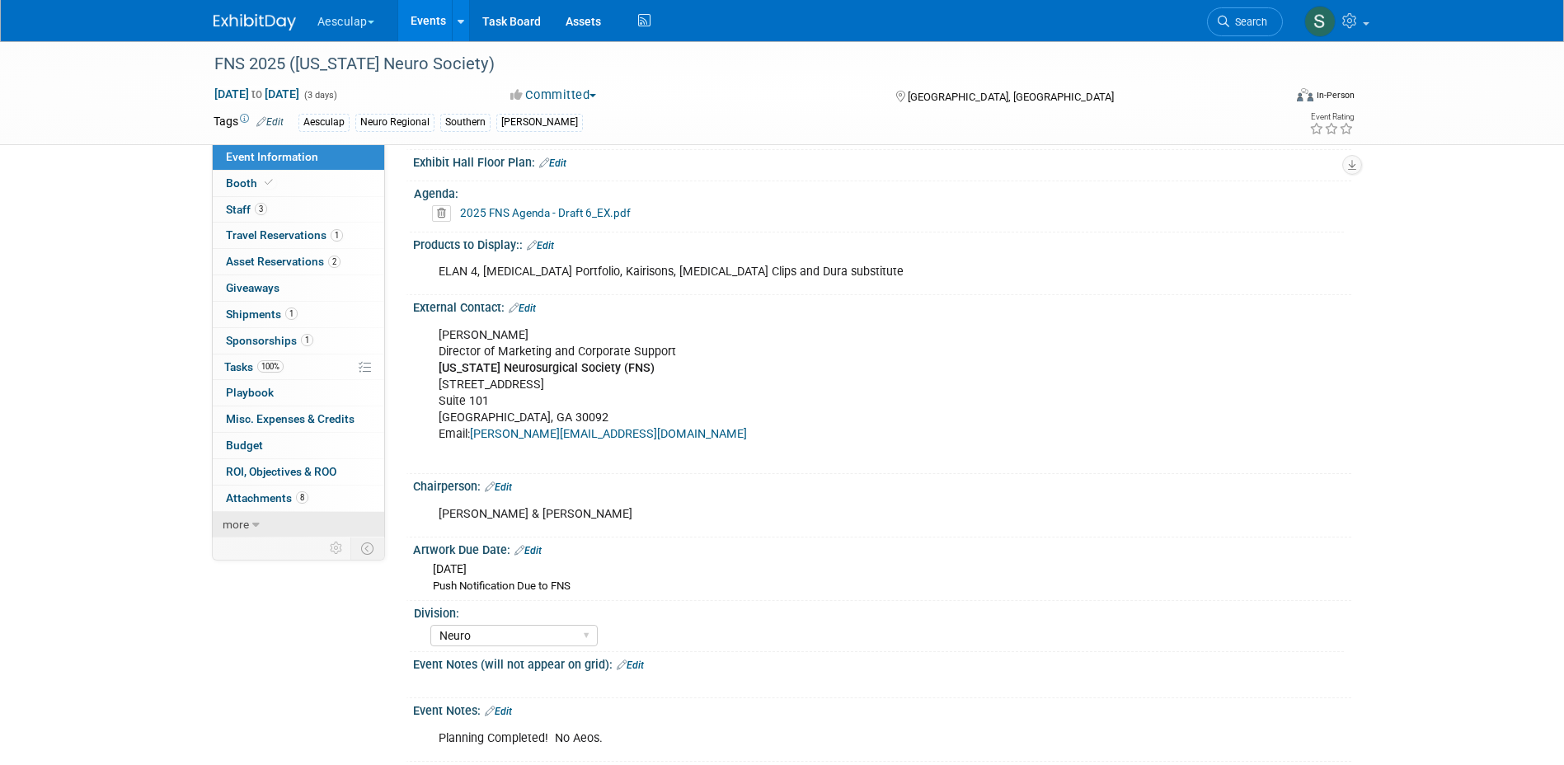
click at [241, 520] on span "more" at bounding box center [236, 524] width 26 height 13
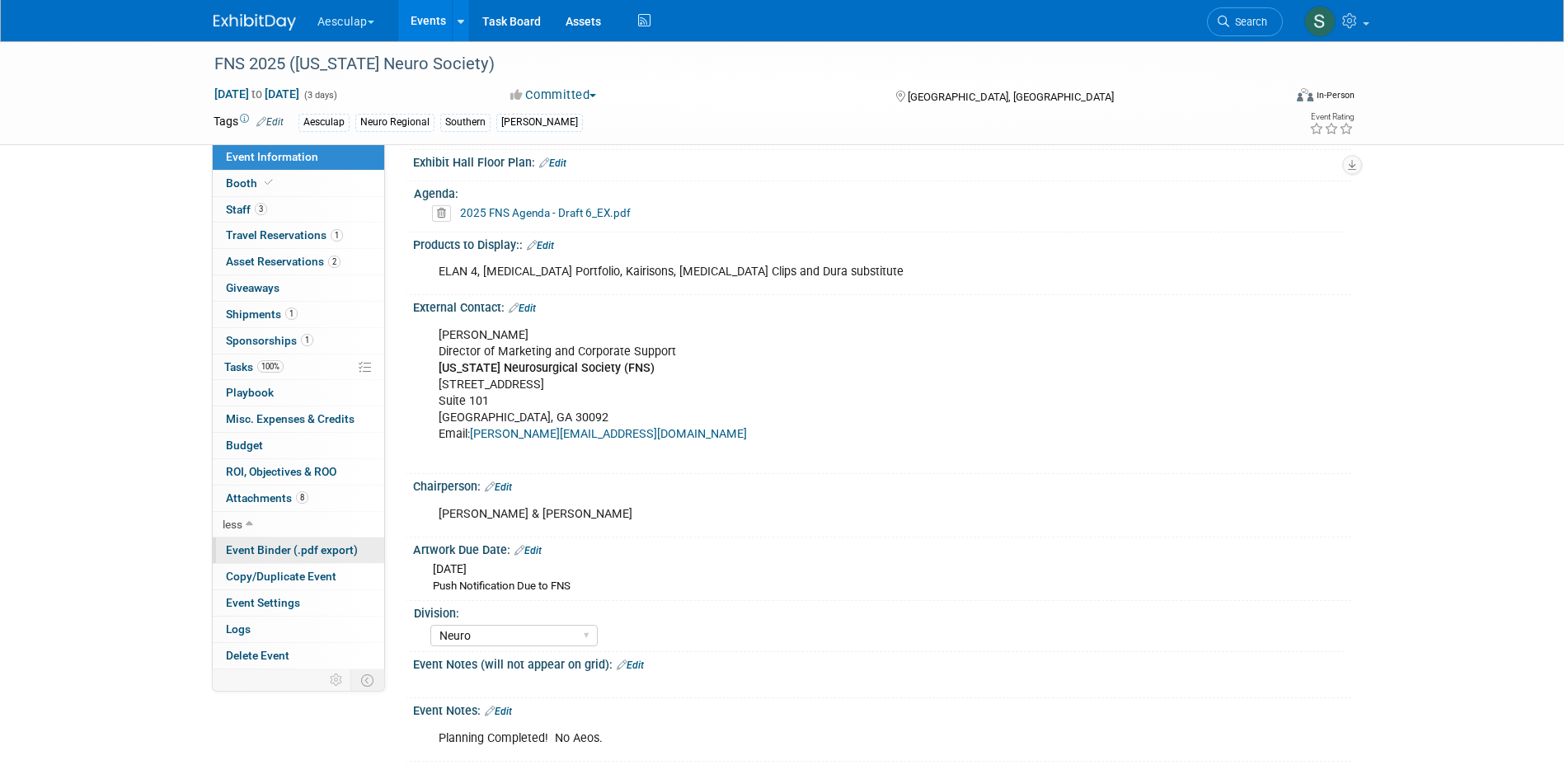
click at [266, 551] on span "Event Binder (.pdf export)" at bounding box center [292, 549] width 132 height 13
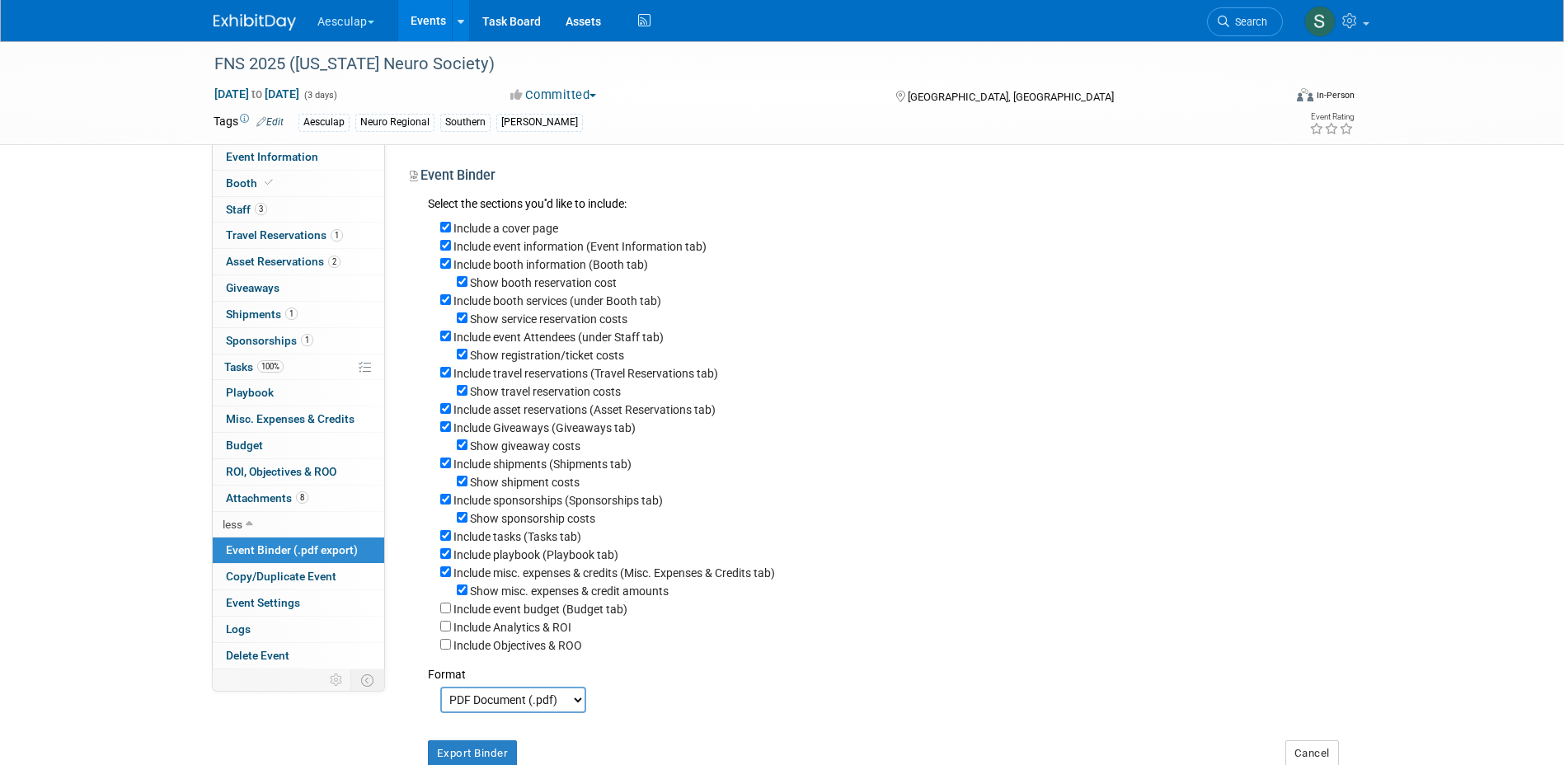
click at [510, 223] on label "Include a cover page" at bounding box center [505, 228] width 105 height 13
click at [451, 223] on input "Include a cover page" at bounding box center [445, 227] width 11 height 11
checkbox input "false"
click at [443, 432] on input "Include Giveaways (Giveaways tab)" at bounding box center [445, 426] width 11 height 11
checkbox input "false"
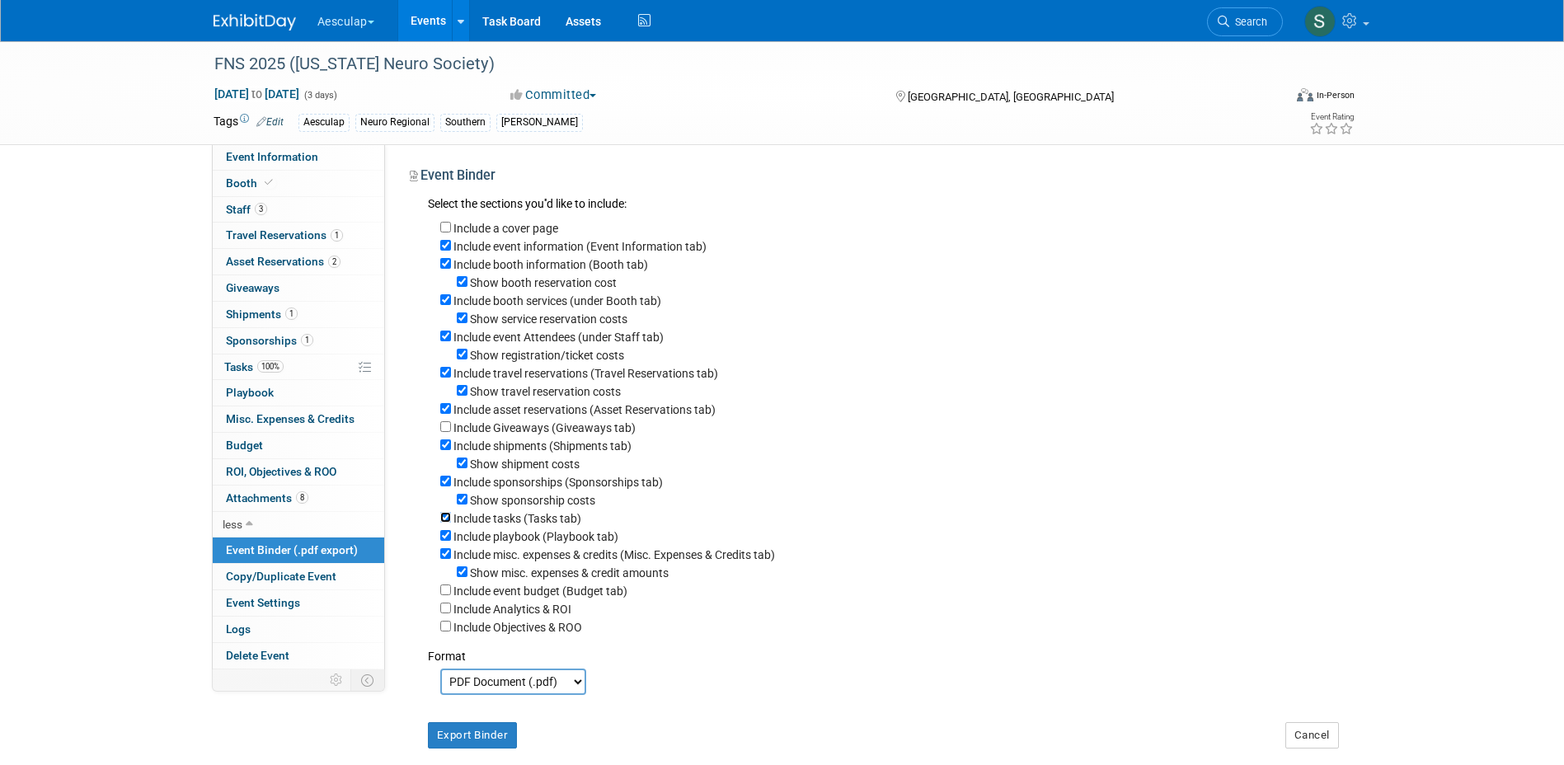
click at [446, 523] on input "Include tasks (Tasks tab)" at bounding box center [445, 517] width 11 height 11
checkbox input "false"
click at [444, 541] on input "Include playbook (Playbook tab)" at bounding box center [445, 535] width 11 height 11
checkbox input "false"
click at [444, 559] on input "Include misc. expenses & credits (Misc. Expenses & Credits tab)" at bounding box center [445, 553] width 11 height 11
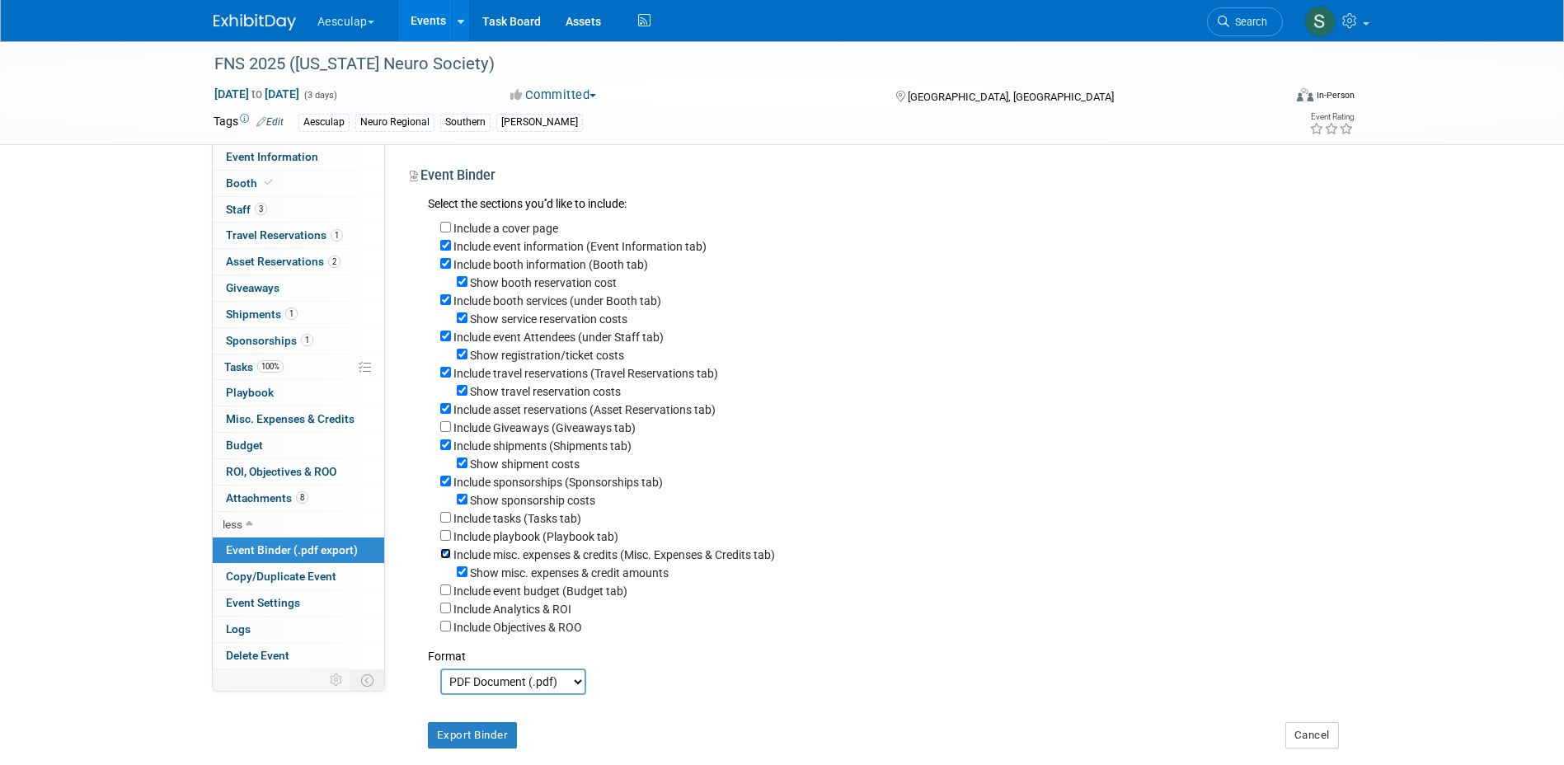
checkbox input "false"
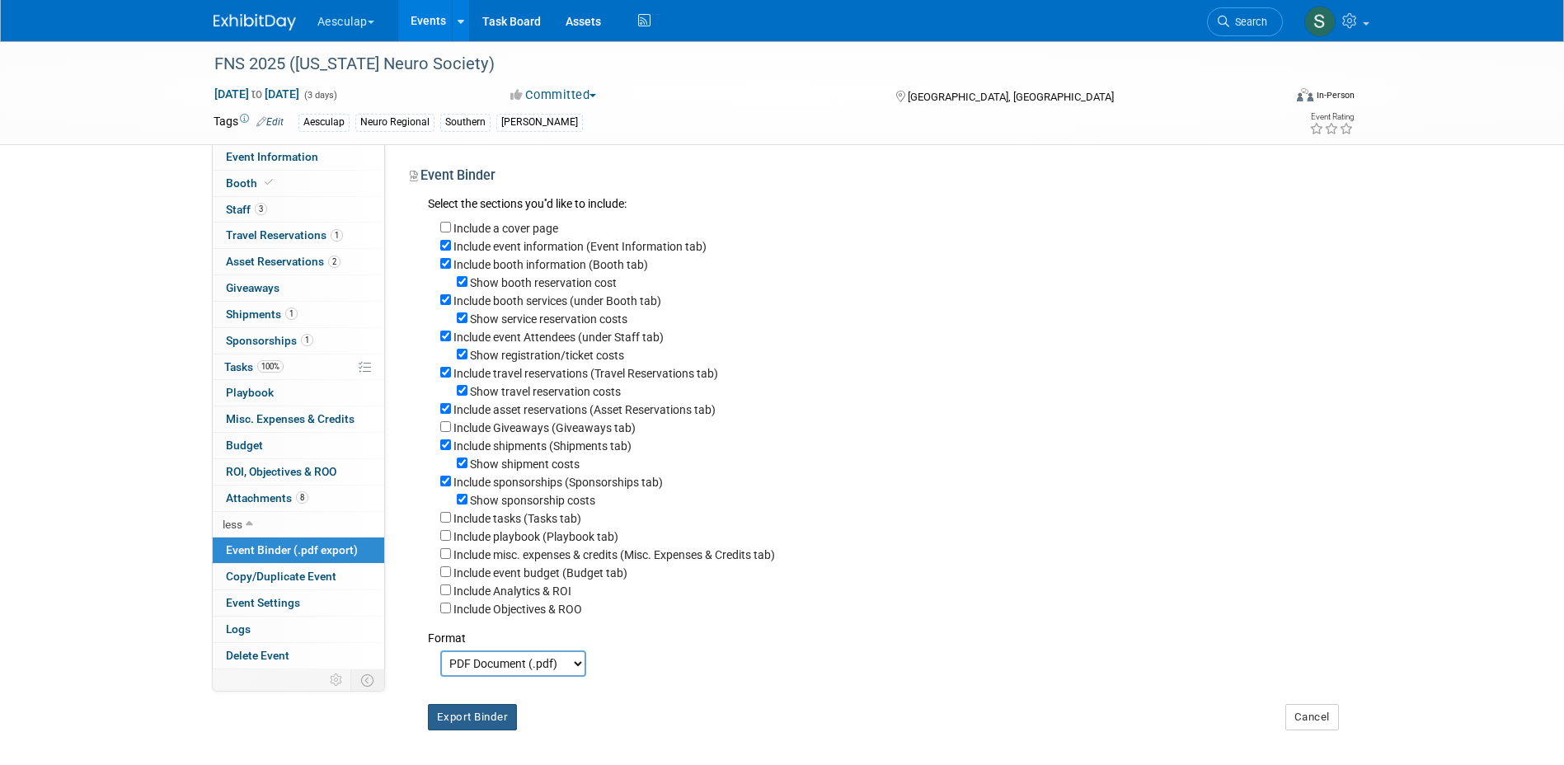
click at [480, 731] on button "Export Binder" at bounding box center [473, 717] width 90 height 26
click at [1015, 284] on div "Show booth reservation cost" at bounding box center [889, 282] width 899 height 18
click at [429, 23] on link "Events" at bounding box center [428, 20] width 60 height 41
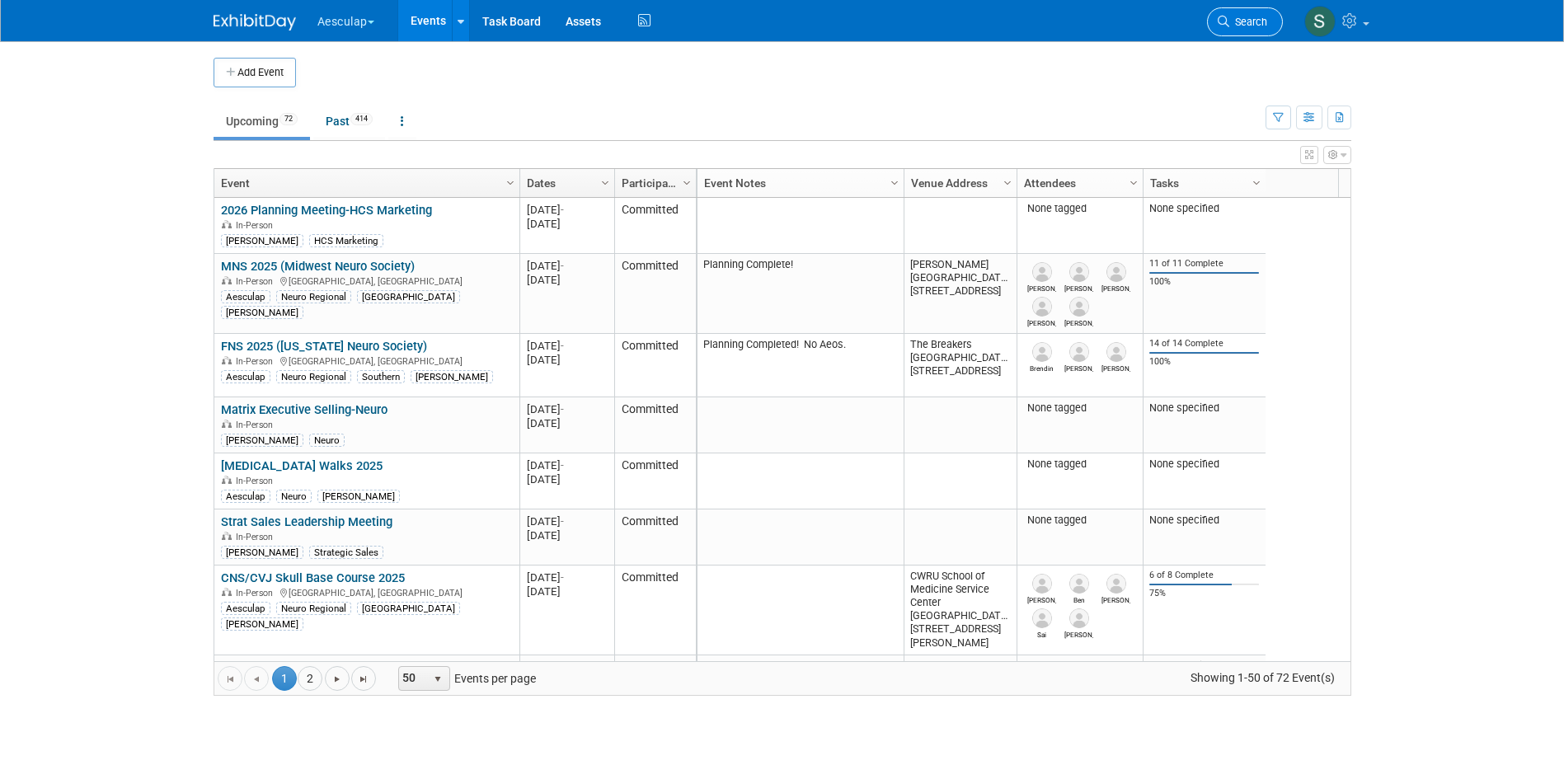
click at [1229, 16] on span "Search" at bounding box center [1248, 22] width 38 height 12
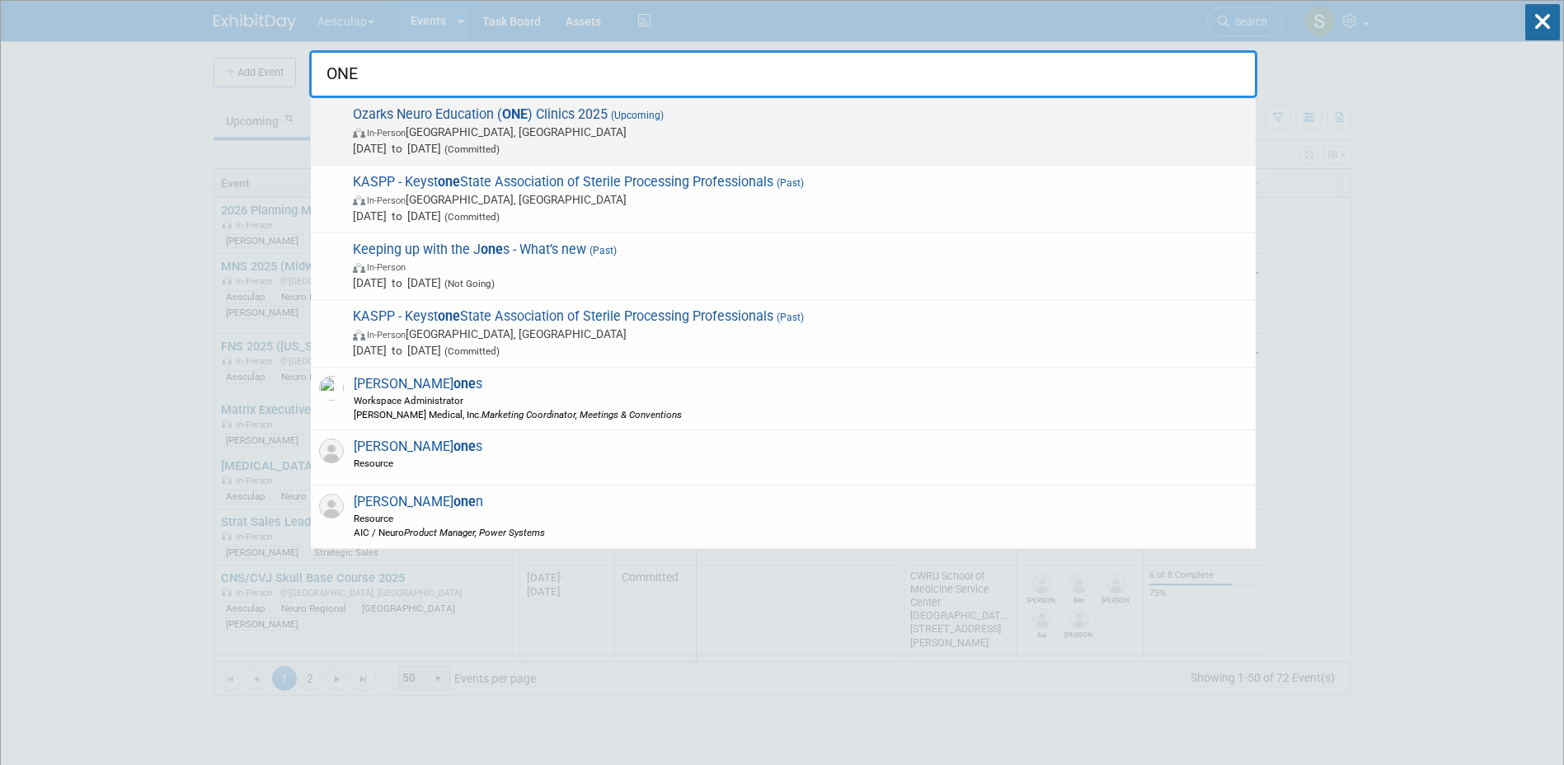
type input "ONE"
click at [397, 101] on div "Ozarks Neuro Education ( ONE ) Clinics 2025 (Upcoming) In-Person [GEOGRAPHIC_DA…" at bounding box center [783, 132] width 945 height 68
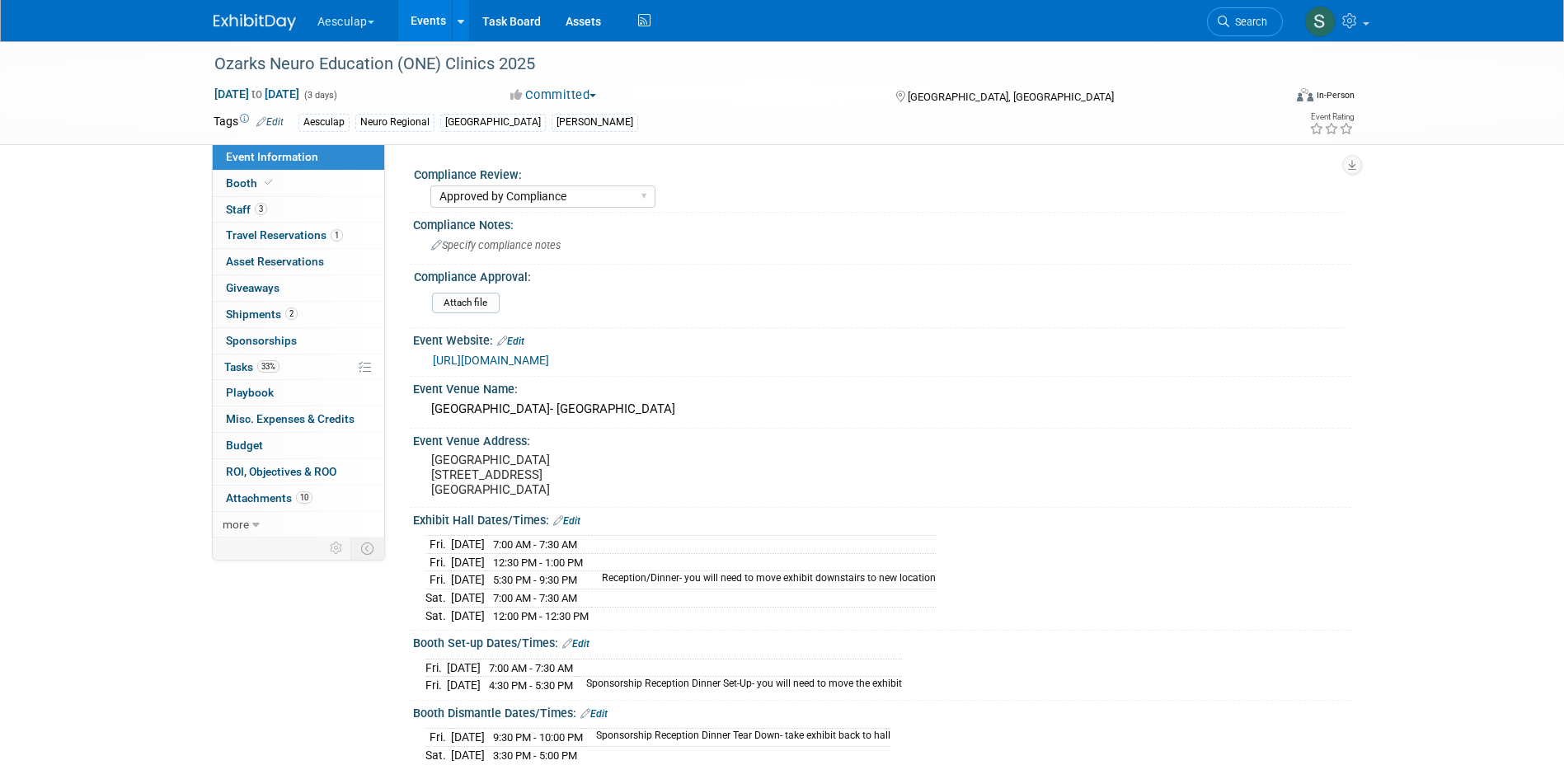
select select "Approved by Compliance"
select select "Neuro"
click at [214, 371] on link "33% Tasks 33%" at bounding box center [298, 368] width 171 height 26
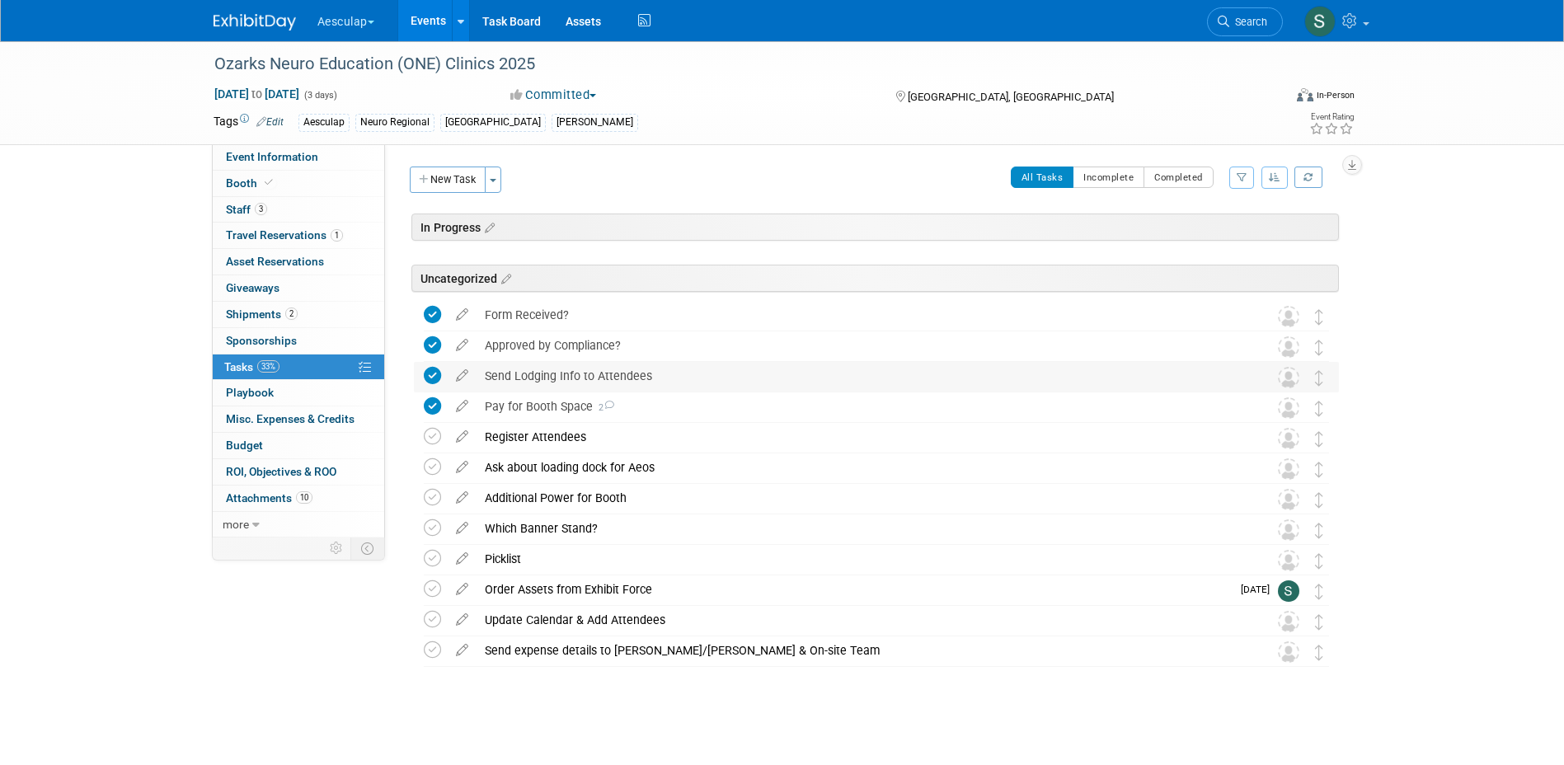
click at [615, 383] on div "Send Lodging Info to Attendees" at bounding box center [861, 376] width 768 height 28
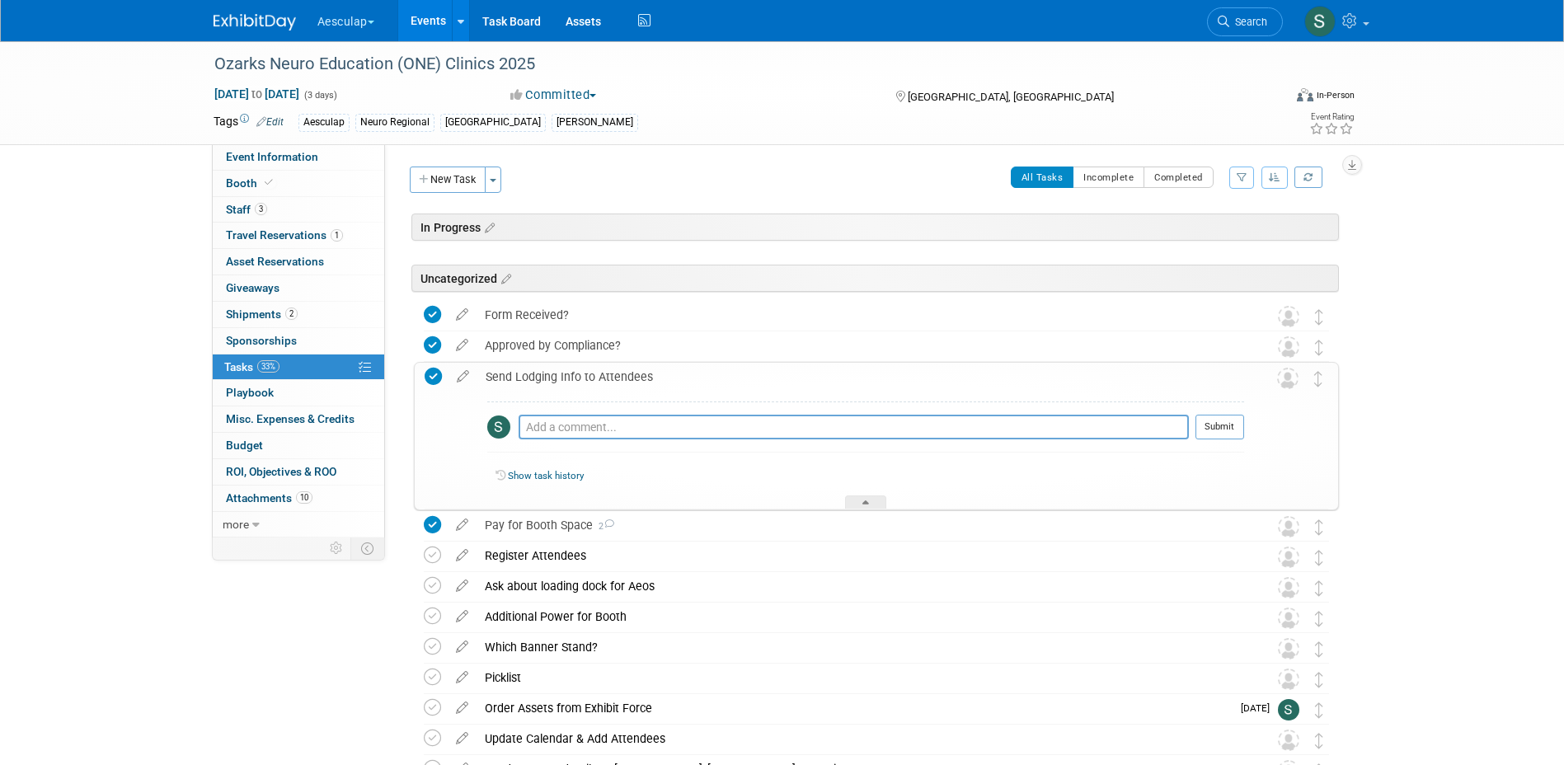
click at [618, 370] on div "Send Lodging Info to Attendees" at bounding box center [860, 377] width 767 height 28
